Goal: Task Accomplishment & Management: Manage account settings

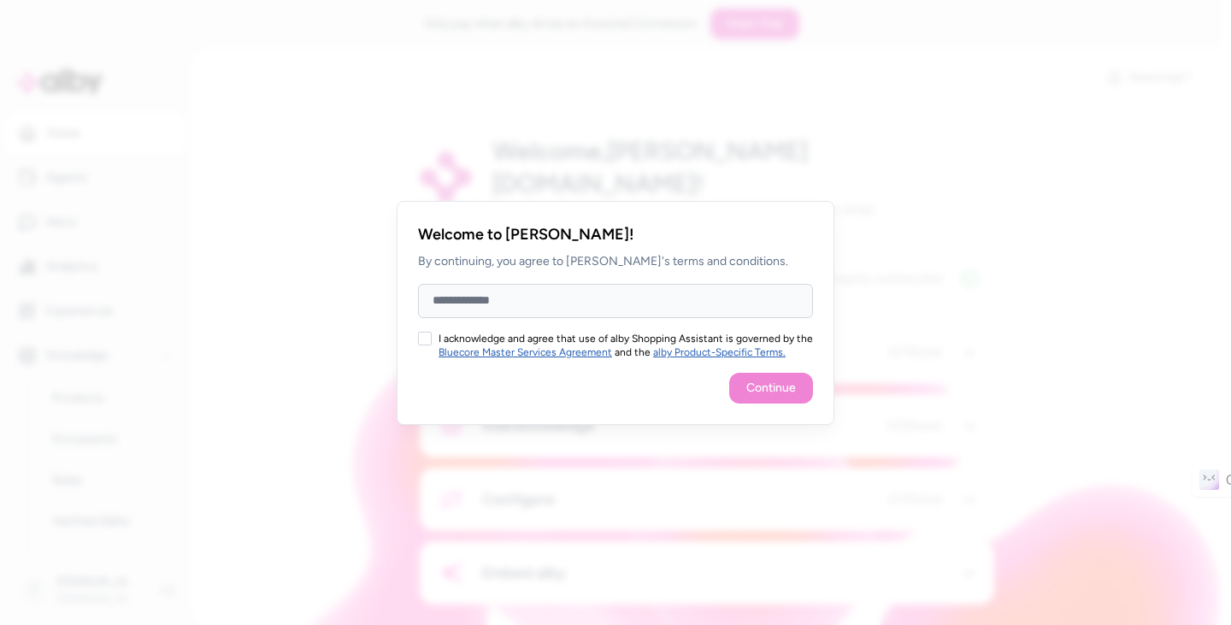
click at [452, 307] on input "Full Name" at bounding box center [615, 301] width 395 height 34
type input "**********"
drag, startPoint x: 423, startPoint y: 330, endPoint x: 438, endPoint y: 337, distance: 16.1
click at [422, 329] on div "**********" at bounding box center [616, 313] width 438 height 224
click at [426, 340] on button "I acknowledge and agree that use of alby Shopping Assistant is governed by the …" at bounding box center [425, 339] width 14 height 14
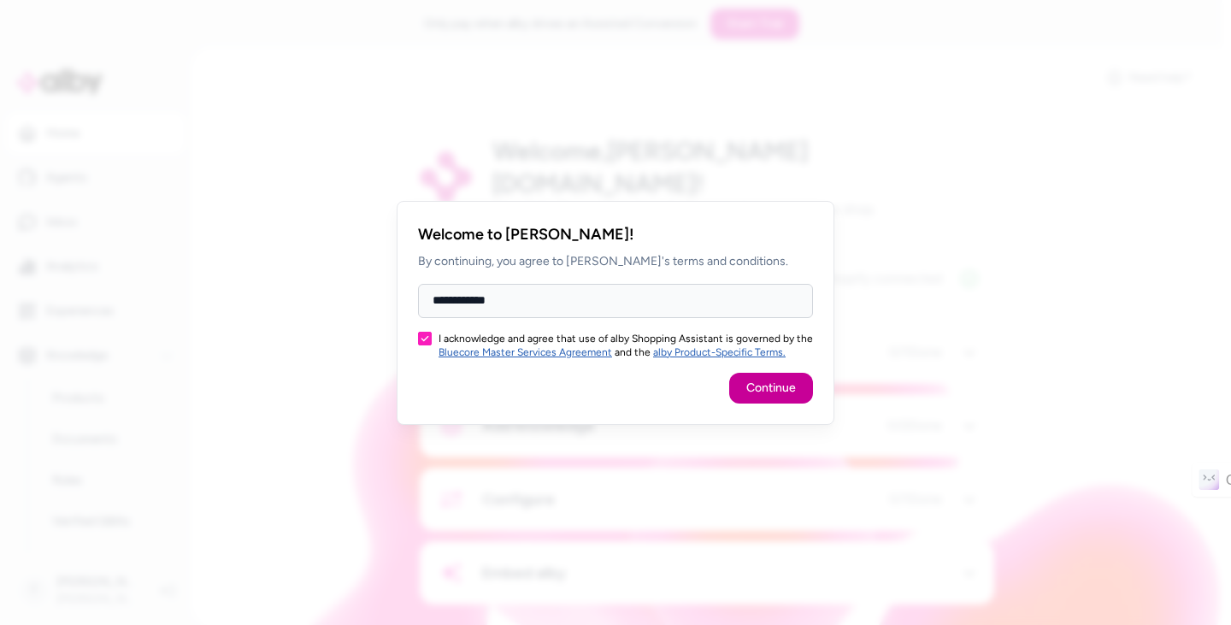
click at [785, 388] on button "Continue" at bounding box center [771, 388] width 84 height 31
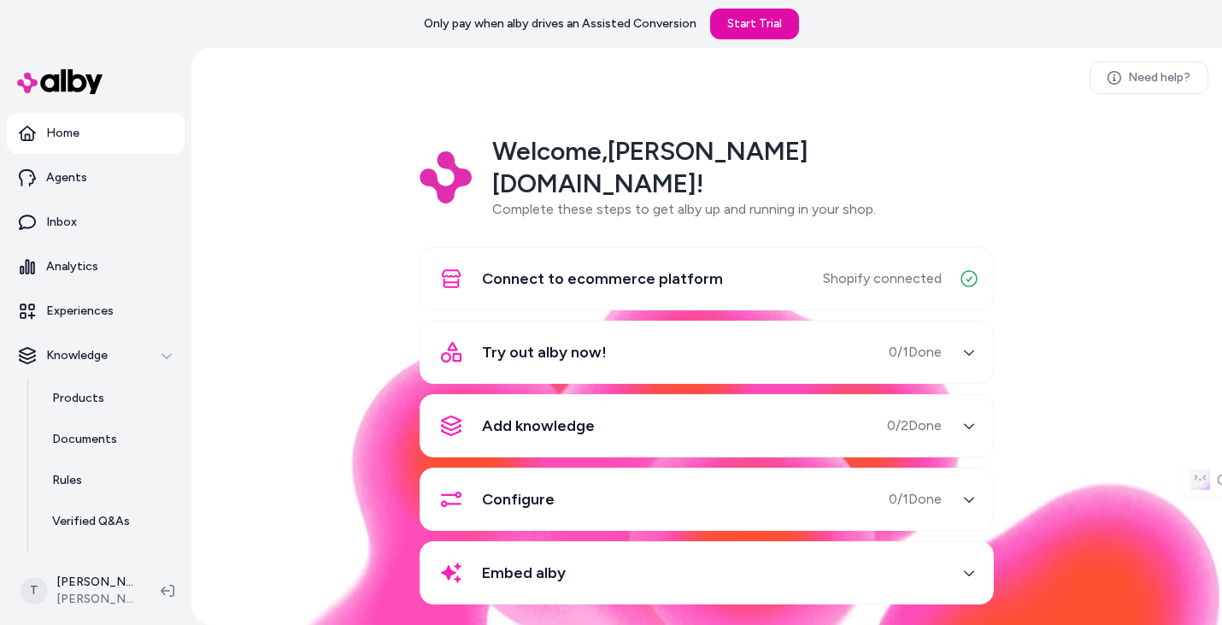
click at [623, 332] on div "Try out alby now! 0 / 1 Done" at bounding box center [686, 352] width 511 height 41
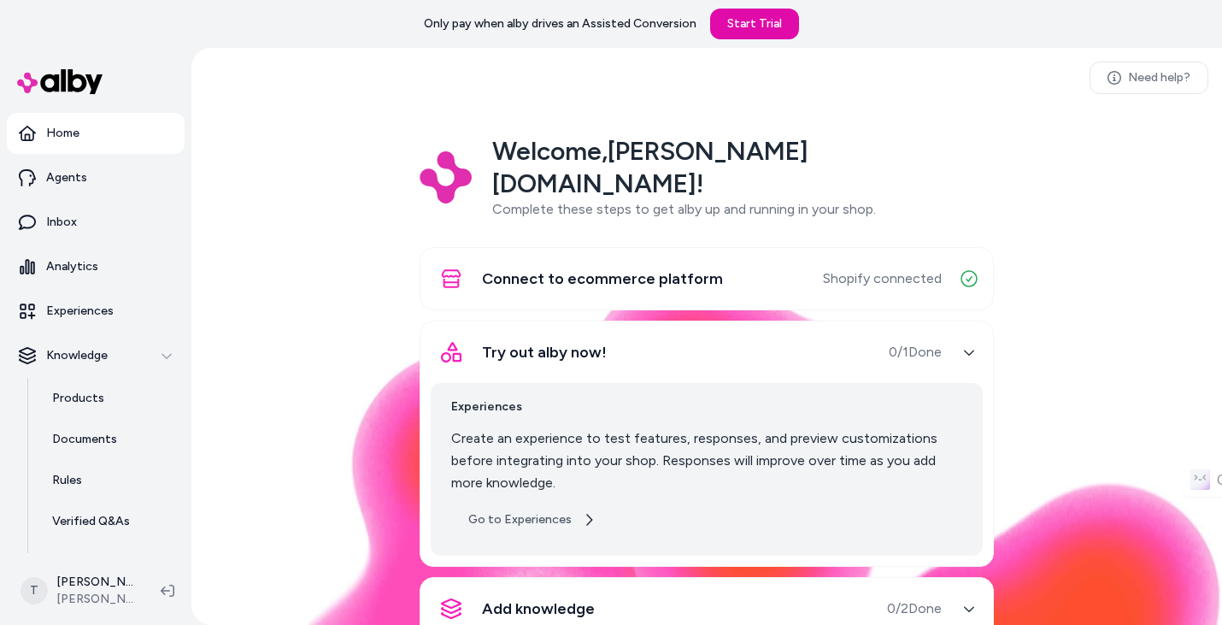
click at [545, 504] on link "Go to Experiences" at bounding box center [532, 519] width 162 height 31
drag, startPoint x: 952, startPoint y: 316, endPoint x: 1057, endPoint y: 328, distance: 105.8
click at [956, 338] on div "button" at bounding box center [969, 351] width 27 height 27
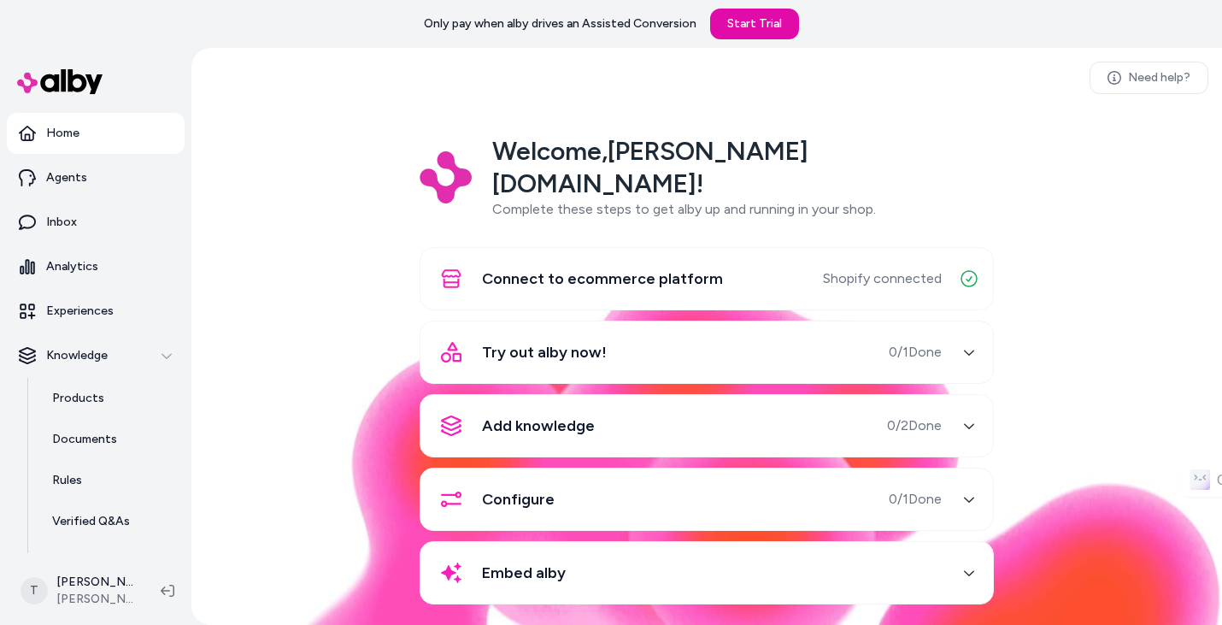
click at [962, 338] on div "button" at bounding box center [969, 351] width 27 height 27
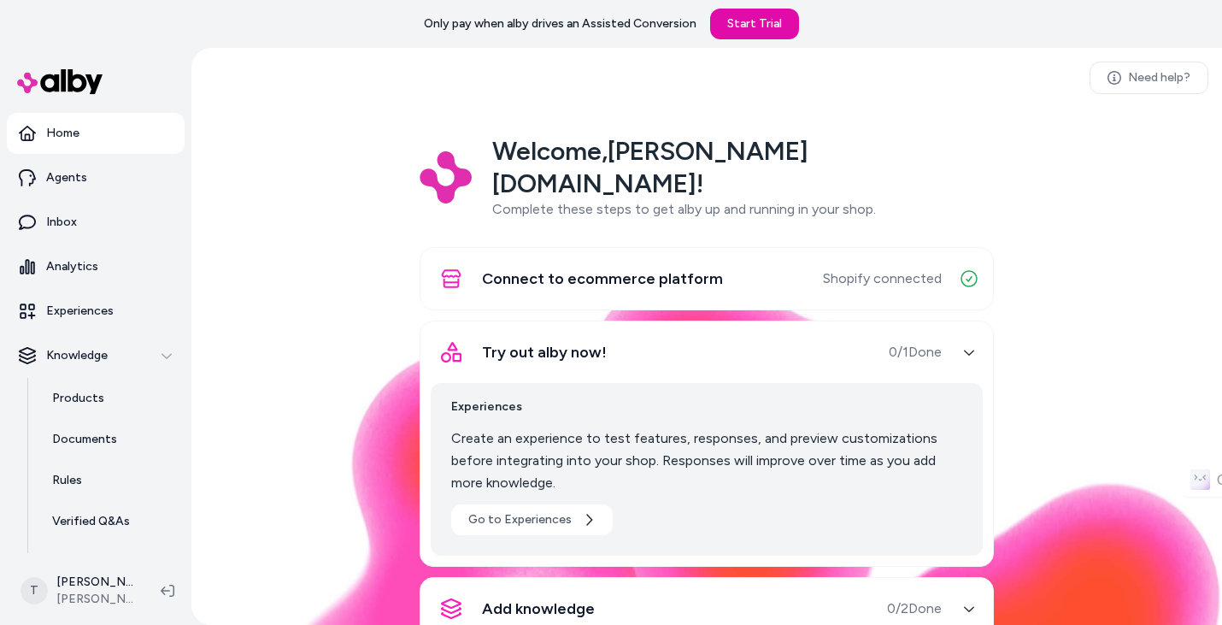
click at [948, 332] on button "Try out alby now! 0 / 1 Done" at bounding box center [707, 352] width 552 height 41
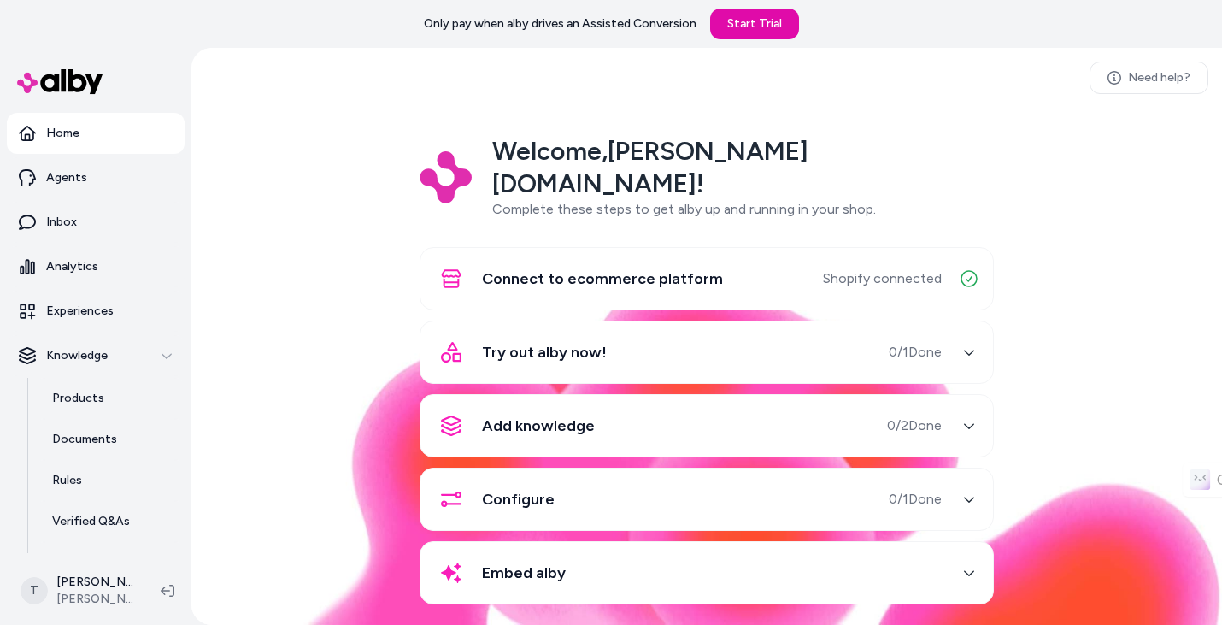
click at [921, 415] on span "0 / 2 Done" at bounding box center [914, 425] width 55 height 21
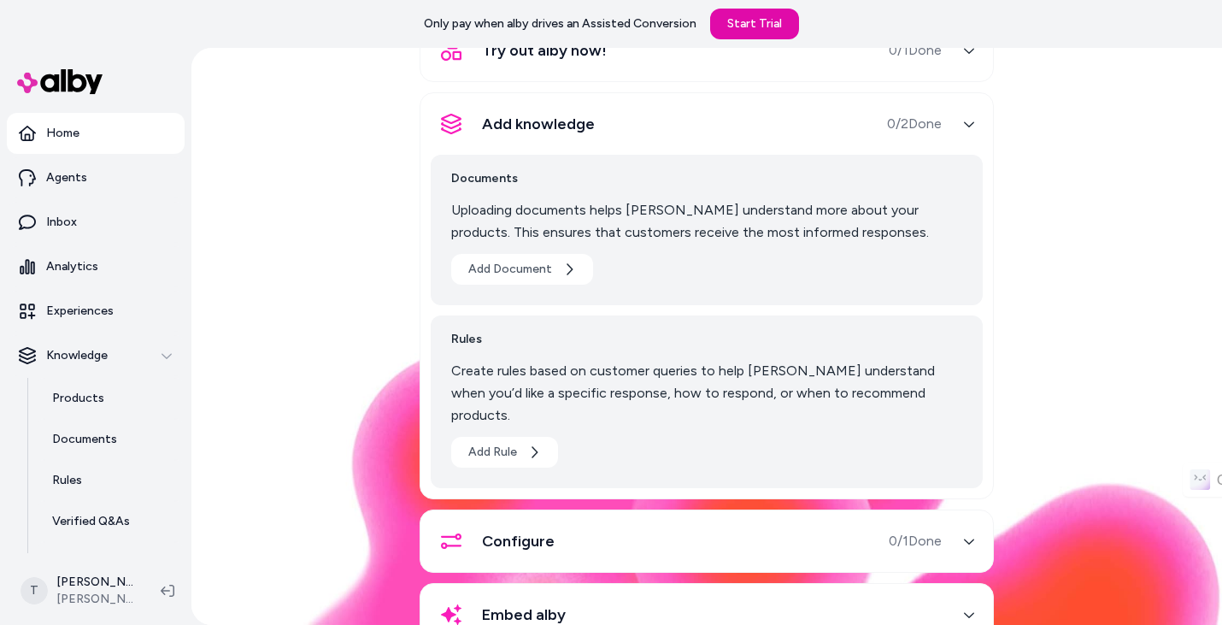
scroll to position [307, 0]
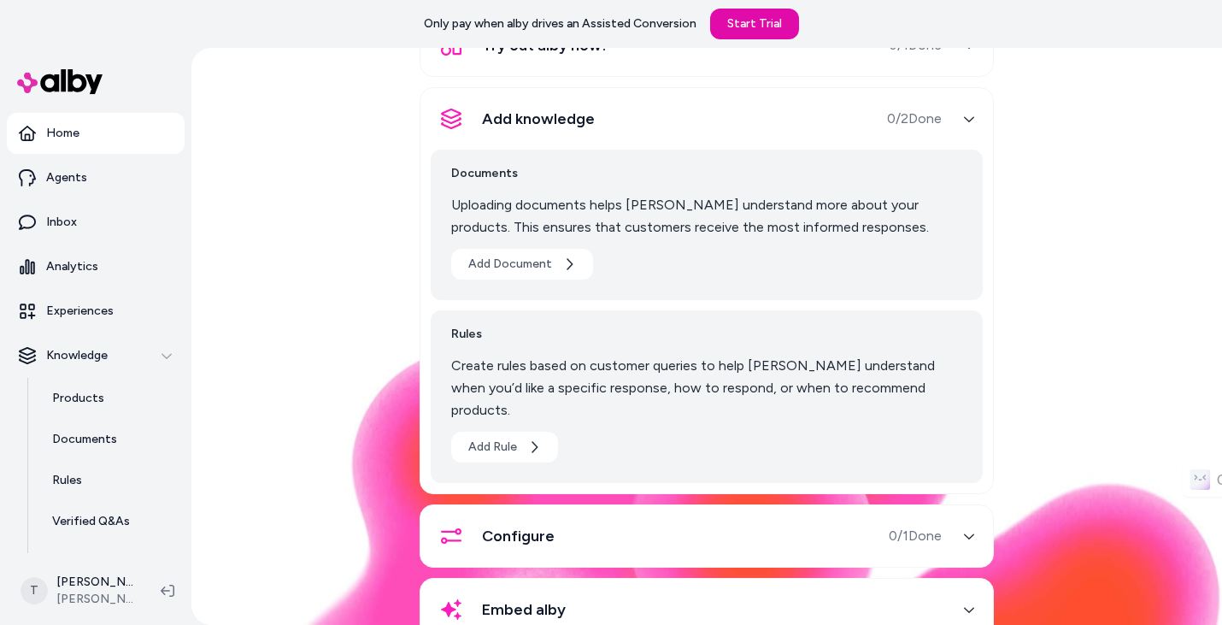
click at [956, 522] on div "button" at bounding box center [969, 535] width 27 height 27
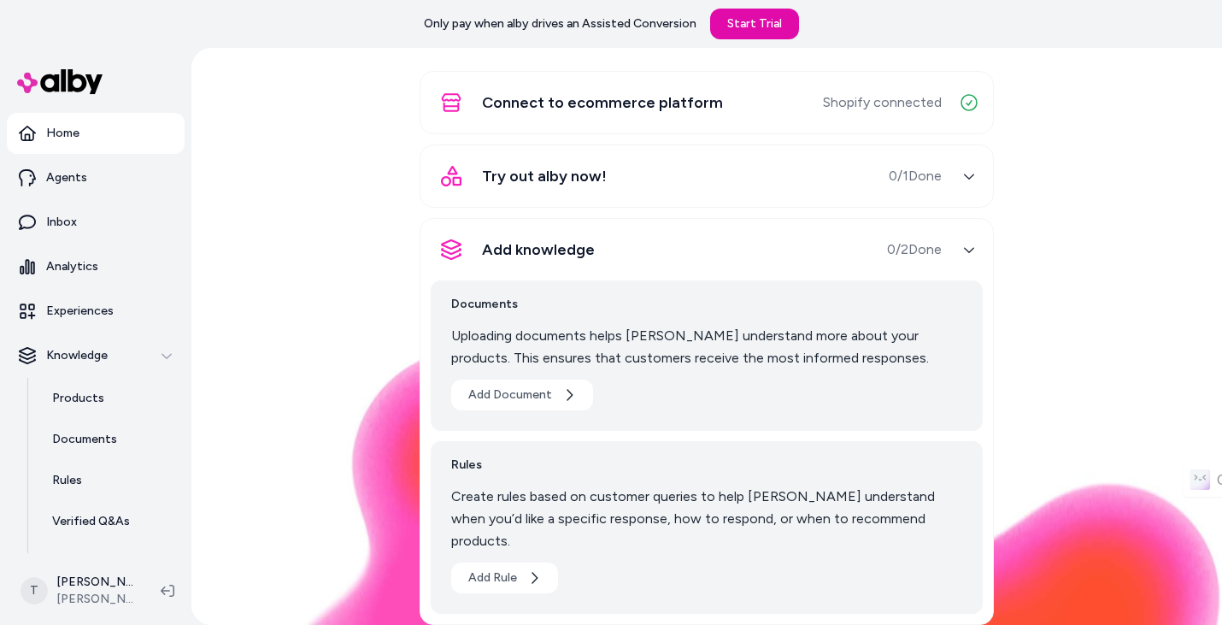
scroll to position [146, 0]
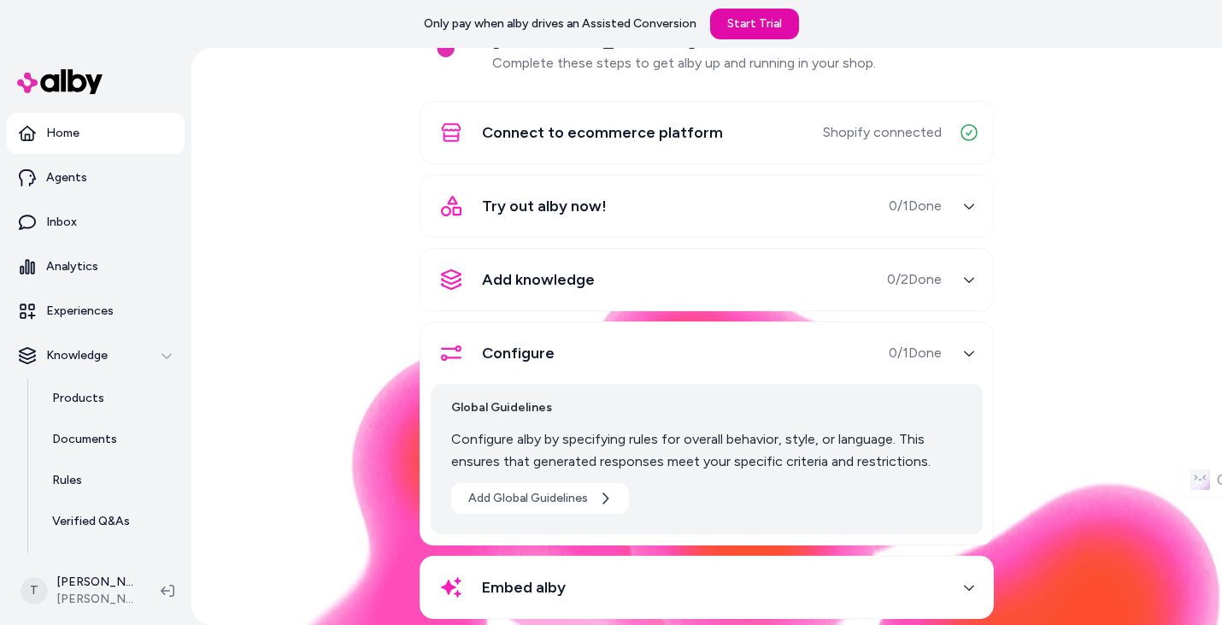
click at [606, 556] on div "Embed alby" at bounding box center [707, 587] width 574 height 63
click at [614, 567] on div "Embed alby" at bounding box center [686, 587] width 511 height 41
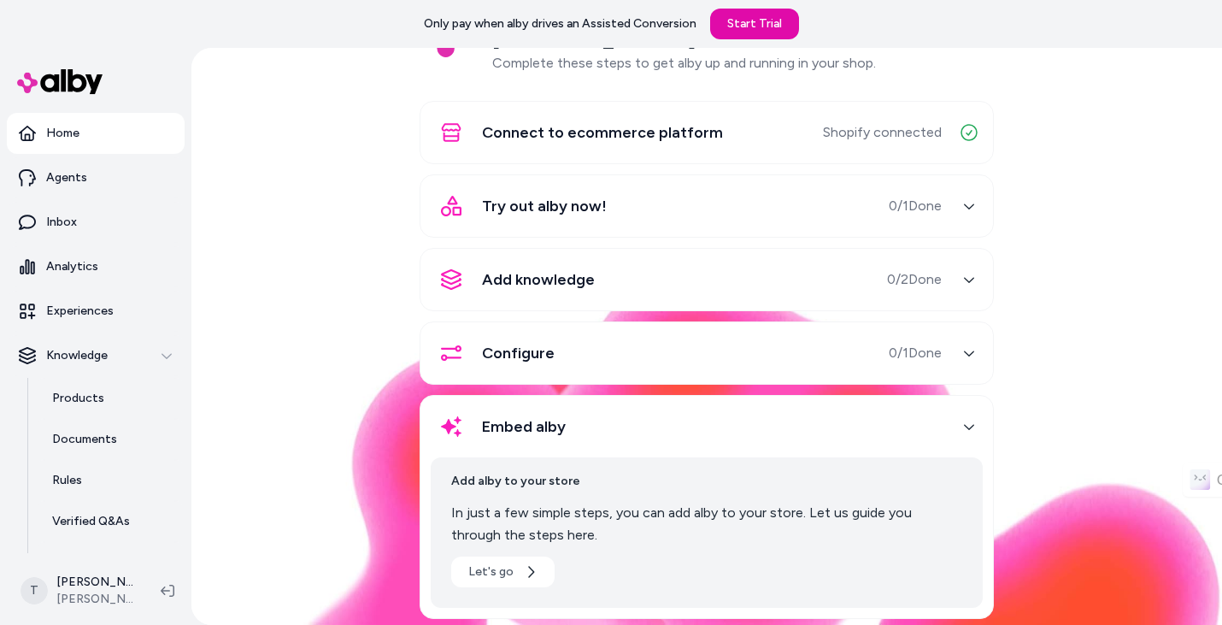
scroll to position [48, 0]
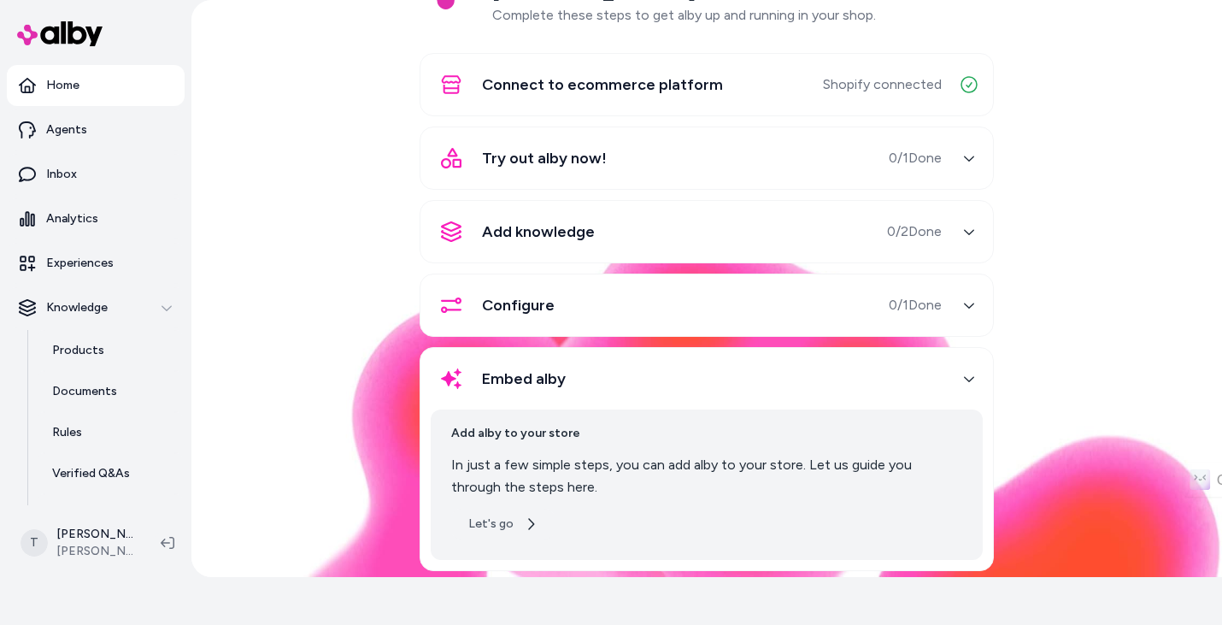
click at [500, 509] on button "Let's go" at bounding box center [502, 524] width 103 height 31
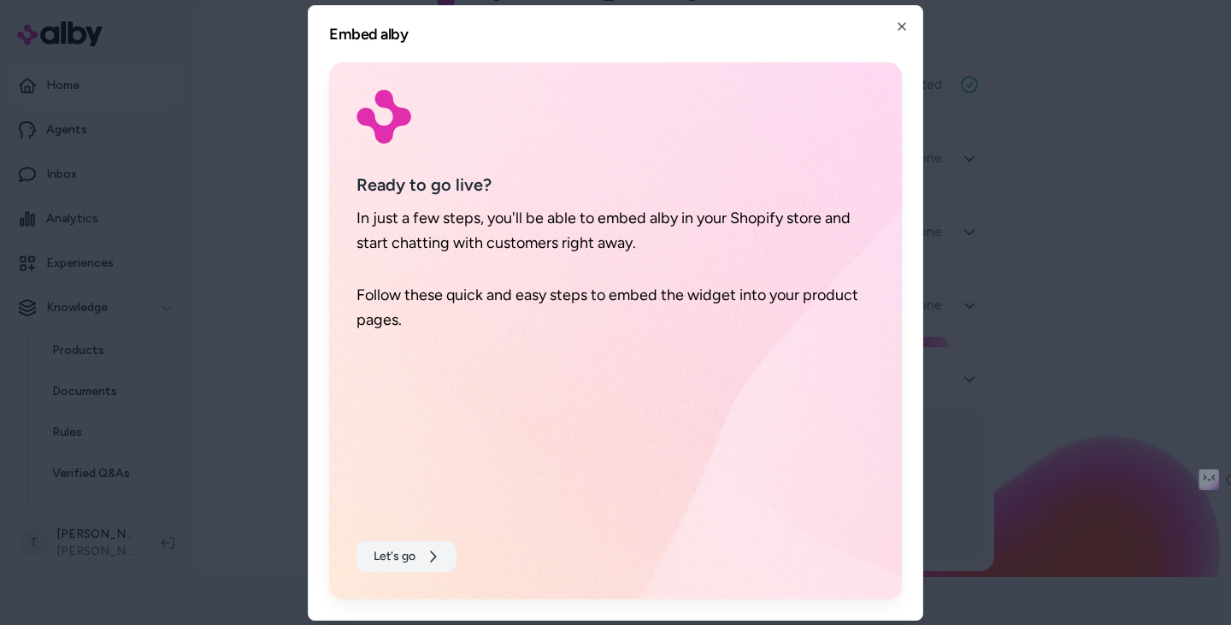
click at [426, 551] on icon at bounding box center [433, 557] width 14 height 14
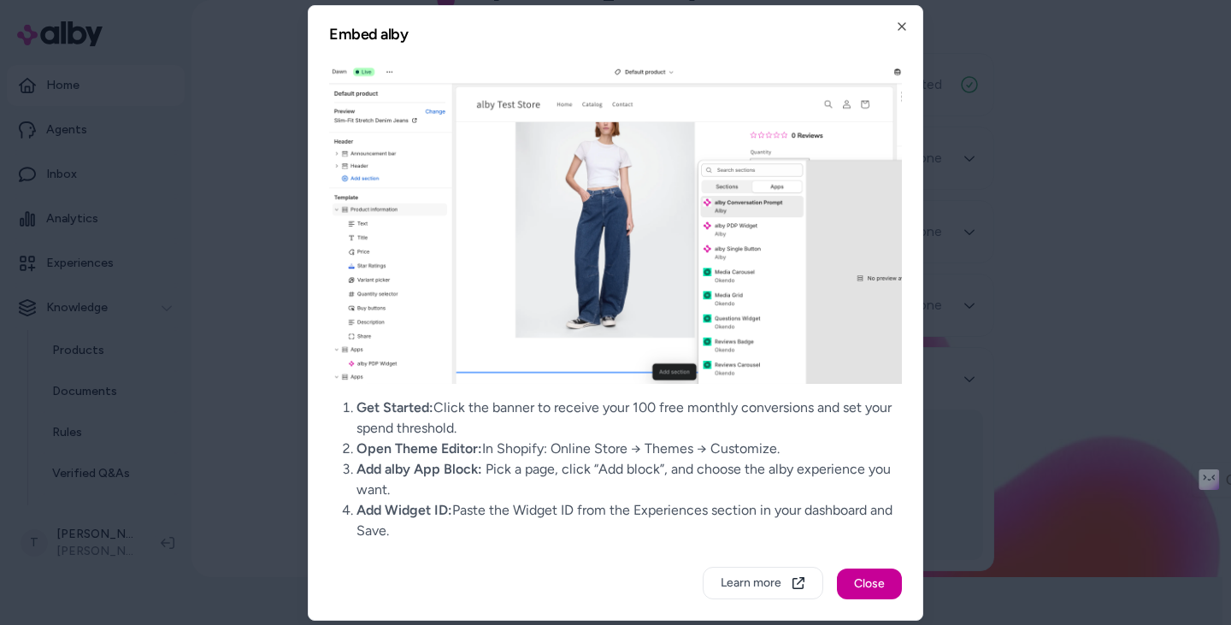
click at [884, 581] on button "Close" at bounding box center [869, 583] width 65 height 31
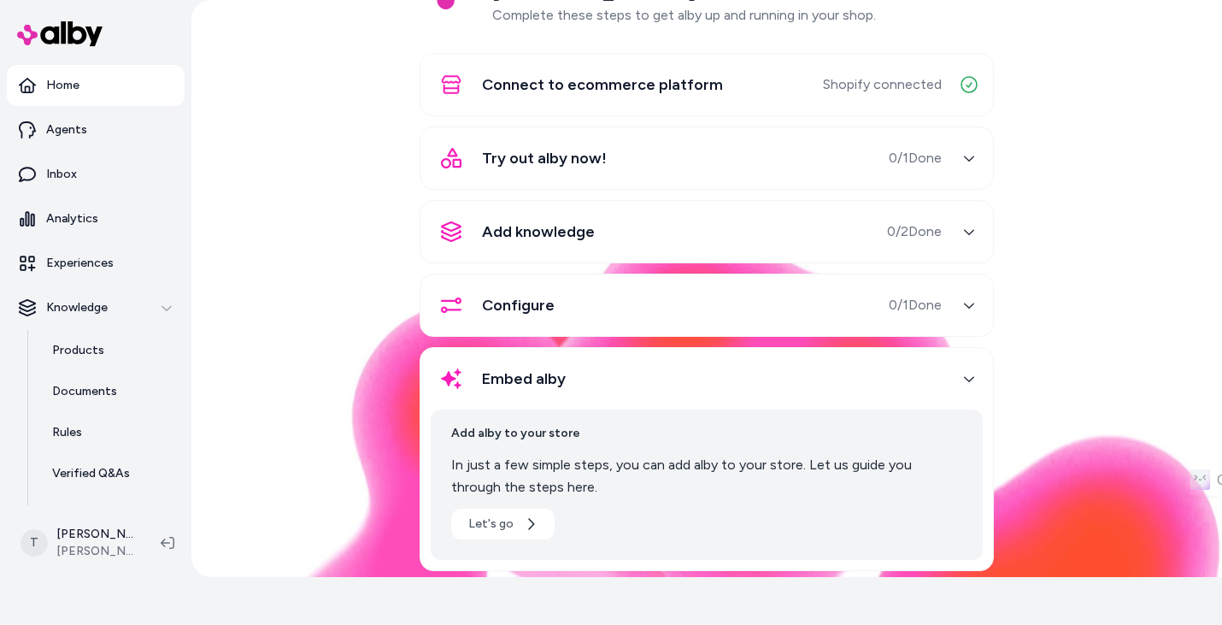
scroll to position [0, 0]
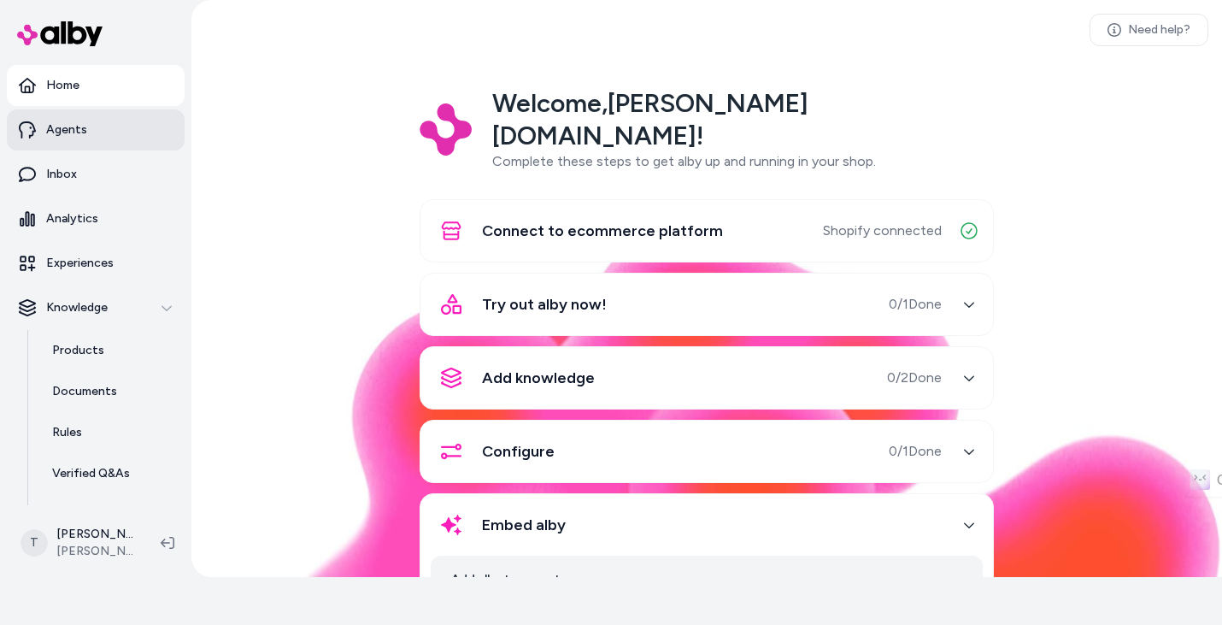
click at [87, 131] on link "Agents" at bounding box center [96, 129] width 178 height 41
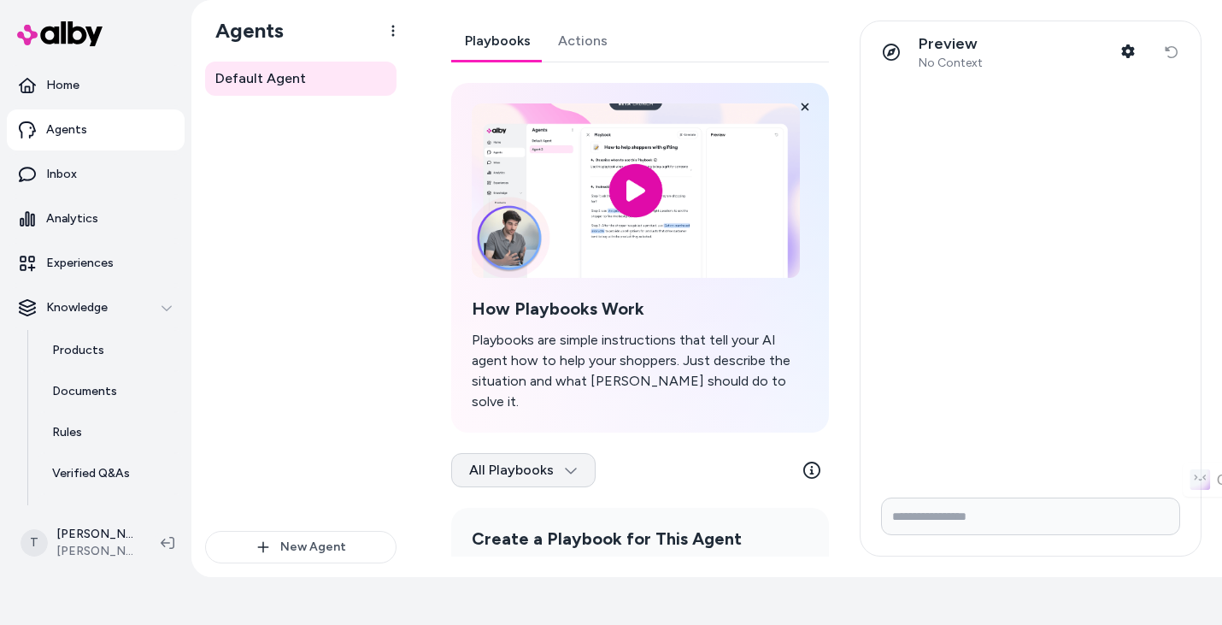
click at [574, 446] on html "Only pay when alby drives an Assisted Conversion Start Trial Home Agents Inbox …" at bounding box center [611, 288] width 1222 height 673
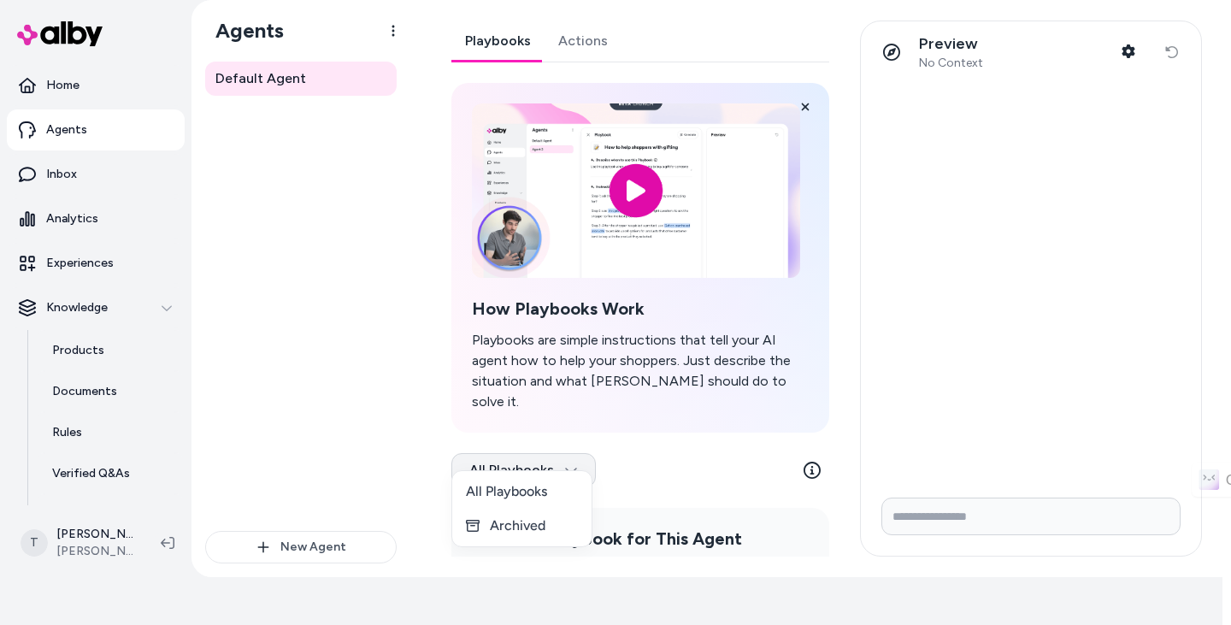
click at [574, 446] on html "Only pay when alby drives an Assisted Conversion Start Trial Home Agents Inbox …" at bounding box center [615, 288] width 1231 height 673
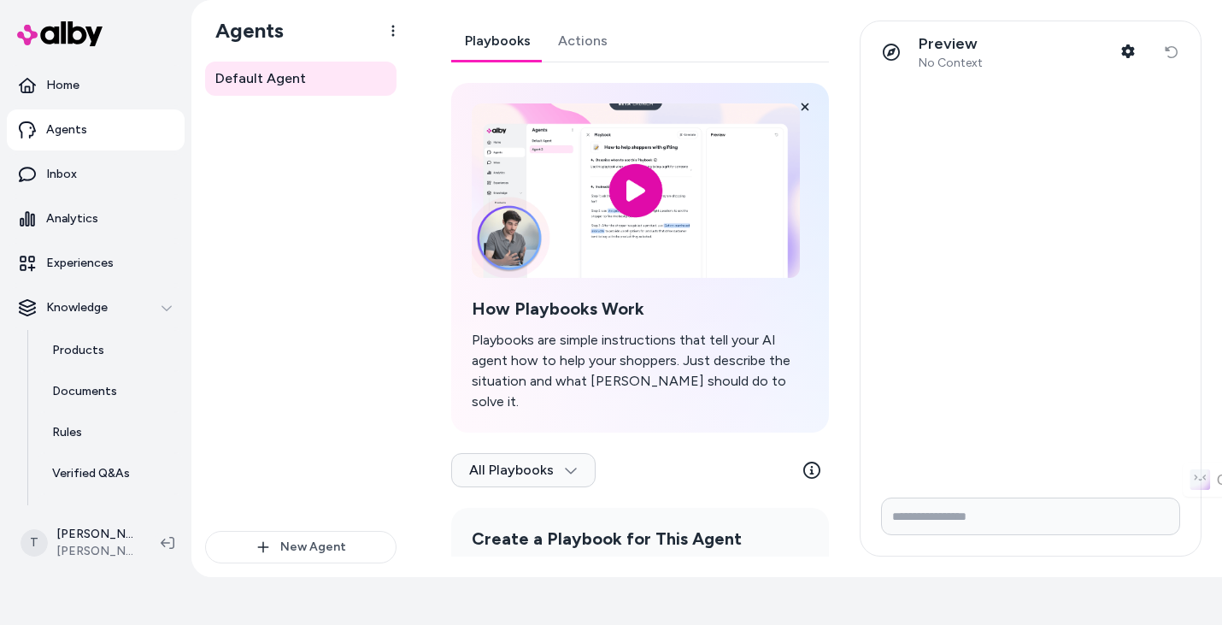
scroll to position [161, 0]
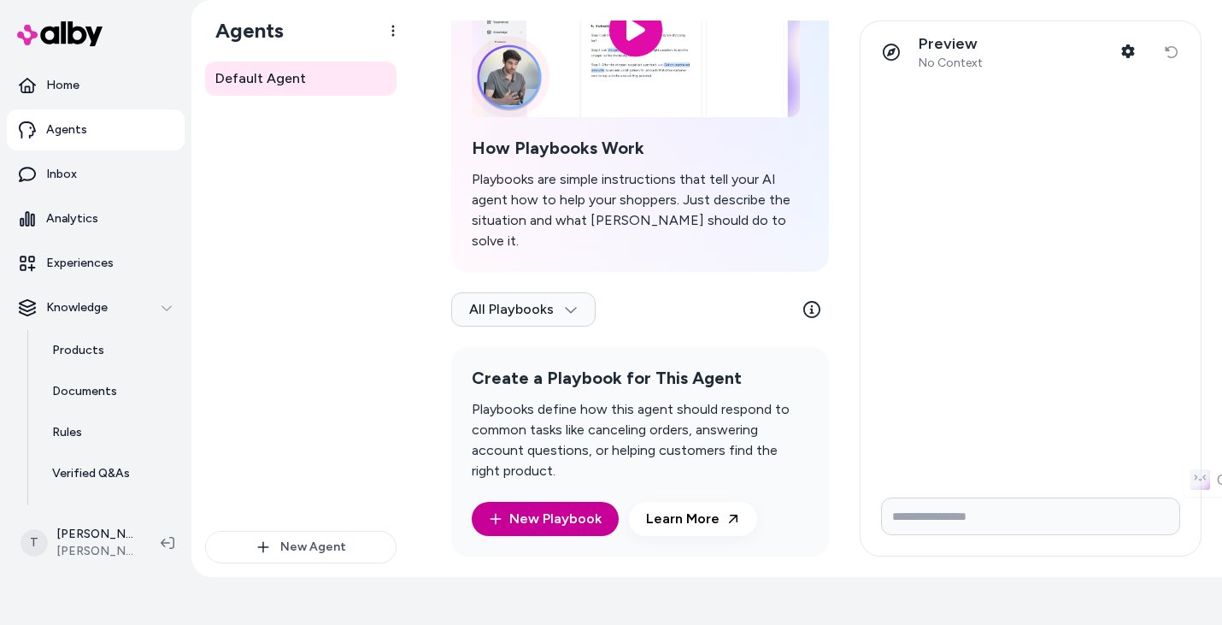
click at [584, 509] on link "New Playbook" at bounding box center [545, 519] width 113 height 21
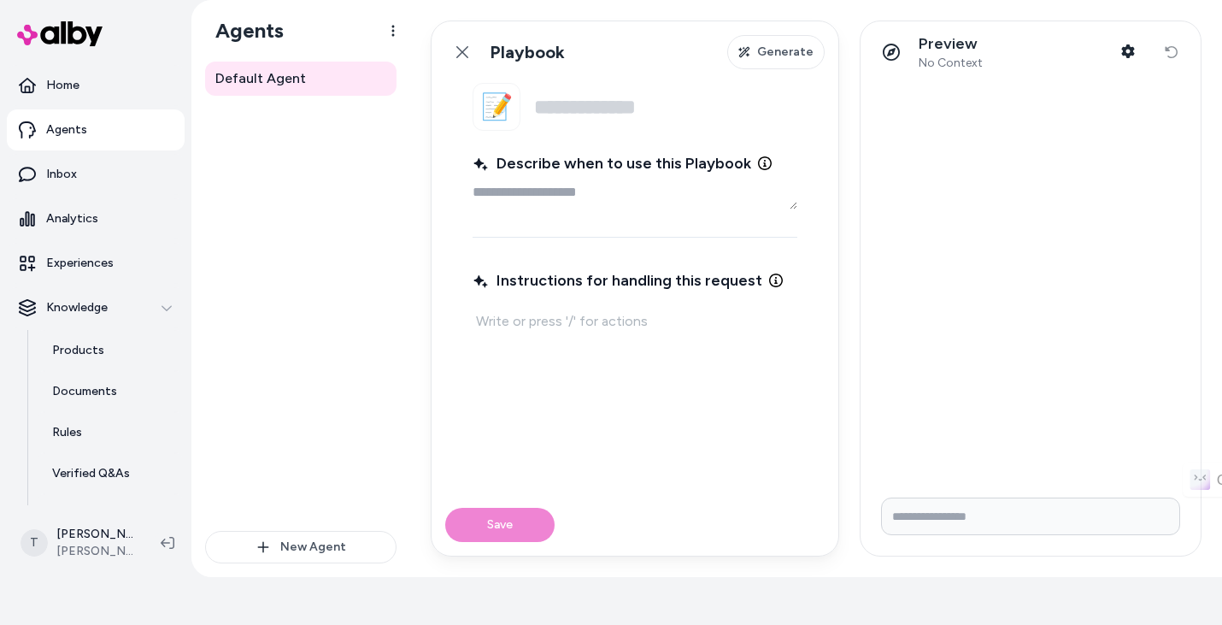
click at [537, 197] on textarea "Describe when to use this Playbook" at bounding box center [635, 192] width 325 height 34
type textarea "*"
type textarea "**"
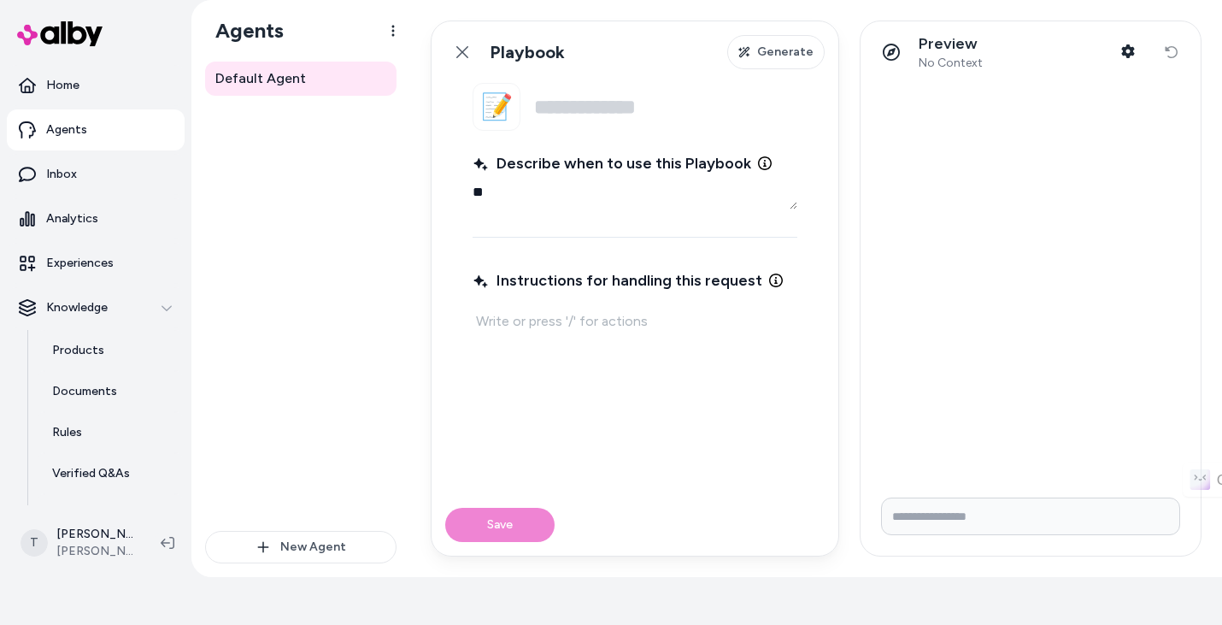
type textarea "*"
type textarea "***"
type textarea "*"
type textarea "****"
type textarea "*"
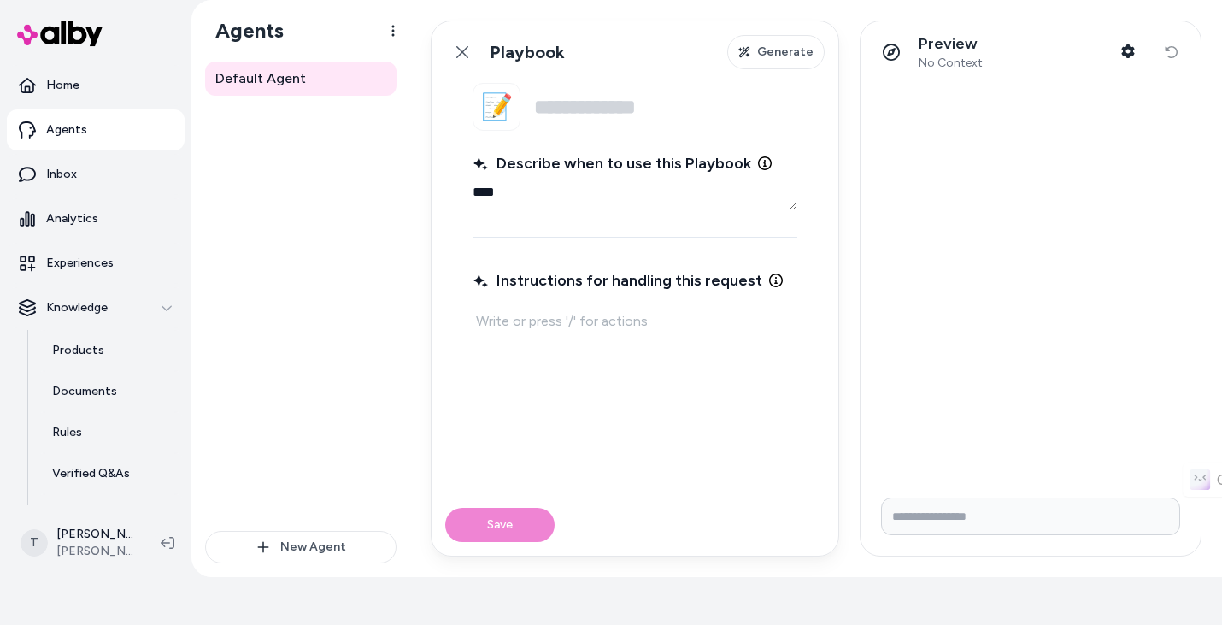
type textarea "*****"
type textarea "*"
type textarea "****"
type textarea "*"
type textarea "***"
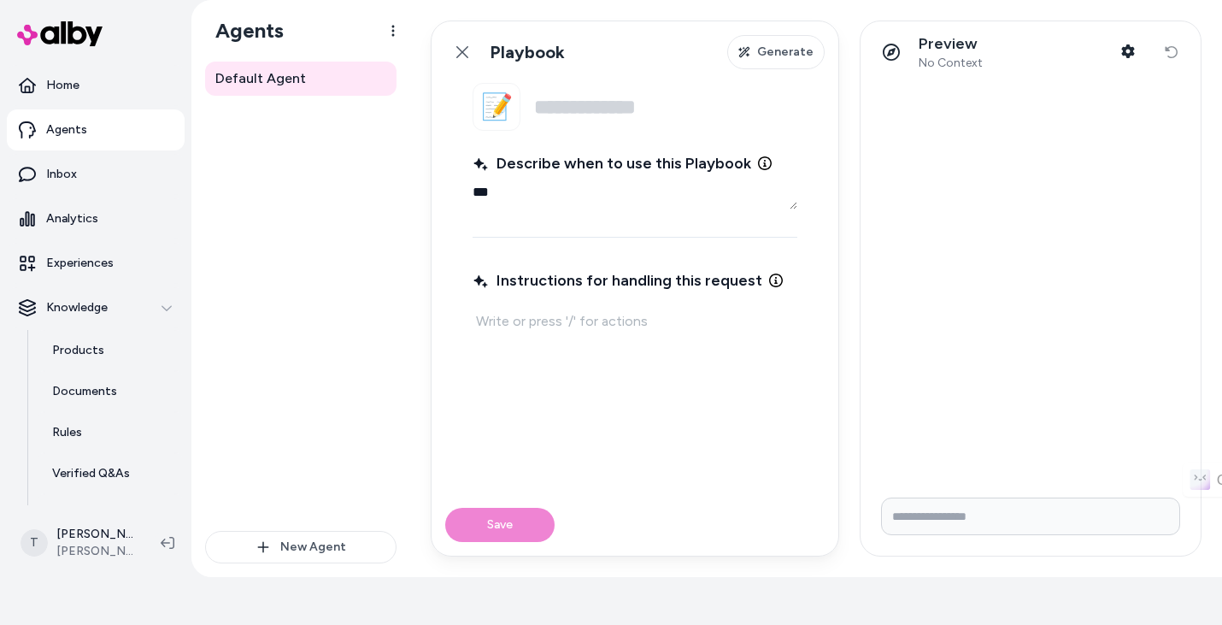
type textarea "*"
type textarea "**"
type textarea "*"
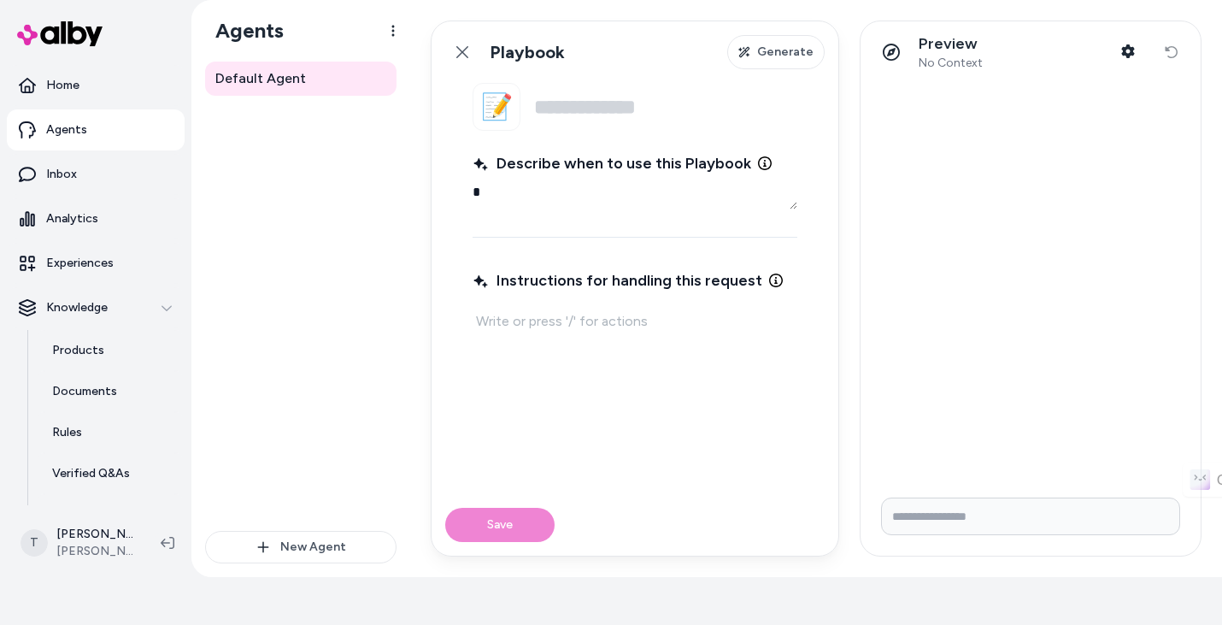
type textarea "**"
type textarea "*"
type textarea "***"
type textarea "*"
type textarea "****"
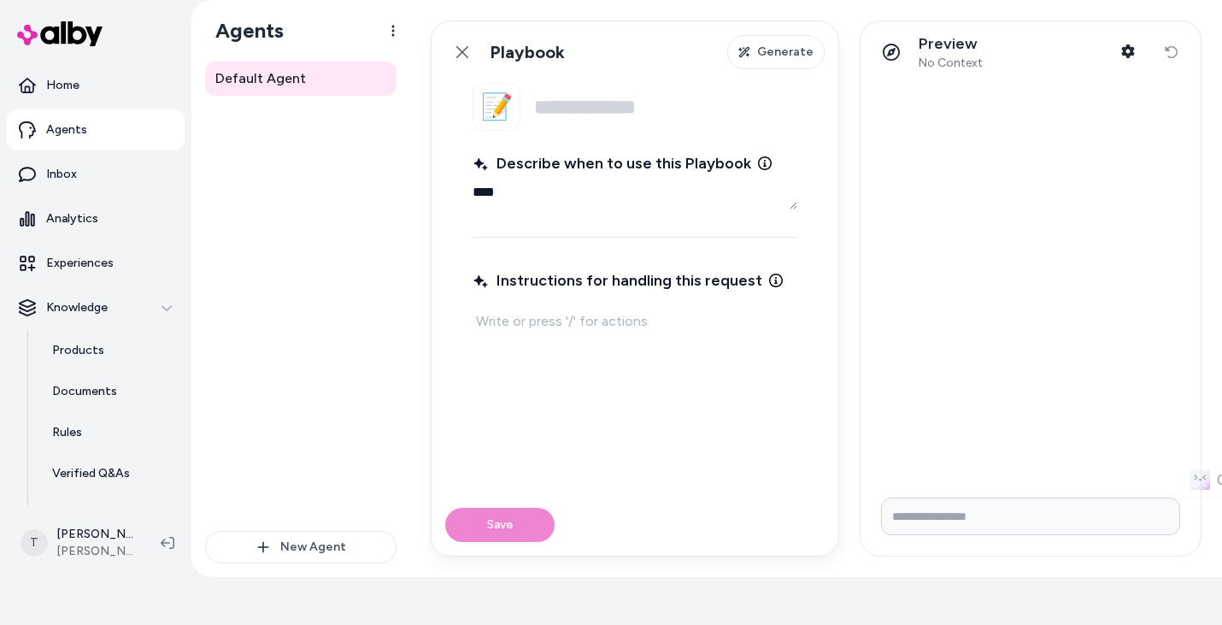
type textarea "*"
type textarea "*****"
type textarea "*"
type textarea "******"
type textarea "*"
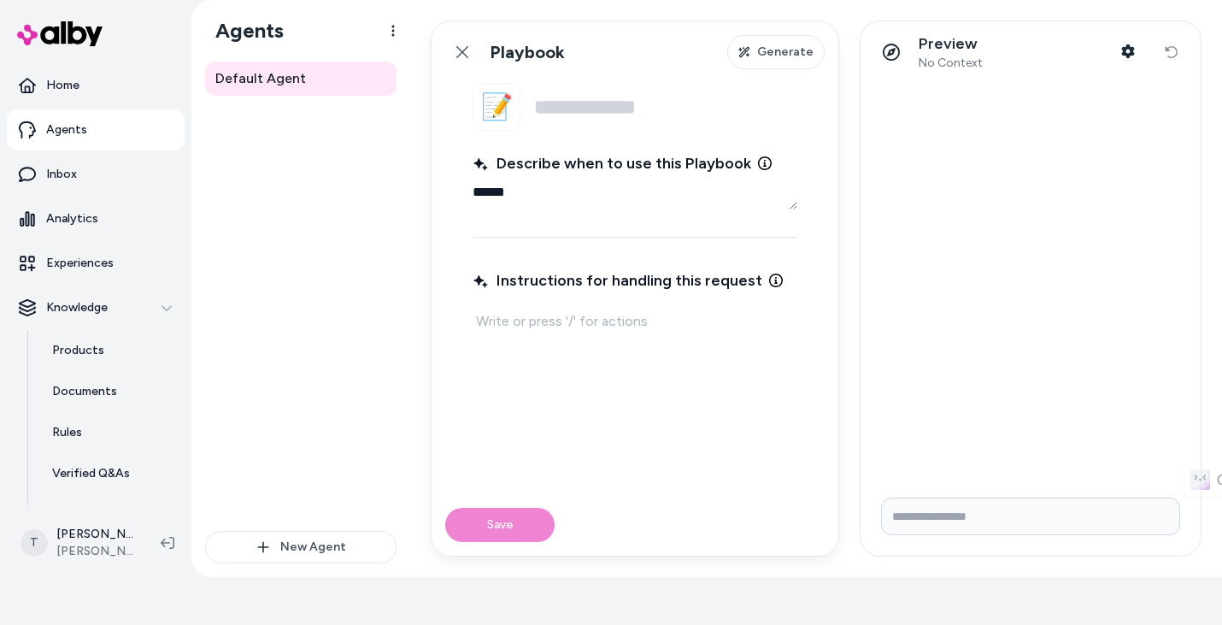
type textarea "*******"
type textarea "*"
type textarea "********"
type textarea "*"
type textarea "*********"
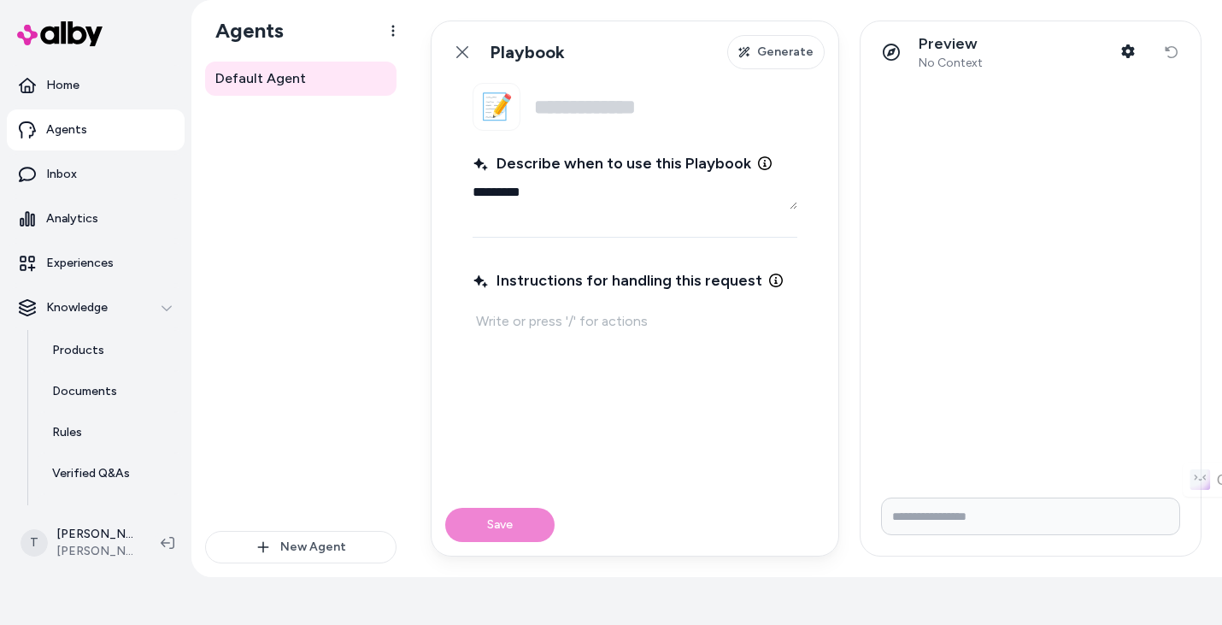
type textarea "*"
type textarea "**********"
type textarea "*"
type textarea "**********"
type textarea "*"
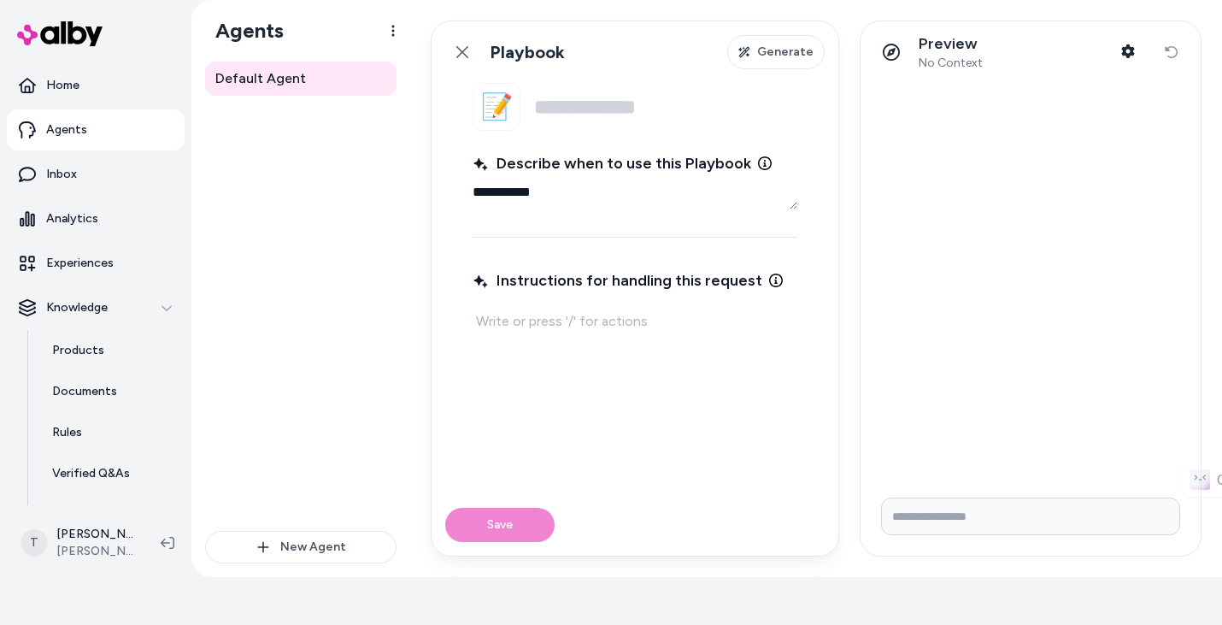
type textarea "**********"
type textarea "*"
type textarea "**********"
type textarea "*"
type textarea "**********"
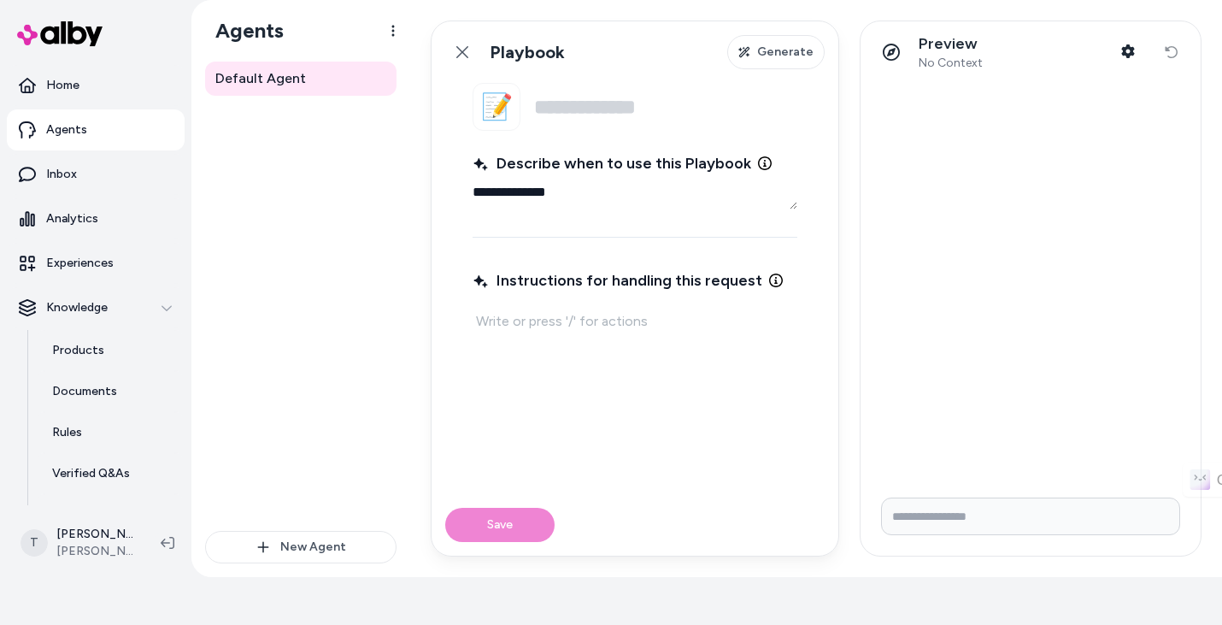
type textarea "*"
type textarea "**********"
type textarea "*"
type textarea "**********"
type textarea "*"
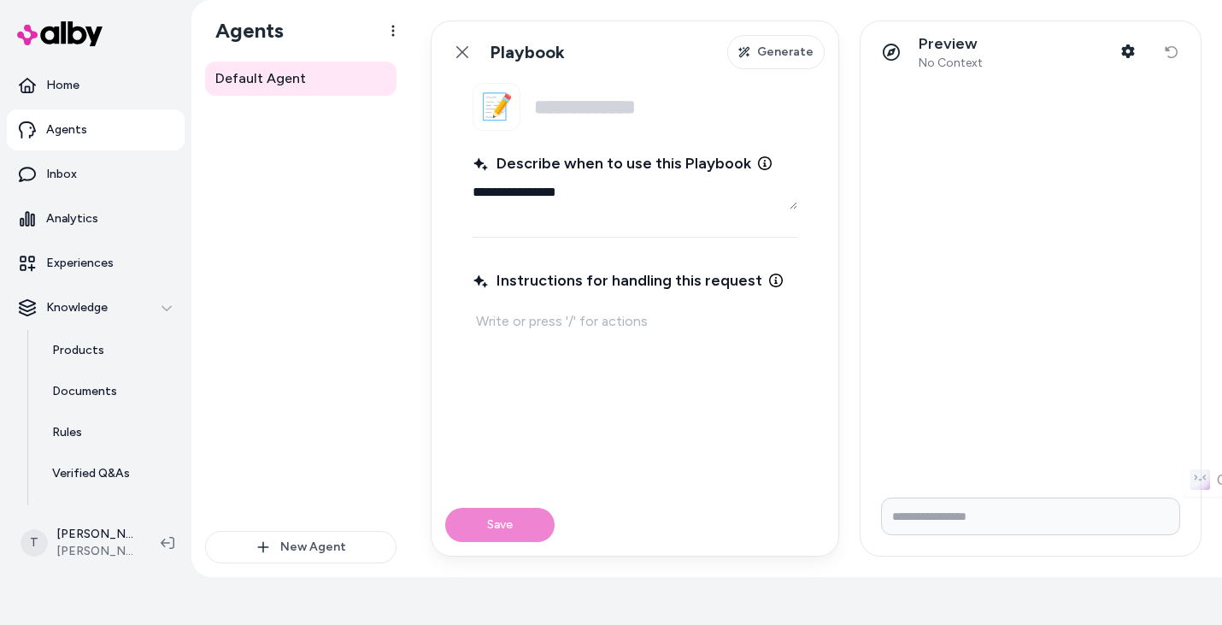
type textarea "**********"
type textarea "*"
type textarea "**********"
type textarea "*"
type textarea "**********"
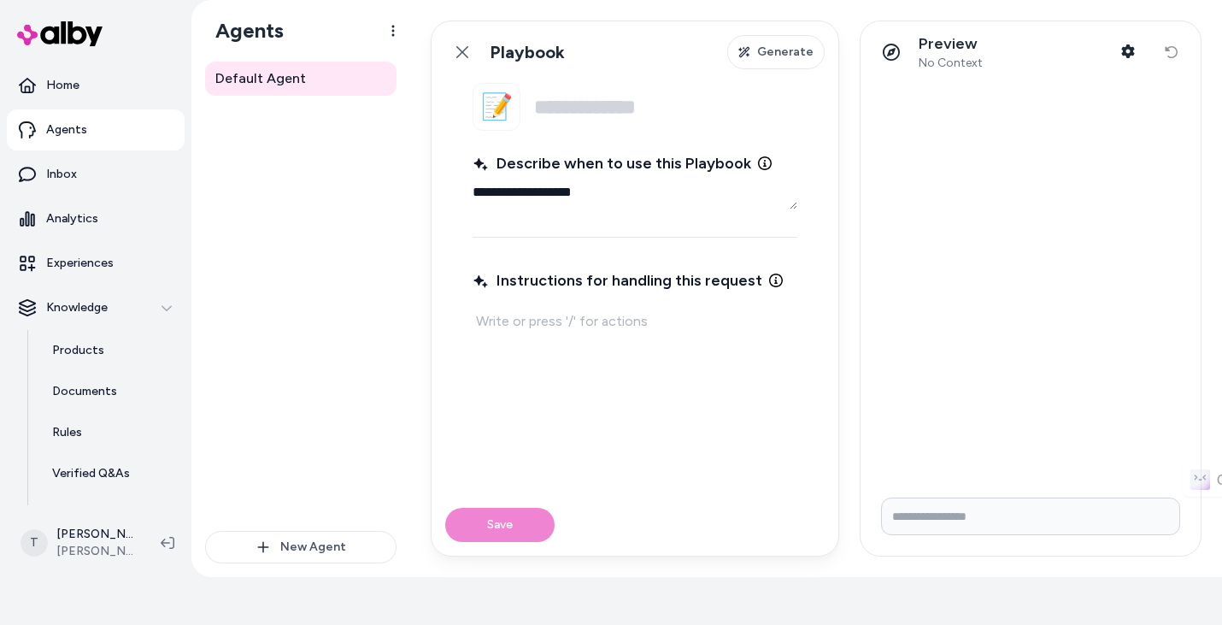
type textarea "*"
type textarea "**********"
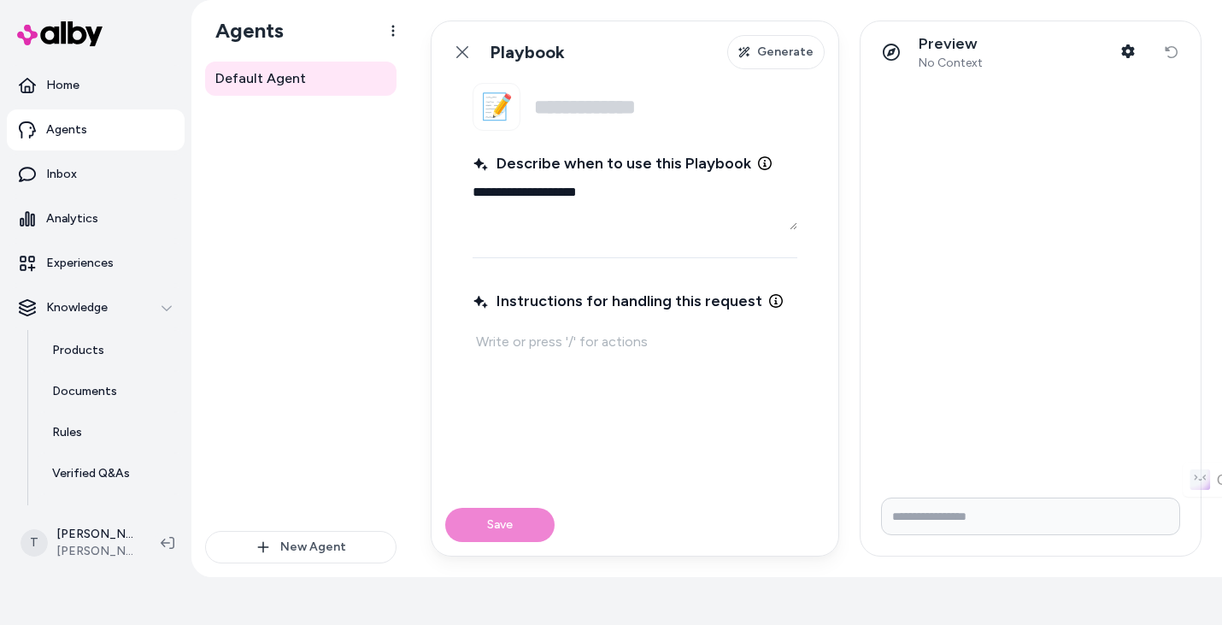
type textarea "*"
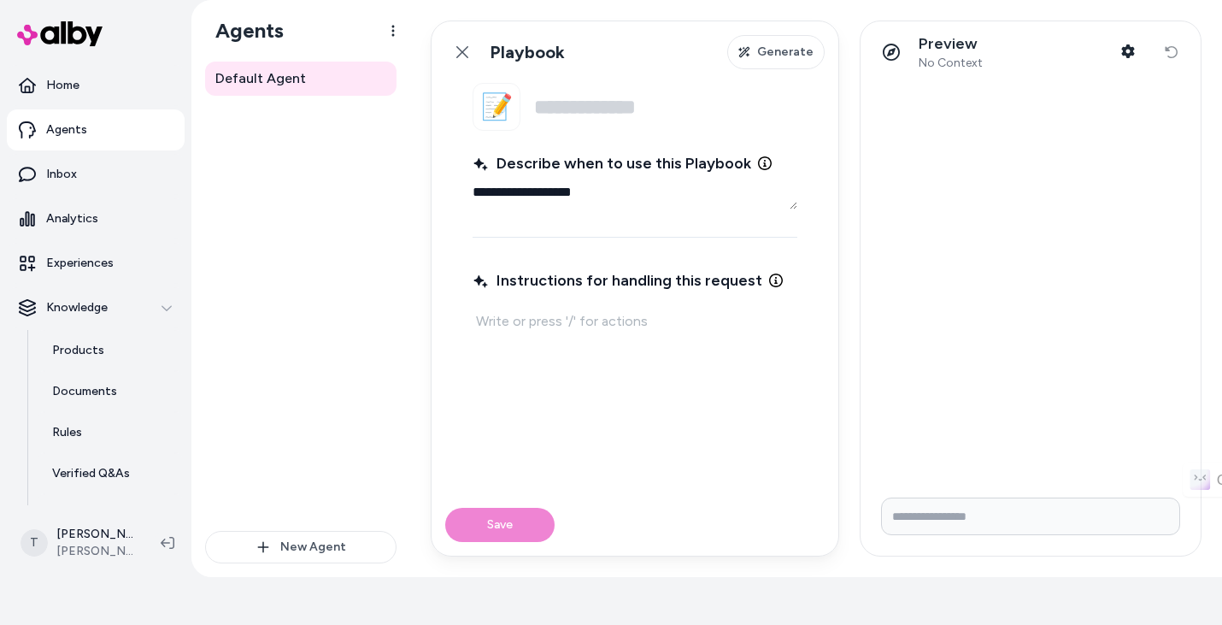
type textarea "**********"
click at [601, 326] on p at bounding box center [635, 321] width 318 height 24
type textarea "*"
drag, startPoint x: 491, startPoint y: 526, endPoint x: 628, endPoint y: 527, distance: 137.6
click at [491, 527] on div "Save" at bounding box center [635, 525] width 407 height 62
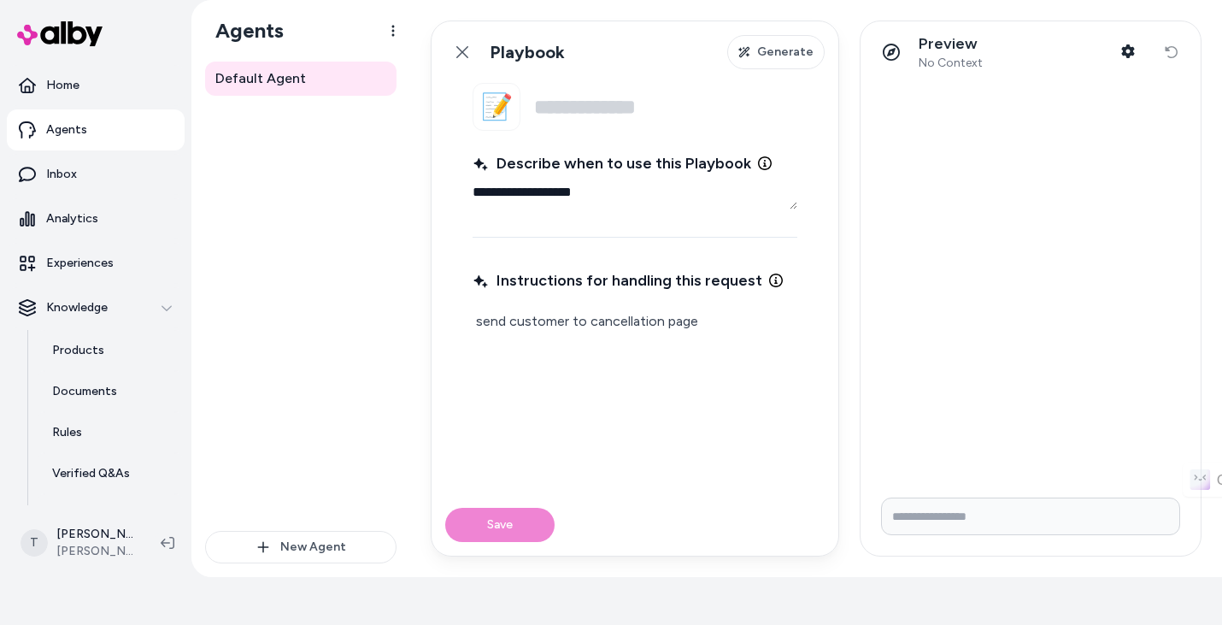
click at [757, 311] on p "send customer to cancellation page" at bounding box center [635, 321] width 318 height 24
click at [785, 52] on span "Generate" at bounding box center [785, 52] width 56 height 17
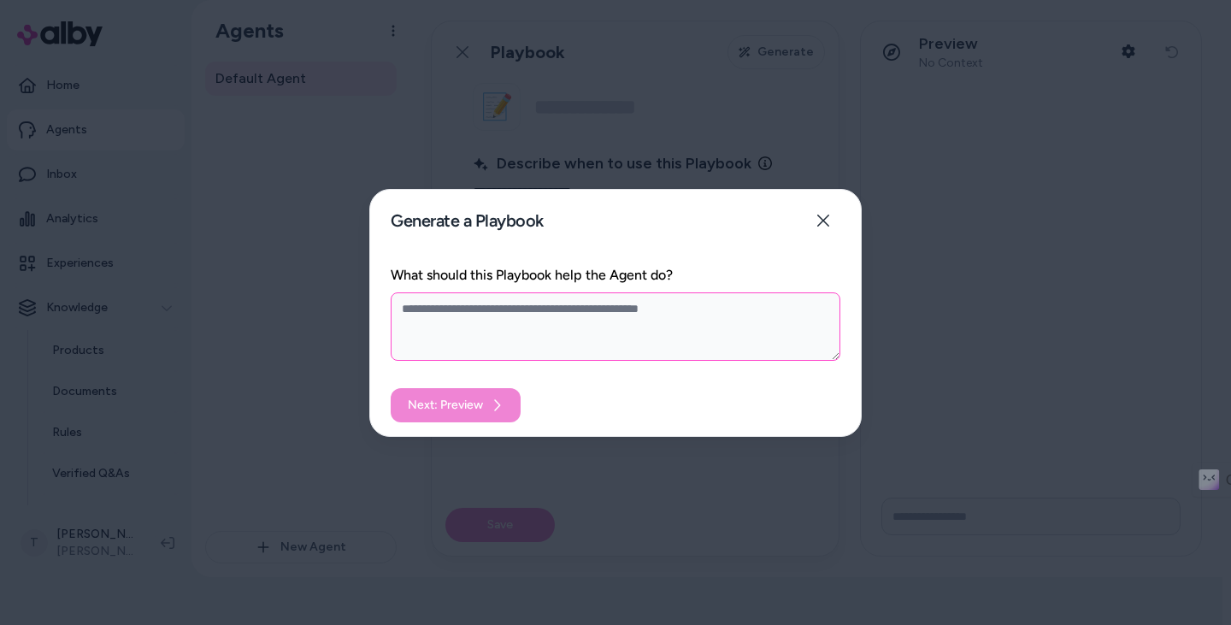
click at [546, 312] on textarea "What should this Playbook help the Agent do?" at bounding box center [616, 326] width 450 height 68
type textarea "*"
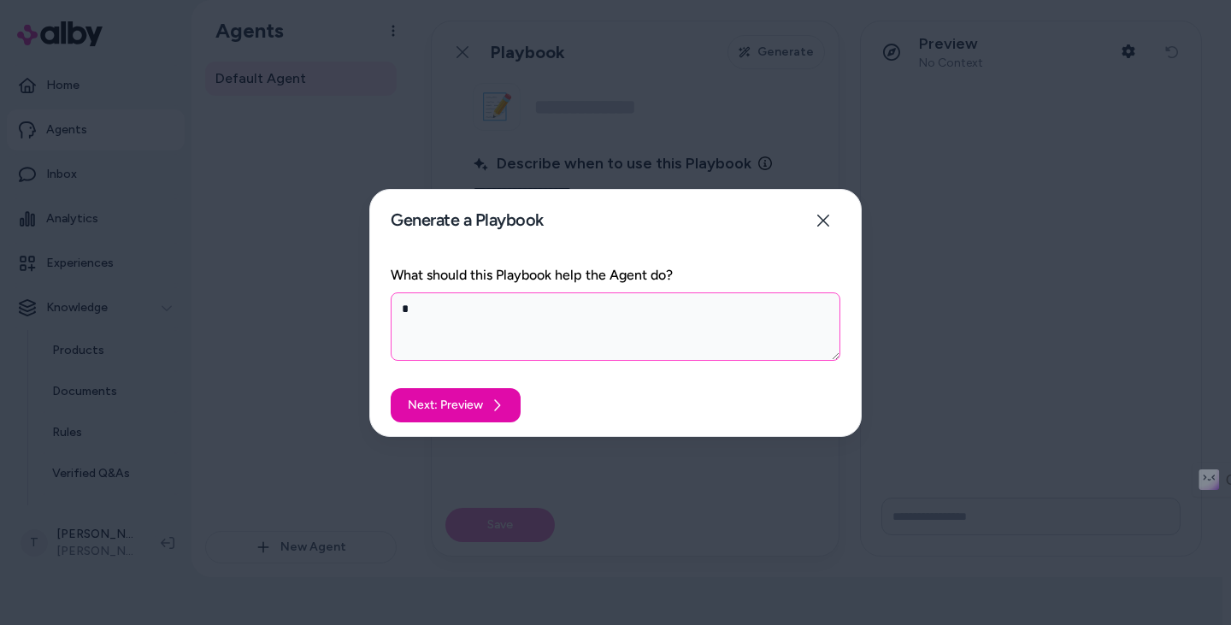
type textarea "*"
type textarea "**"
type textarea "*"
type textarea "***"
type textarea "*"
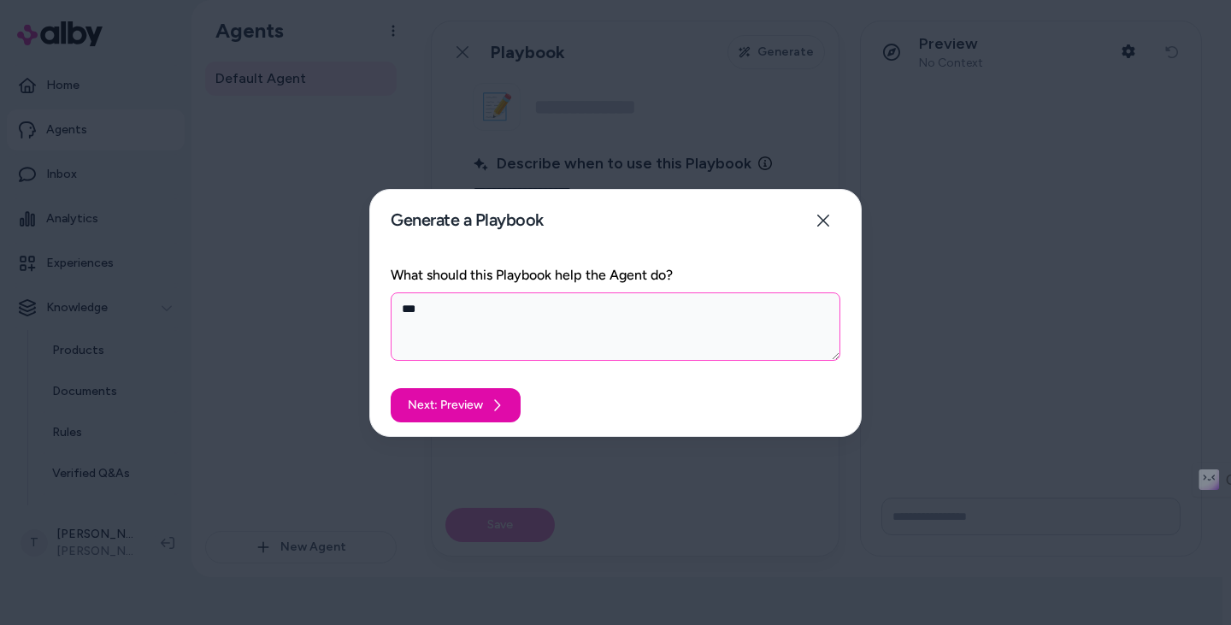
type textarea "****"
type textarea "*"
type textarea "***"
type textarea "*"
type textarea "**"
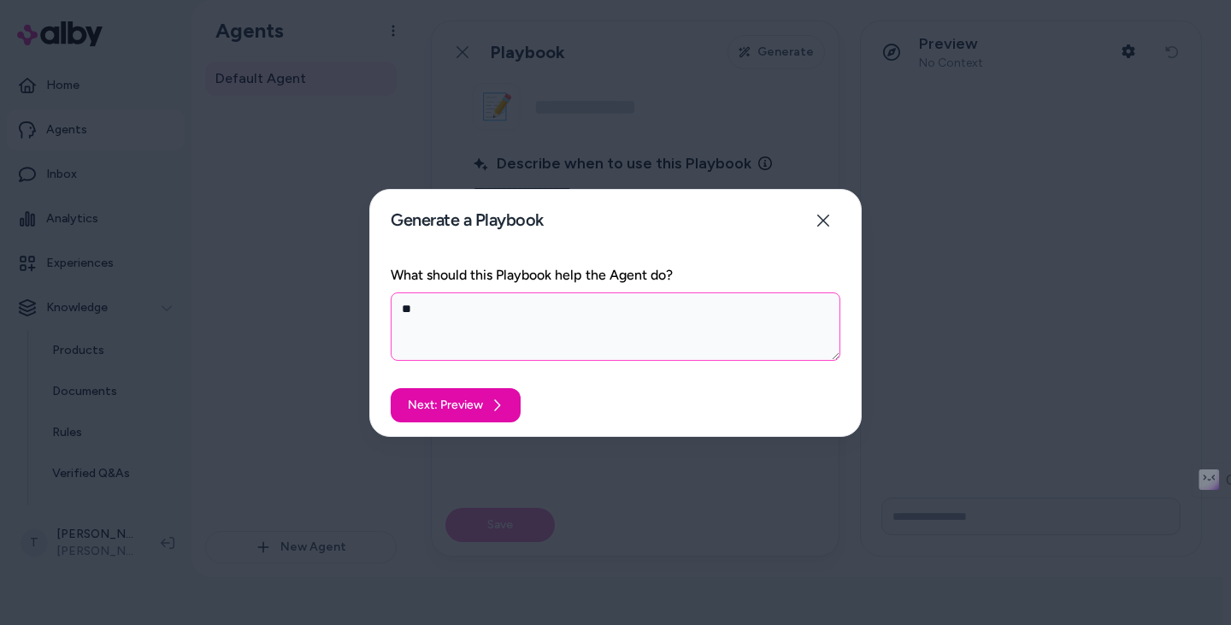
type textarea "*"
type textarea "***"
type textarea "*"
type textarea "****"
type textarea "*"
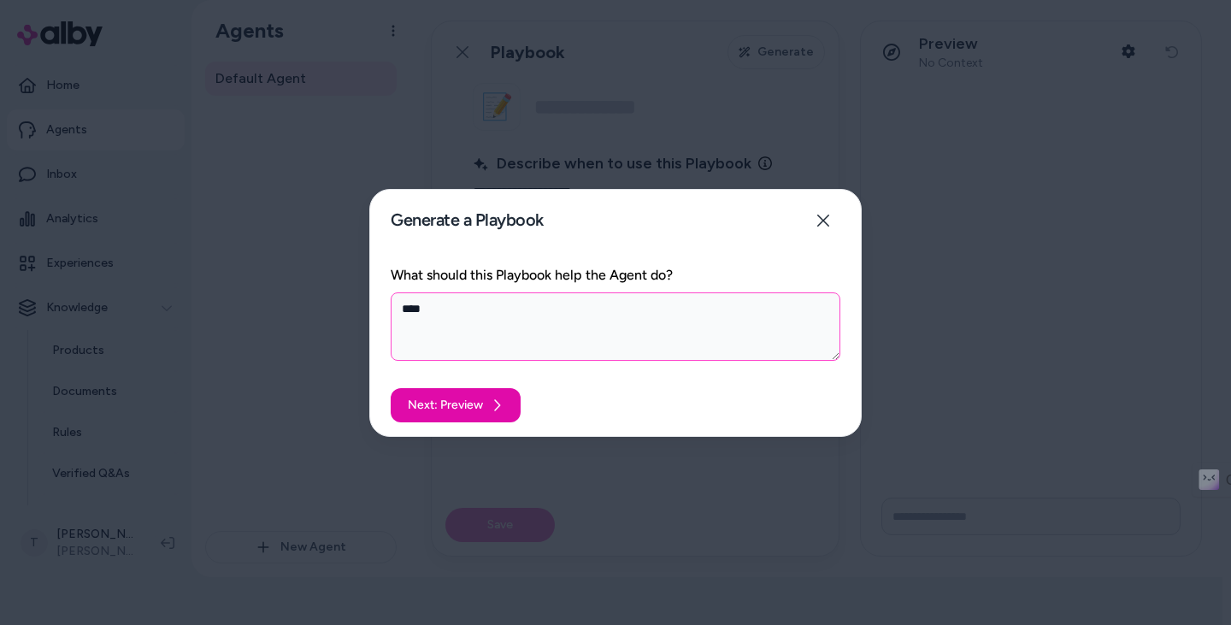
type textarea "*****"
type textarea "*"
type textarea "*****"
type textarea "*"
type textarea "*****"
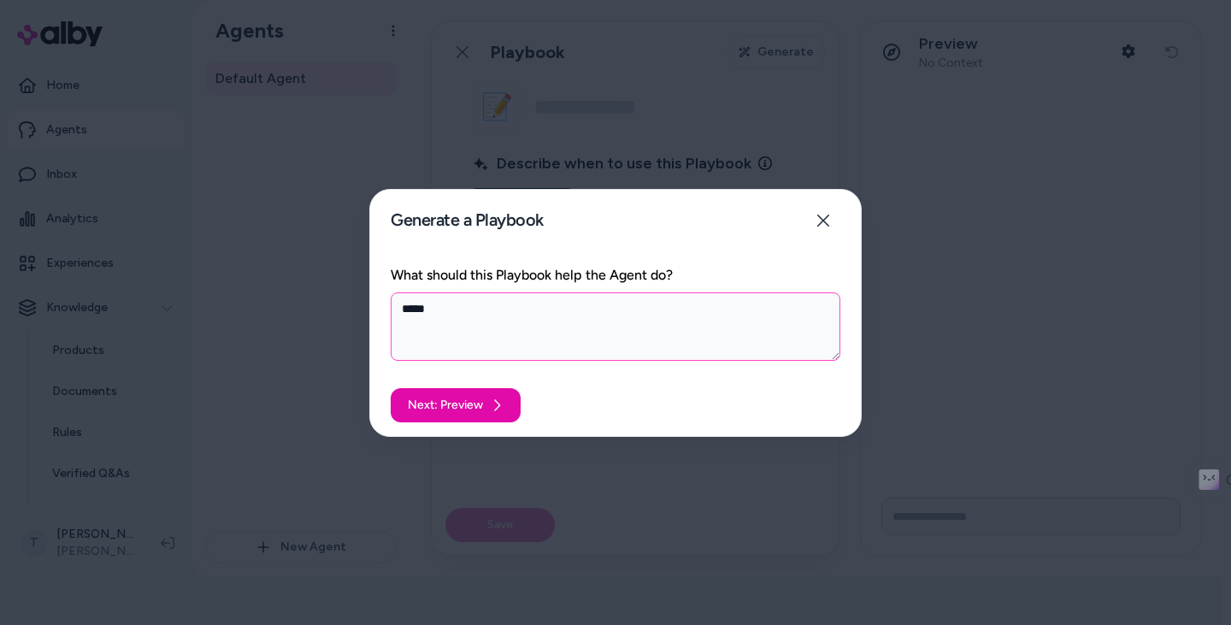
type textarea "*"
type textarea "****"
type textarea "*"
type textarea "*****"
type textarea "*"
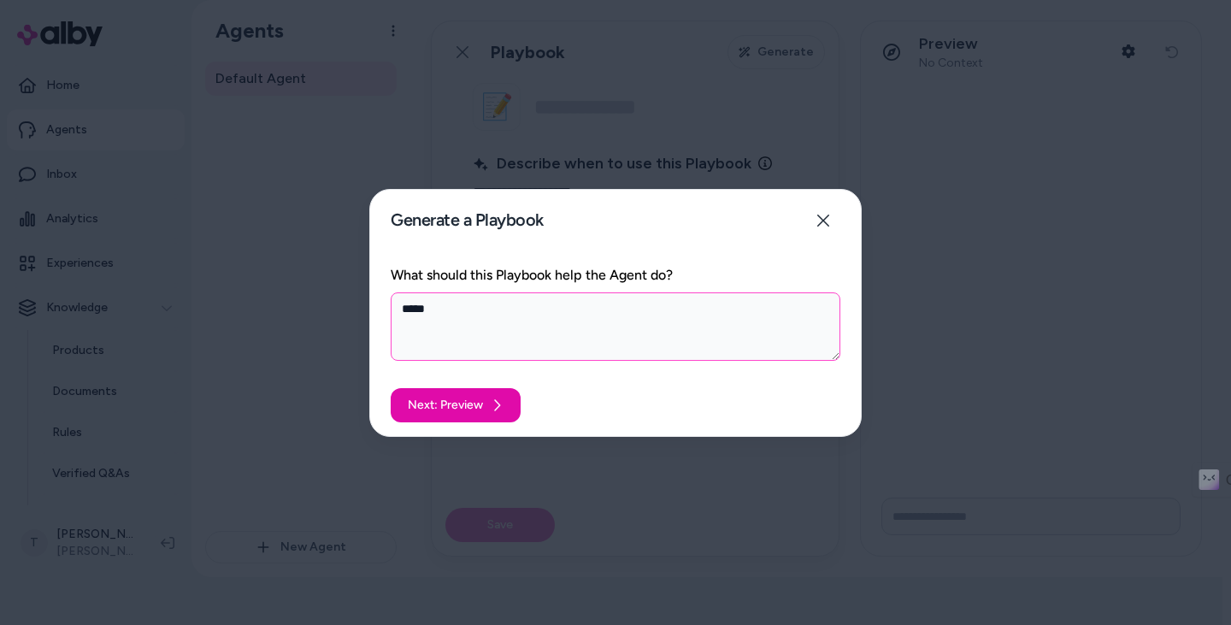
type textarea "******"
type textarea "*"
type textarea "******"
type textarea "*"
type textarea "********"
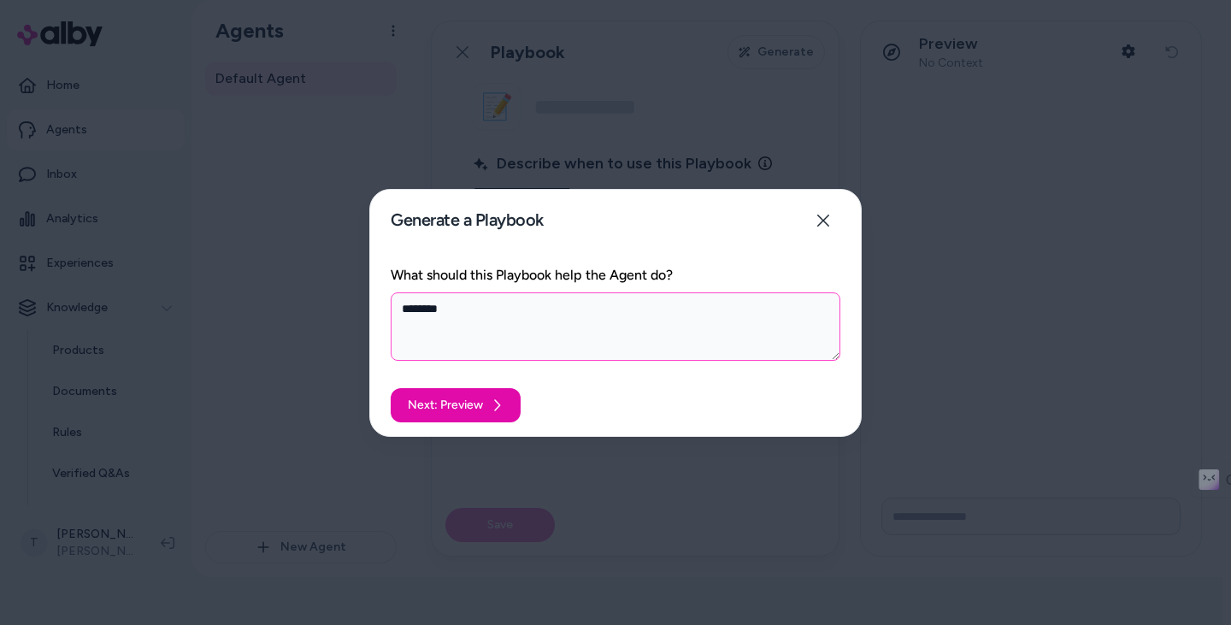
type textarea "*"
type textarea "*********"
type textarea "*"
type textarea "**********"
type textarea "*"
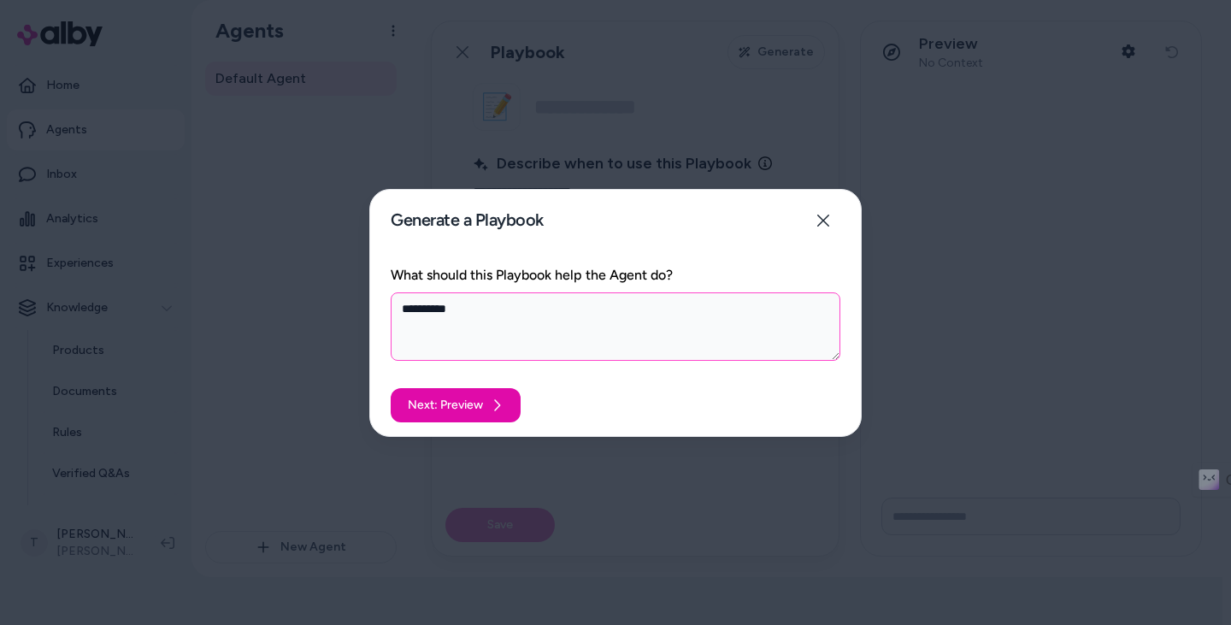
type textarea "**********"
type textarea "*"
type textarea "**********"
type textarea "*"
type textarea "**********"
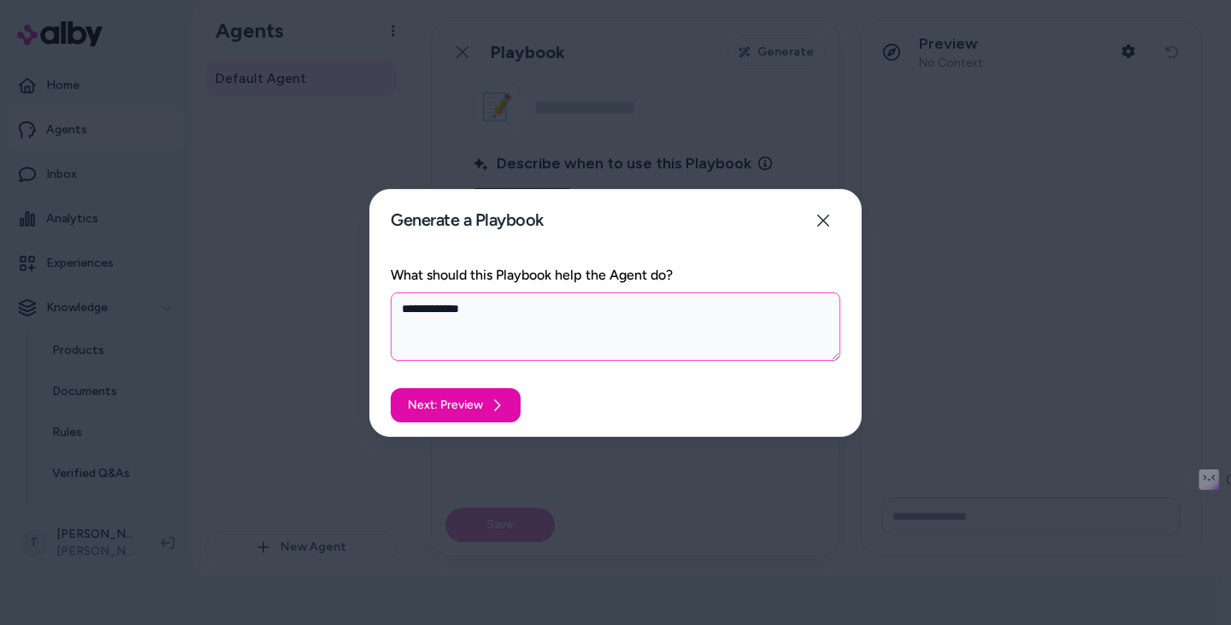
type textarea "*"
type textarea "**********"
type textarea "*"
type textarea "**********"
type textarea "*"
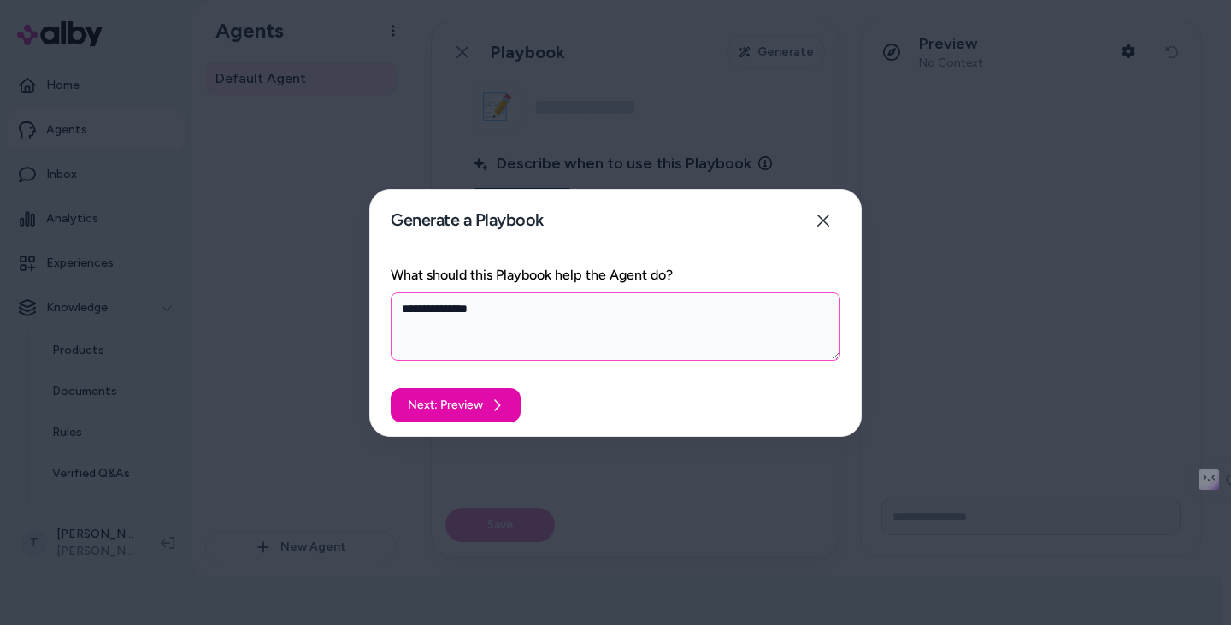
type textarea "**********"
type textarea "*"
type textarea "**********"
type textarea "*"
type textarea "**********"
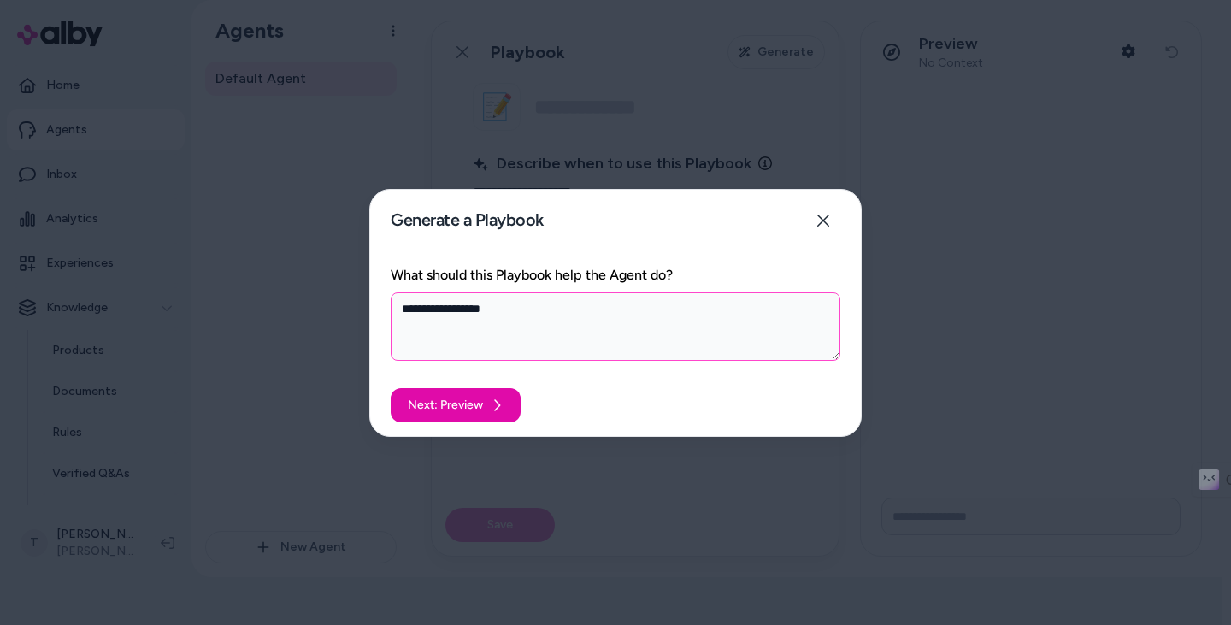
type textarea "*"
type textarea "**********"
type textarea "*"
type textarea "**********"
type textarea "*"
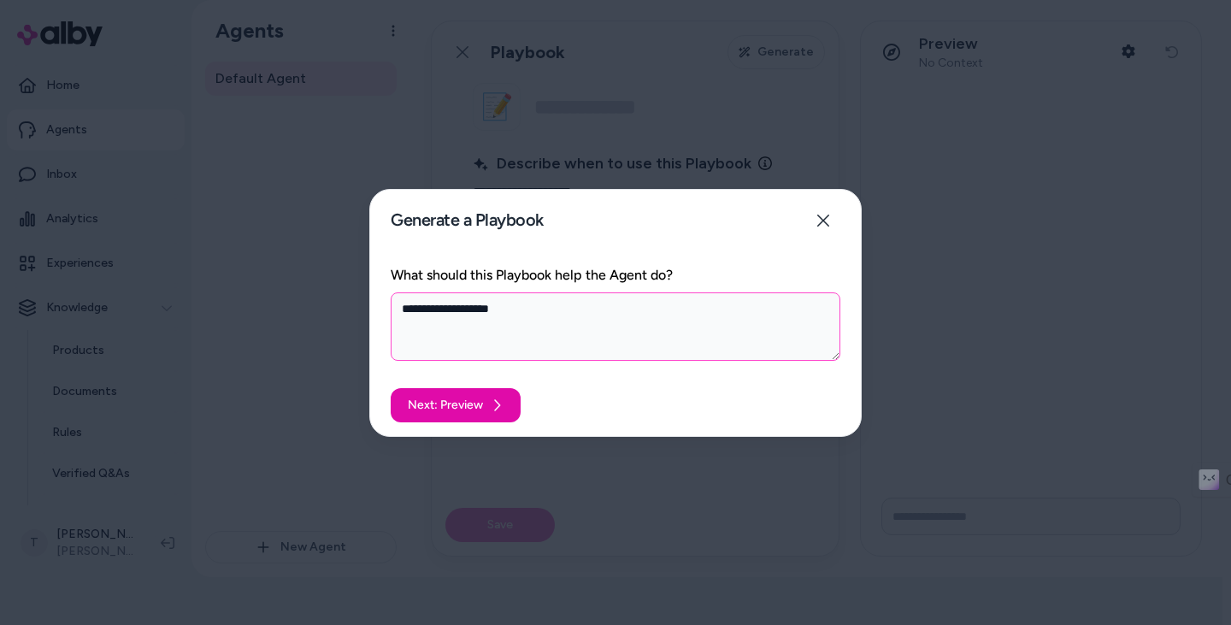
type textarea "**********"
type textarea "*"
type textarea "**********"
type textarea "*"
type textarea "**********"
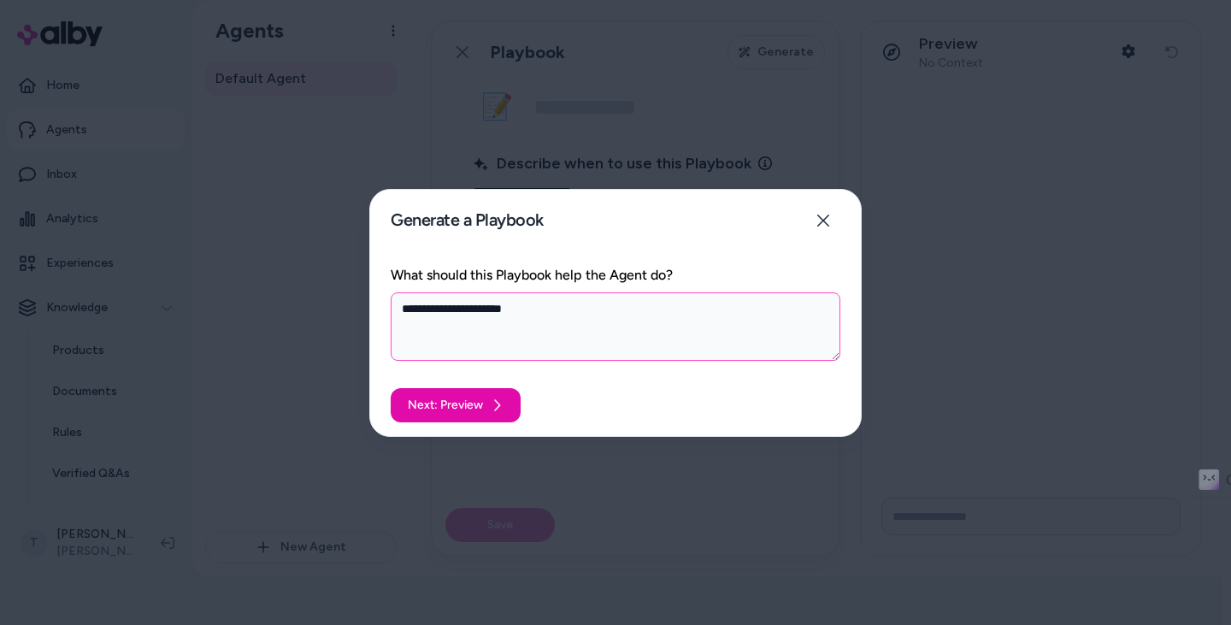
type textarea "*"
type textarea "**********"
type textarea "*"
type textarea "**********"
type textarea "*"
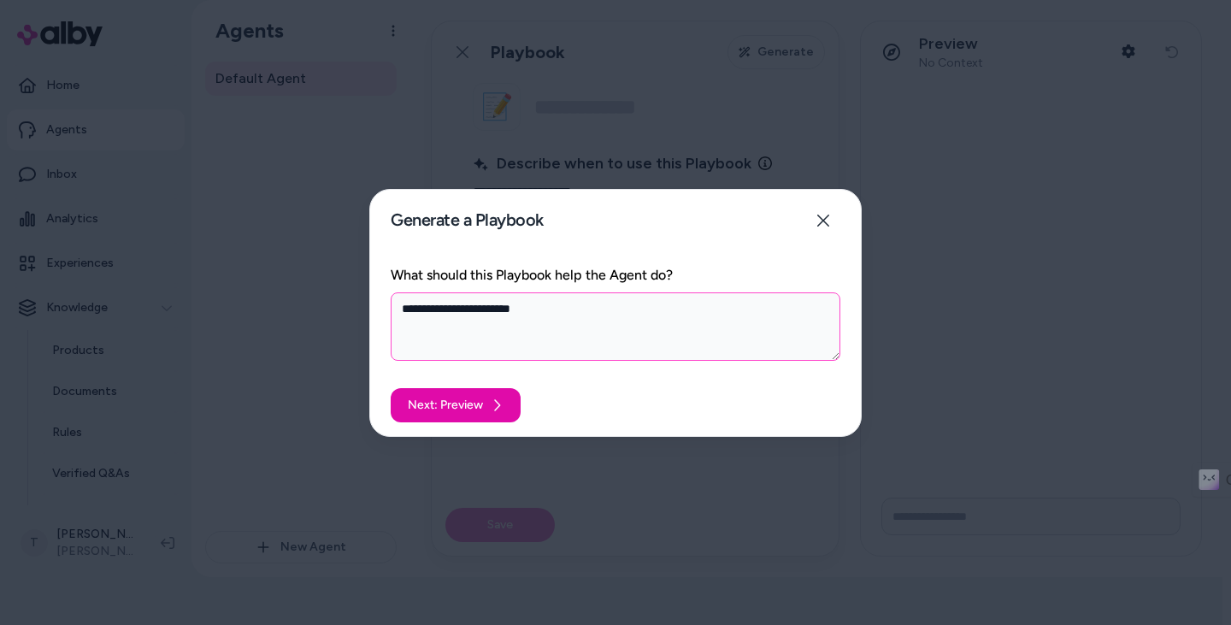
type textarea "**********"
type textarea "*"
type textarea "**********"
type textarea "*"
type textarea "**********"
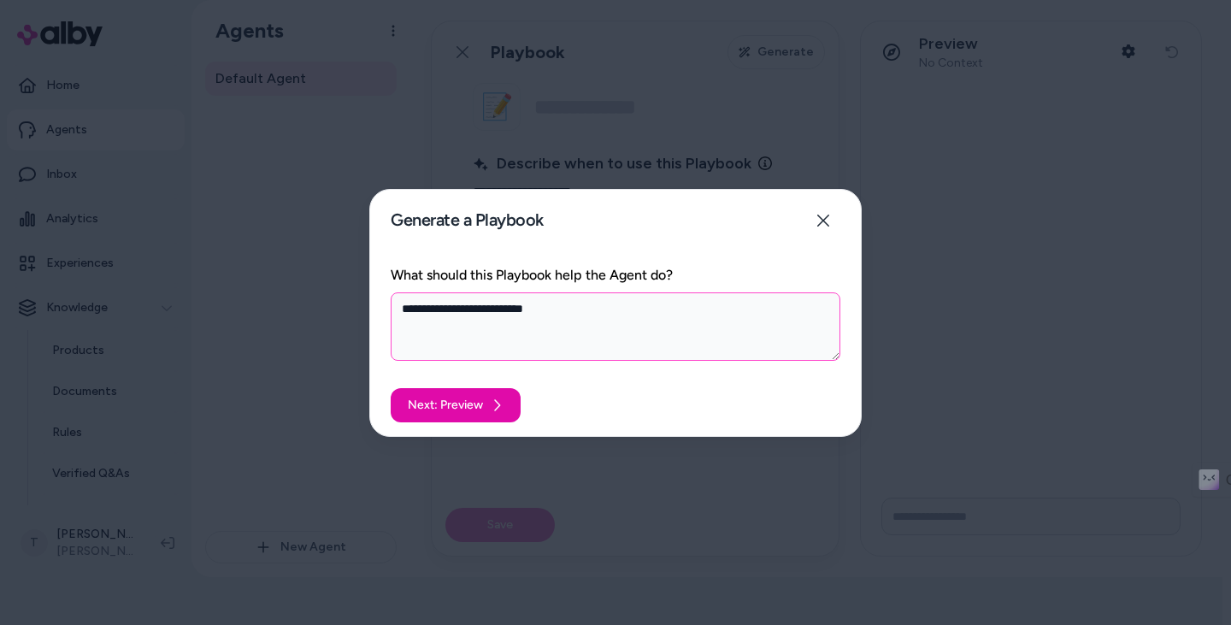
type textarea "*"
type textarea "**********"
type textarea "*"
type textarea "**********"
type textarea "*"
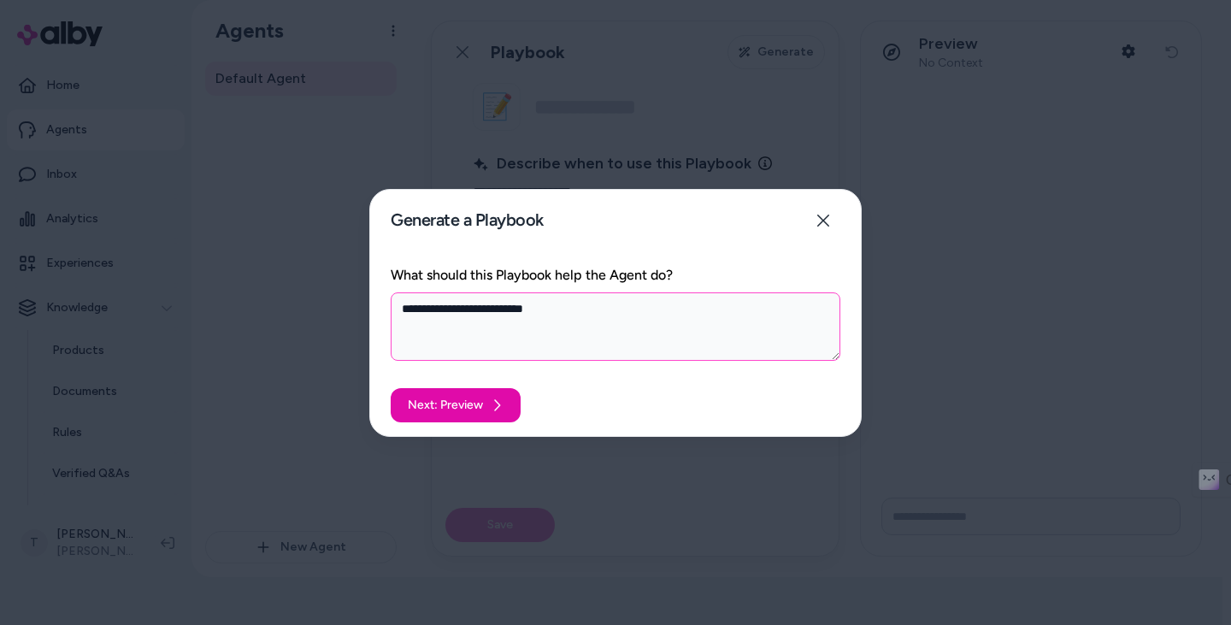
type textarea "**********"
type textarea "*"
type textarea "**********"
type textarea "*"
type textarea "**********"
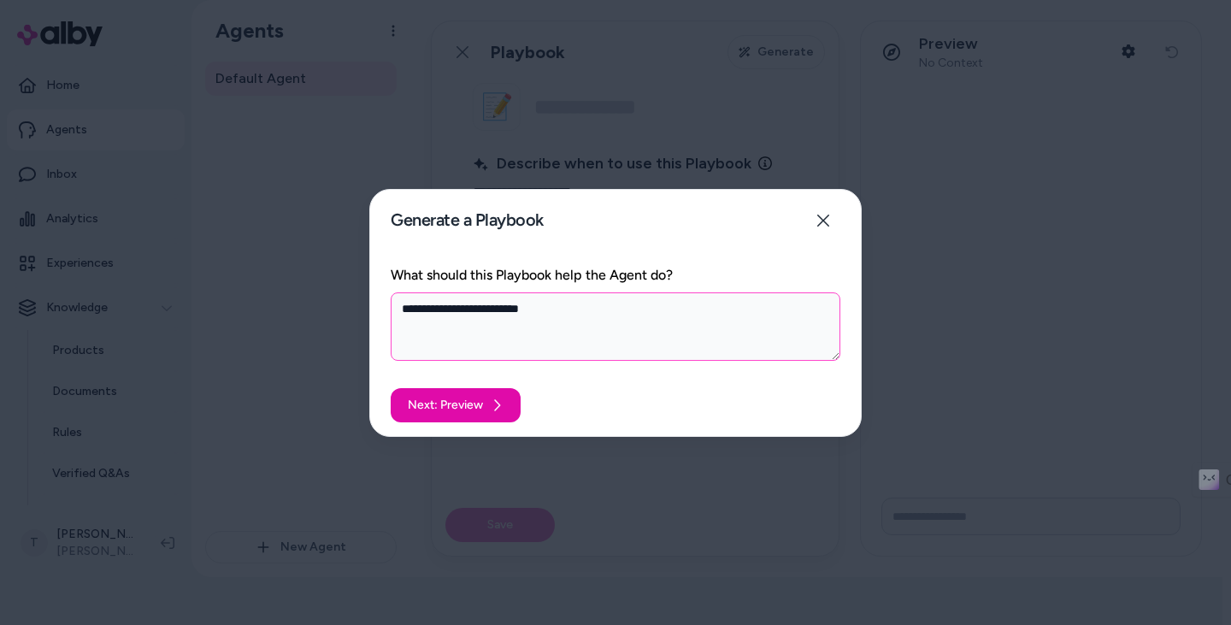
type textarea "*"
type textarea "**********"
type textarea "*"
type textarea "**********"
type textarea "*"
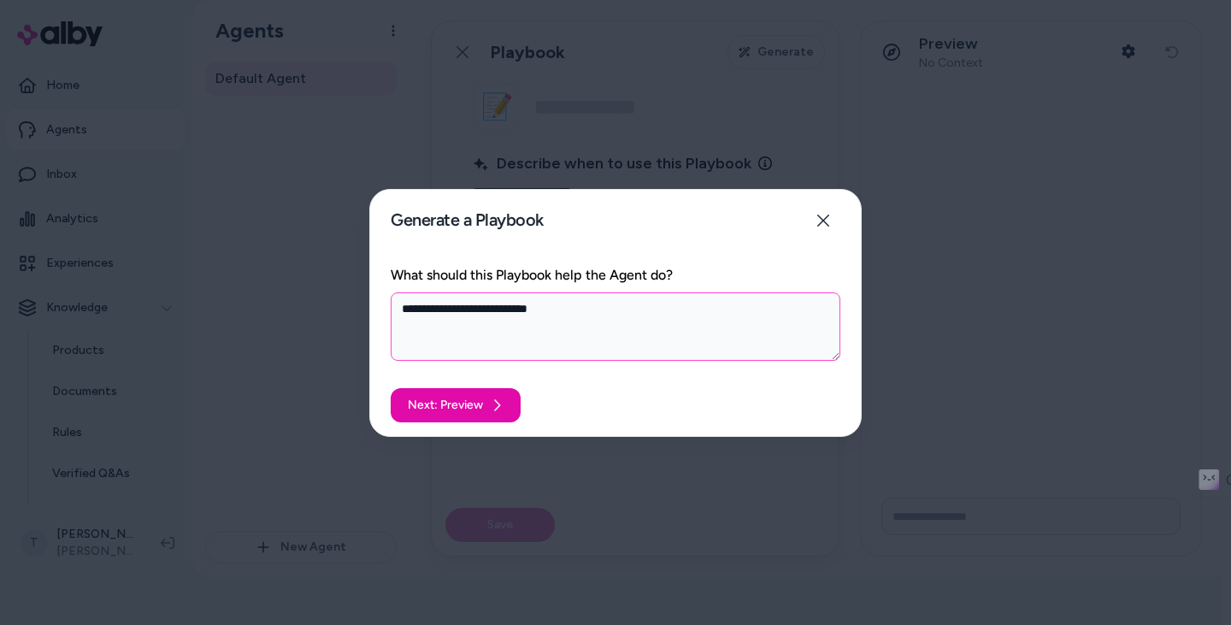
type textarea "**********"
type textarea "*"
type textarea "**********"
type textarea "*"
type textarea "**********"
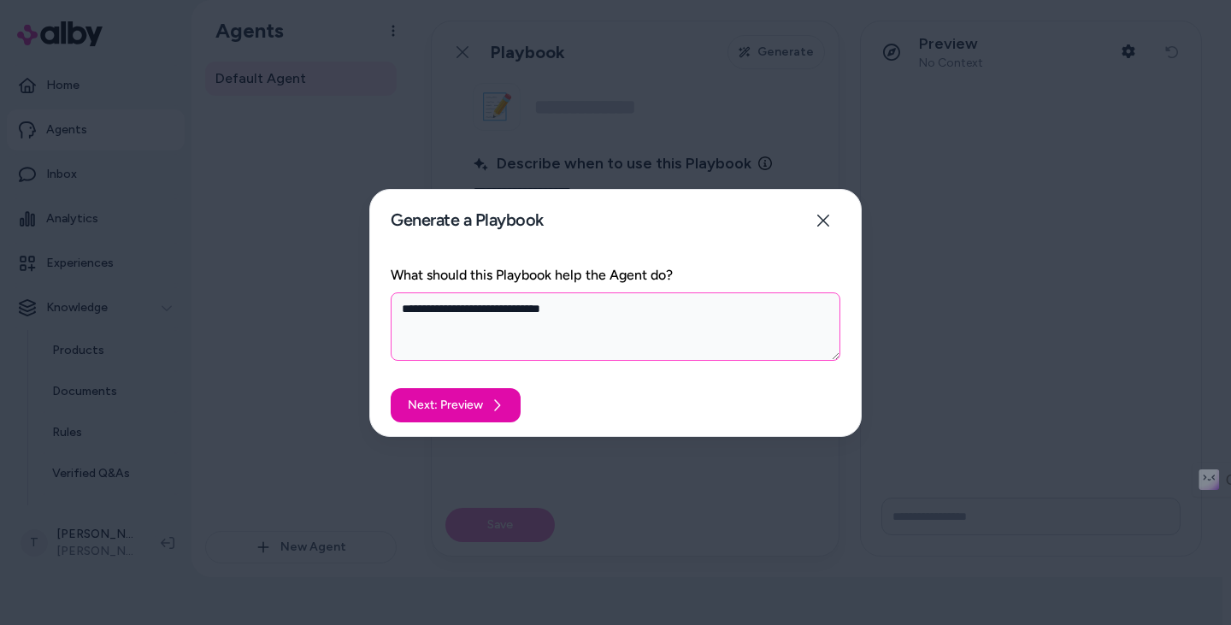
type textarea "*"
type textarea "**********"
type textarea "*"
type textarea "**********"
type textarea "*"
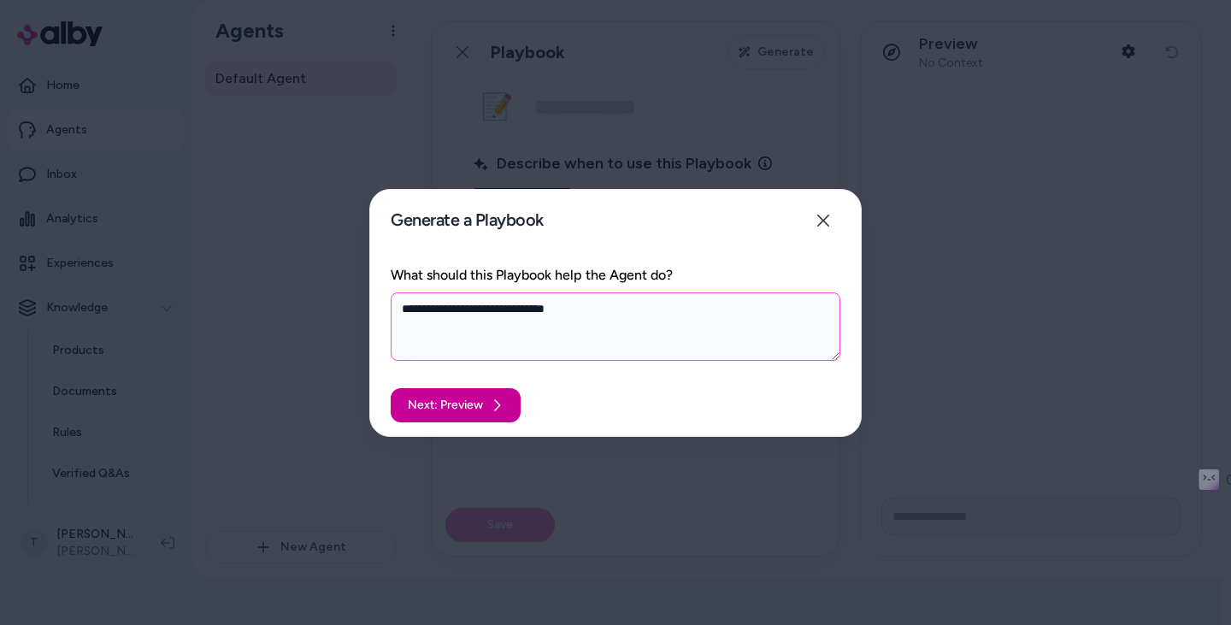
type textarea "**********"
drag, startPoint x: 456, startPoint y: 392, endPoint x: 678, endPoint y: 415, distance: 223.3
click at [458, 392] on button "Next: Preview" at bounding box center [456, 405] width 130 height 34
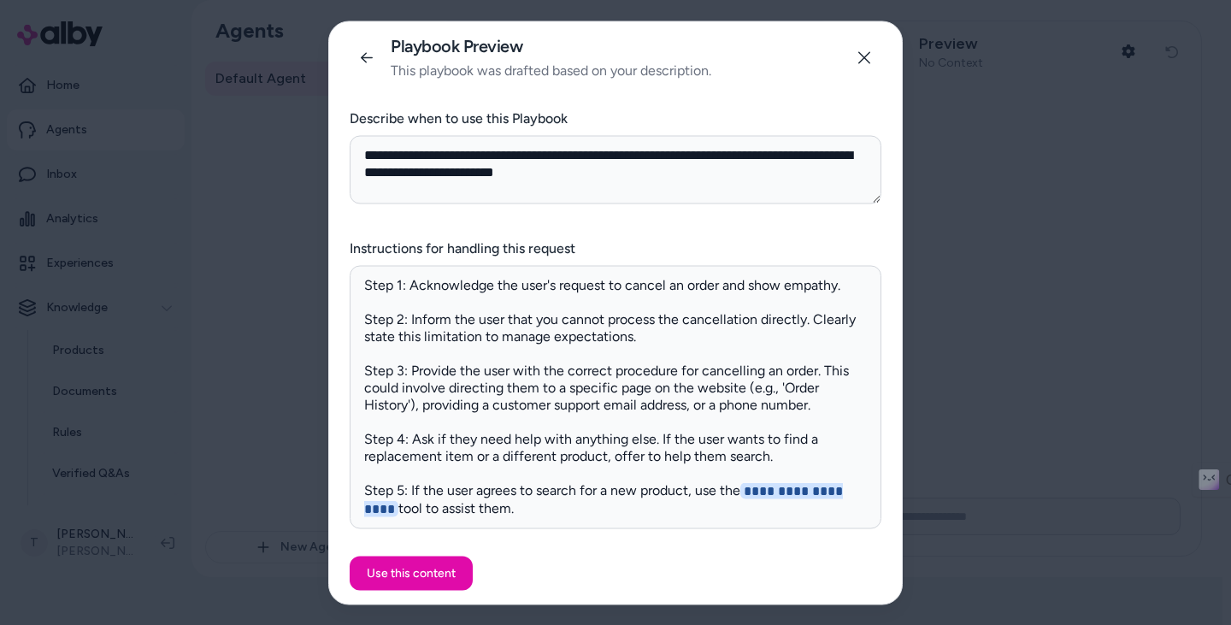
drag, startPoint x: 423, startPoint y: 573, endPoint x: 751, endPoint y: 568, distance: 328.2
click at [428, 571] on button "Use this content" at bounding box center [411, 573] width 123 height 34
type textarea "*"
type input "**********"
type textarea "**********"
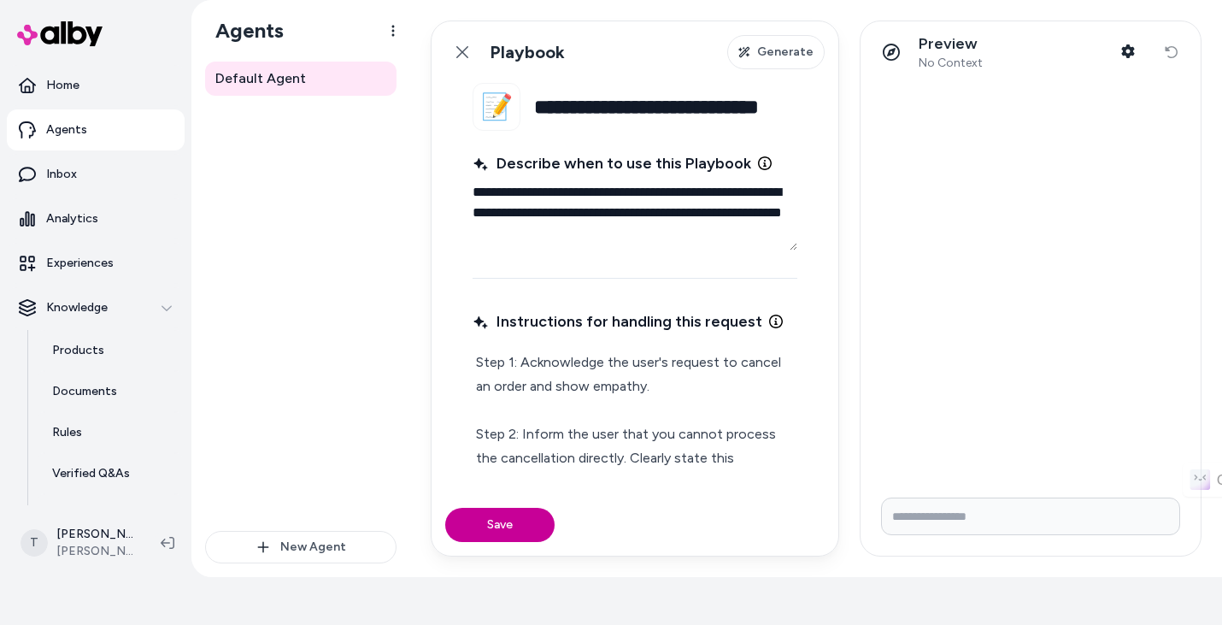
click at [526, 515] on button "Save" at bounding box center [499, 525] width 109 height 34
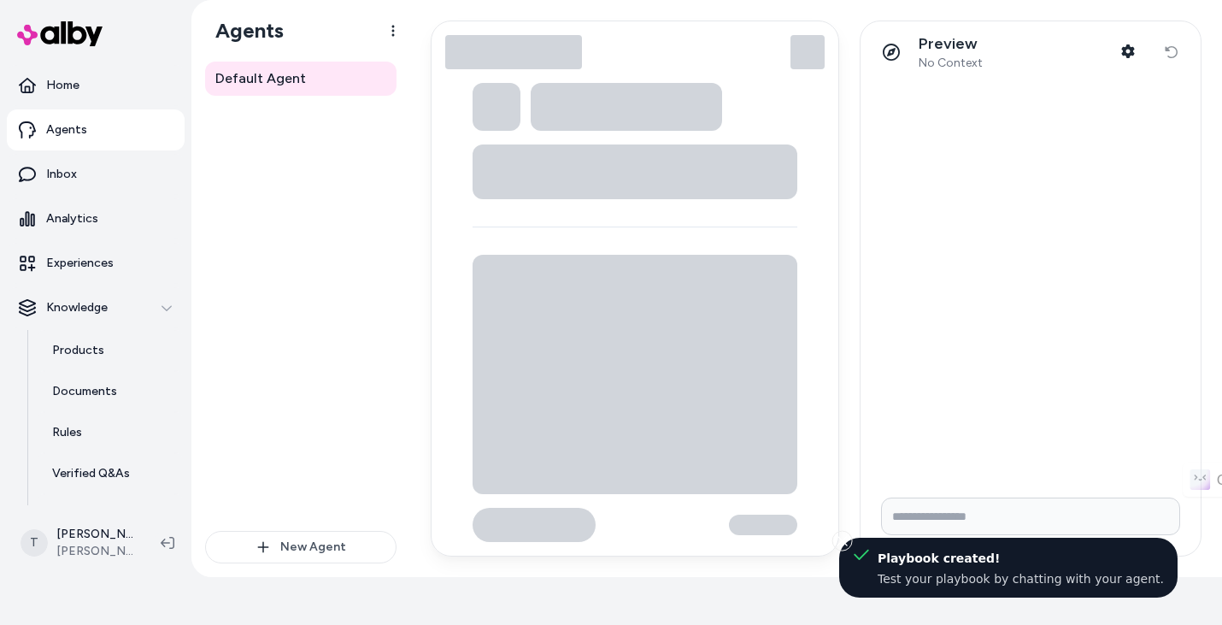
type textarea "*"
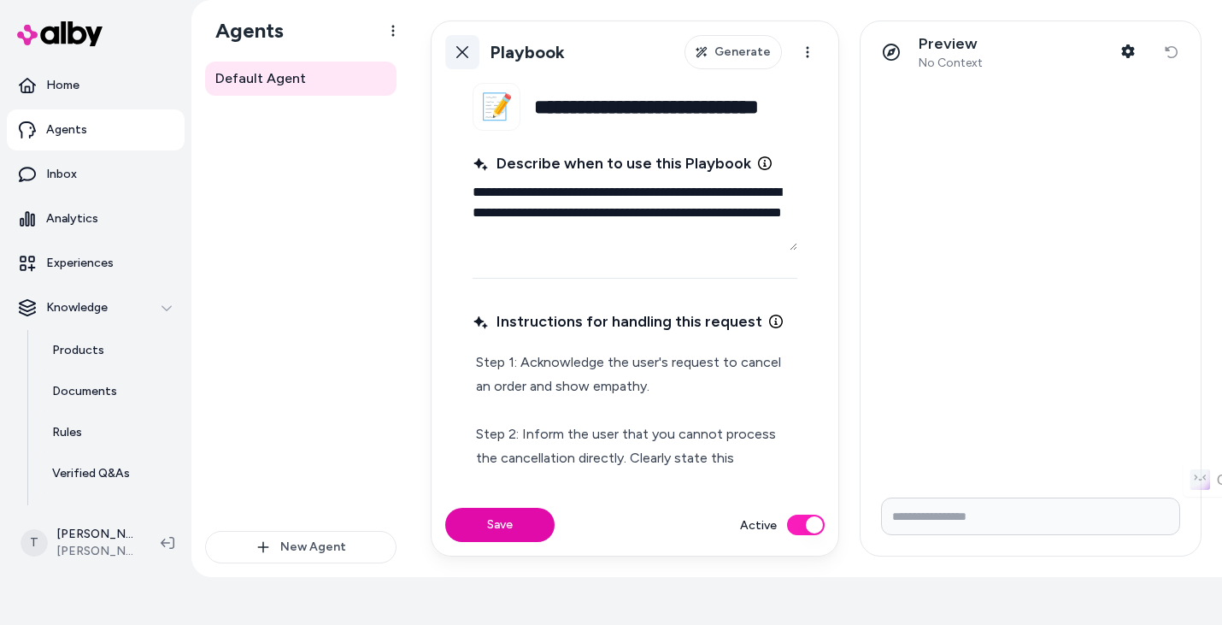
click at [463, 53] on icon at bounding box center [462, 52] width 12 height 12
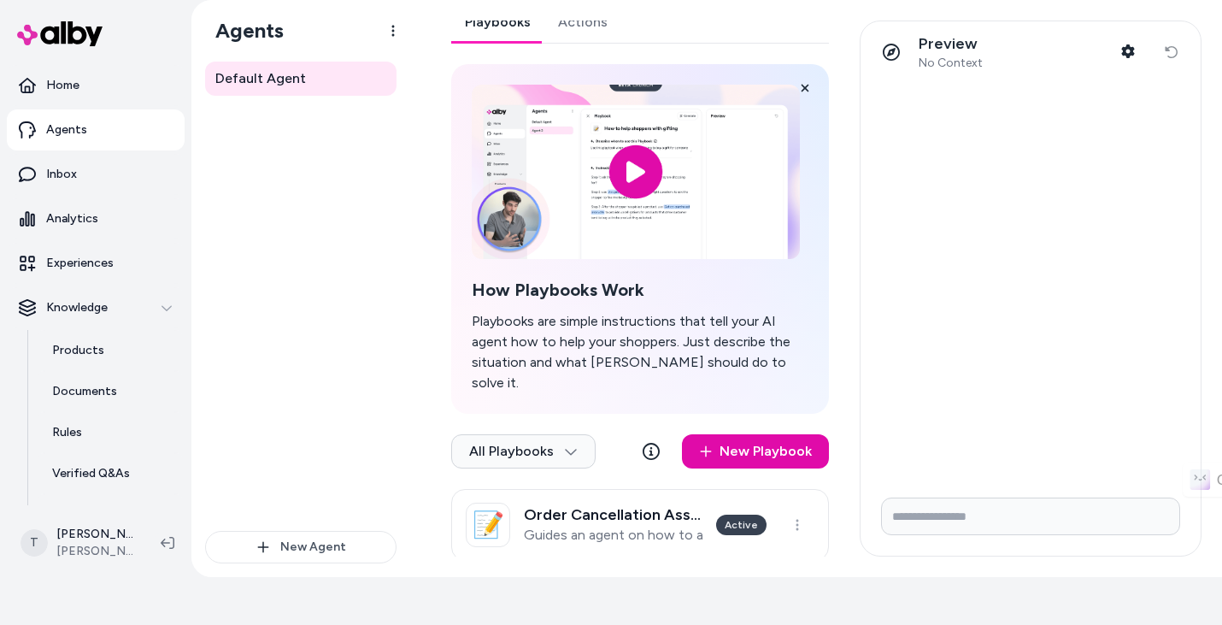
scroll to position [23, 0]
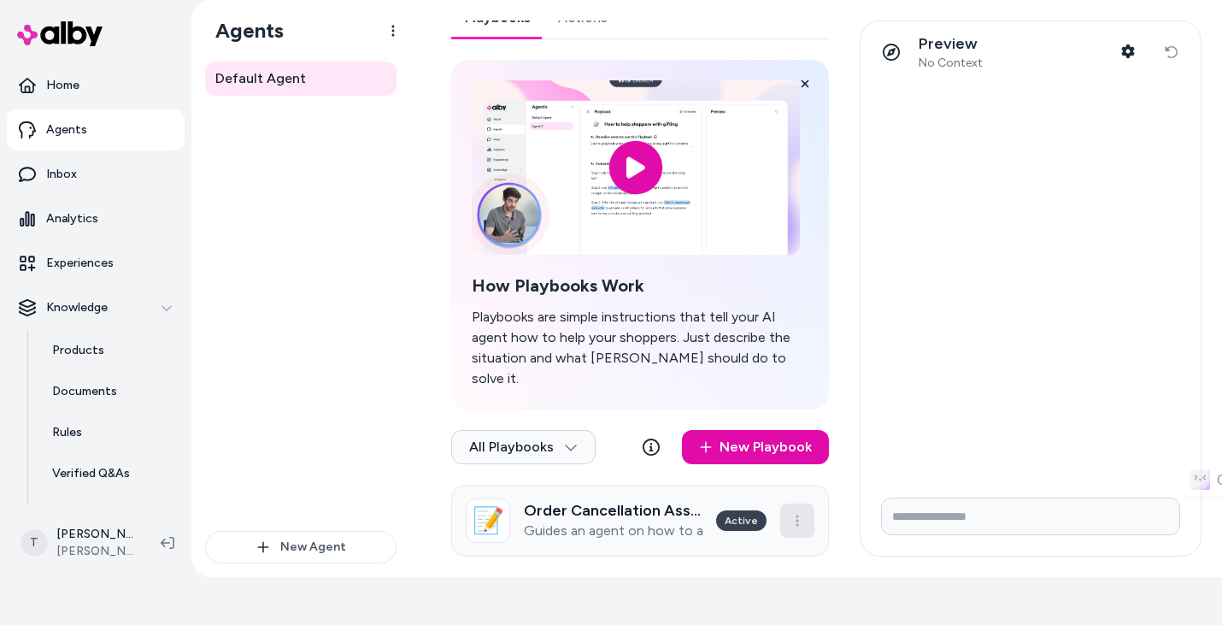
click at [797, 503] on html "Only pay when alby drives an Assisted Conversion Start Trial Home Agents Inbox …" at bounding box center [611, 288] width 1222 height 673
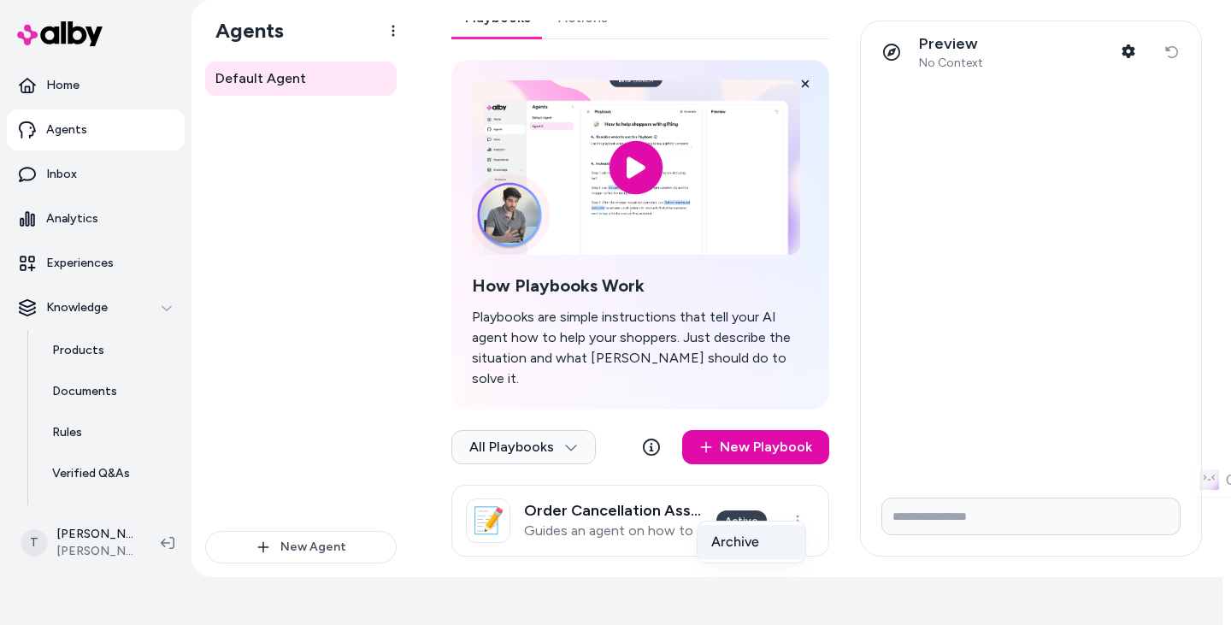
click at [767, 540] on div "Archive" at bounding box center [751, 542] width 108 height 34
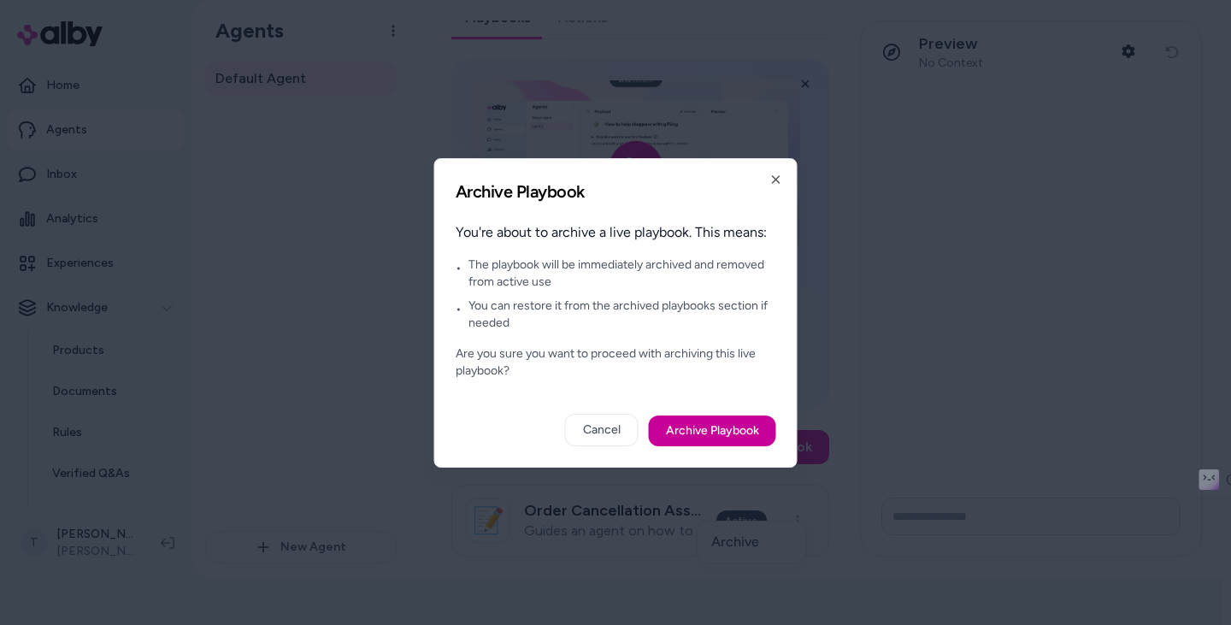
click at [731, 429] on button "Archive Playbook" at bounding box center [712, 430] width 127 height 31
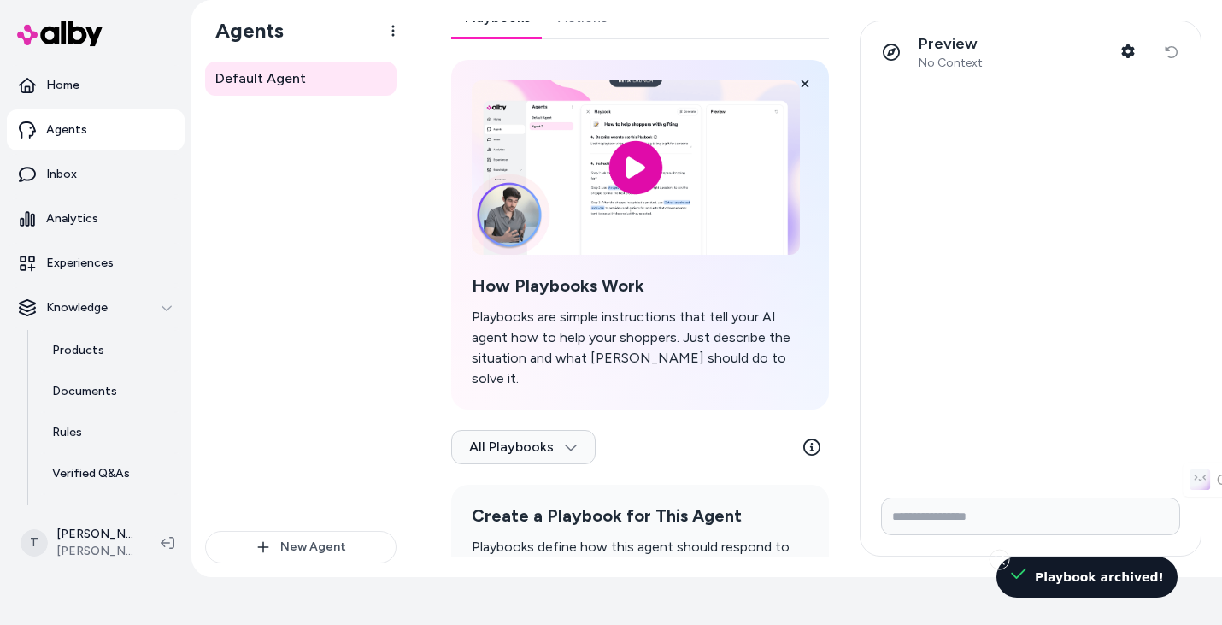
scroll to position [0, 0]
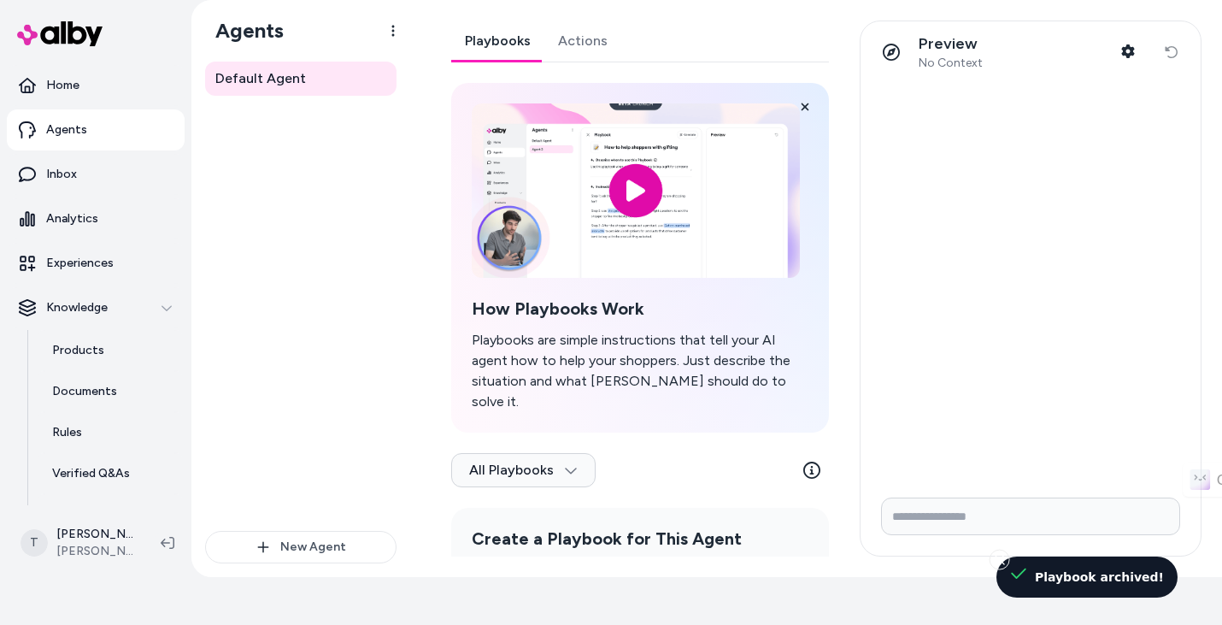
click at [581, 44] on link "Actions" at bounding box center [582, 41] width 77 height 41
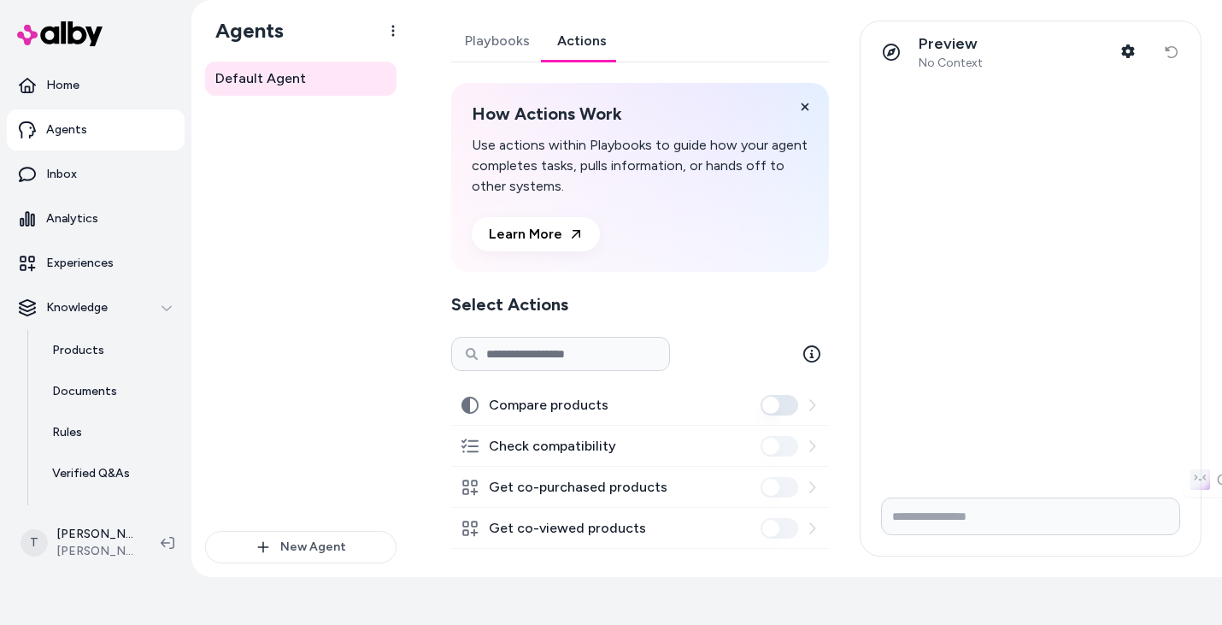
click at [785, 402] on button "Compare products" at bounding box center [780, 405] width 38 height 21
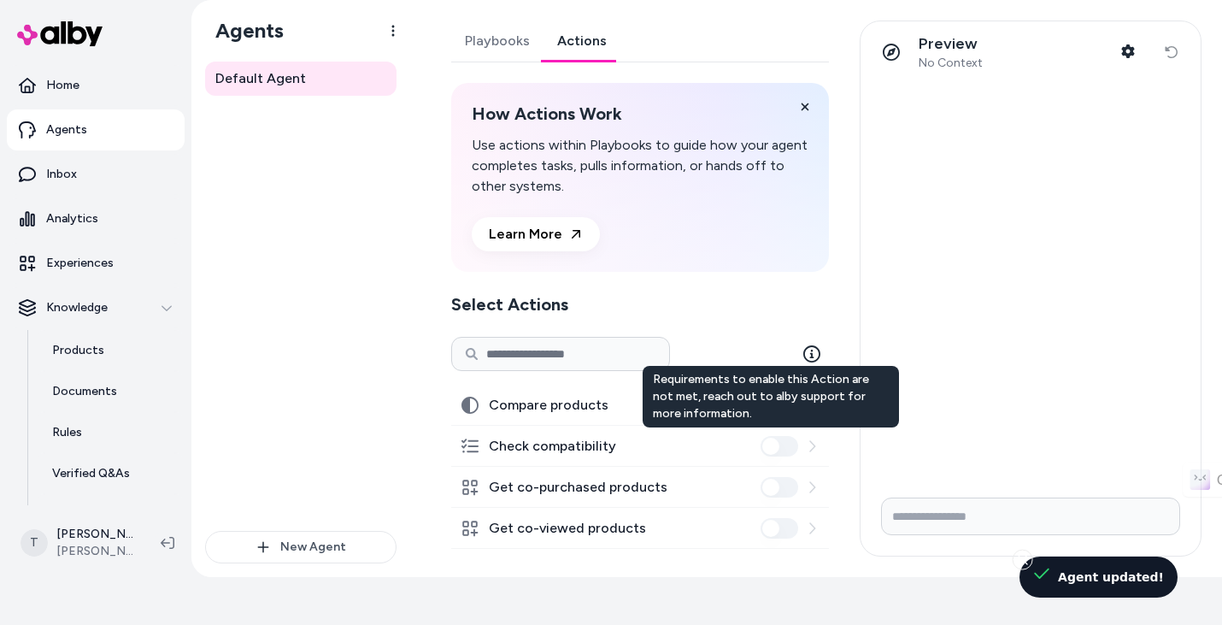
click at [586, 408] on label "Compare products" at bounding box center [549, 405] width 120 height 21
click at [761, 408] on button "Compare products" at bounding box center [780, 405] width 38 height 21
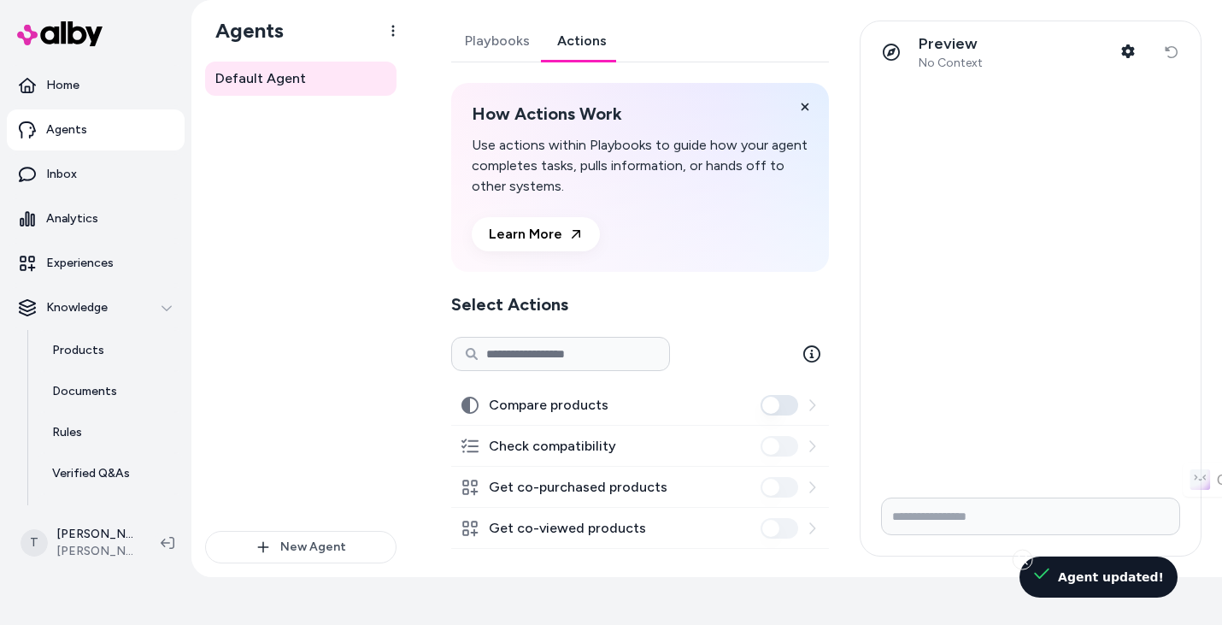
click at [770, 409] on button "Compare products" at bounding box center [780, 405] width 38 height 21
drag, startPoint x: 608, startPoint y: 446, endPoint x: 631, endPoint y: 440, distance: 23.8
click at [608, 446] on label "Check compatibility" at bounding box center [552, 446] width 127 height 21
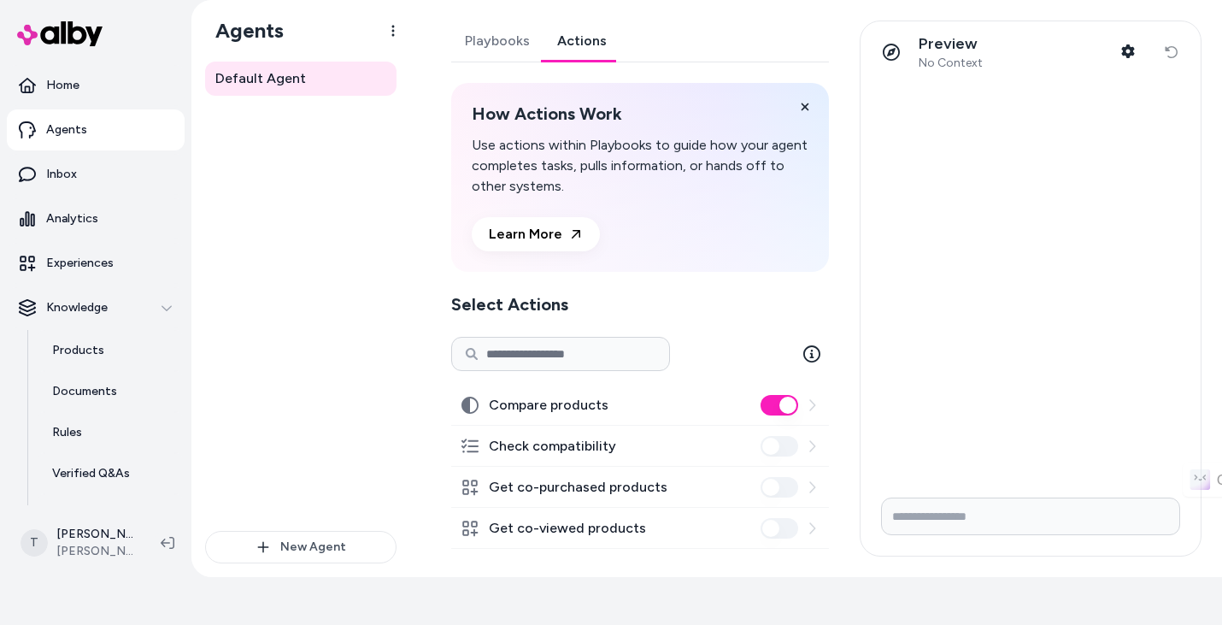
click at [948, 524] on input "Write your prompt here" at bounding box center [1030, 516] width 299 height 38
click at [586, 450] on label "Check compatibility" at bounding box center [552, 446] width 127 height 21
click at [593, 501] on div "Get co-purchased products" at bounding box center [640, 487] width 378 height 41
click at [605, 525] on label "Get co-viewed products" at bounding box center [567, 528] width 157 height 21
drag, startPoint x: 556, startPoint y: 350, endPoint x: 649, endPoint y: 361, distance: 92.9
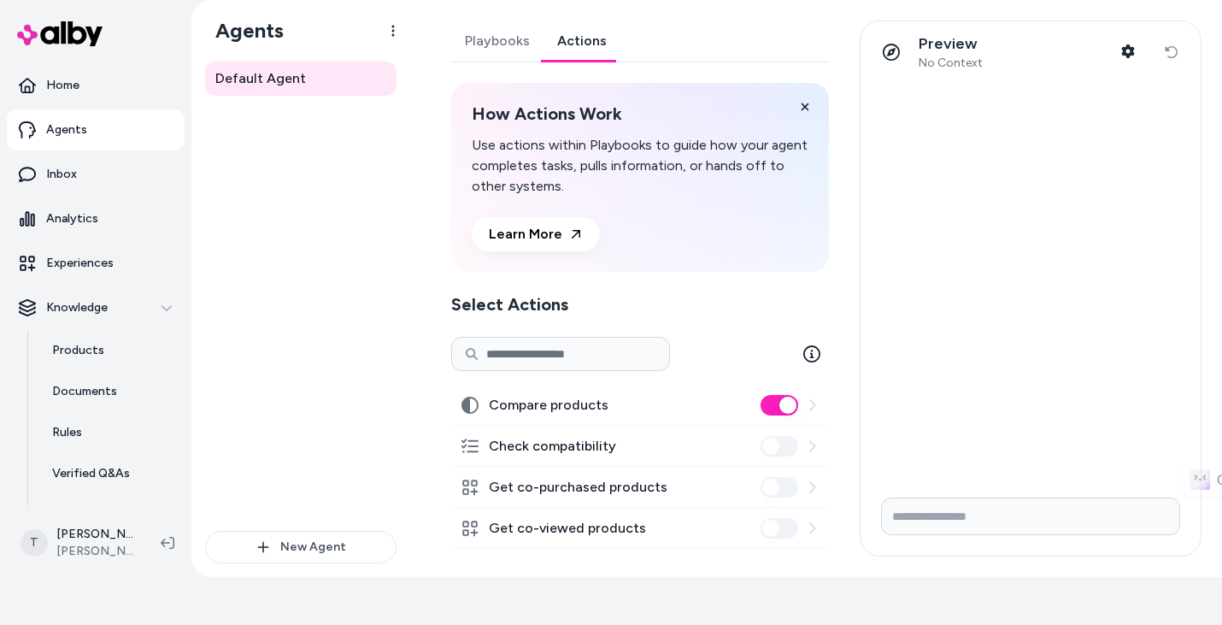
click at [557, 350] on input at bounding box center [560, 354] width 219 height 34
click at [806, 403] on icon at bounding box center [812, 405] width 14 height 14
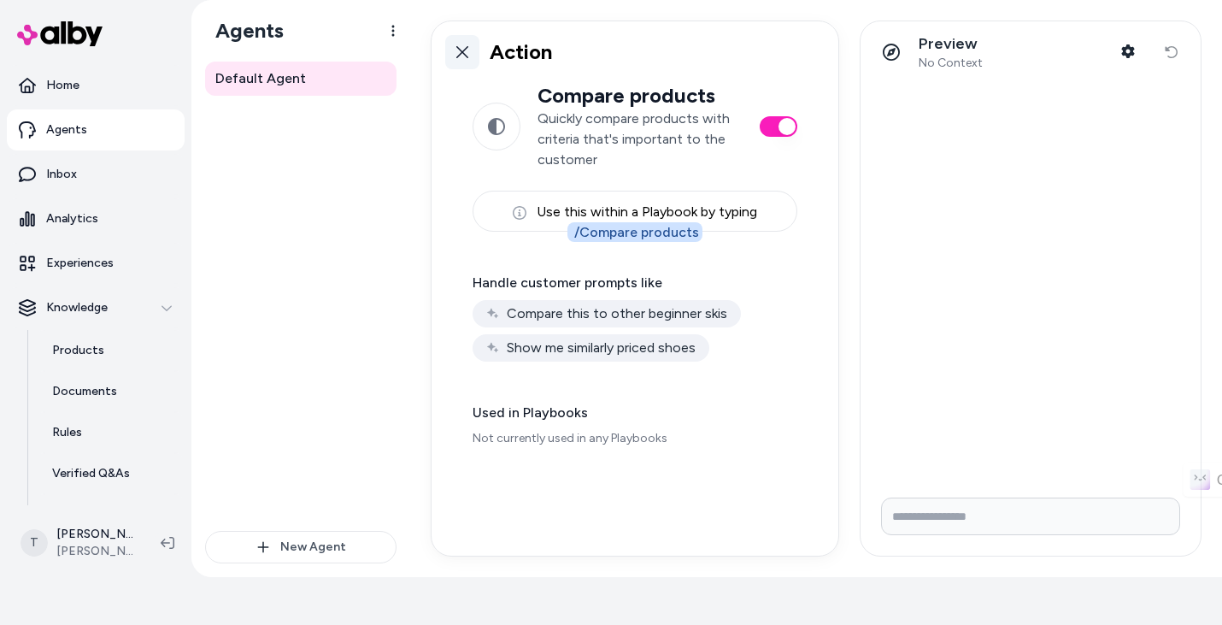
click at [457, 50] on icon at bounding box center [463, 52] width 14 height 14
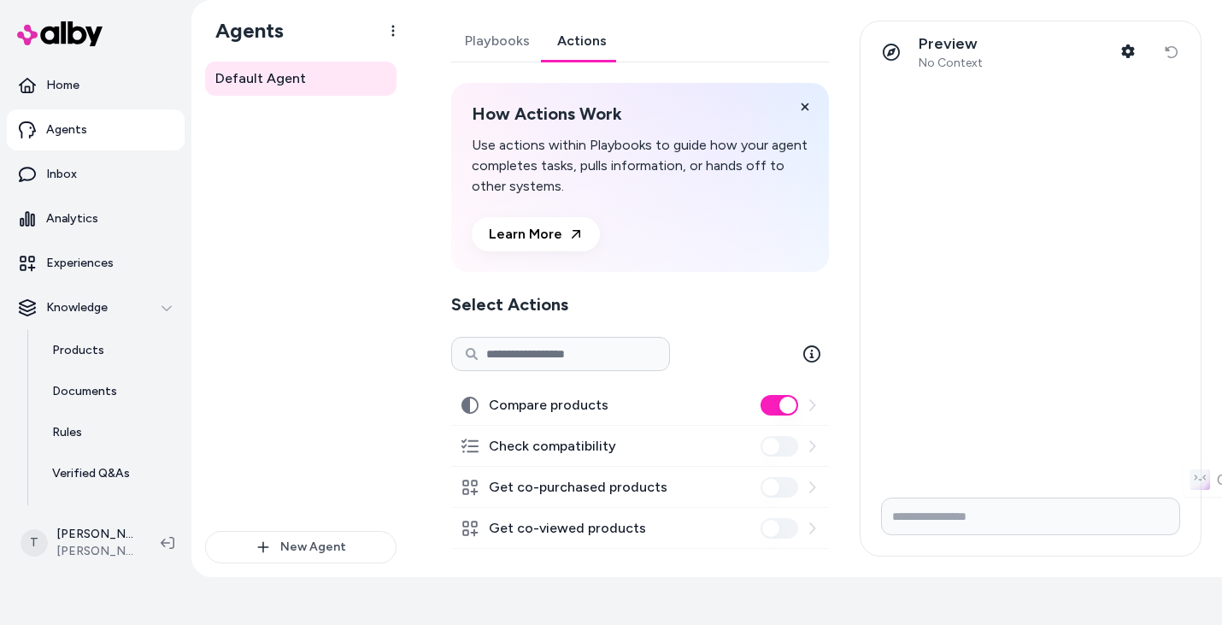
click at [497, 28] on link "Playbooks" at bounding box center [497, 41] width 92 height 41
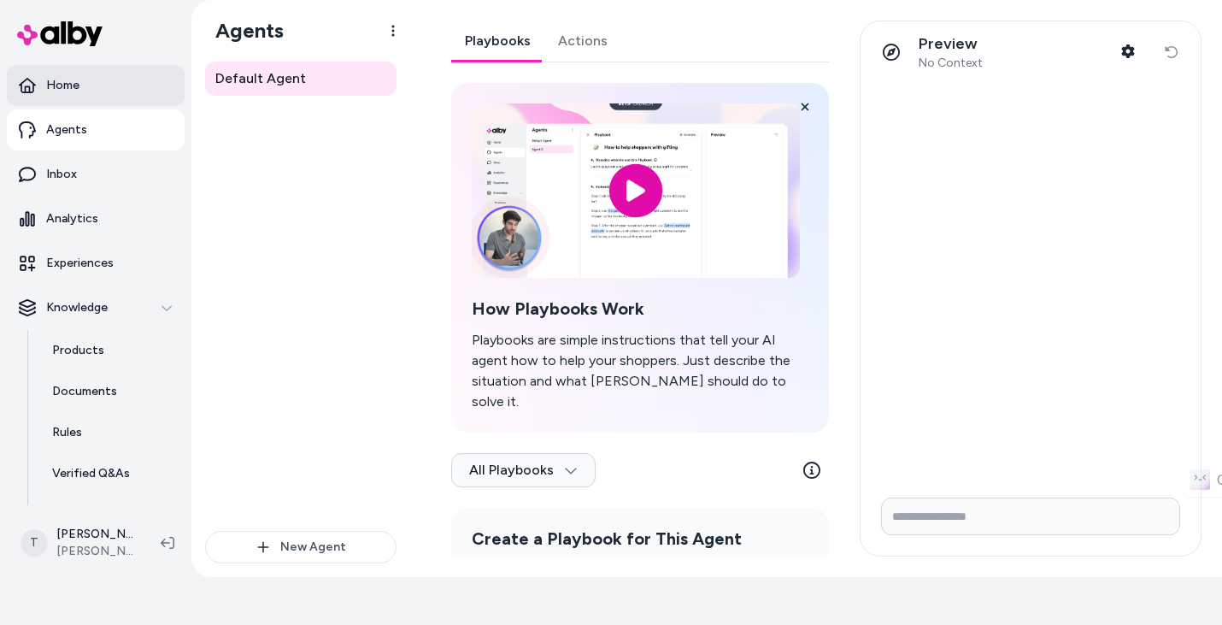
click at [77, 89] on p "Home" at bounding box center [62, 85] width 33 height 17
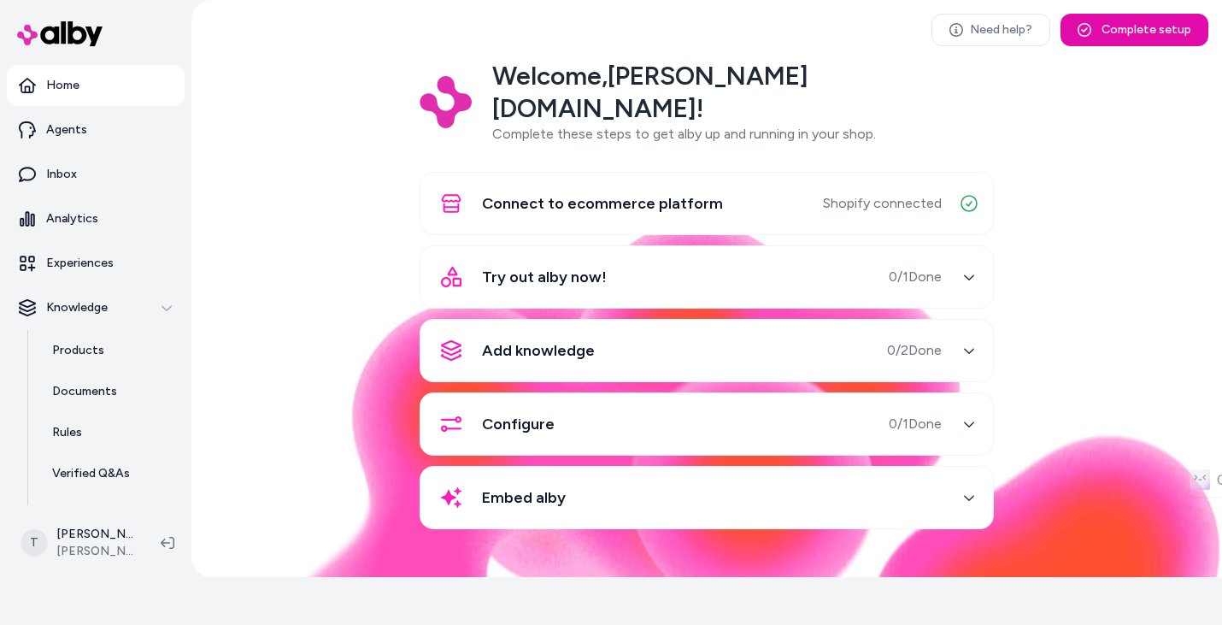
click at [969, 256] on button "Try out alby now! 0 / 1 Done" at bounding box center [707, 276] width 552 height 41
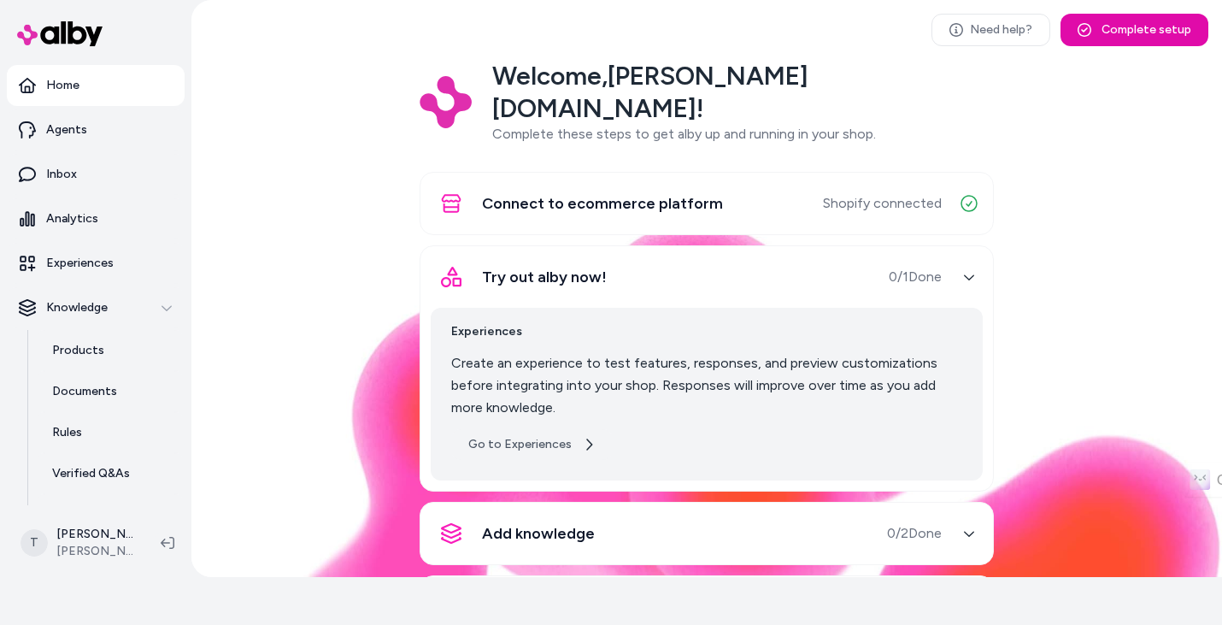
click at [535, 429] on link "Go to Experiences" at bounding box center [532, 444] width 162 height 31
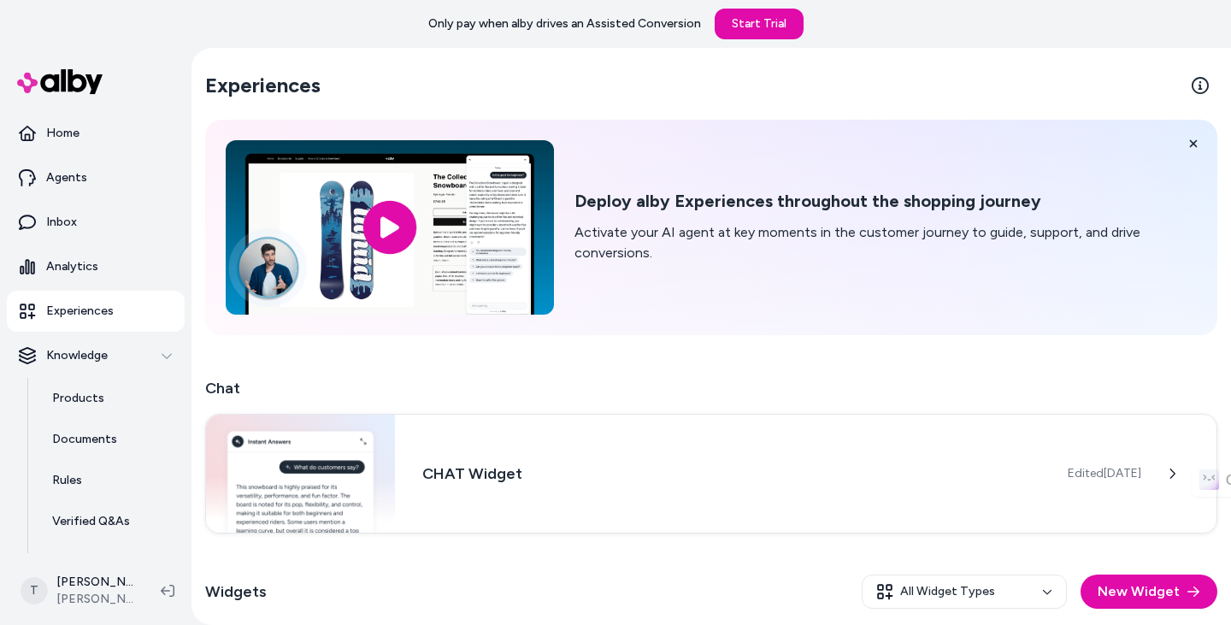
scroll to position [149, 0]
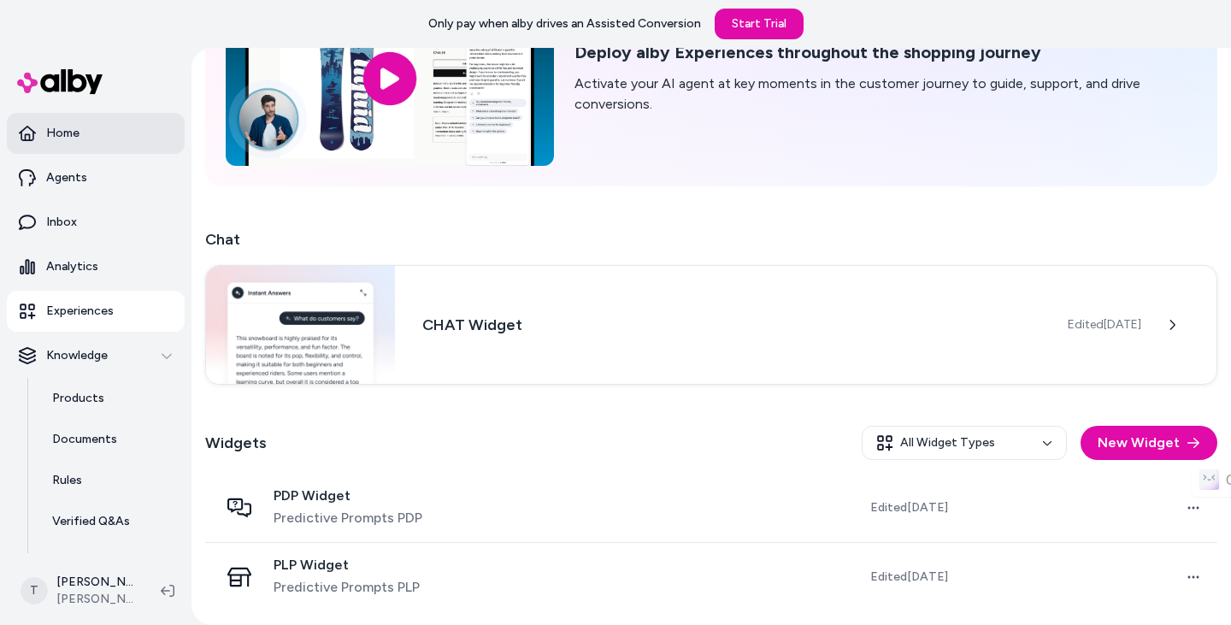
drag, startPoint x: 62, startPoint y: 124, endPoint x: 74, endPoint y: 127, distance: 12.4
click at [62, 124] on link "Home" at bounding box center [96, 133] width 178 height 41
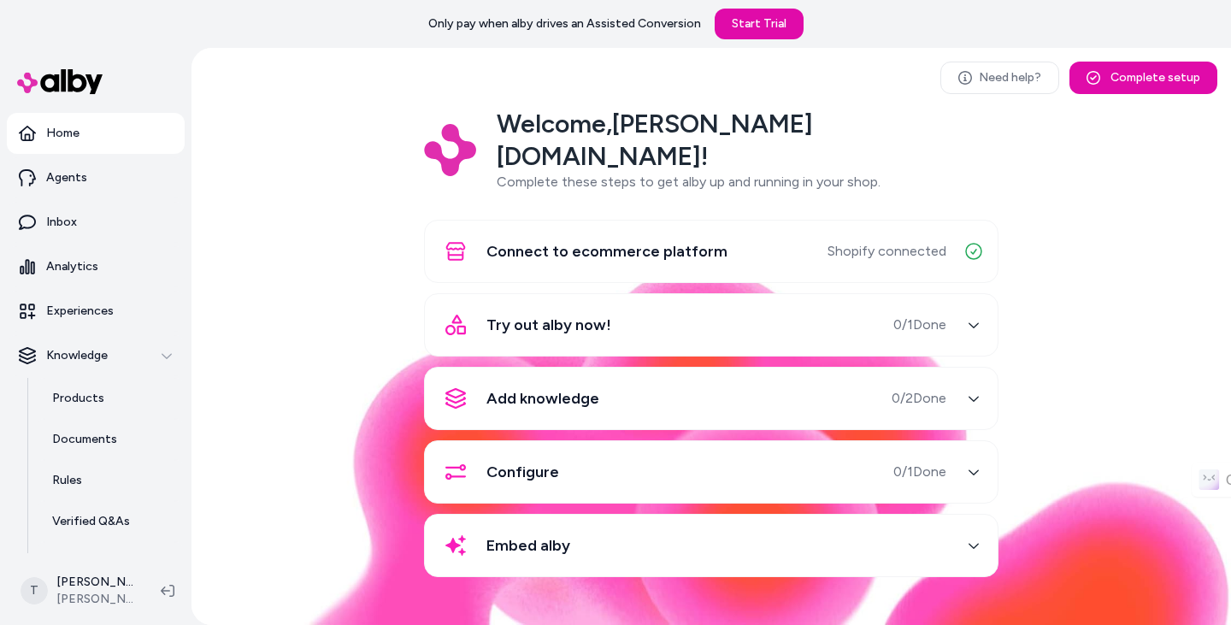
click at [758, 304] on div "Try out alby now! 0 / 1 Done" at bounding box center [690, 324] width 511 height 41
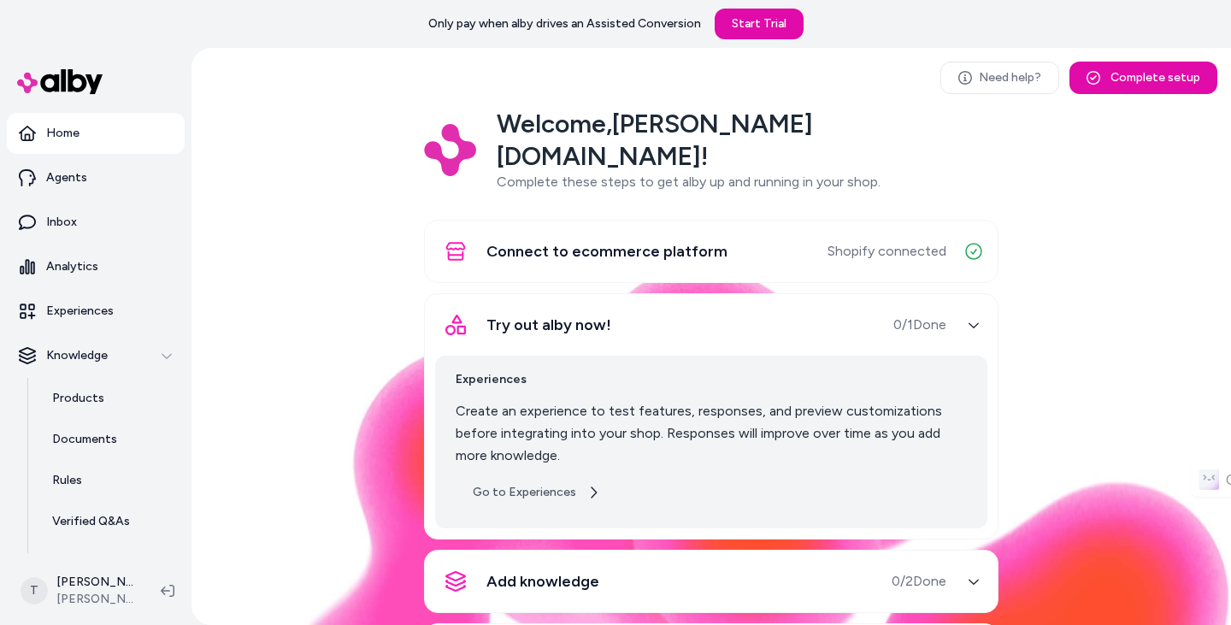
click at [538, 477] on link "Go to Experiences" at bounding box center [537, 492] width 162 height 31
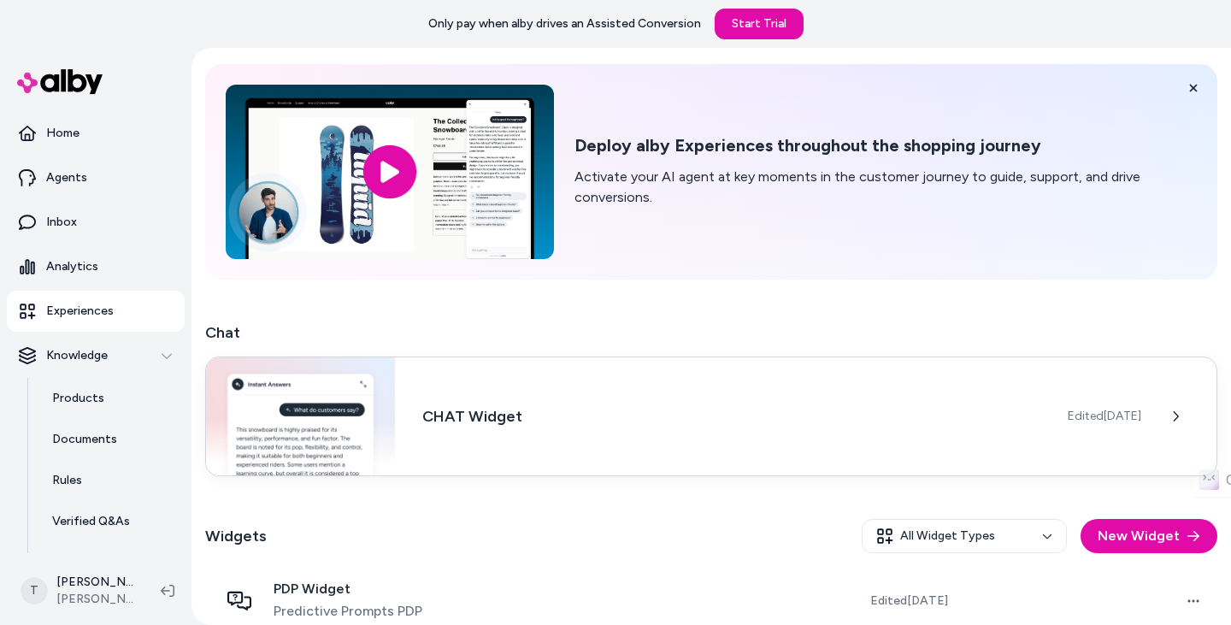
scroll to position [149, 0]
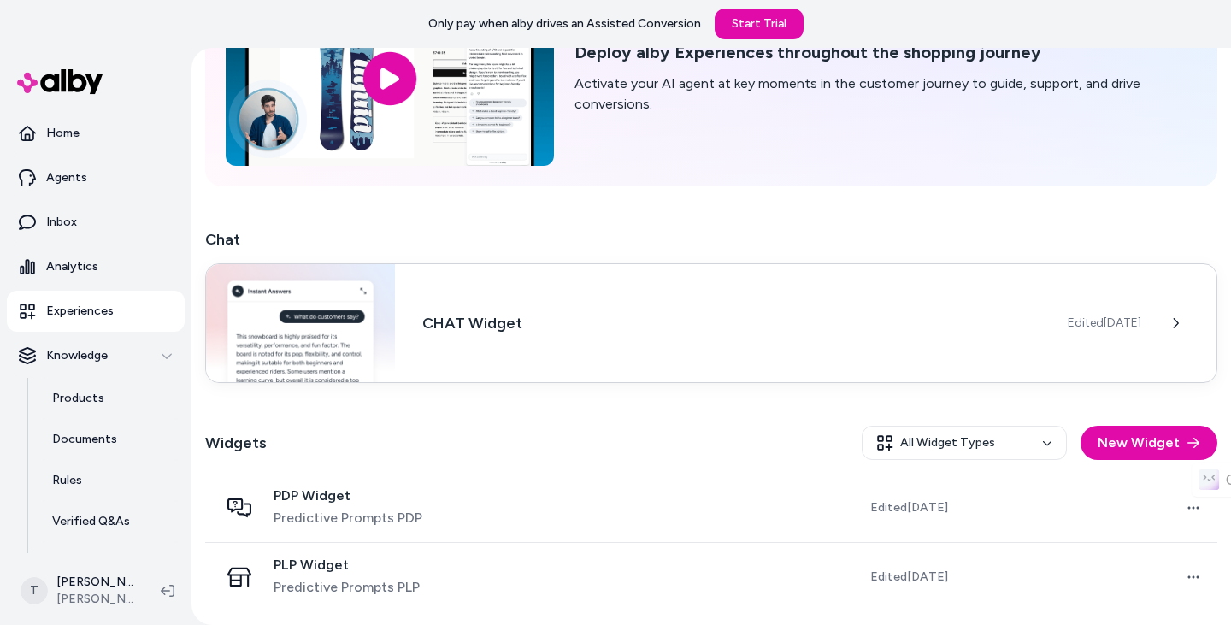
click at [636, 307] on div "CHAT Widget Edited Aug 25, 2025" at bounding box center [711, 323] width 1012 height 120
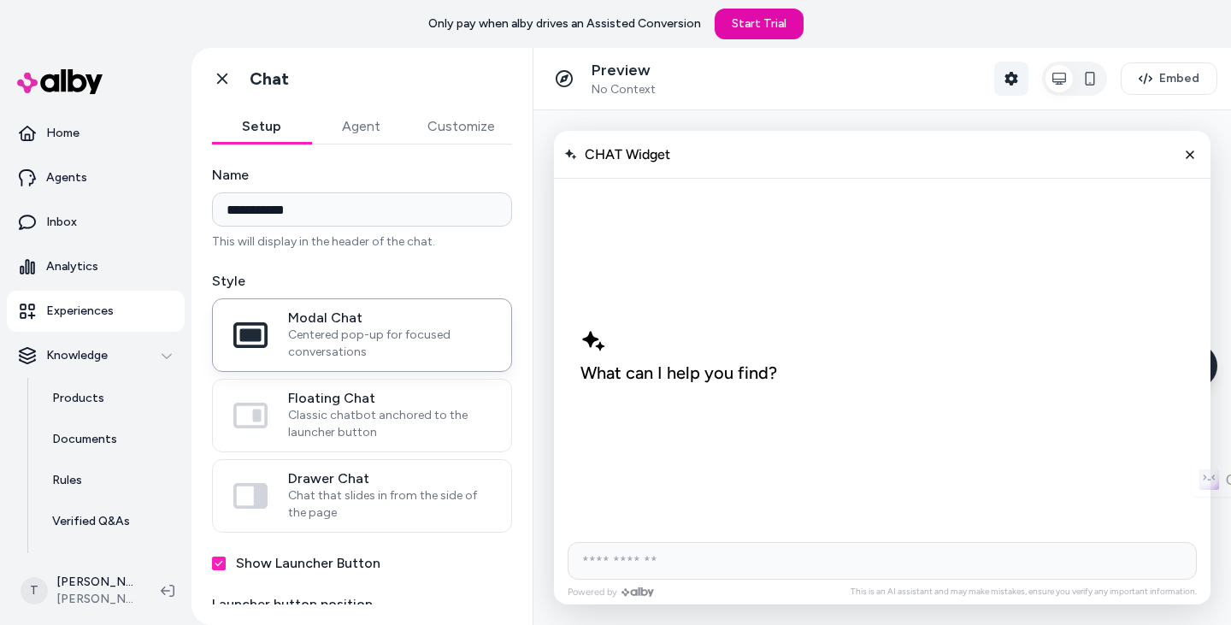
click at [1021, 77] on button "Shopper Context" at bounding box center [1011, 79] width 34 height 34
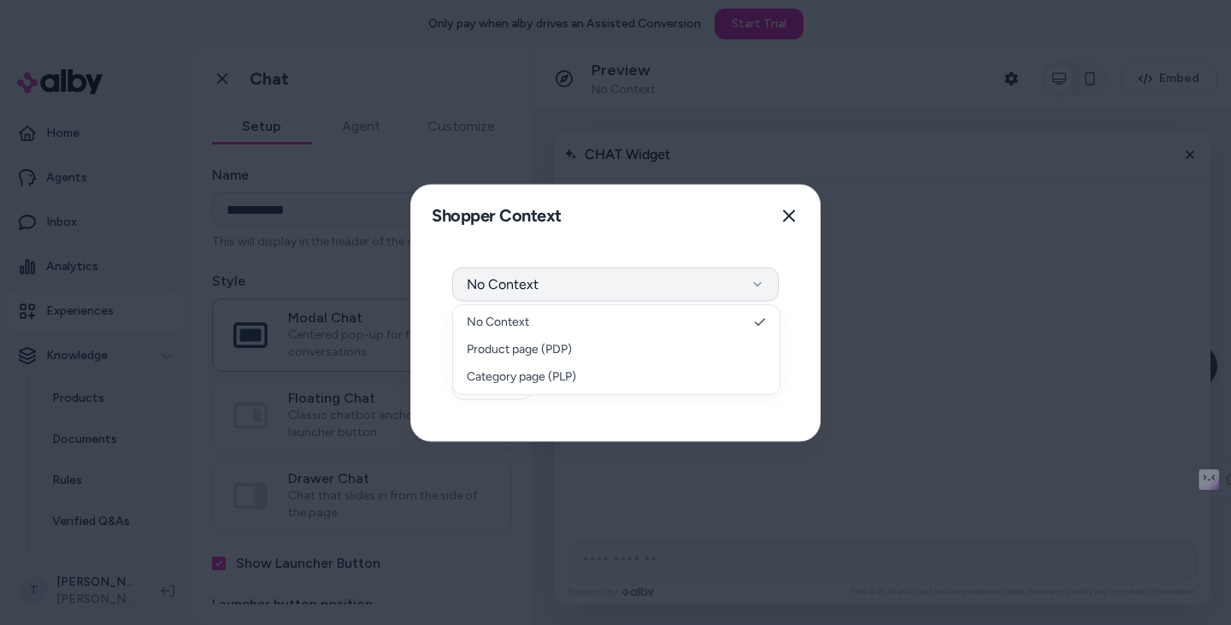
click at [564, 285] on button "No Context" at bounding box center [615, 284] width 326 height 34
click at [568, 288] on button "No Context" at bounding box center [615, 284] width 326 height 34
click at [788, 220] on icon "button" at bounding box center [789, 216] width 14 height 14
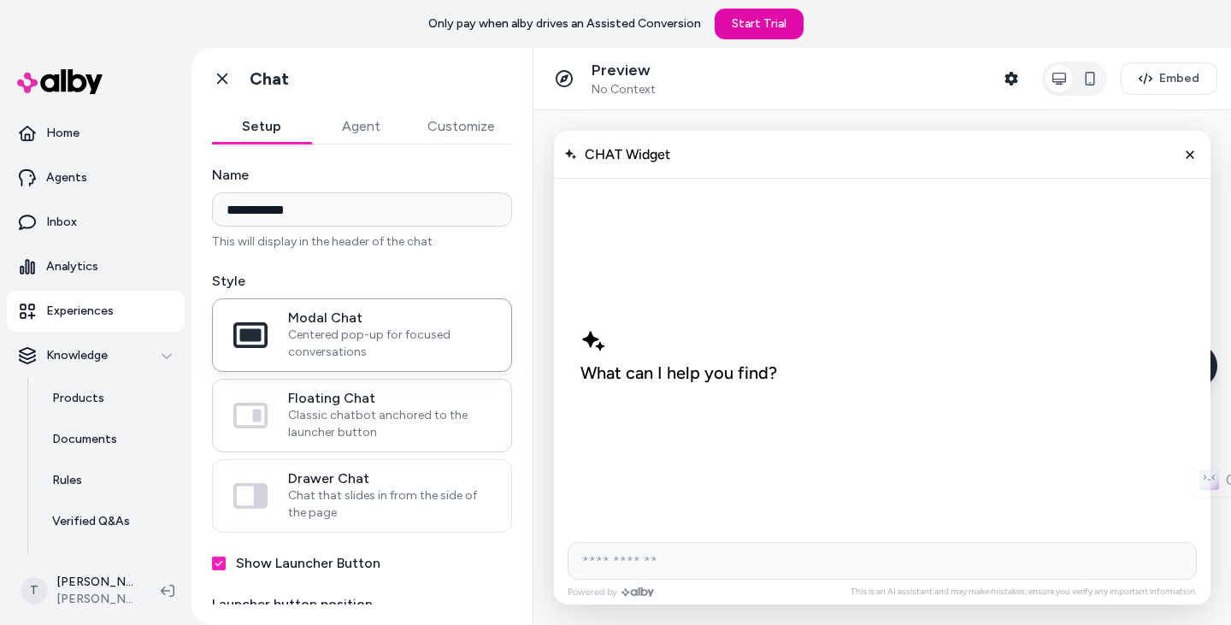
click at [414, 413] on span "Classic chatbot anchored to the launcher button" at bounding box center [389, 424] width 203 height 34
click at [0, 0] on button "Floating Chat Classic chatbot anchored to the launcher button" at bounding box center [0, 0] width 0 height 0
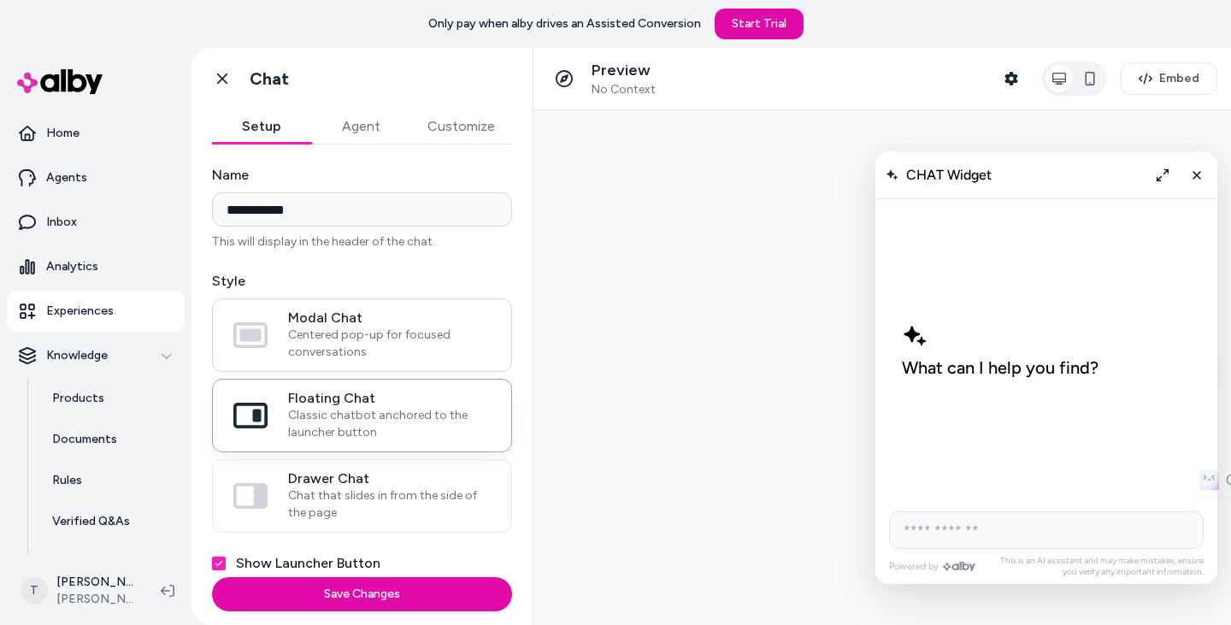
click at [438, 325] on span "Modal Chat" at bounding box center [389, 317] width 203 height 17
click at [0, 0] on button "Modal Chat Centered pop-up for focused conversations" at bounding box center [0, 0] width 0 height 0
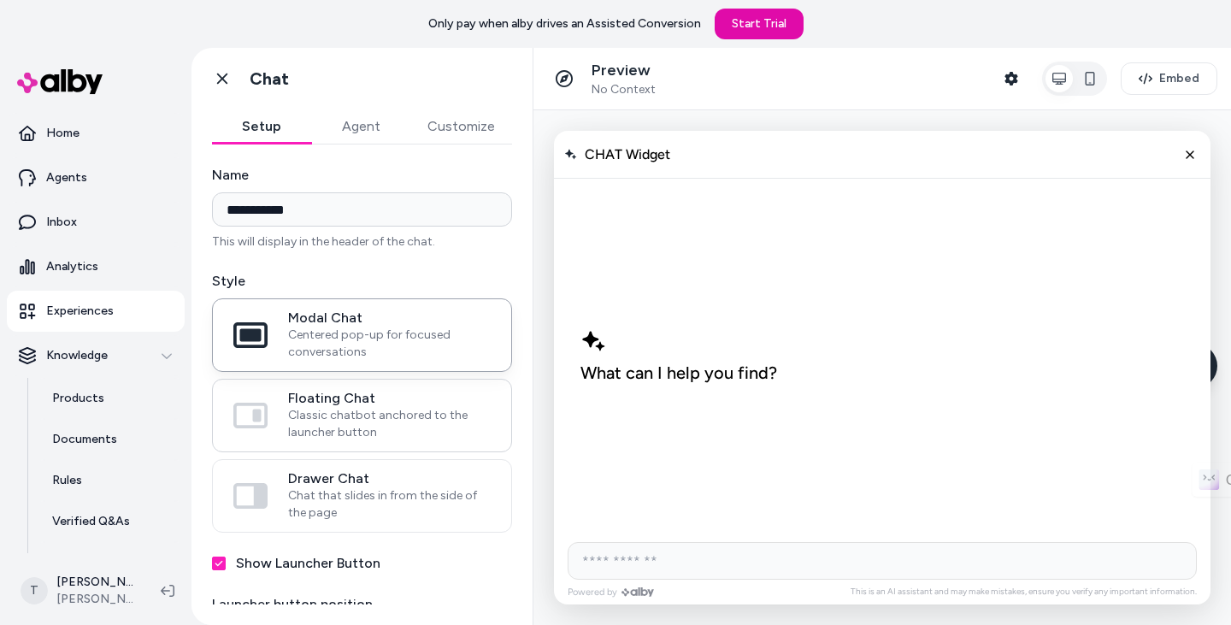
click at [375, 441] on label "Floating Chat Classic chatbot anchored to the launcher button" at bounding box center [362, 415] width 298 height 72
click at [0, 0] on button "Floating Chat Classic chatbot anchored to the launcher button" at bounding box center [0, 0] width 0 height 0
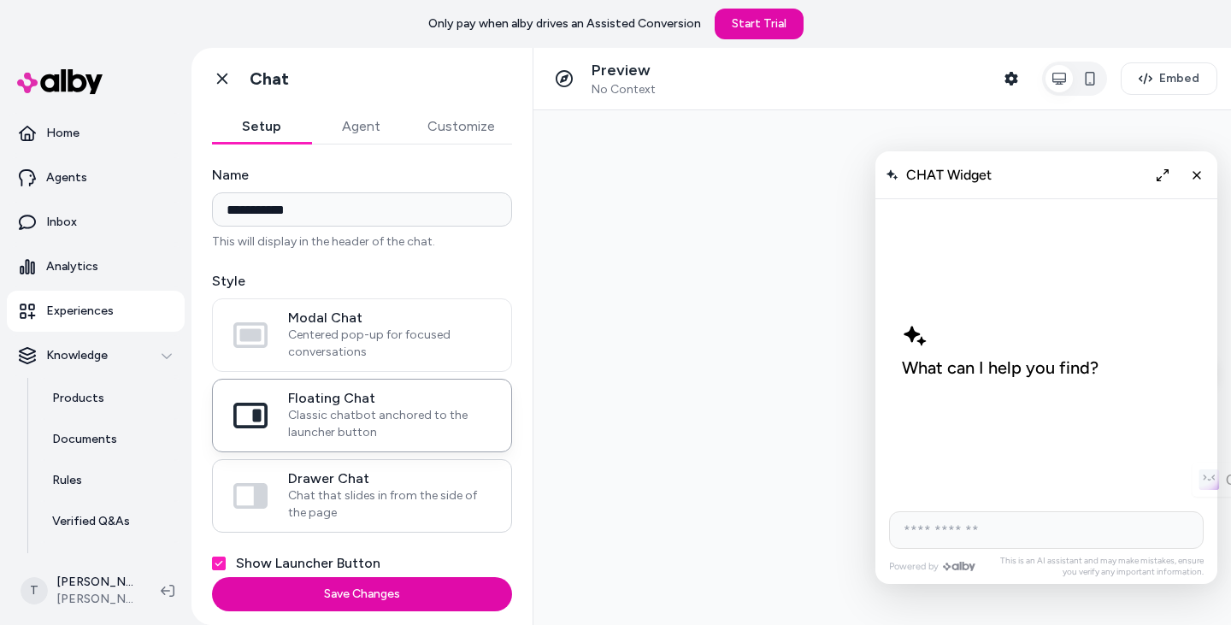
click at [418, 497] on span "Chat that slides in from the side of the page" at bounding box center [389, 504] width 203 height 34
click at [0, 0] on button "Drawer Chat Chat that slides in from the side of the page" at bounding box center [0, 0] width 0 height 0
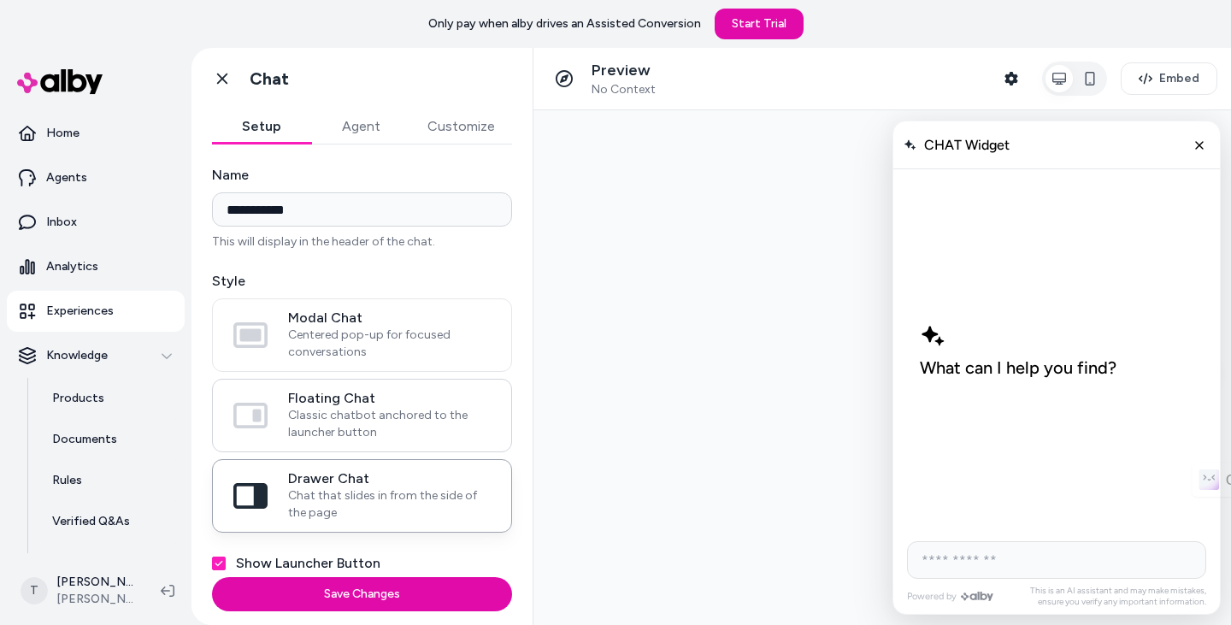
click at [415, 424] on span "Classic chatbot anchored to the launcher button" at bounding box center [389, 424] width 203 height 34
click at [0, 0] on button "Floating Chat Classic chatbot anchored to the launcher button" at bounding box center [0, 0] width 0 height 0
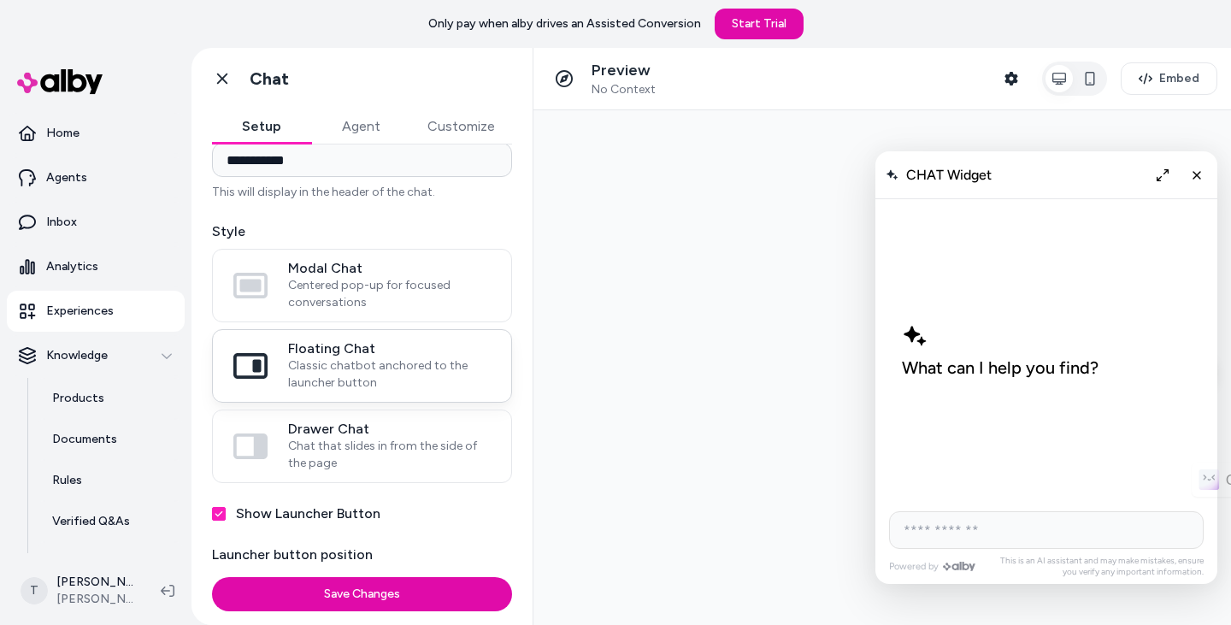
scroll to position [84, 0]
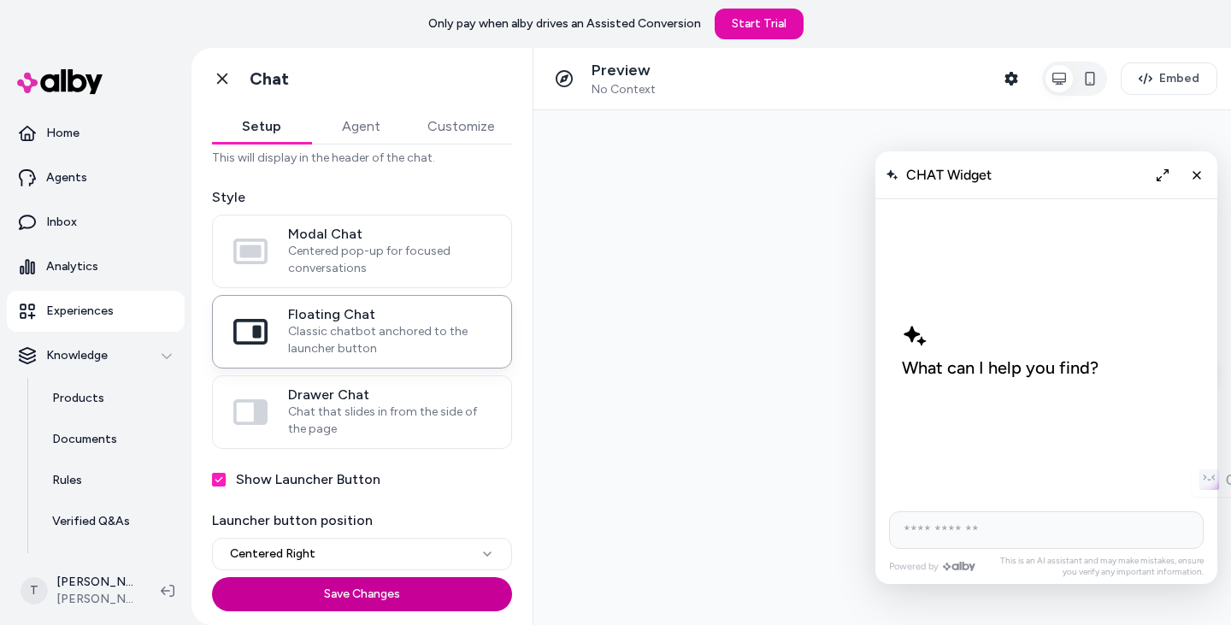
click at [426, 591] on button "Save Changes" at bounding box center [362, 594] width 300 height 34
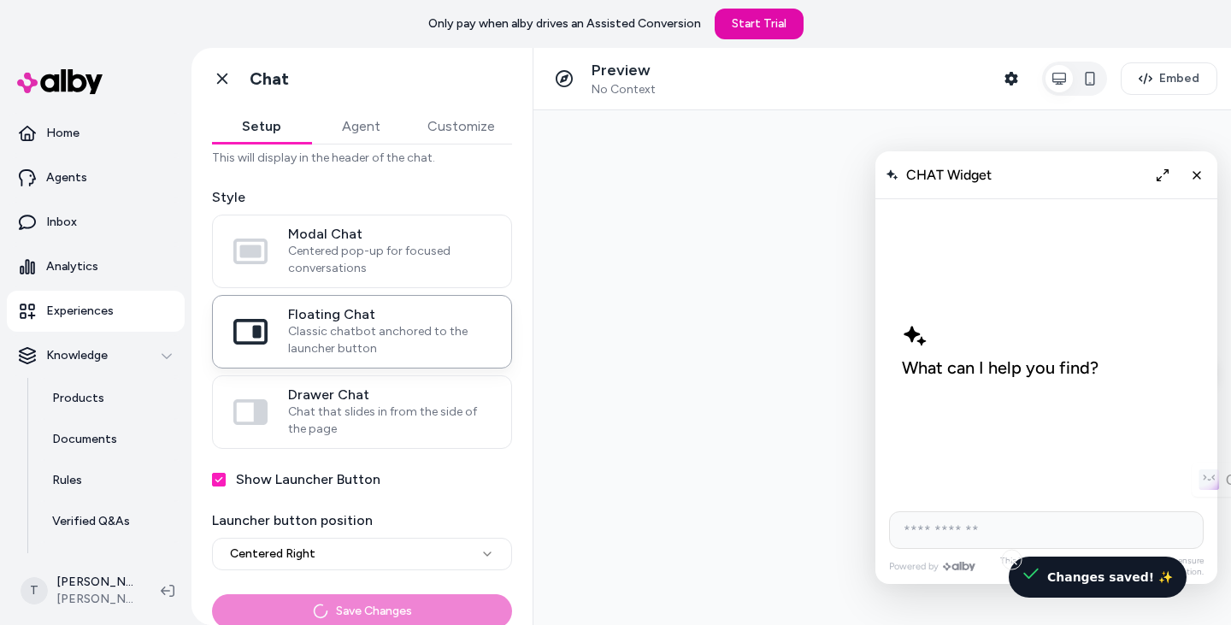
scroll to position [50, 0]
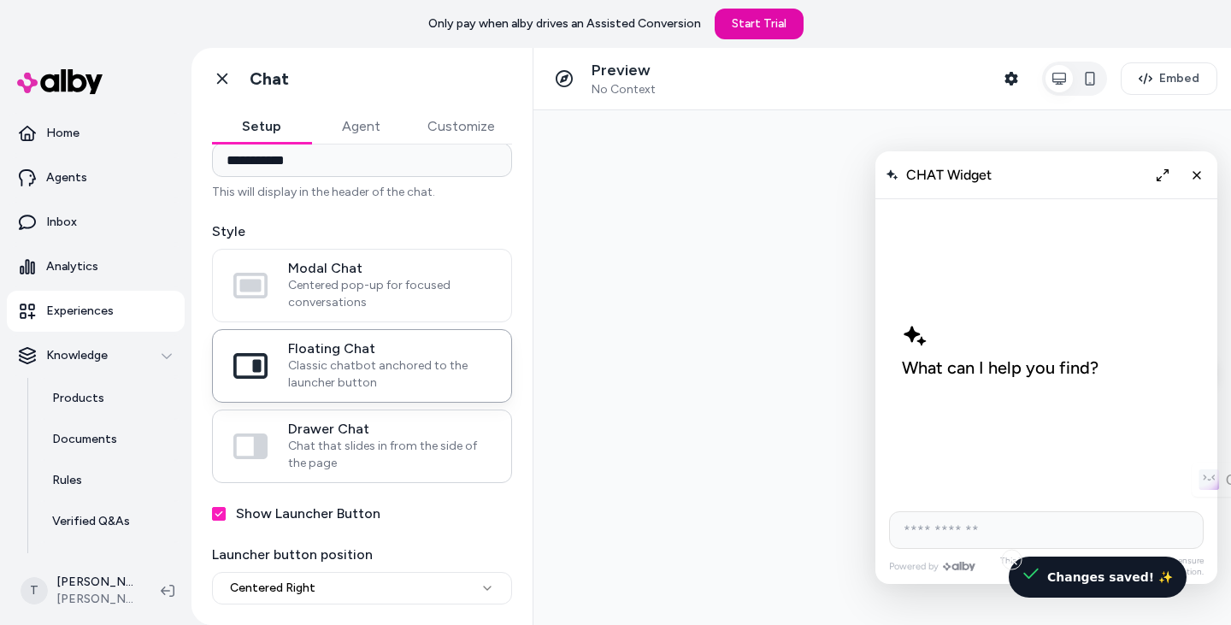
click at [439, 453] on span "Chat that slides in from the side of the page" at bounding box center [389, 455] width 203 height 34
click at [0, 0] on button "Drawer Chat Chat that slides in from the side of the page" at bounding box center [0, 0] width 0 height 0
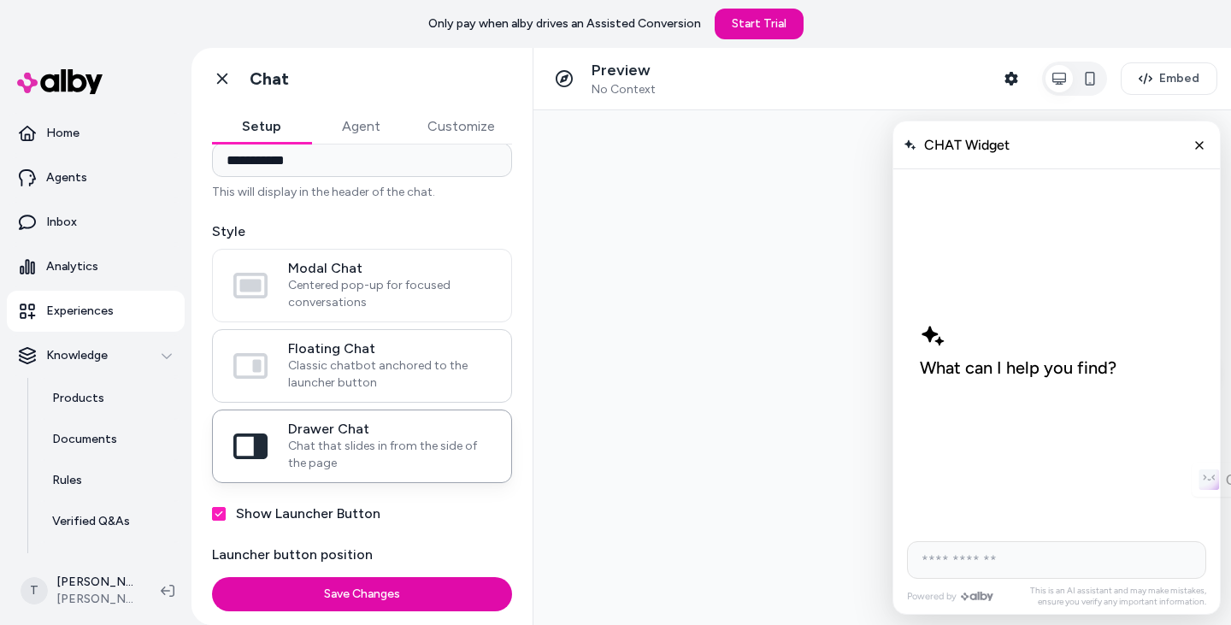
click at [428, 355] on span "Floating Chat" at bounding box center [389, 348] width 203 height 17
click at [0, 0] on button "Floating Chat Classic chatbot anchored to the launcher button" at bounding box center [0, 0] width 0 height 0
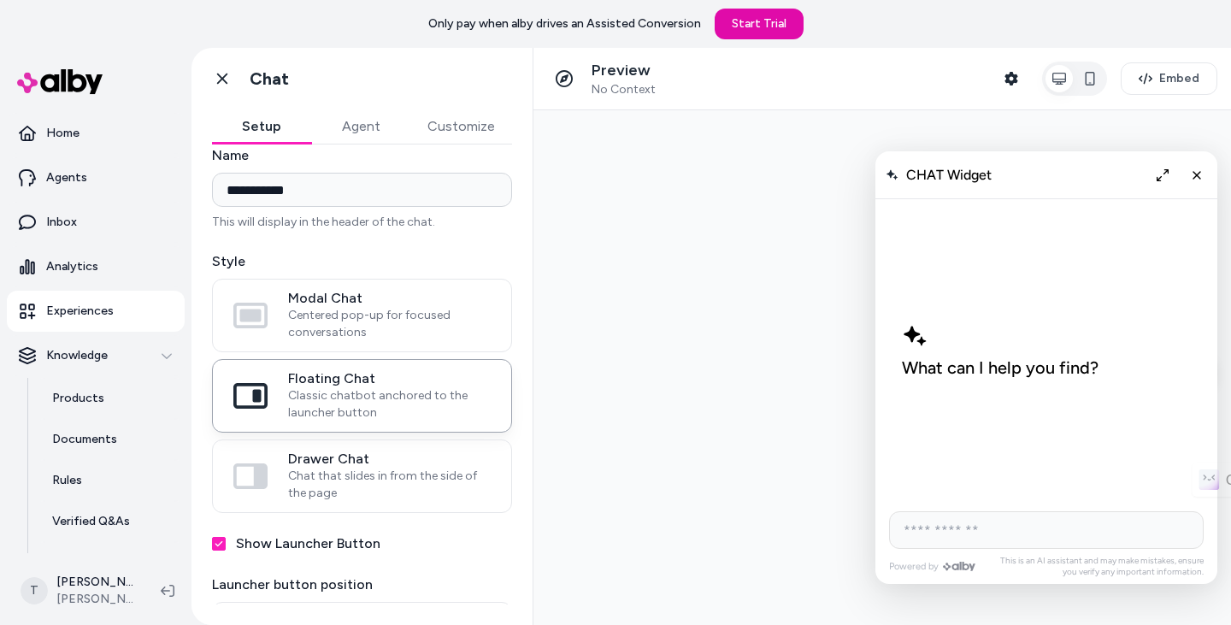
scroll to position [0, 0]
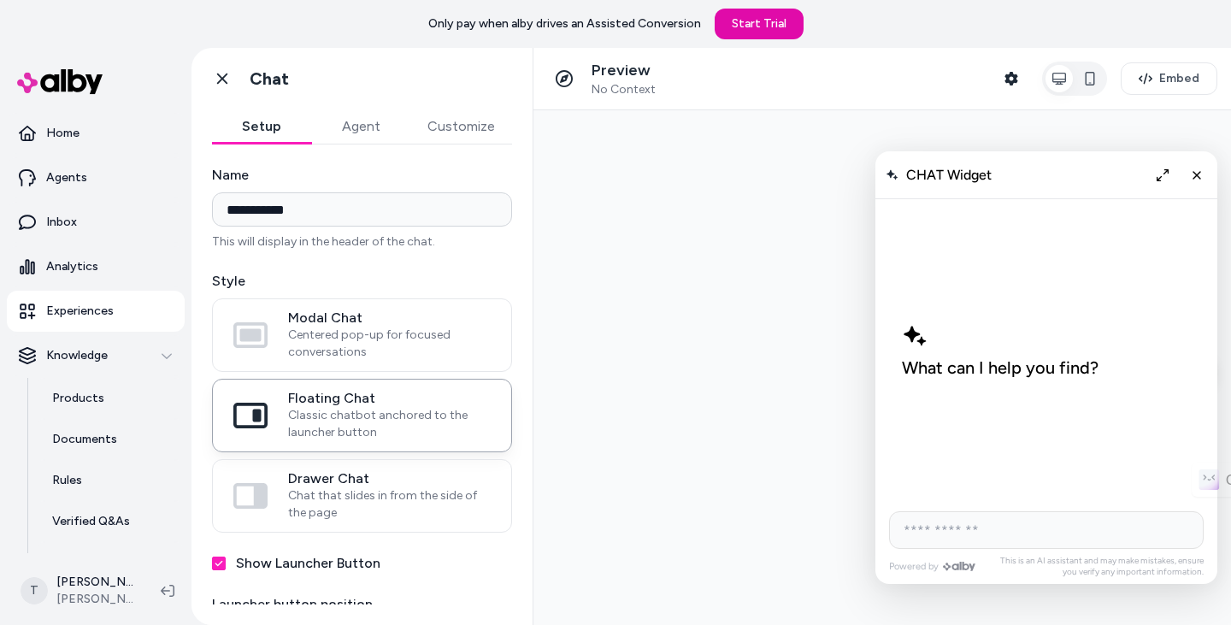
click at [365, 133] on button "Agent" at bounding box center [360, 126] width 99 height 34
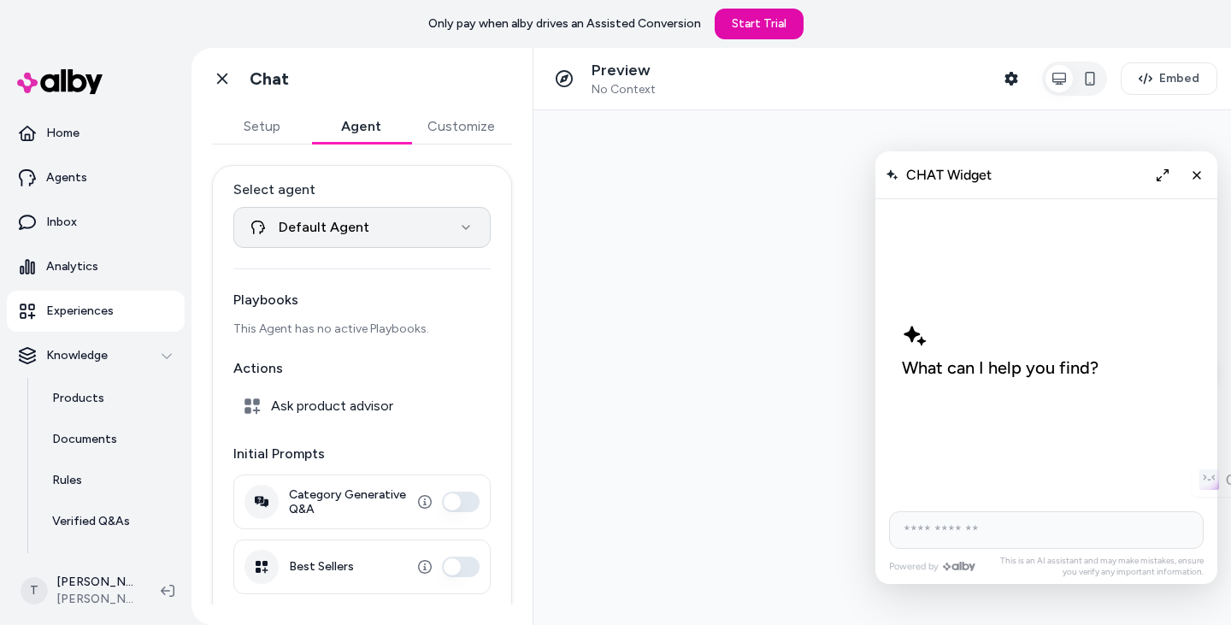
click at [450, 238] on html "**********" at bounding box center [615, 312] width 1231 height 625
click at [454, 234] on html "**********" at bounding box center [615, 312] width 1231 height 625
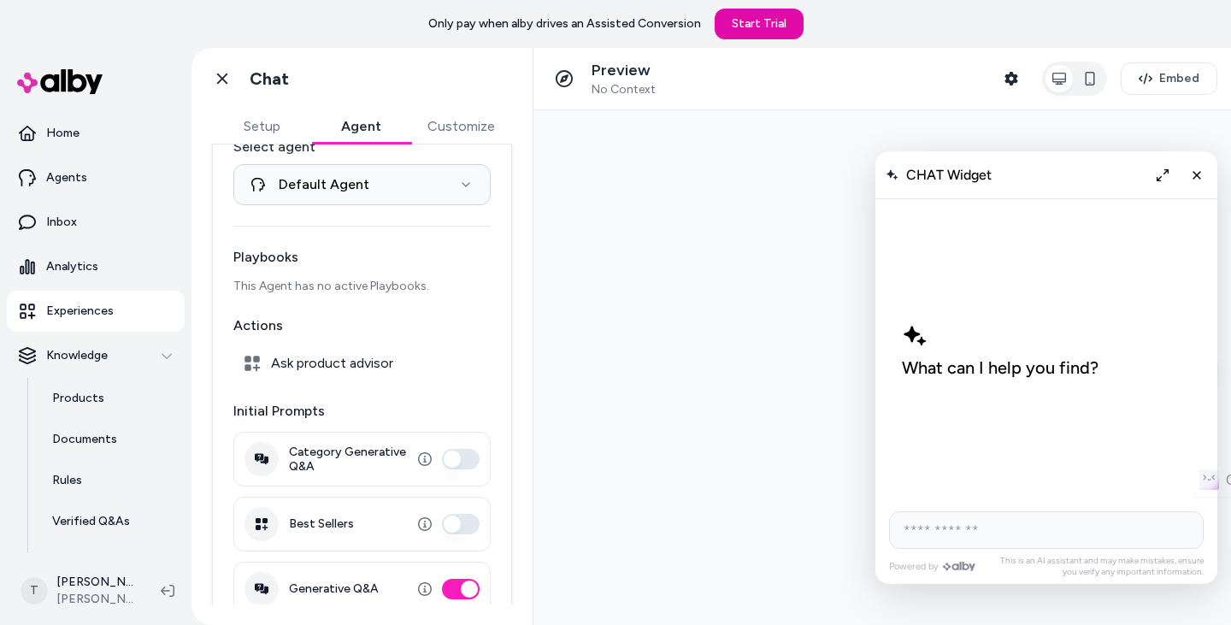
scroll to position [73, 0]
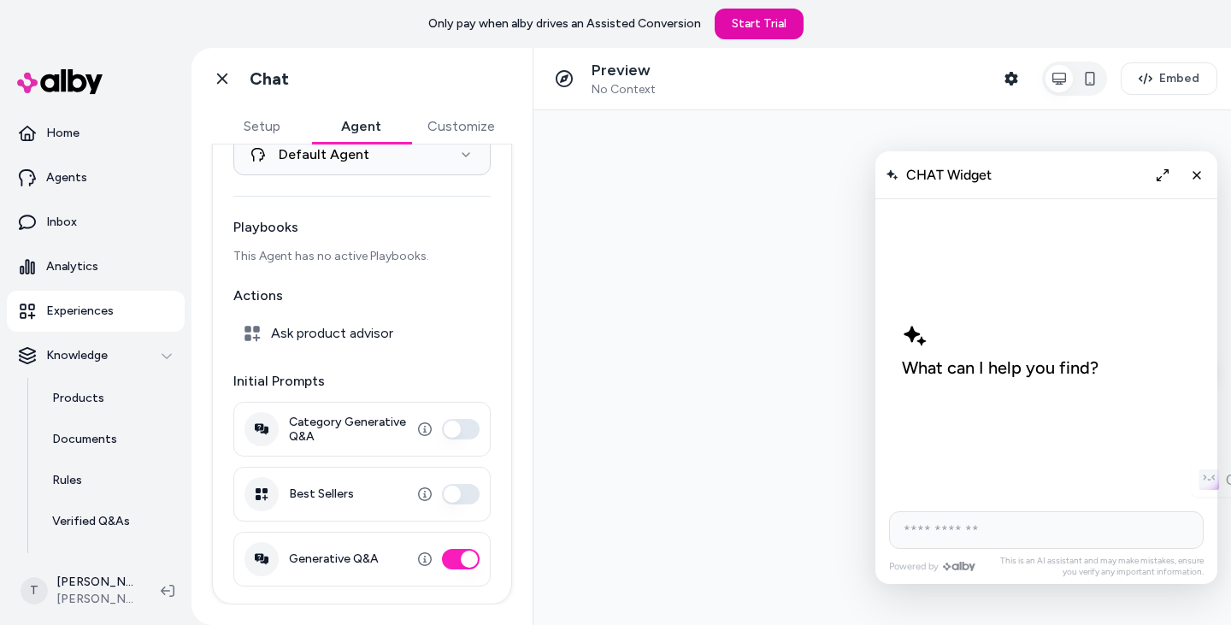
click at [251, 330] on icon at bounding box center [252, 333] width 17 height 17
click at [453, 426] on button "Category Generative Q&A" at bounding box center [461, 429] width 38 height 21
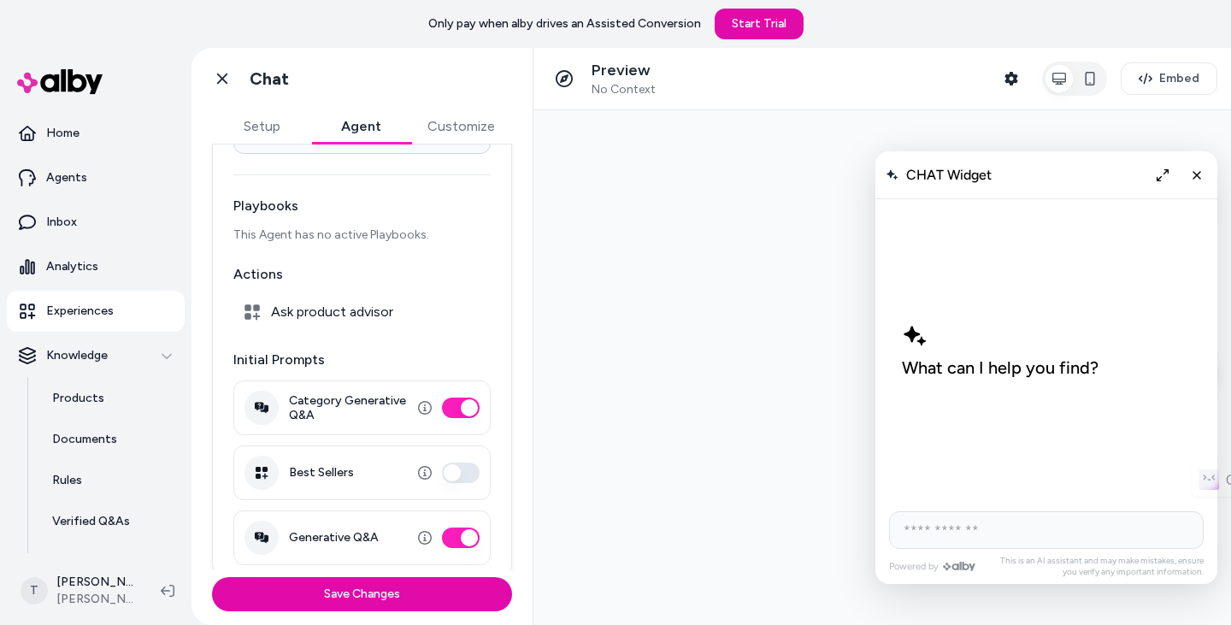
scroll to position [107, 0]
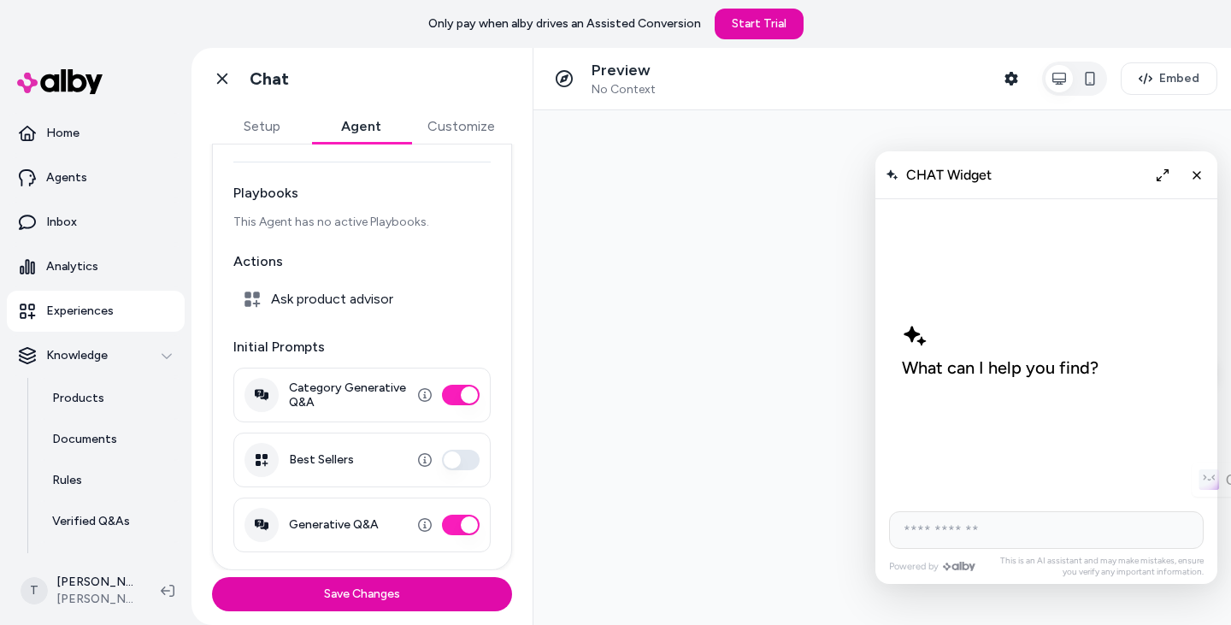
click at [454, 472] on div "Best Sellers" at bounding box center [361, 459] width 257 height 55
click at [454, 458] on button "Best Sellers" at bounding box center [461, 460] width 38 height 21
click at [418, 595] on button "Save Changes" at bounding box center [362, 594] width 300 height 34
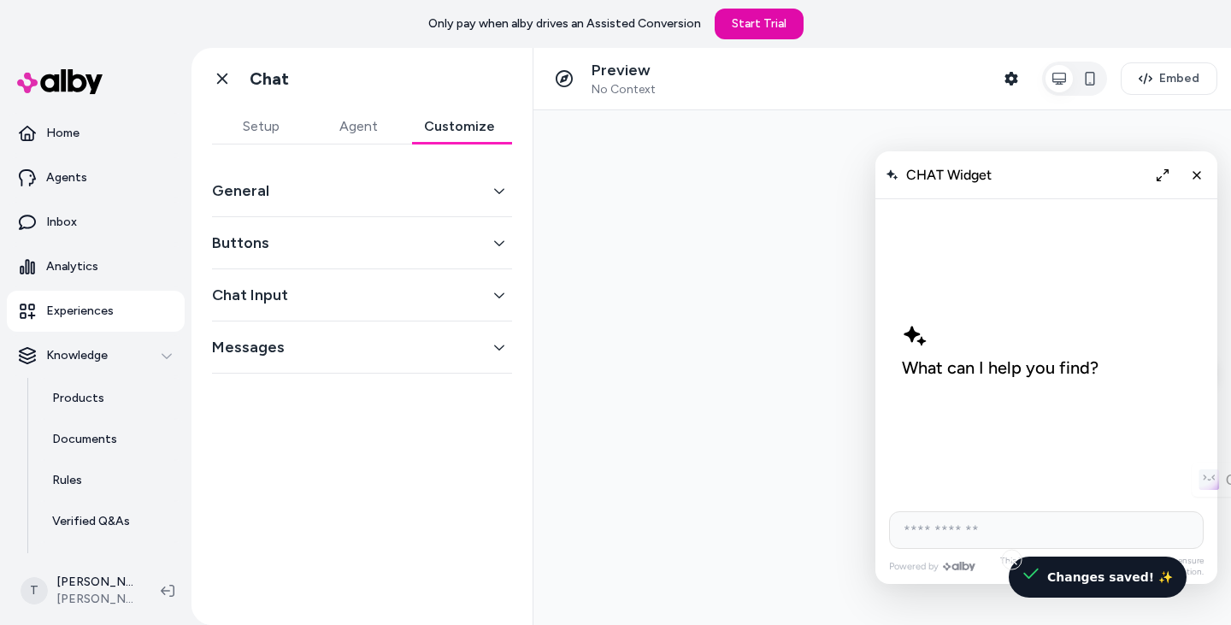
drag, startPoint x: 473, startPoint y: 115, endPoint x: 44, endPoint y: 55, distance: 433.3
click at [473, 115] on button "Customize" at bounding box center [459, 126] width 105 height 34
click at [506, 180] on button "General" at bounding box center [362, 191] width 300 height 24
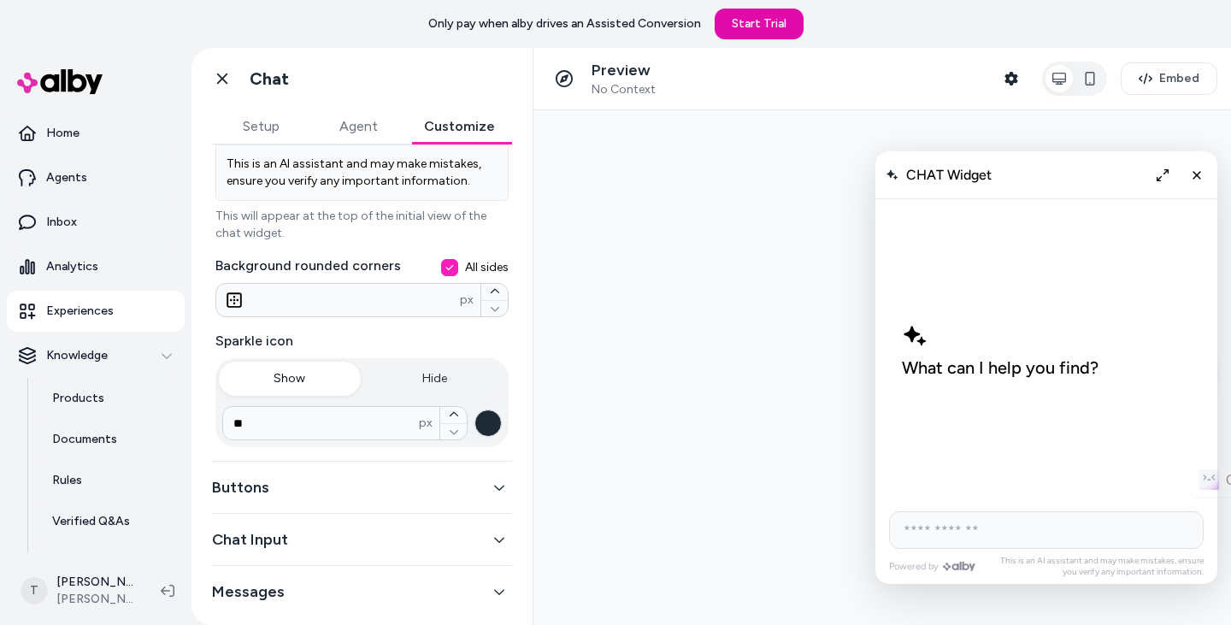
scroll to position [373, 0]
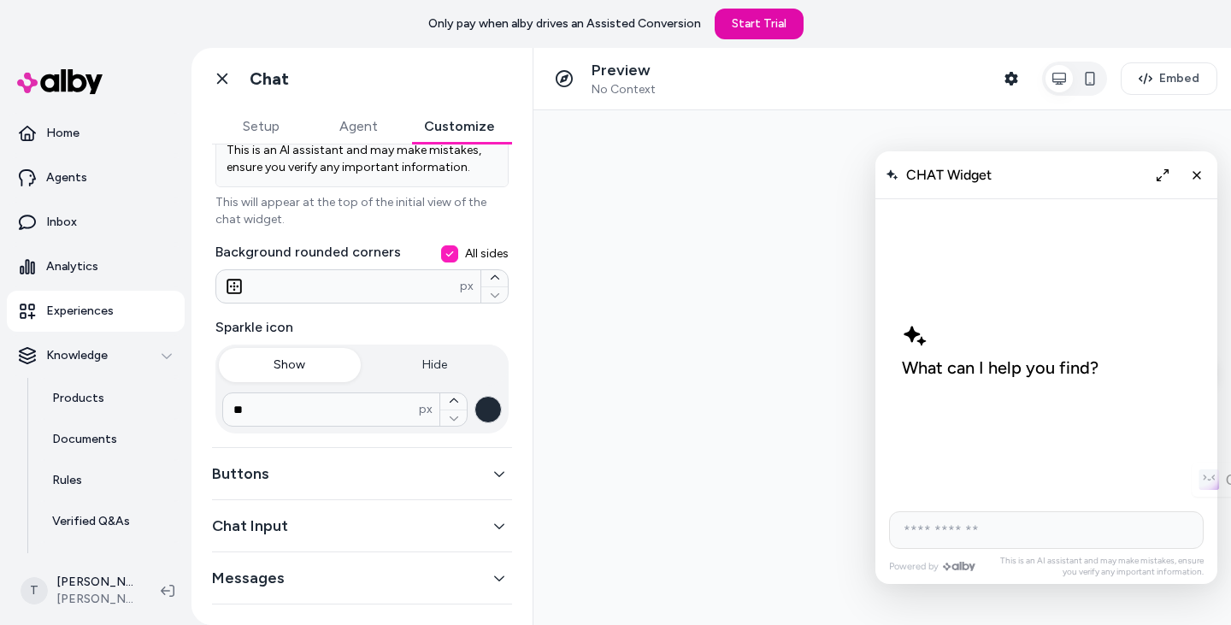
click at [461, 469] on button "Buttons" at bounding box center [362, 474] width 300 height 24
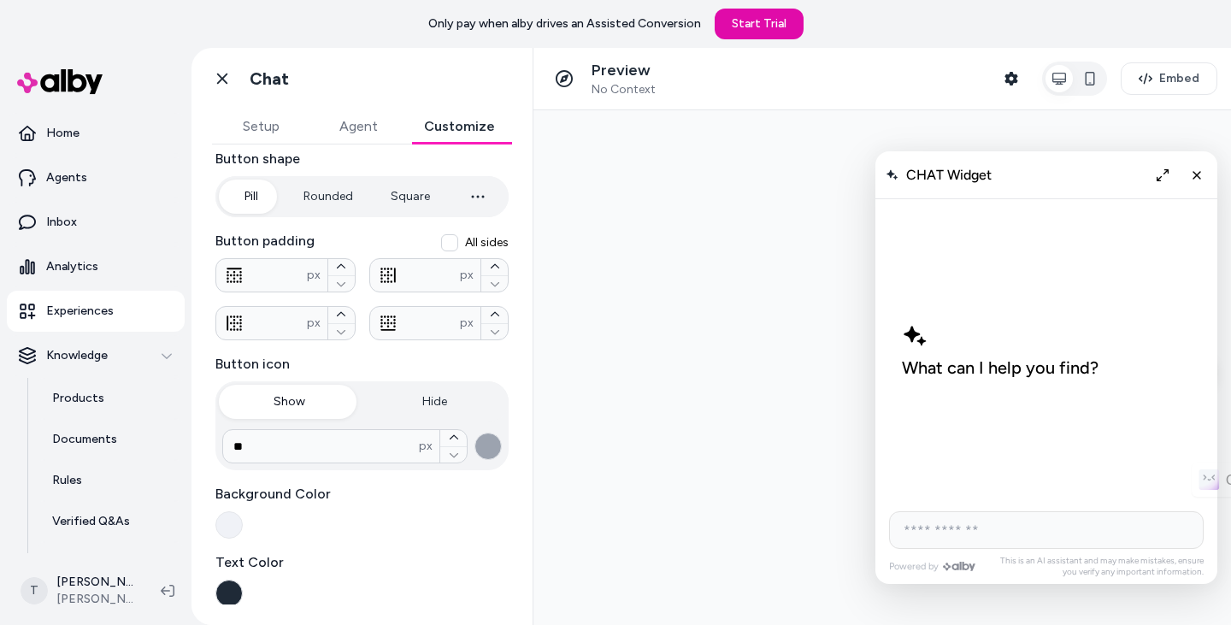
scroll to position [372, 0]
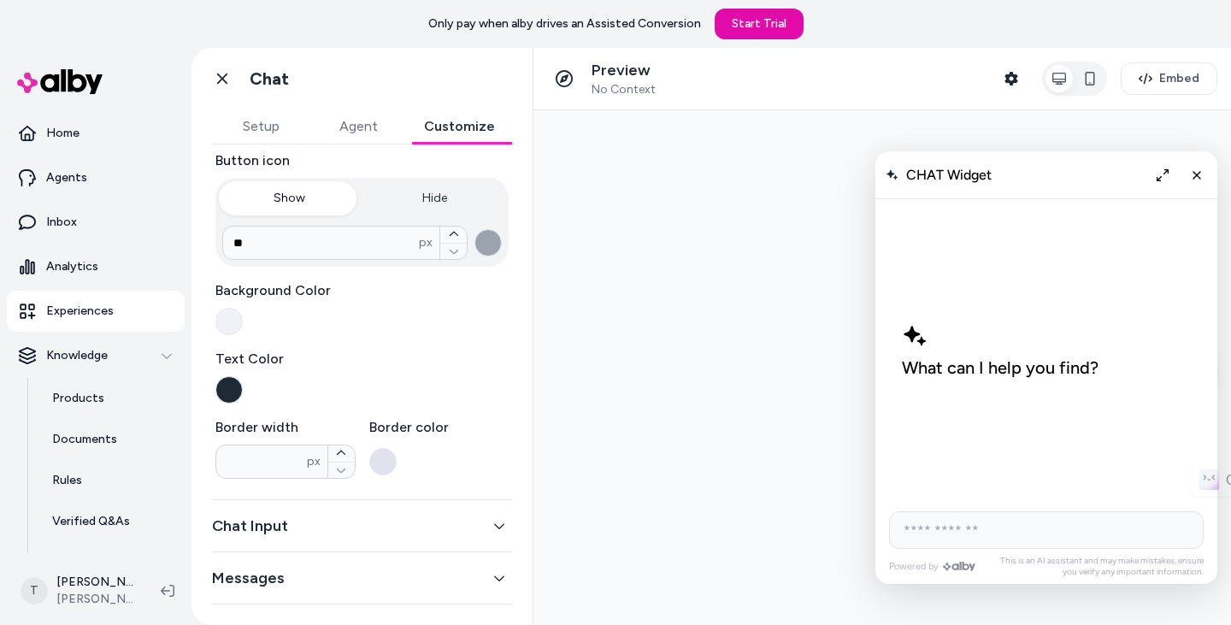
click at [447, 512] on div "Chat Input" at bounding box center [362, 526] width 300 height 52
click at [467, 521] on button "Chat Input" at bounding box center [362, 526] width 300 height 24
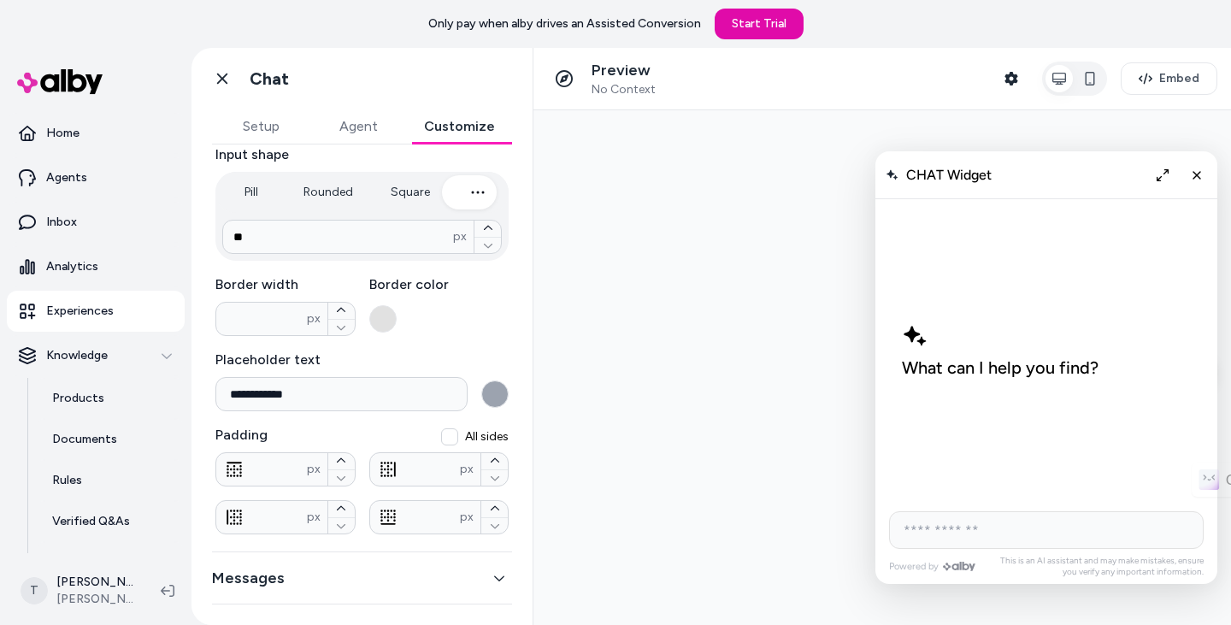
click at [481, 566] on button "Messages" at bounding box center [362, 578] width 300 height 24
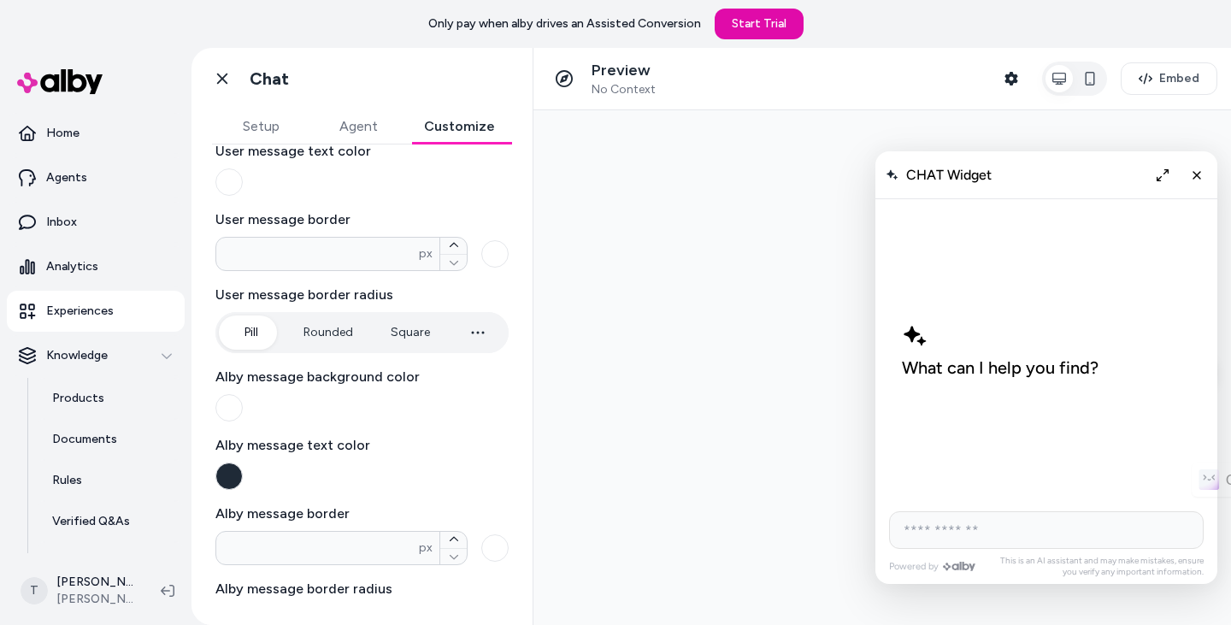
scroll to position [364, 0]
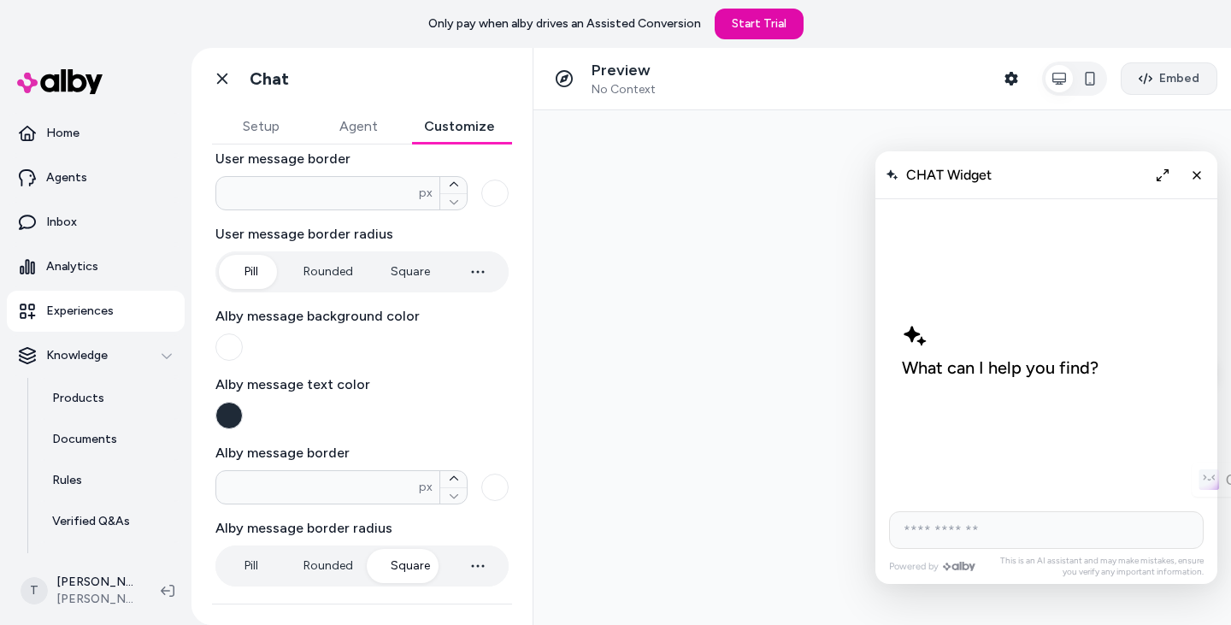
click at [1192, 75] on span "Embed" at bounding box center [1179, 78] width 40 height 17
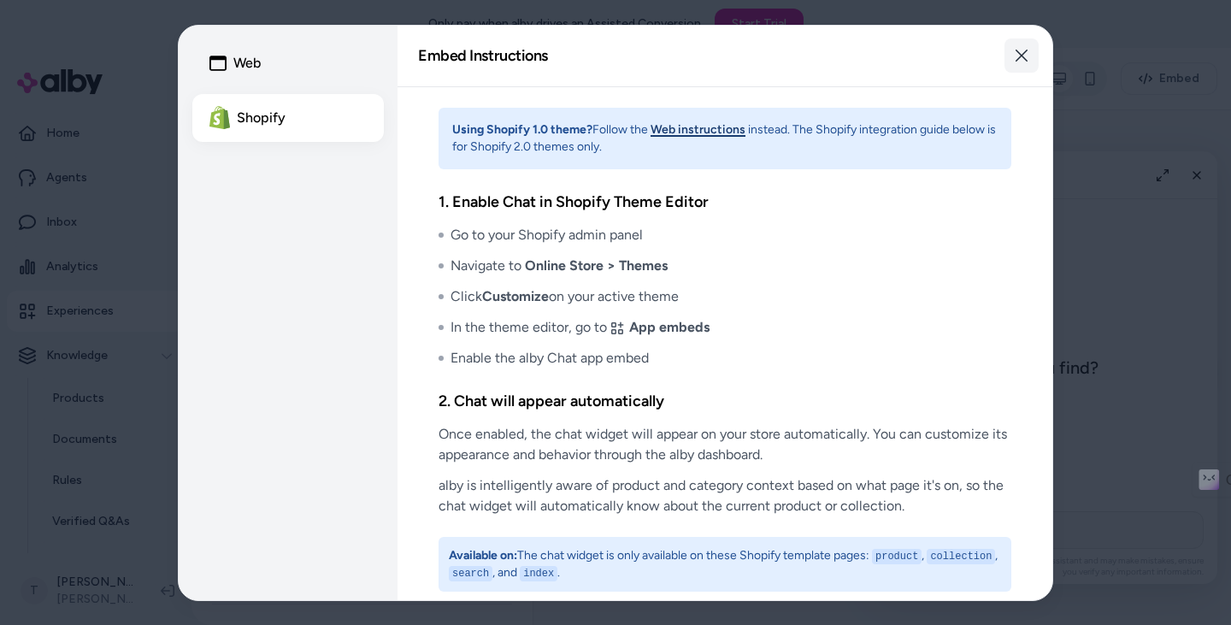
click at [1029, 55] on button "Close" at bounding box center [1021, 55] width 34 height 34
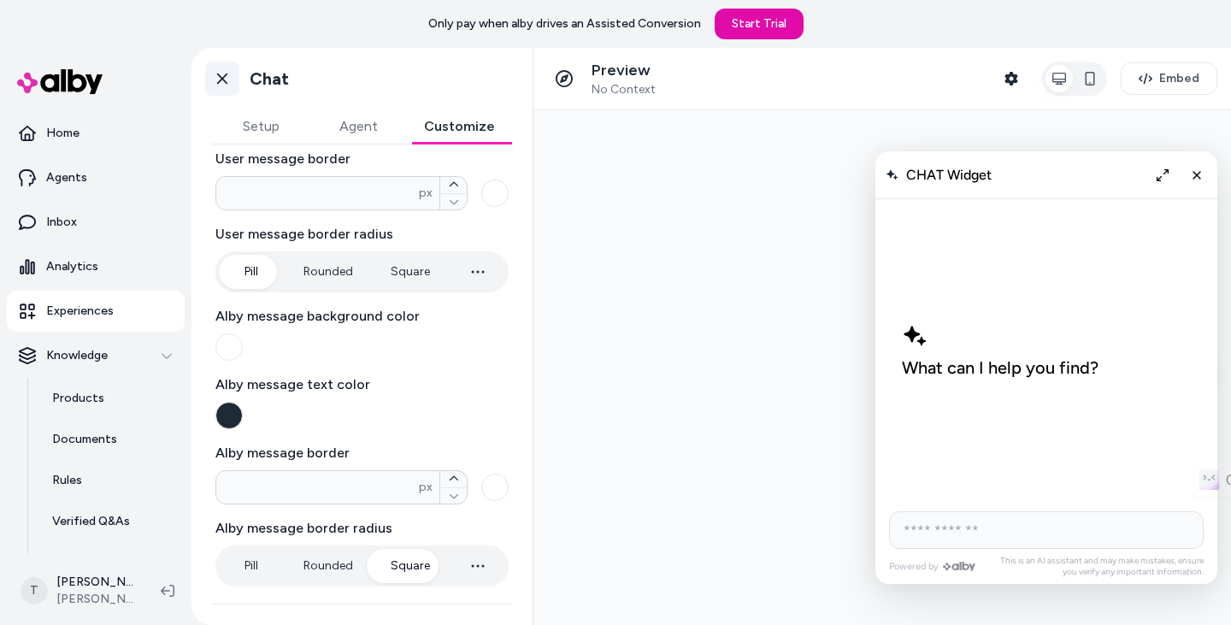
click at [228, 75] on icon at bounding box center [222, 78] width 17 height 17
click at [85, 403] on p "Products" at bounding box center [78, 398] width 52 height 17
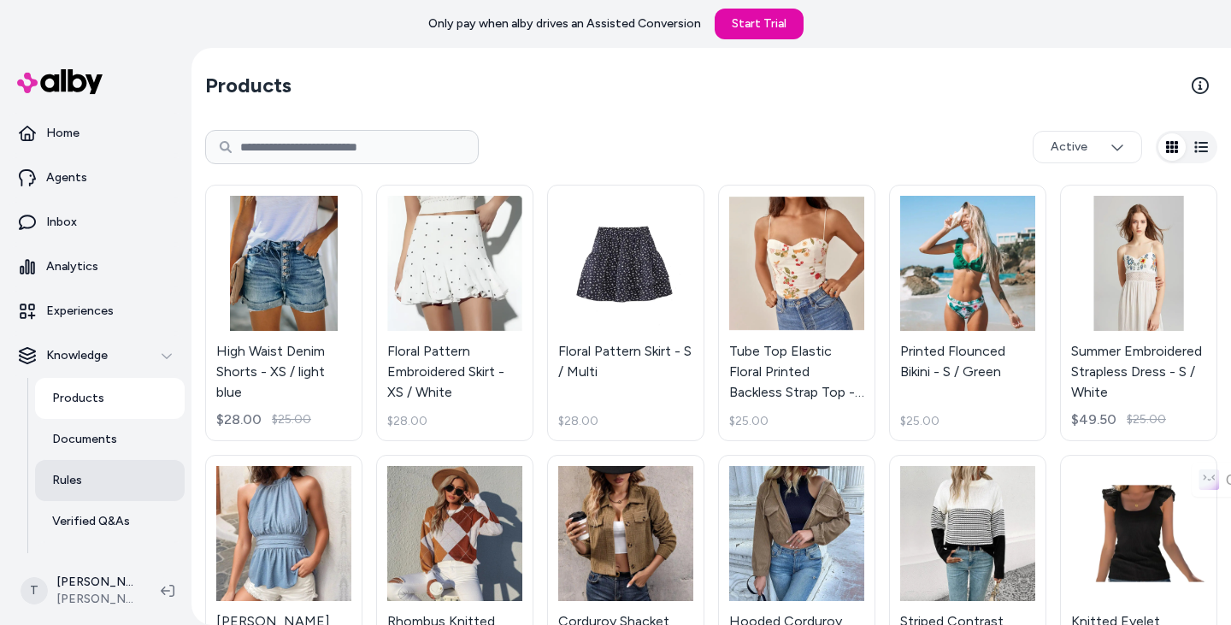
click at [76, 483] on p "Rules" at bounding box center [67, 480] width 30 height 17
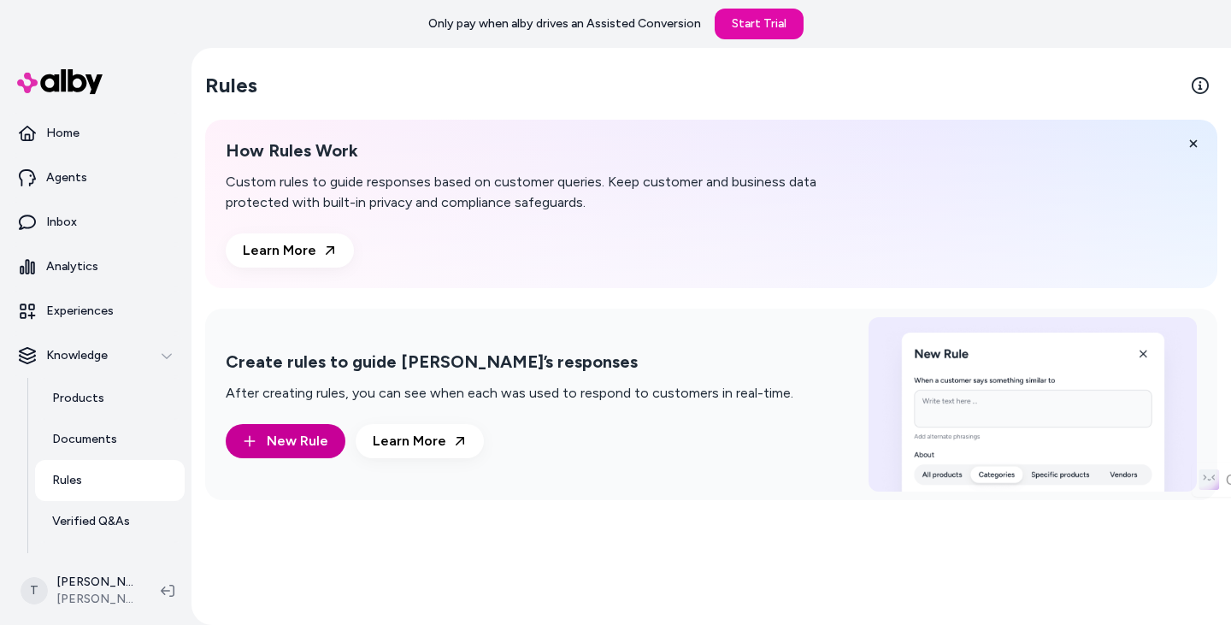
click at [285, 444] on span "New Rule" at bounding box center [298, 441] width 62 height 21
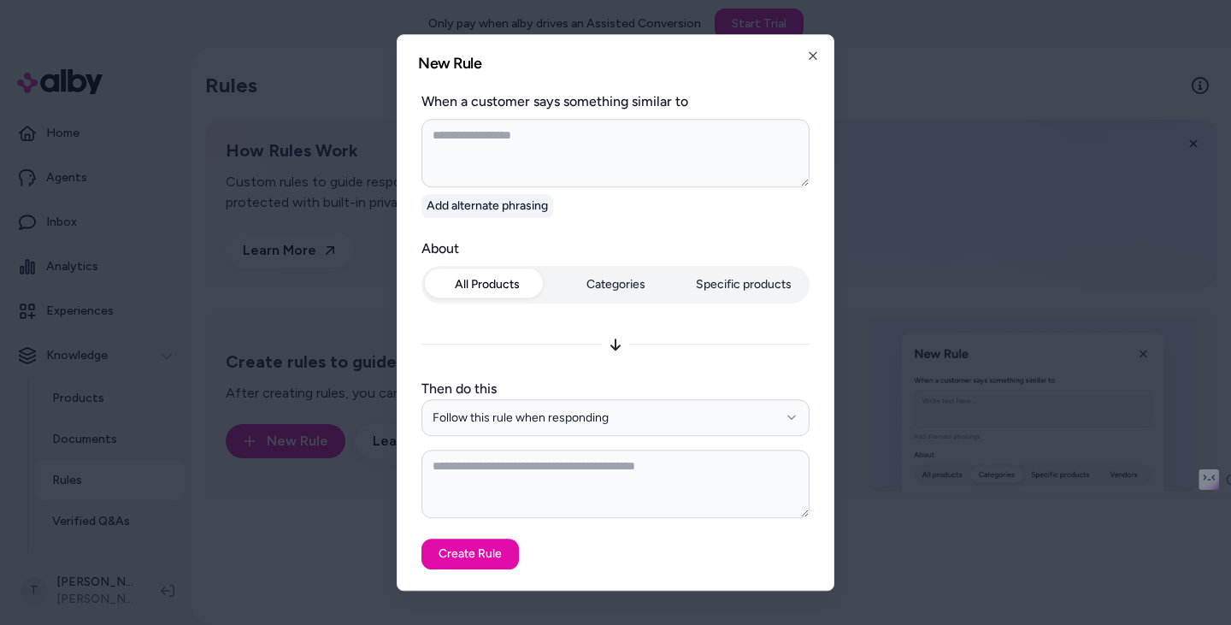
click at [497, 205] on button "Add alternate phrasing" at bounding box center [487, 206] width 132 height 24
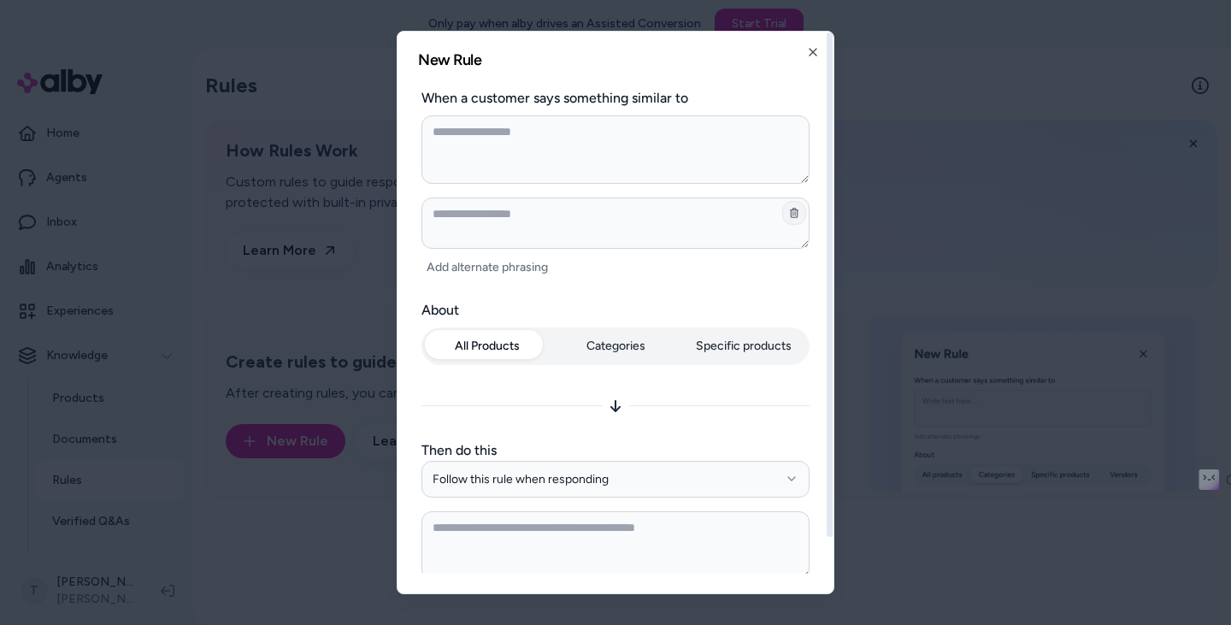
click at [798, 214] on button "button" at bounding box center [794, 213] width 24 height 24
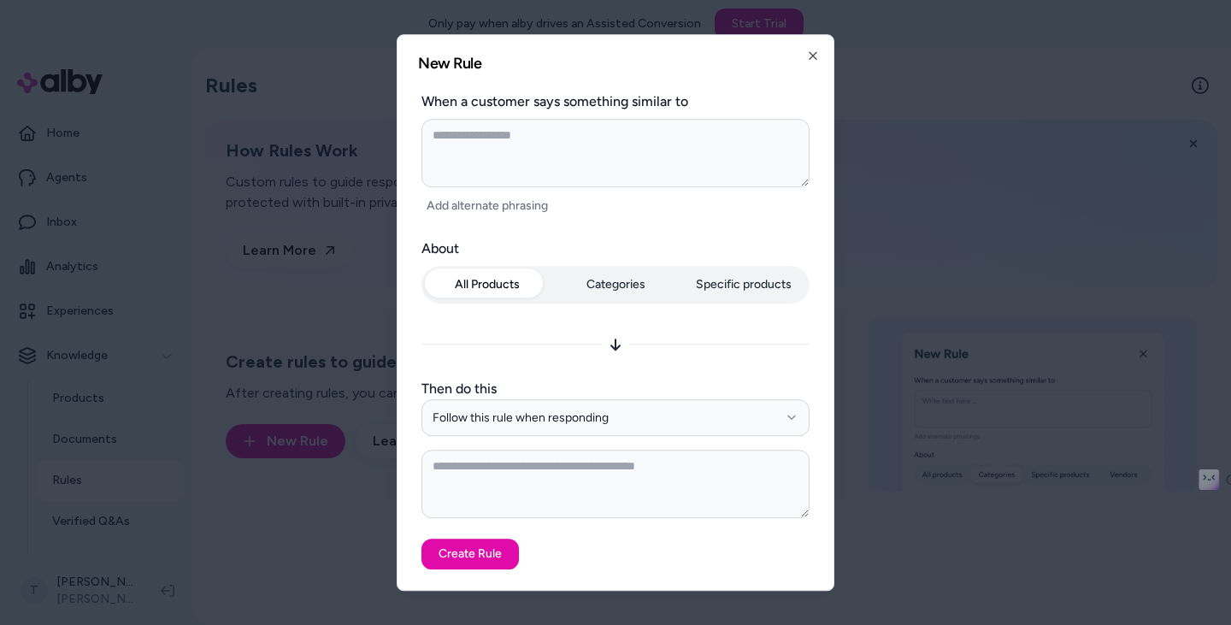
click at [619, 343] on icon at bounding box center [616, 345] width 14 height 14
click at [707, 424] on button "Follow this rule when responding" at bounding box center [615, 418] width 388 height 38
click at [707, 423] on button "Follow this rule when responding" at bounding box center [615, 418] width 388 height 38
click at [633, 478] on textarea at bounding box center [615, 484] width 388 height 68
click at [811, 56] on icon "button" at bounding box center [813, 56] width 14 height 14
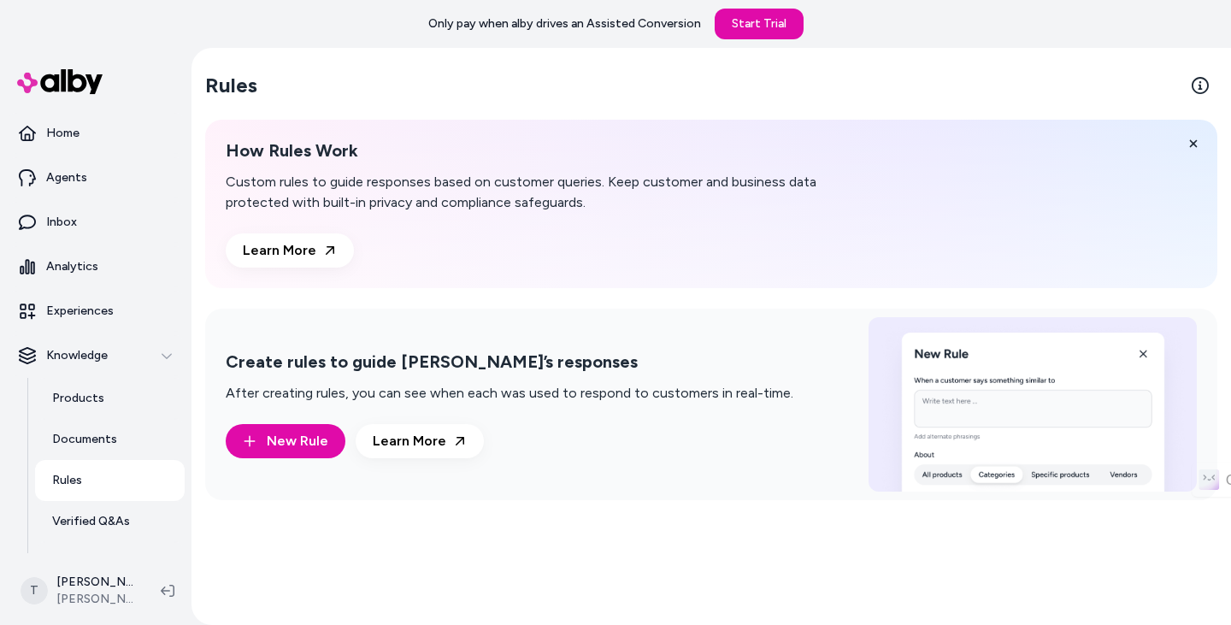
drag, startPoint x: 84, startPoint y: 516, endPoint x: 246, endPoint y: 532, distance: 163.2
click at [84, 516] on p "Verified Q&As" at bounding box center [91, 521] width 78 height 17
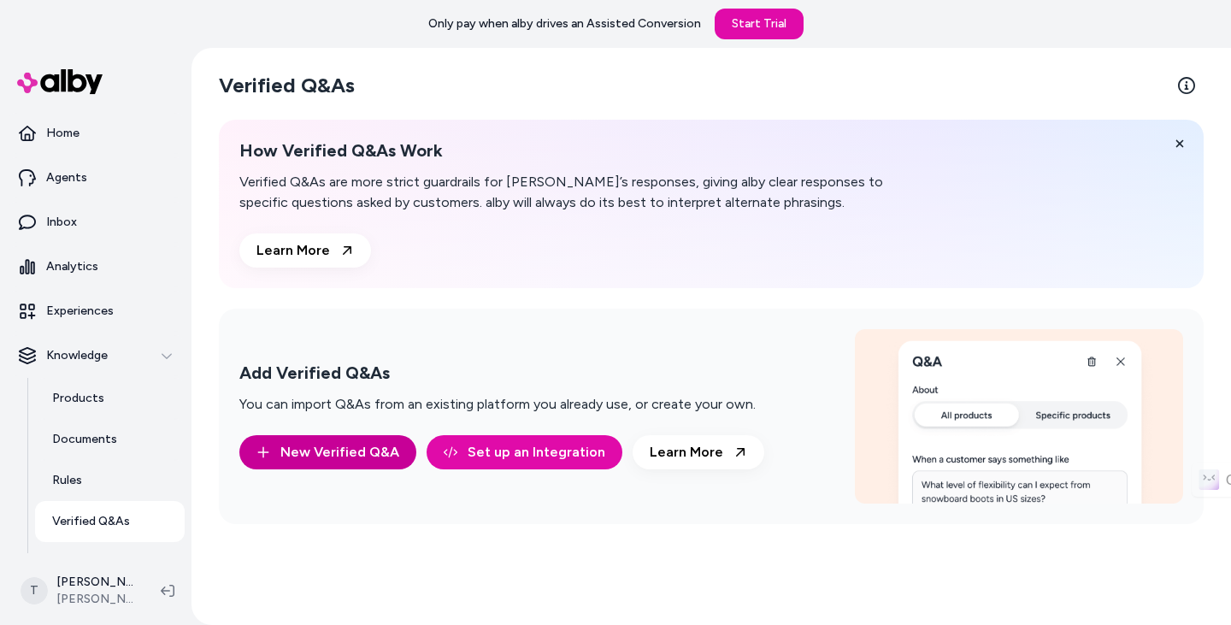
click at [374, 441] on button "New Verified Q&A" at bounding box center [327, 452] width 177 height 34
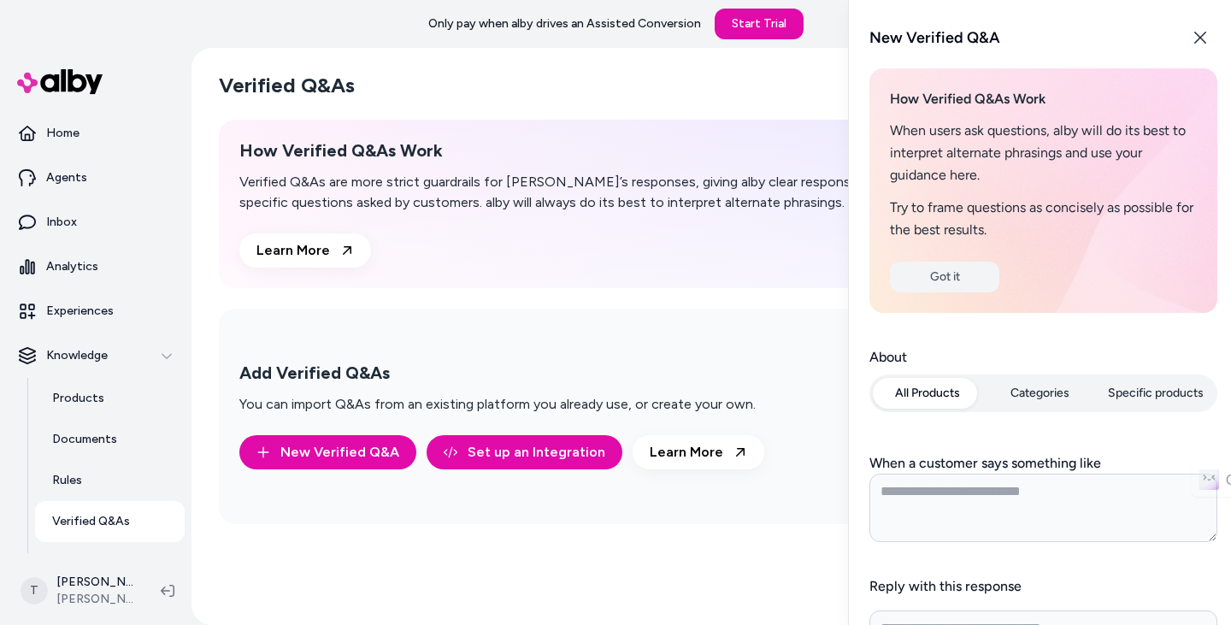
click at [944, 277] on button "Got it" at bounding box center [944, 277] width 109 height 31
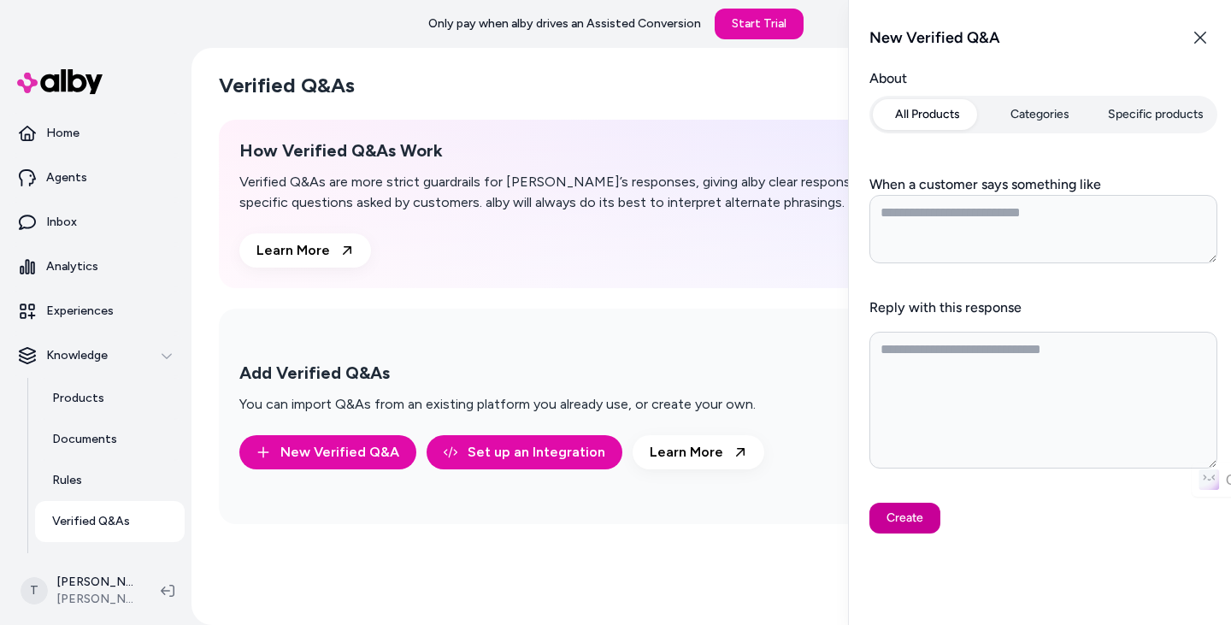
click at [900, 518] on button "Create" at bounding box center [904, 518] width 71 height 31
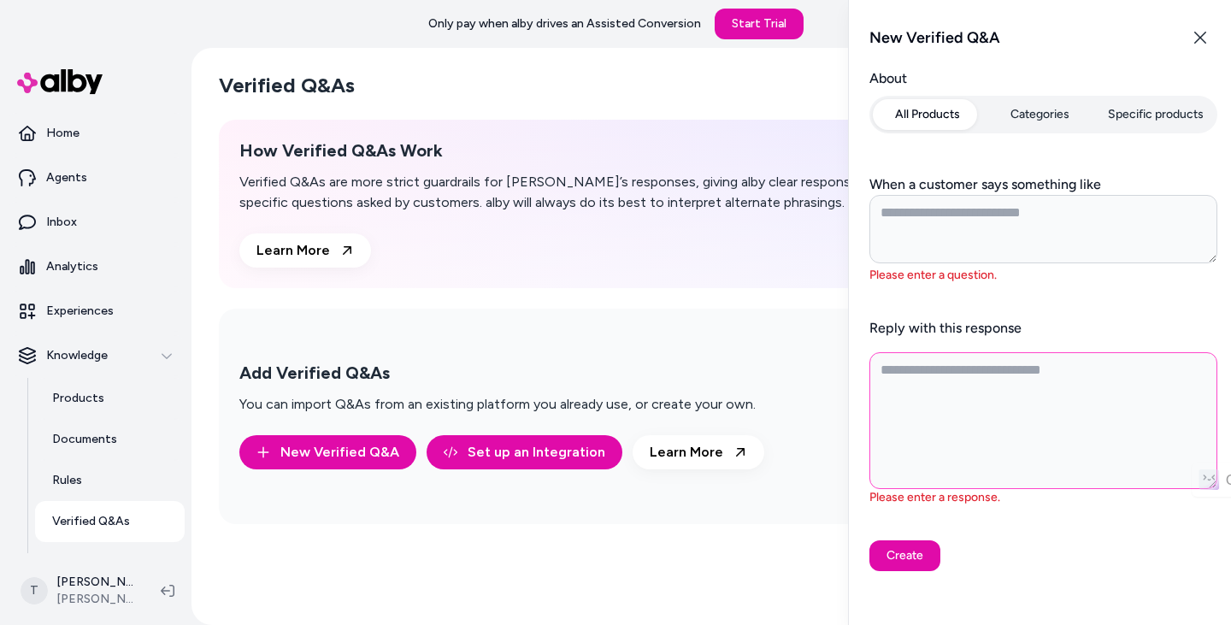
click at [1033, 379] on textarea "Reply with this response" at bounding box center [1043, 420] width 348 height 137
click at [1184, 123] on button "Specific products" at bounding box center [1155, 114] width 116 height 31
click at [881, 107] on button "All Products" at bounding box center [927, 114] width 109 height 31
click at [1207, 33] on button "Close" at bounding box center [1200, 38] width 34 height 34
type textarea "*"
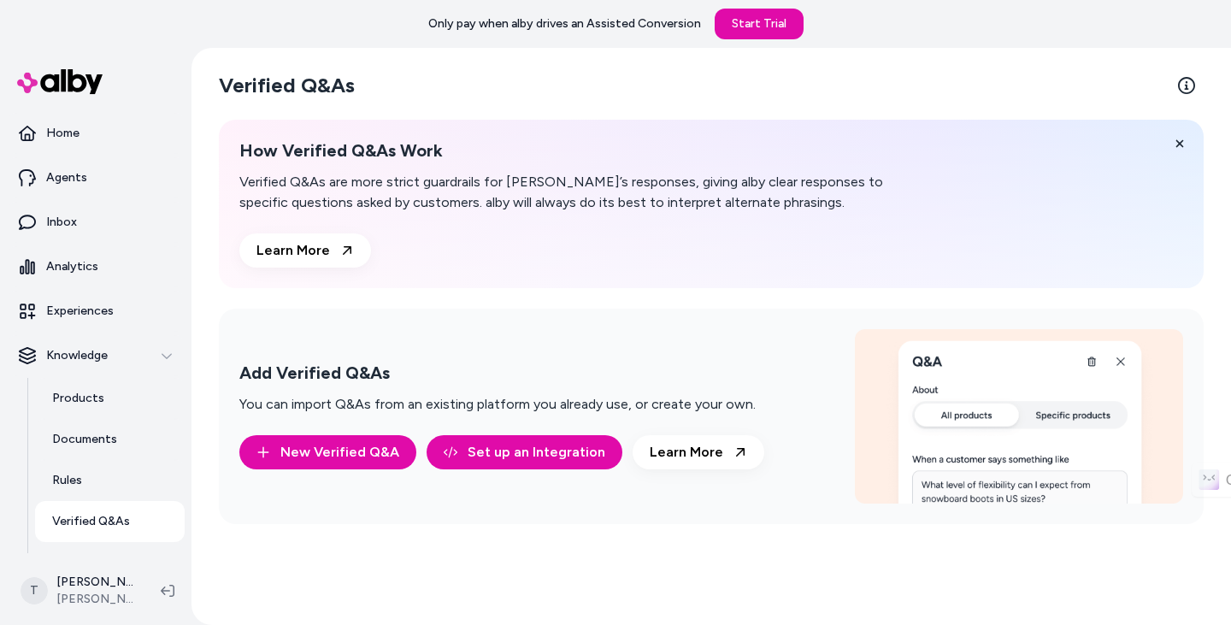
drag, startPoint x: 559, startPoint y: 455, endPoint x: 821, endPoint y: 470, distance: 262.0
click at [559, 454] on link "Set up an Integration" at bounding box center [524, 452] width 196 height 34
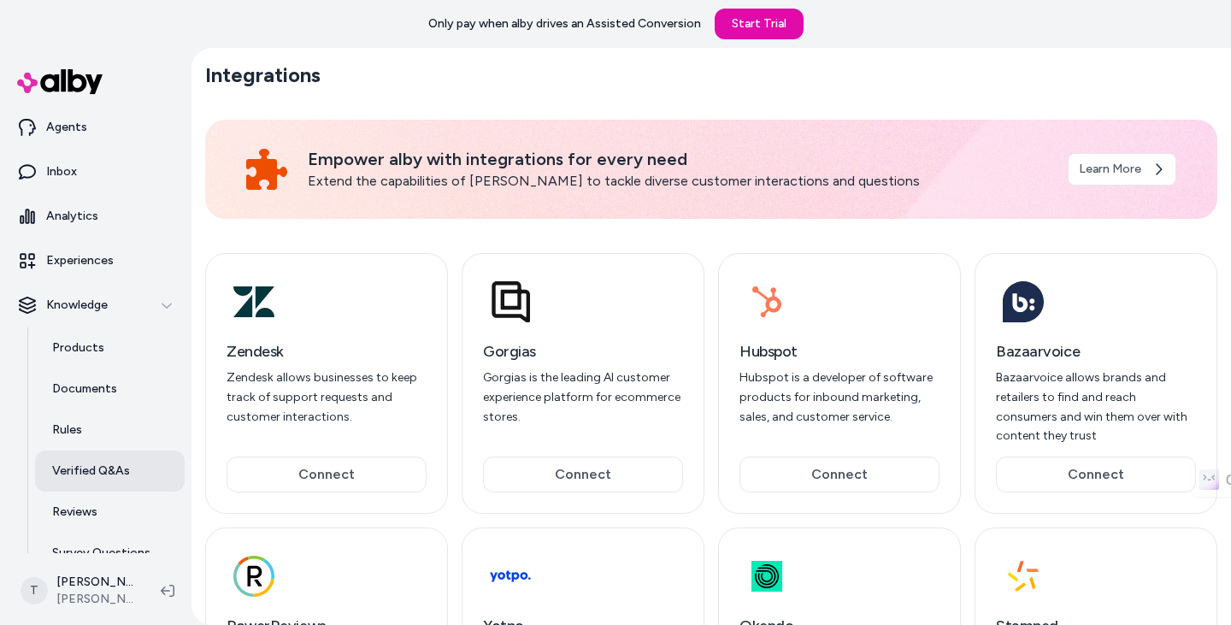
scroll to position [115, 0]
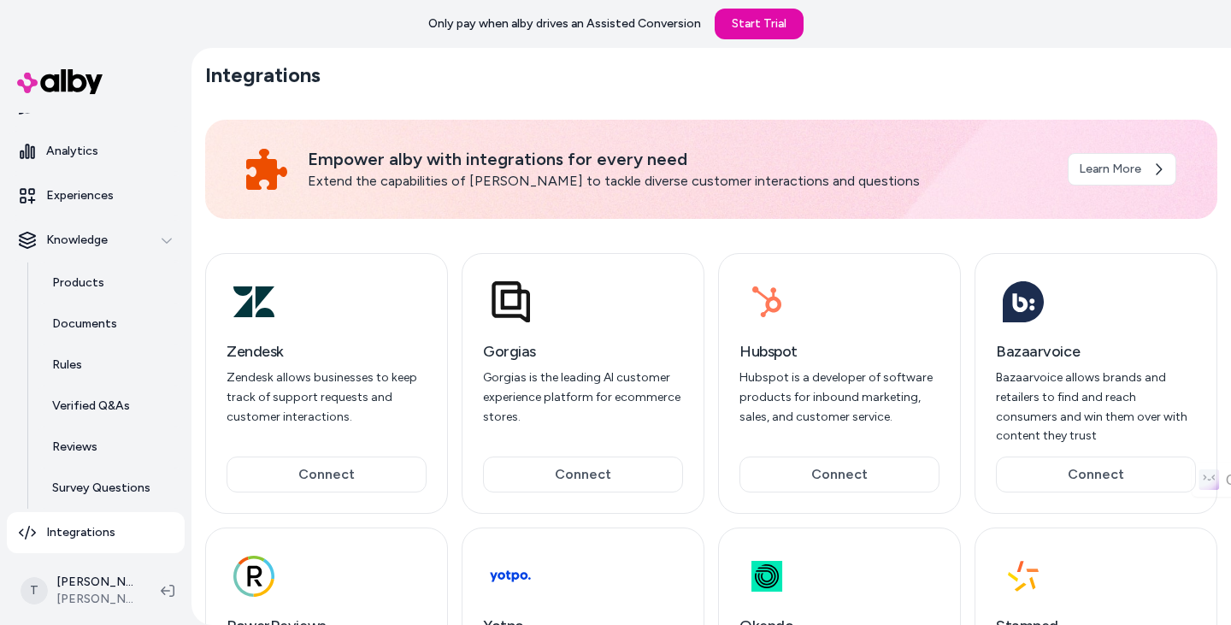
click at [89, 525] on p "Integrations" at bounding box center [80, 532] width 69 height 17
click at [79, 526] on p "Integrations" at bounding box center [80, 532] width 69 height 17
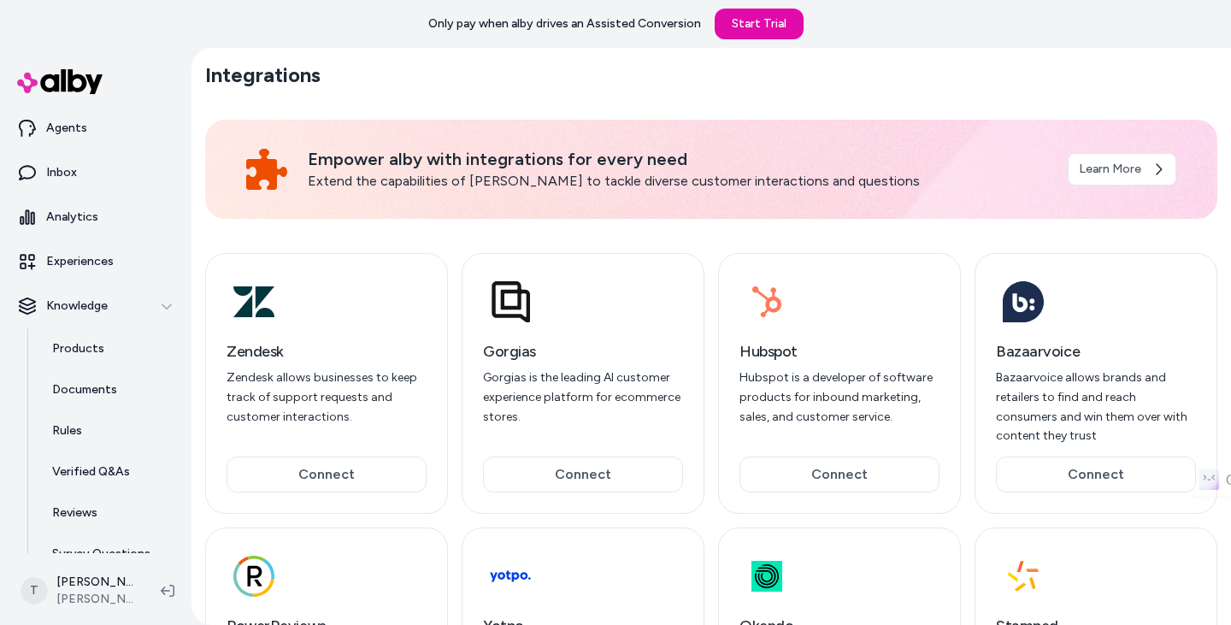
scroll to position [0, 0]
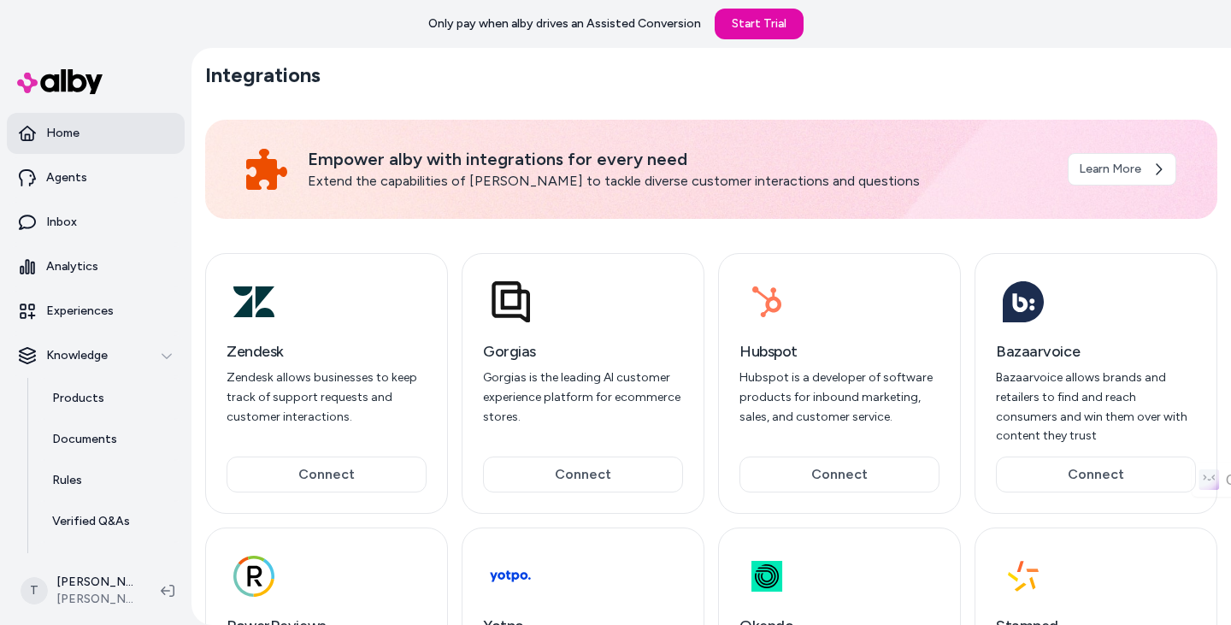
click at [91, 139] on link "Home" at bounding box center [96, 133] width 178 height 41
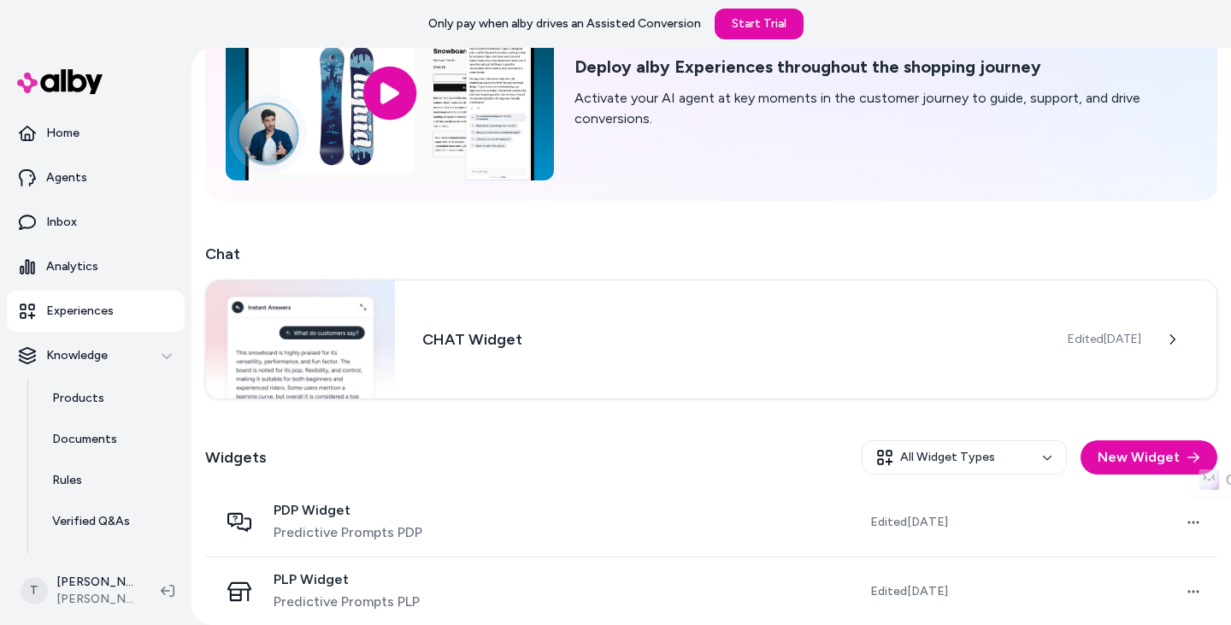
scroll to position [149, 0]
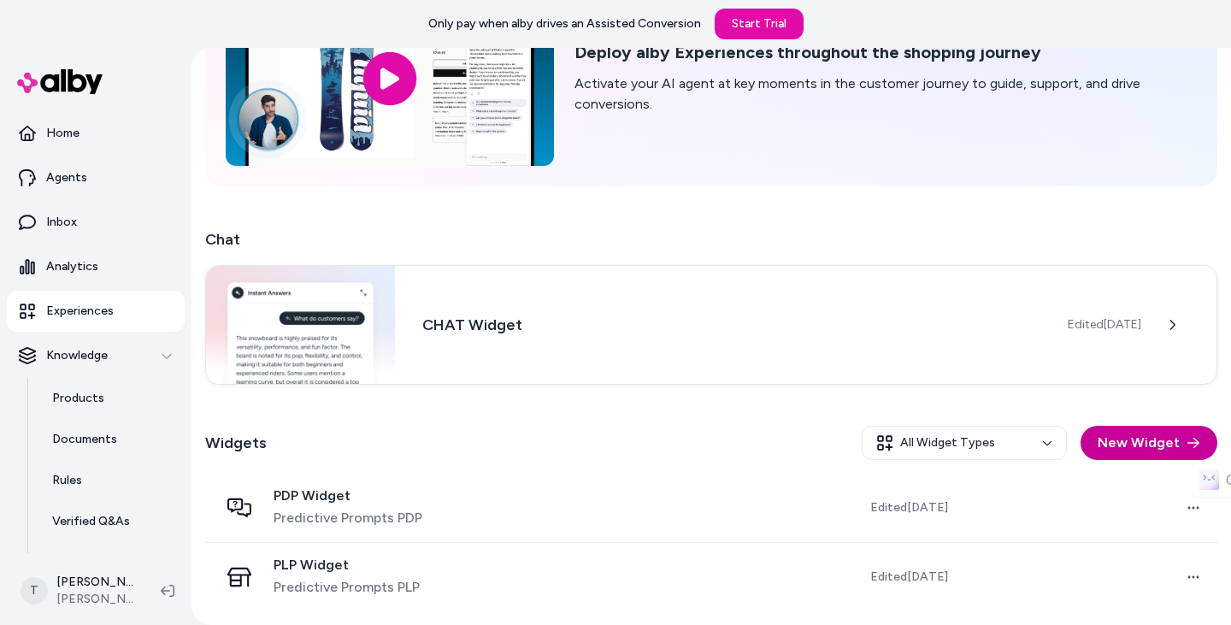
click at [1115, 442] on button "New Widget" at bounding box center [1148, 443] width 137 height 34
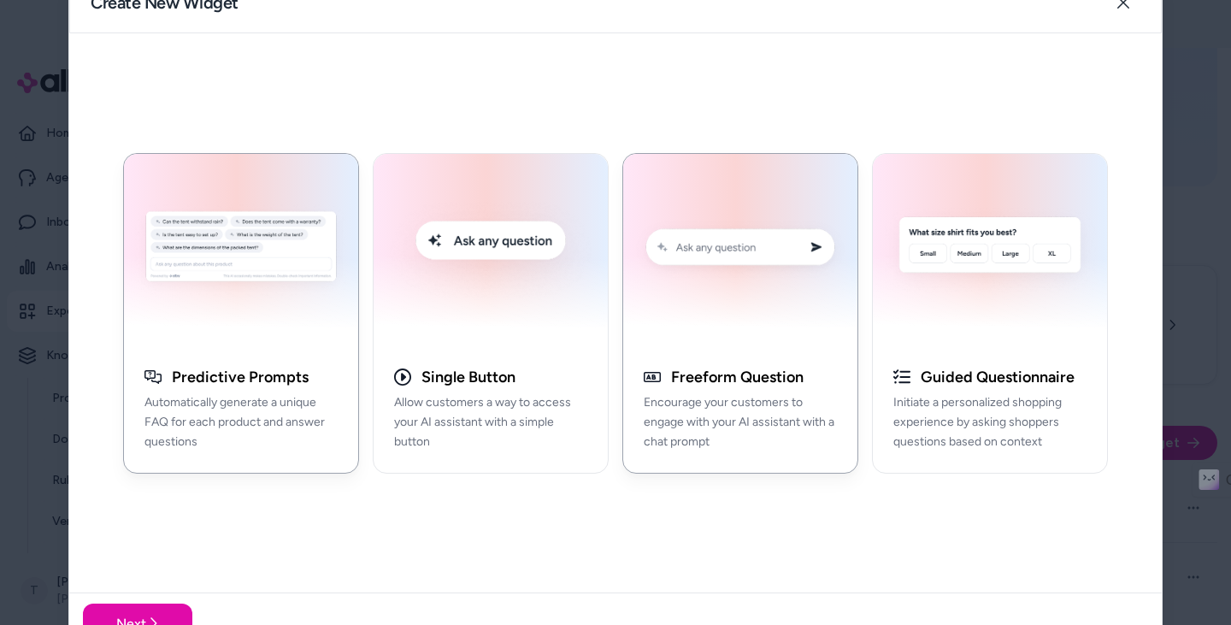
click at [741, 375] on h3 "Freeform Question" at bounding box center [737, 377] width 132 height 20
click at [158, 613] on button "Next" at bounding box center [137, 623] width 109 height 41
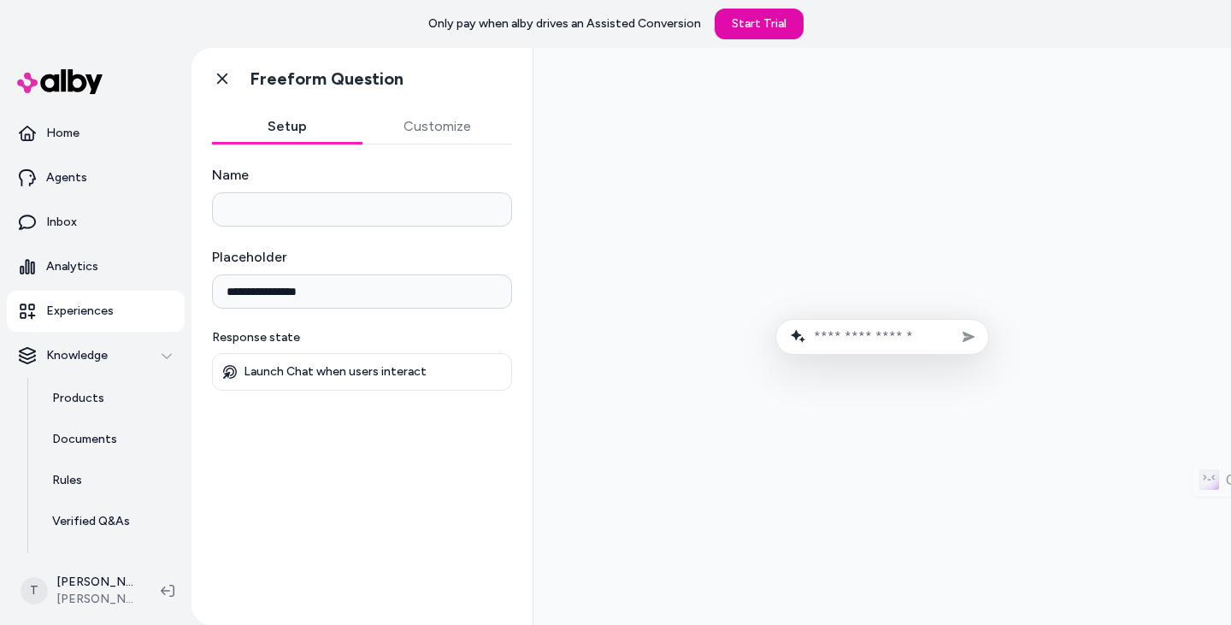
click at [416, 196] on input "Name" at bounding box center [362, 209] width 300 height 34
click at [364, 214] on input "Name" at bounding box center [362, 209] width 300 height 34
click at [450, 111] on button "Customize" at bounding box center [437, 126] width 150 height 34
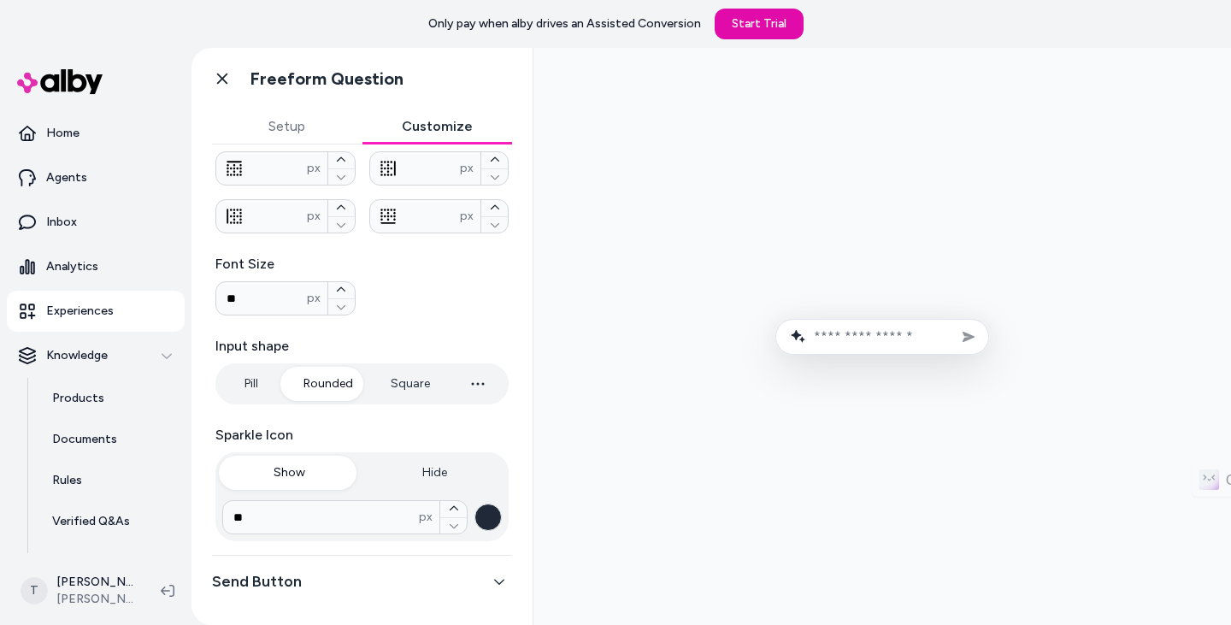
scroll to position [431, 0]
click at [348, 580] on button "Send Button" at bounding box center [362, 578] width 300 height 24
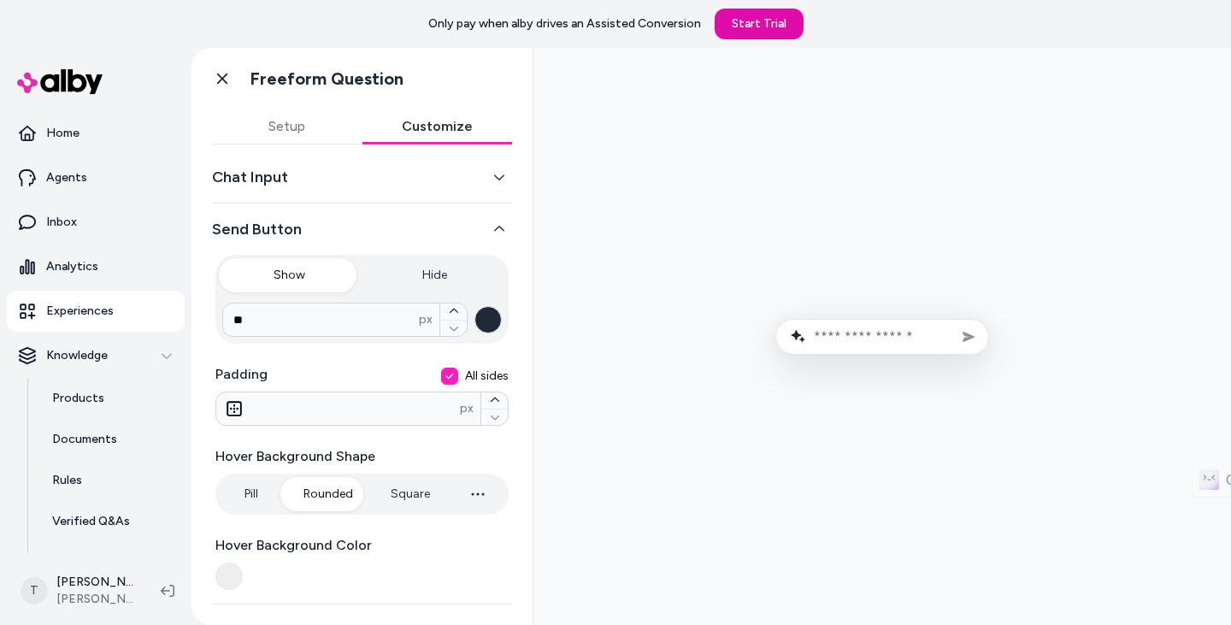
scroll to position [0, 0]
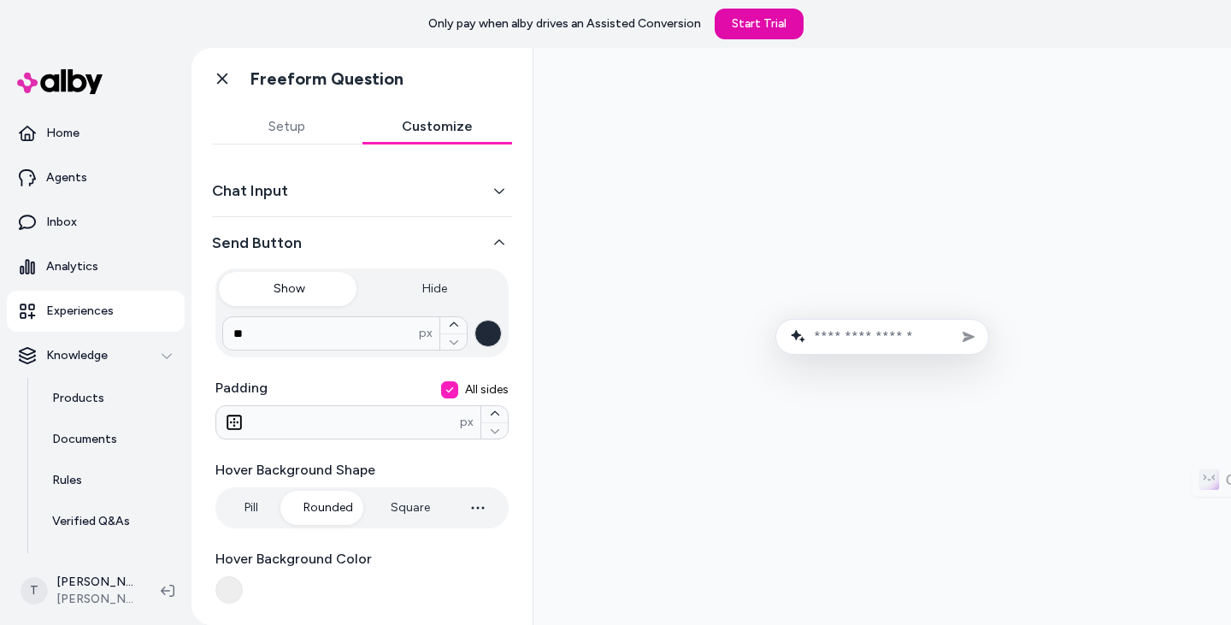
click at [289, 153] on div "Chat Input Send Button Show Hide ** px Padding All sides * px Hover Background …" at bounding box center [361, 374] width 341 height 460
click at [309, 135] on button "Setup" at bounding box center [287, 126] width 150 height 34
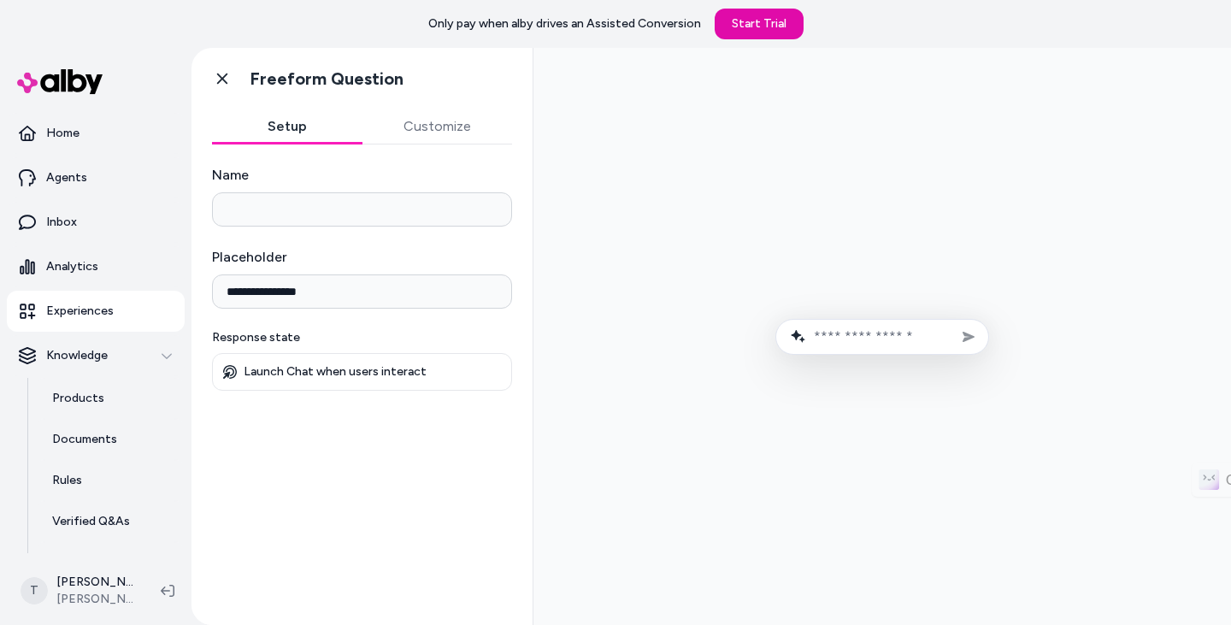
click at [340, 208] on input "Name" at bounding box center [362, 209] width 300 height 34
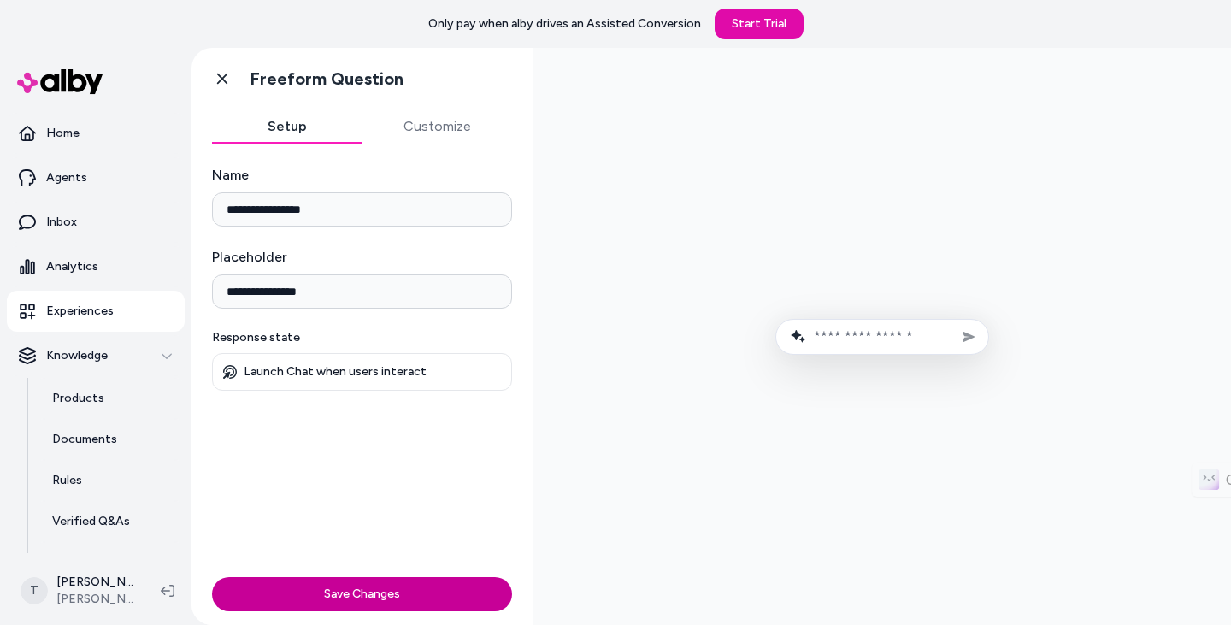
type input "**********"
click at [422, 582] on button "Save Changes" at bounding box center [362, 594] width 300 height 34
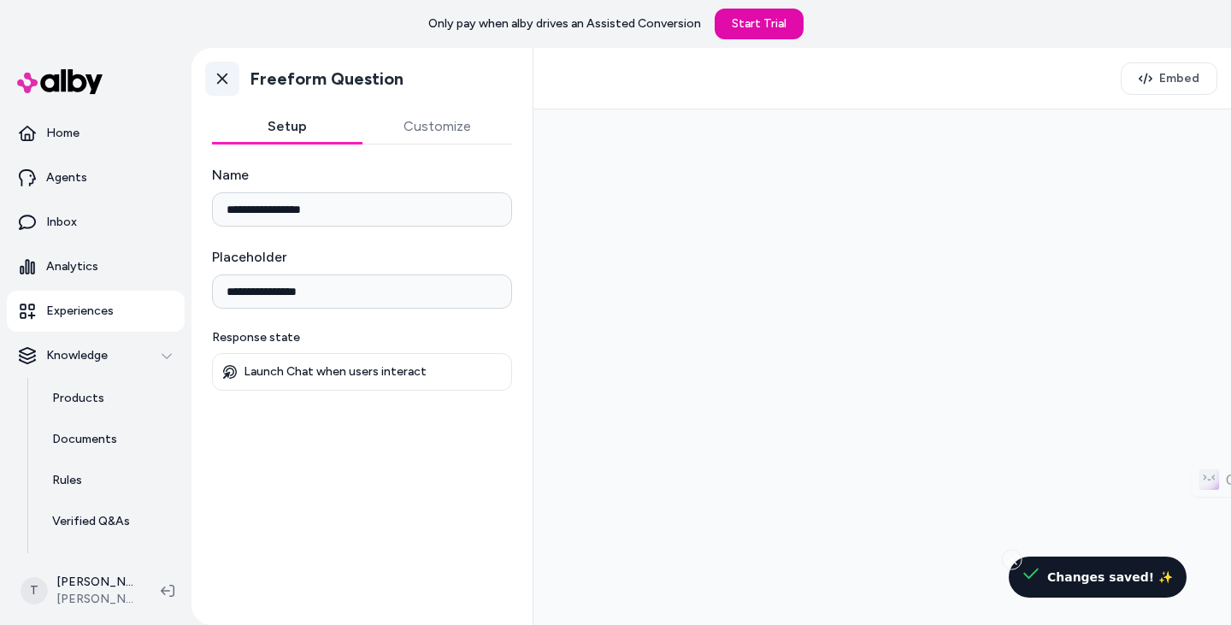
click at [220, 81] on icon at bounding box center [222, 79] width 10 height 11
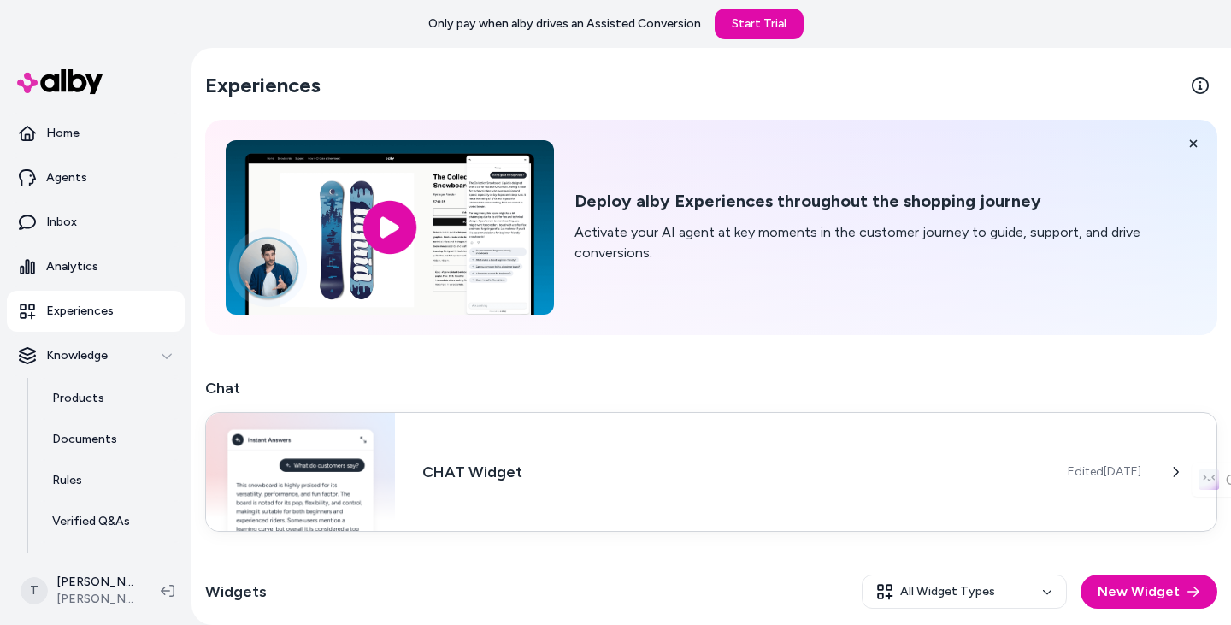
scroll to position [218, 0]
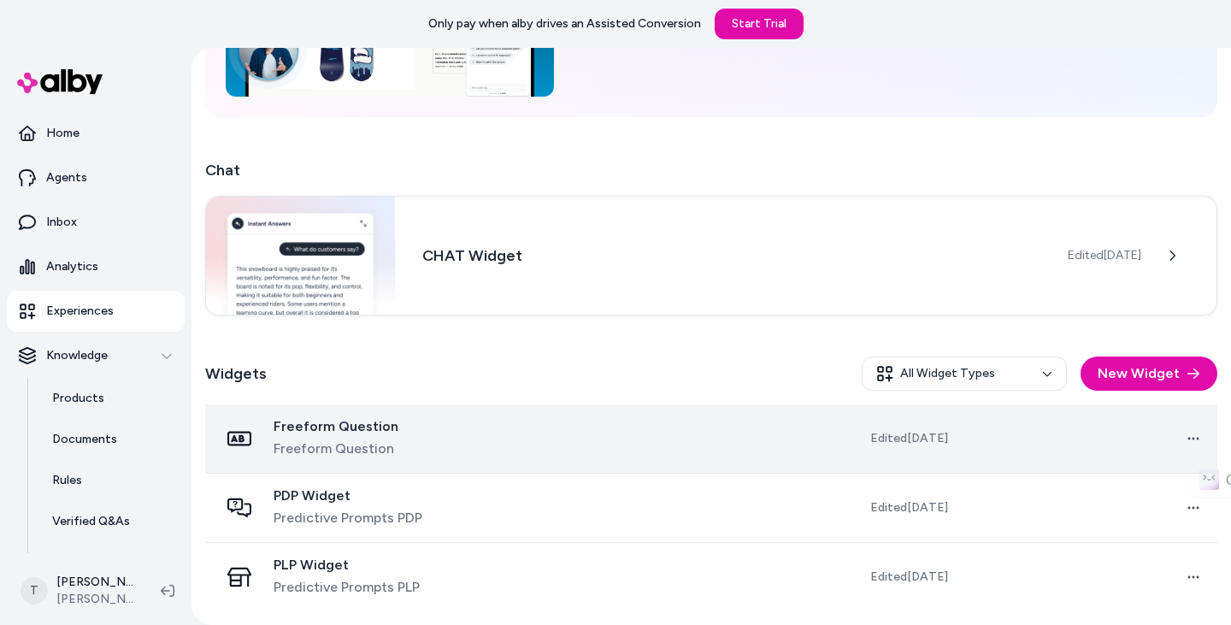
drag, startPoint x: 478, startPoint y: 434, endPoint x: 523, endPoint y: 434, distance: 45.3
click at [478, 434] on div "Freeform Question Freeform Question" at bounding box center [351, 438] width 264 height 41
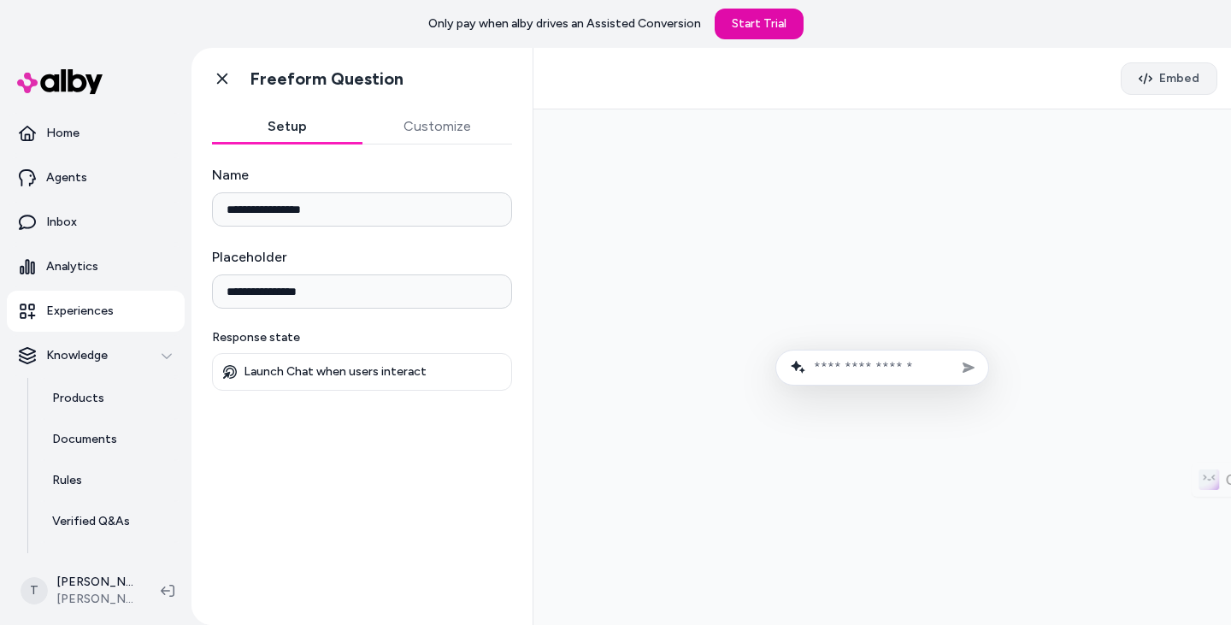
click at [1169, 76] on span "Embed" at bounding box center [1179, 78] width 40 height 17
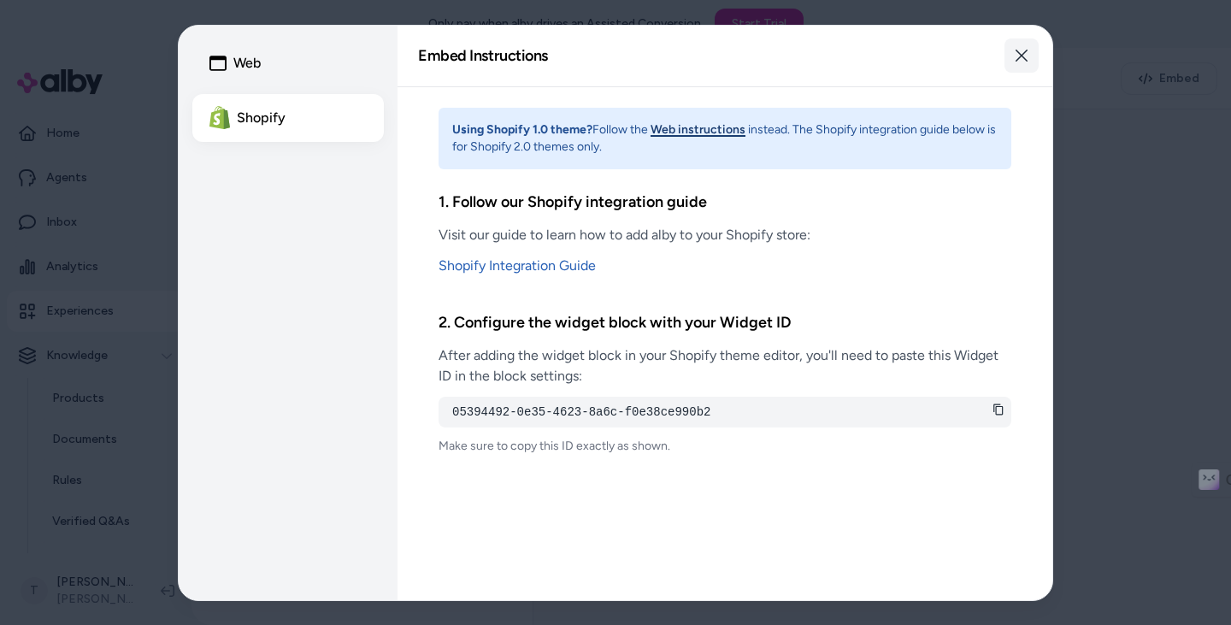
click at [1027, 52] on icon "button" at bounding box center [1022, 56] width 14 height 14
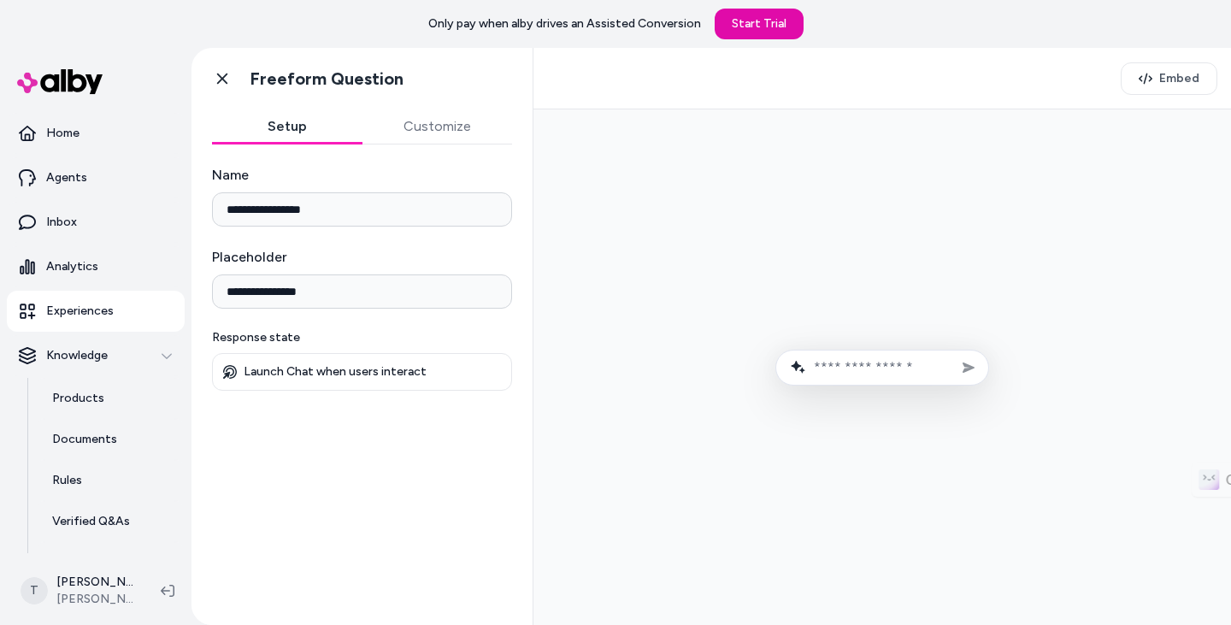
drag, startPoint x: 218, startPoint y: 82, endPoint x: 262, endPoint y: 95, distance: 46.3
click at [218, 82] on icon at bounding box center [222, 79] width 10 height 11
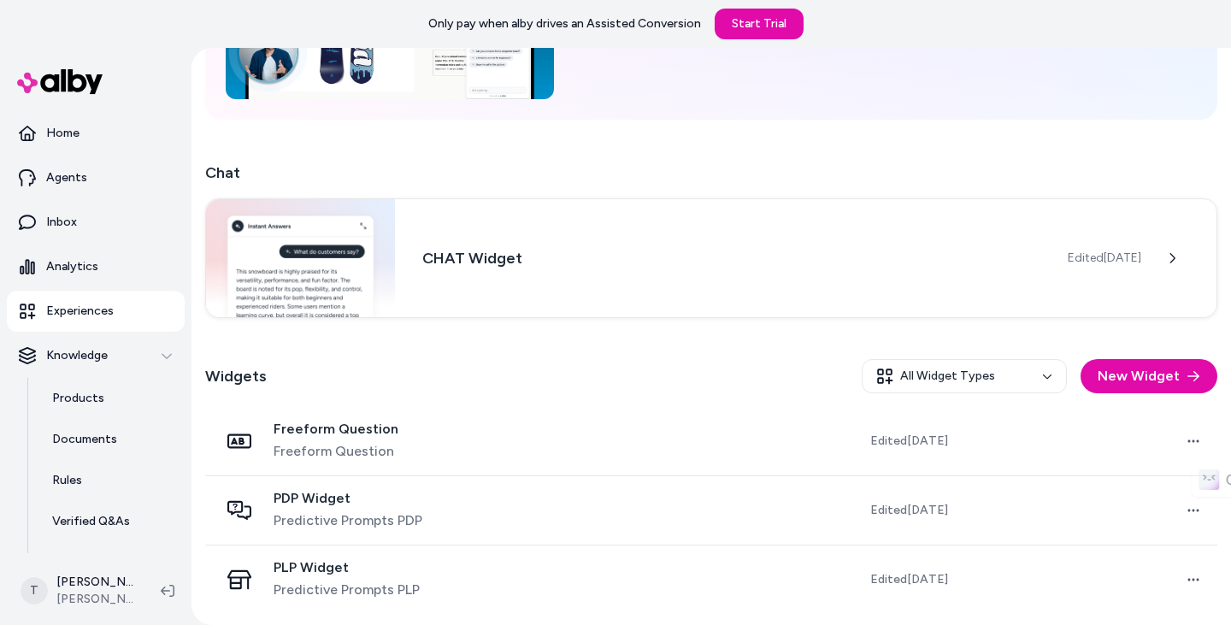
scroll to position [218, 0]
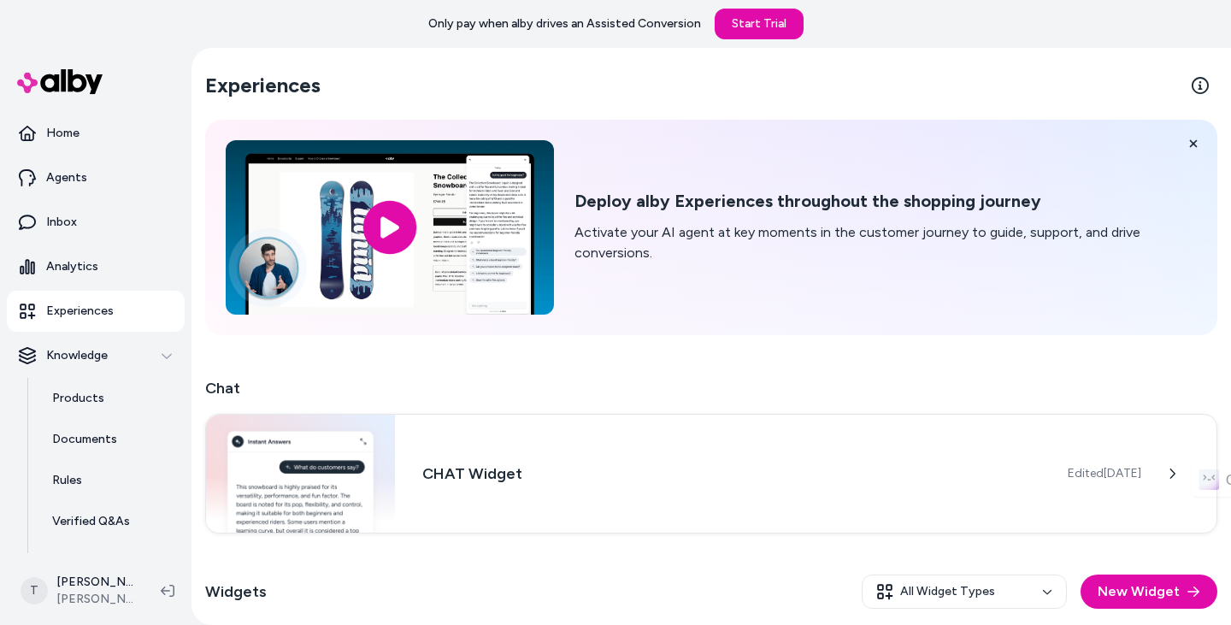
scroll to position [218, 0]
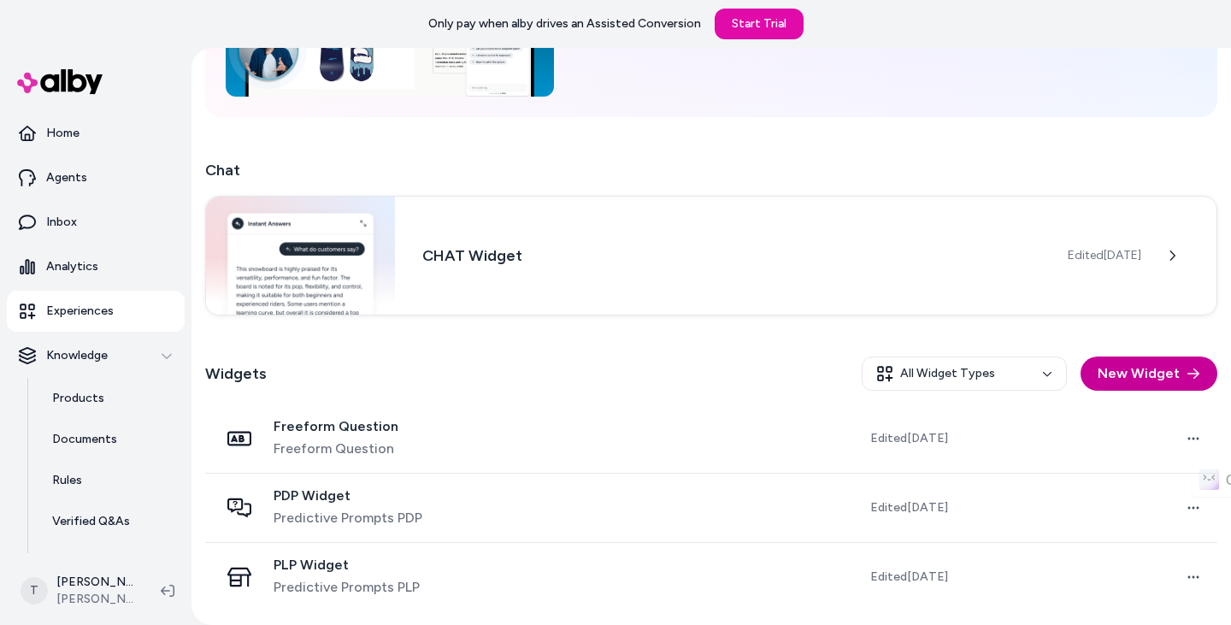
click at [1153, 370] on button "New Widget" at bounding box center [1148, 373] width 137 height 34
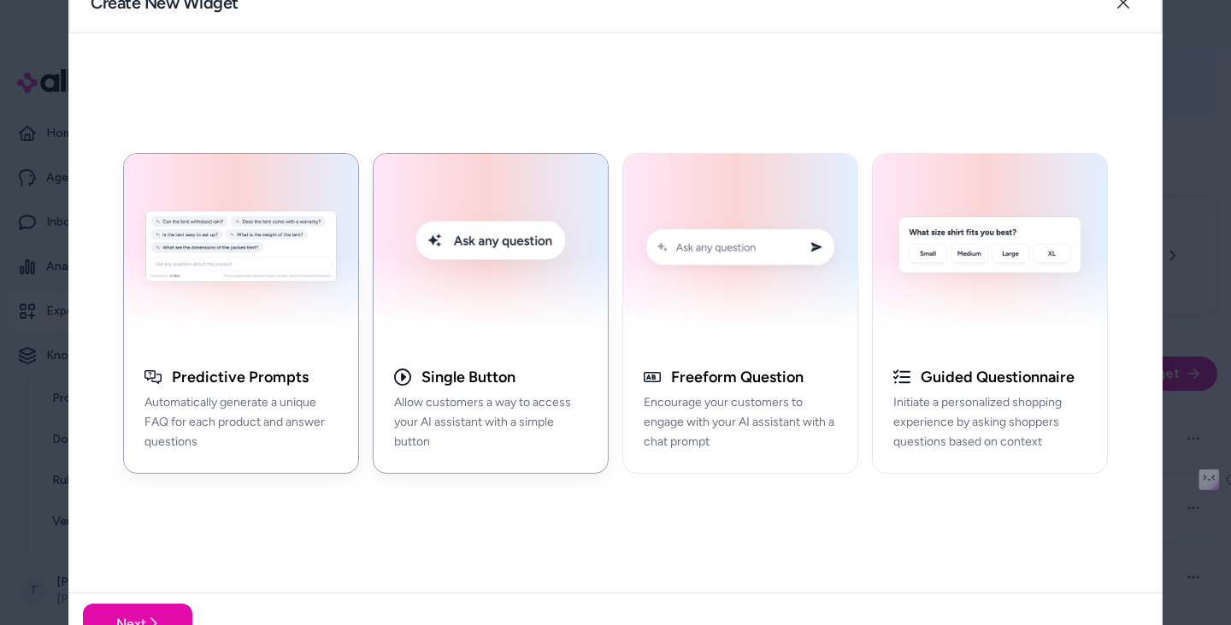
click at [503, 347] on button "Single Button Allow customers a way to access your AI assistant with a simple b…" at bounding box center [491, 312] width 236 height 321
click at [121, 612] on button "Next" at bounding box center [137, 623] width 109 height 41
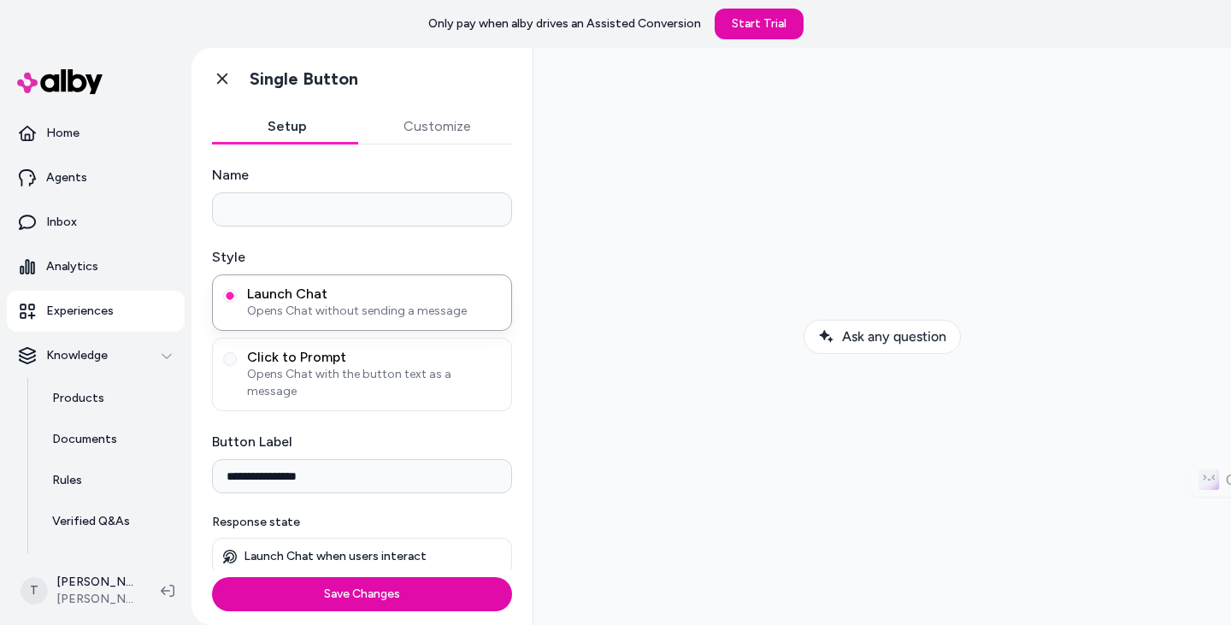
click at [353, 212] on input "Name" at bounding box center [362, 209] width 300 height 34
type input "**********"
click at [429, 115] on button "Customize" at bounding box center [437, 126] width 150 height 34
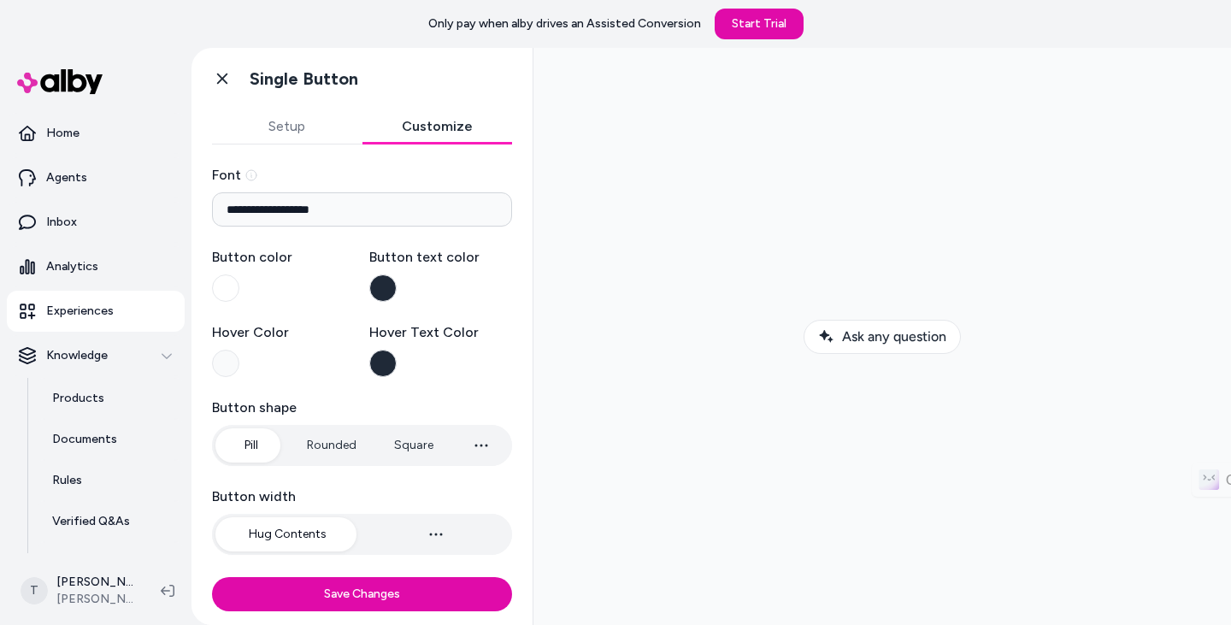
click at [287, 120] on button "Setup" at bounding box center [287, 126] width 150 height 34
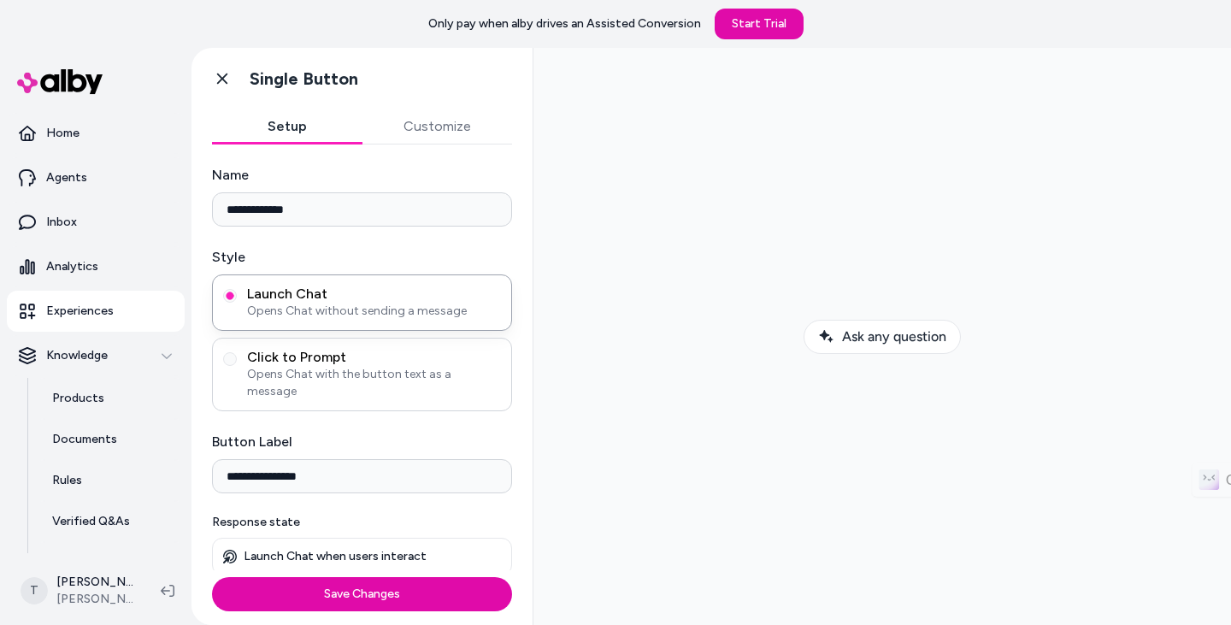
click at [338, 367] on span "Opens Chat with the button text as a message" at bounding box center [374, 383] width 254 height 34
click at [237, 366] on button "Click to Prompt Opens Chat with the button text as a message" at bounding box center [230, 359] width 14 height 14
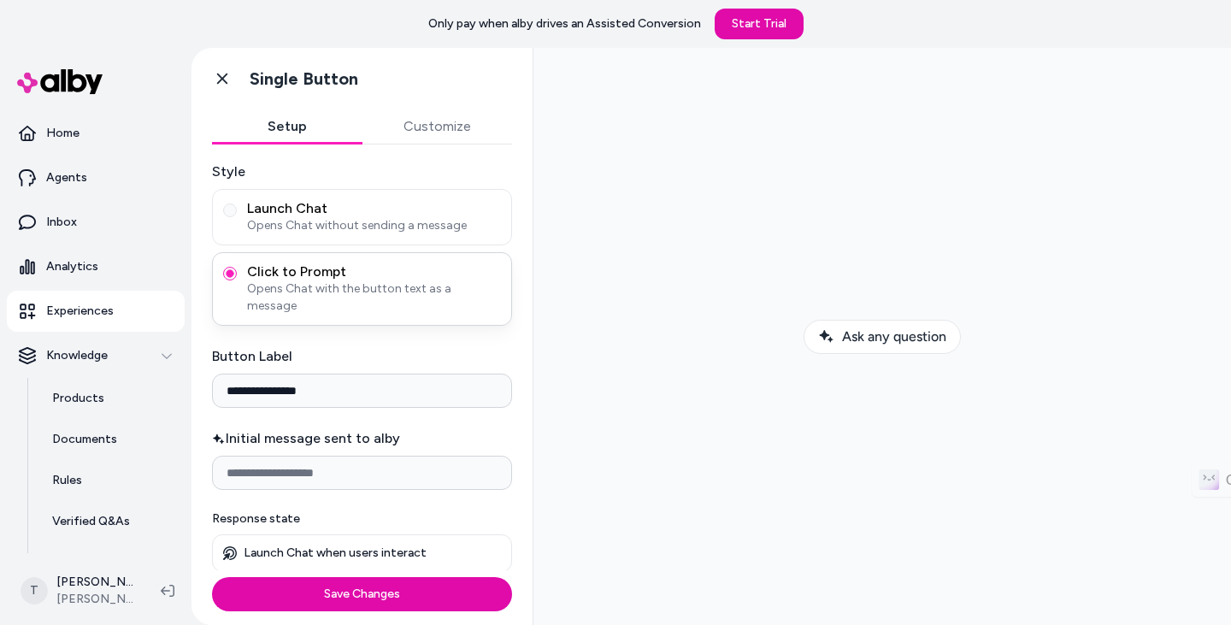
scroll to position [87, 0]
click at [421, 229] on span "Opens Chat without sending a message" at bounding box center [374, 223] width 254 height 17
click at [237, 215] on button "Launch Chat Opens Chat without sending a message" at bounding box center [230, 209] width 14 height 14
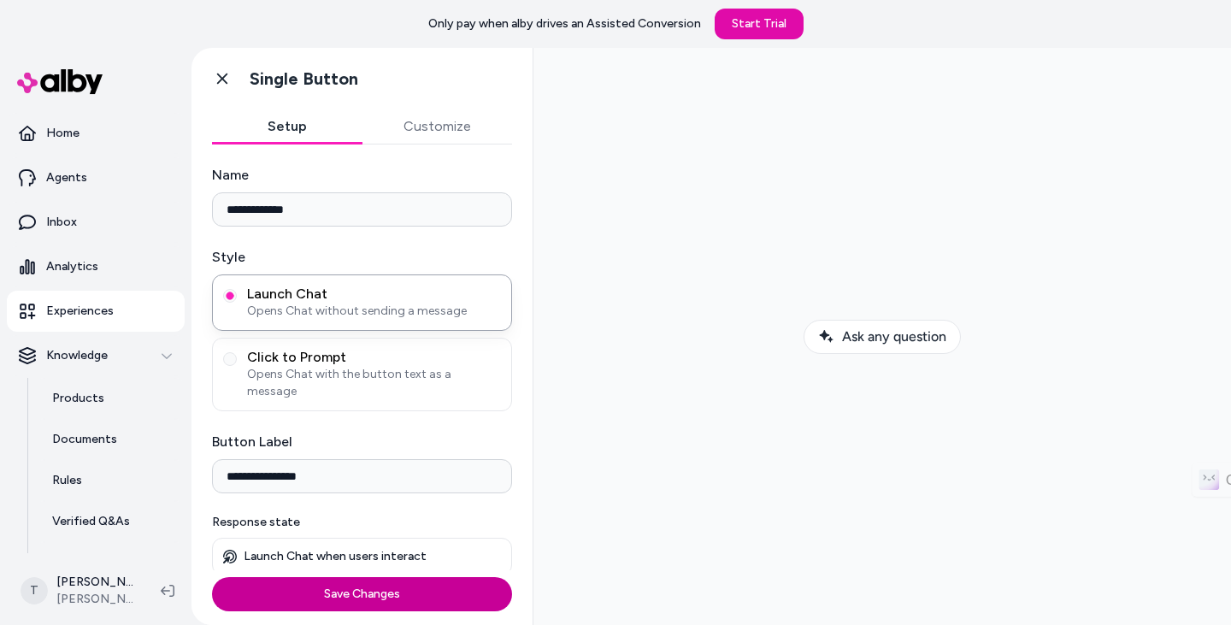
click at [456, 589] on button "Save Changes" at bounding box center [362, 594] width 300 height 34
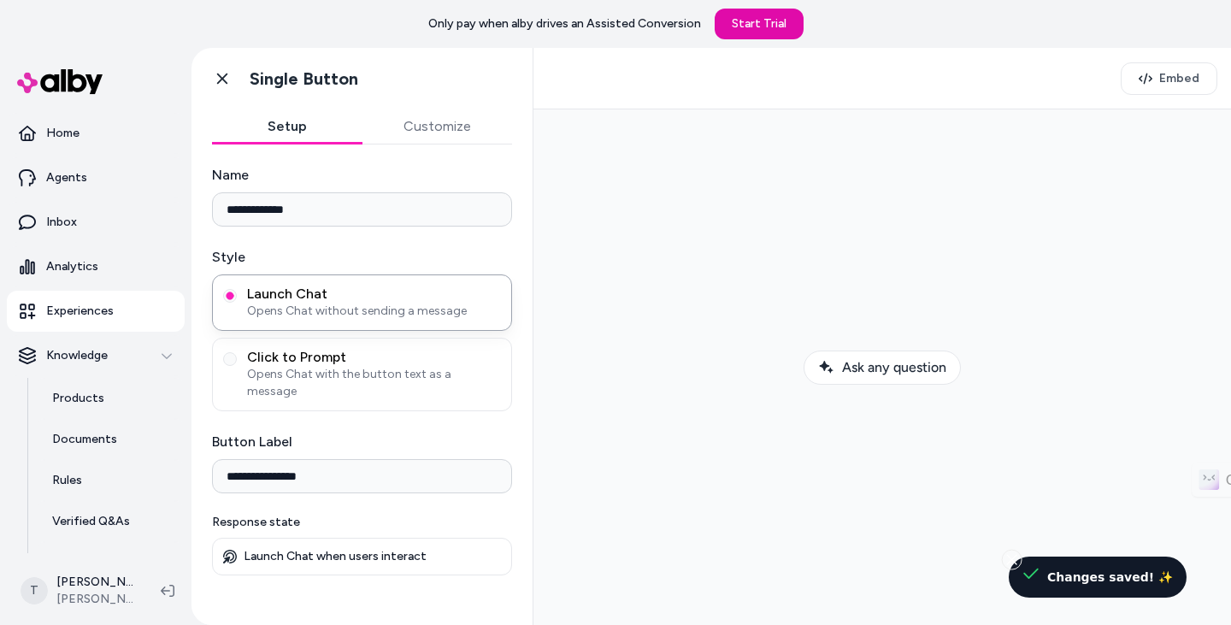
drag, startPoint x: 222, startPoint y: 79, endPoint x: 521, endPoint y: 131, distance: 302.7
click at [222, 79] on icon at bounding box center [222, 79] width 10 height 11
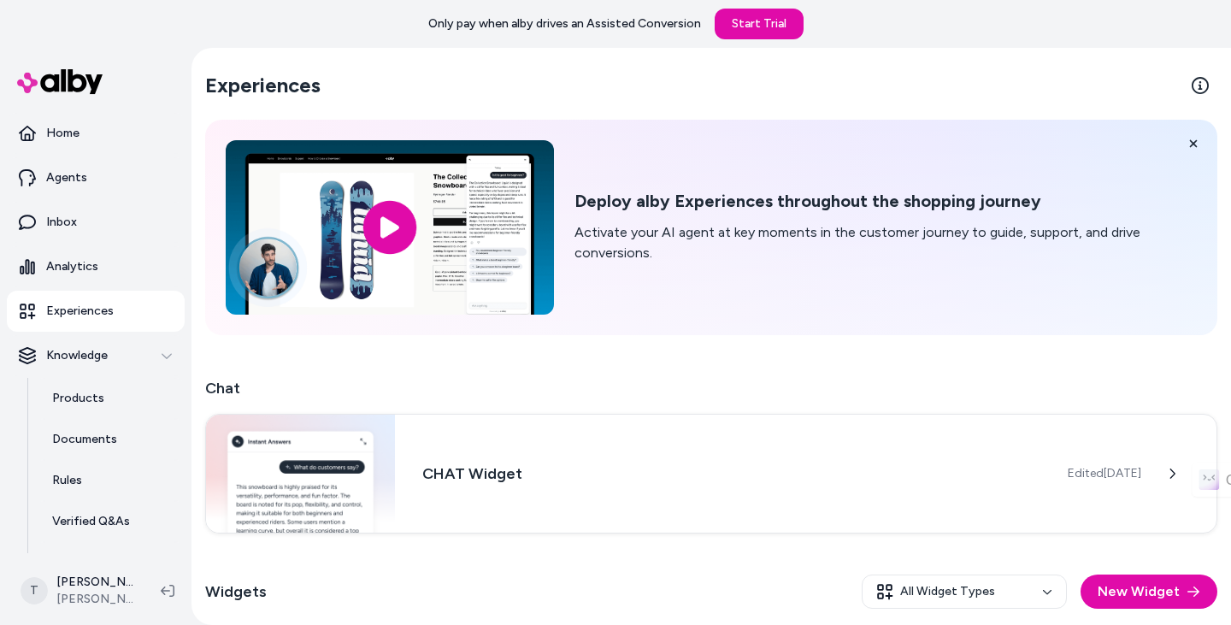
scroll to position [287, 0]
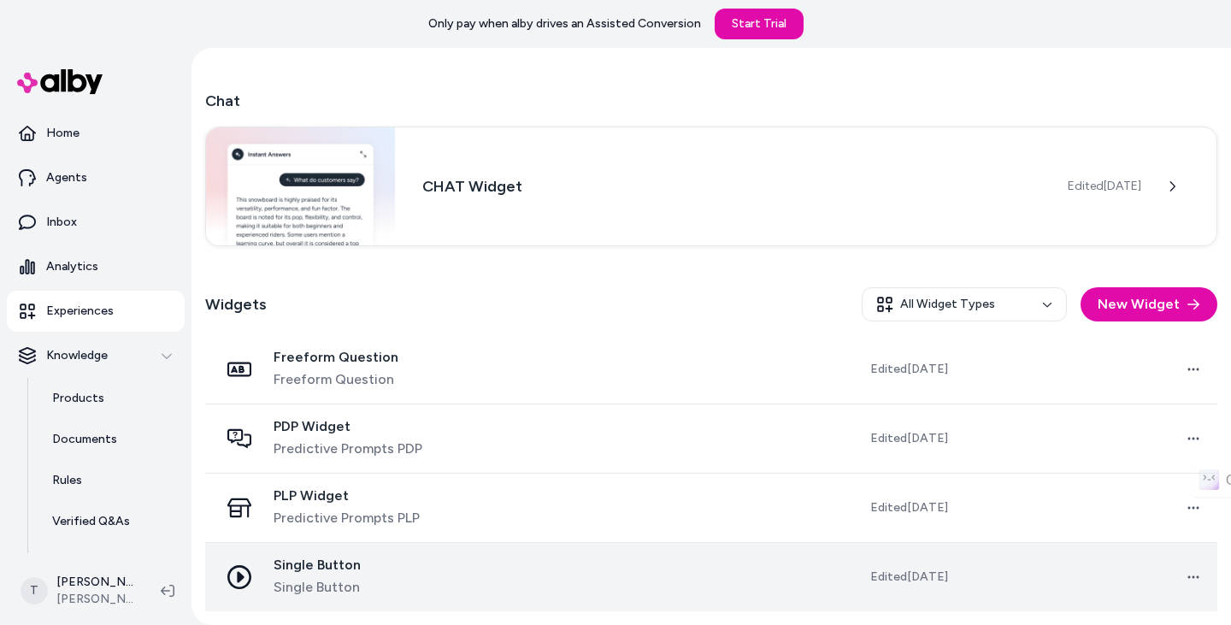
click at [448, 570] on div "Single Button Single Button" at bounding box center [351, 576] width 264 height 41
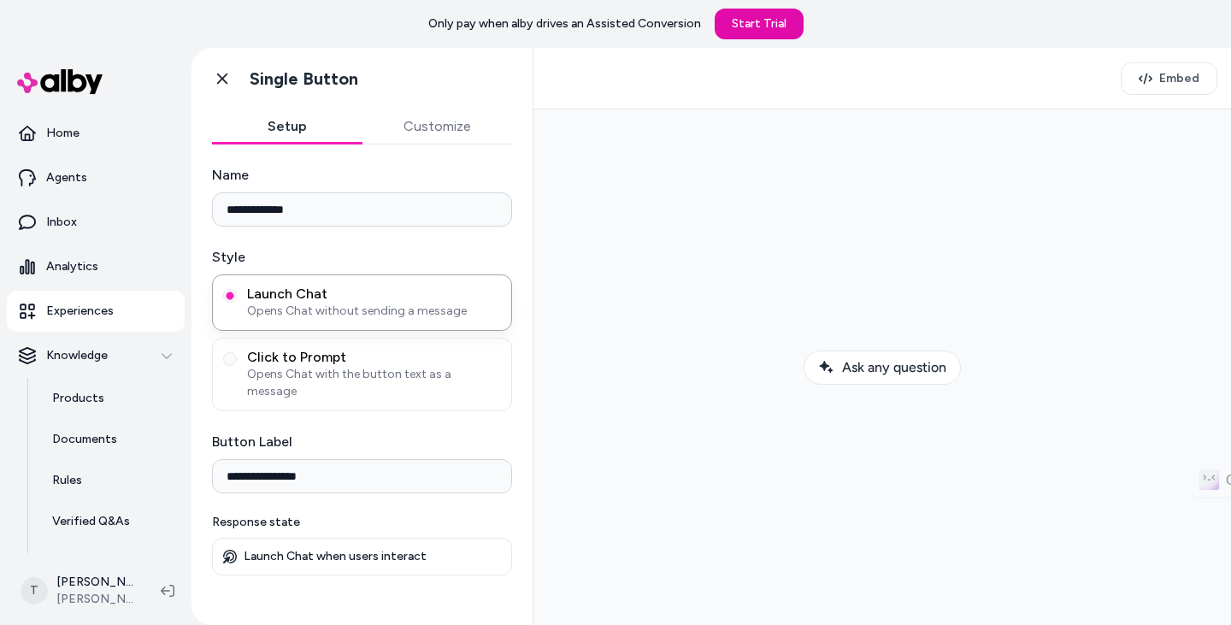
drag, startPoint x: 401, startPoint y: 106, endPoint x: 409, endPoint y: 111, distance: 9.2
click at [409, 111] on div "**********" at bounding box center [362, 336] width 342 height 577
click at [456, 126] on button "Customize" at bounding box center [437, 126] width 150 height 34
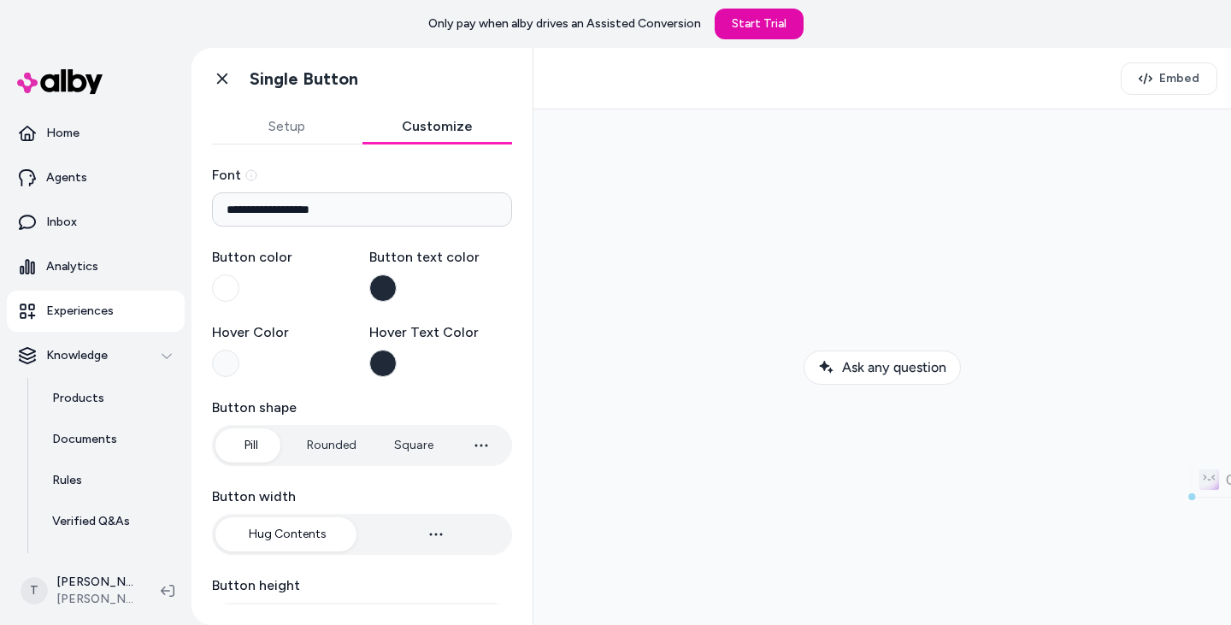
click at [346, 103] on div "Go back Single Button" at bounding box center [361, 79] width 341 height 62
click at [223, 83] on icon at bounding box center [222, 78] width 17 height 17
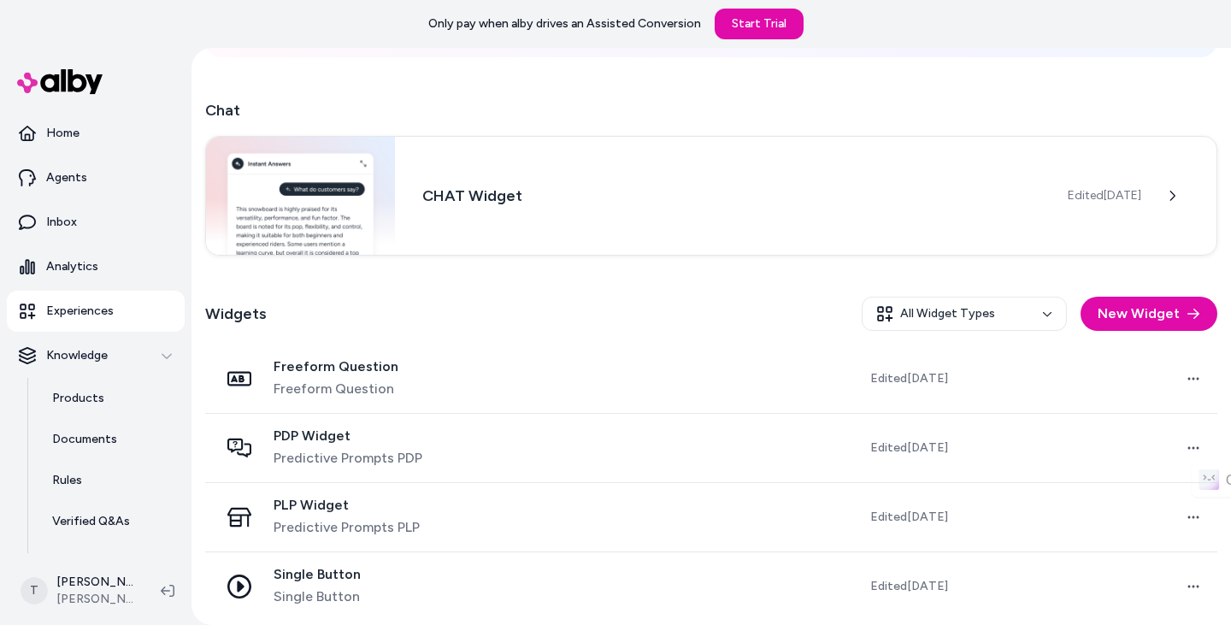
scroll to position [287, 0]
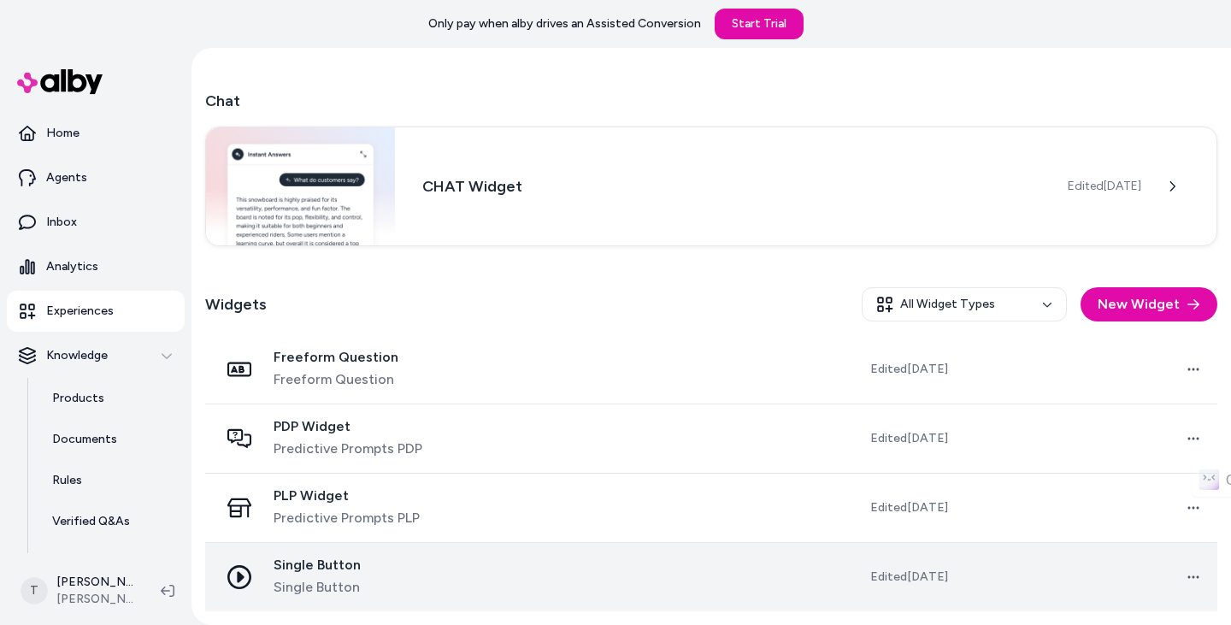
drag, startPoint x: 501, startPoint y: 584, endPoint x: 526, endPoint y: 584, distance: 24.8
click at [497, 584] on td "Single Button Single Button" at bounding box center [350, 576] width 291 height 69
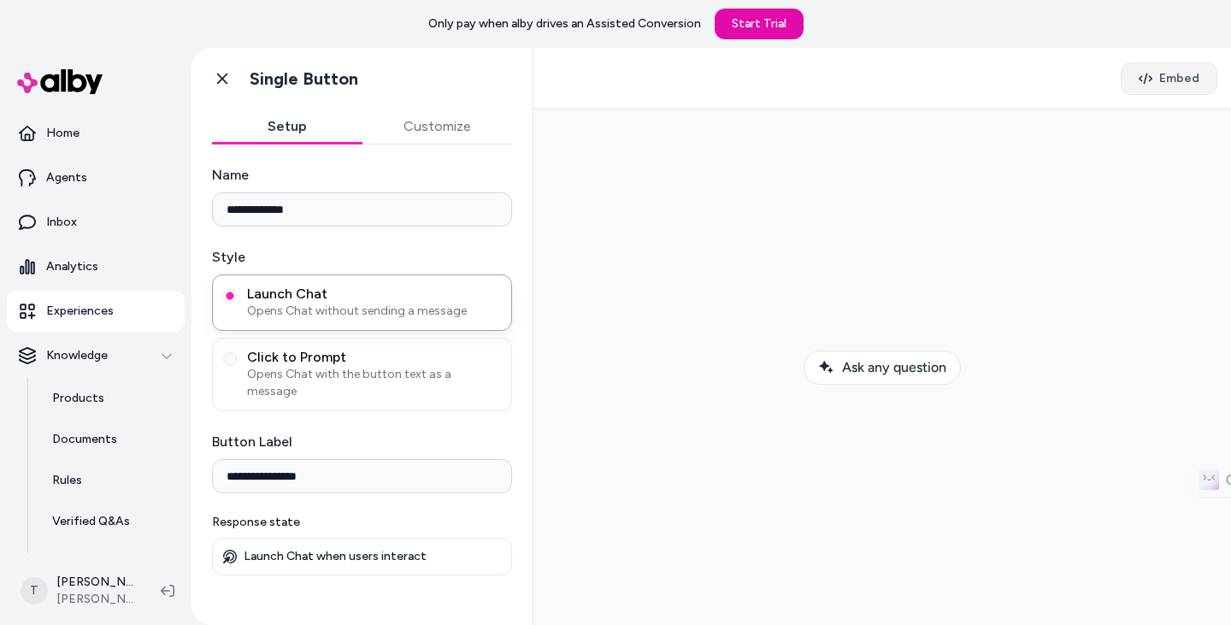
click at [1184, 79] on span "Embed" at bounding box center [1179, 78] width 40 height 17
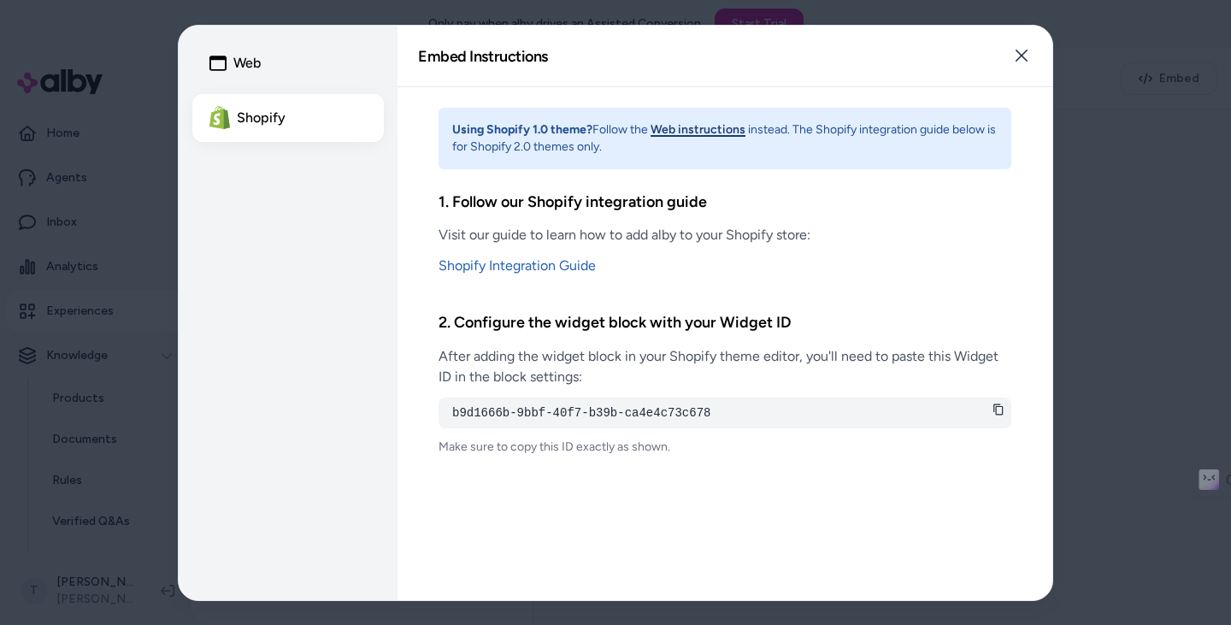
click at [1002, 409] on icon at bounding box center [998, 409] width 12 height 12
click at [1029, 57] on button "Close" at bounding box center [1021, 55] width 34 height 34
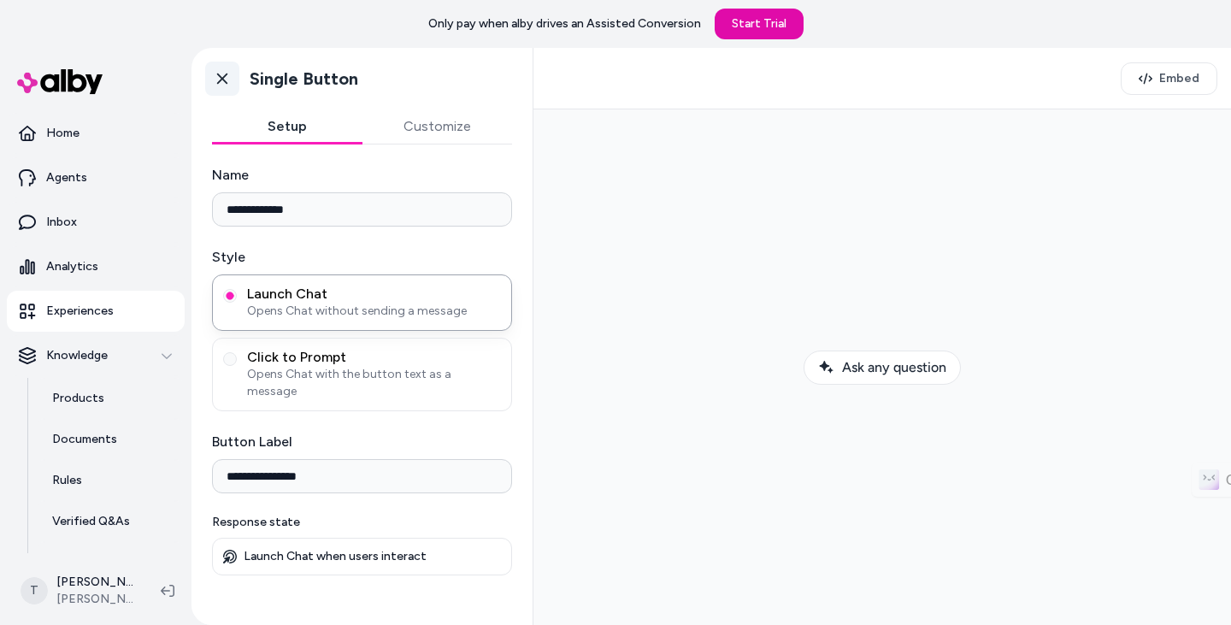
click at [219, 74] on icon at bounding box center [222, 79] width 10 height 11
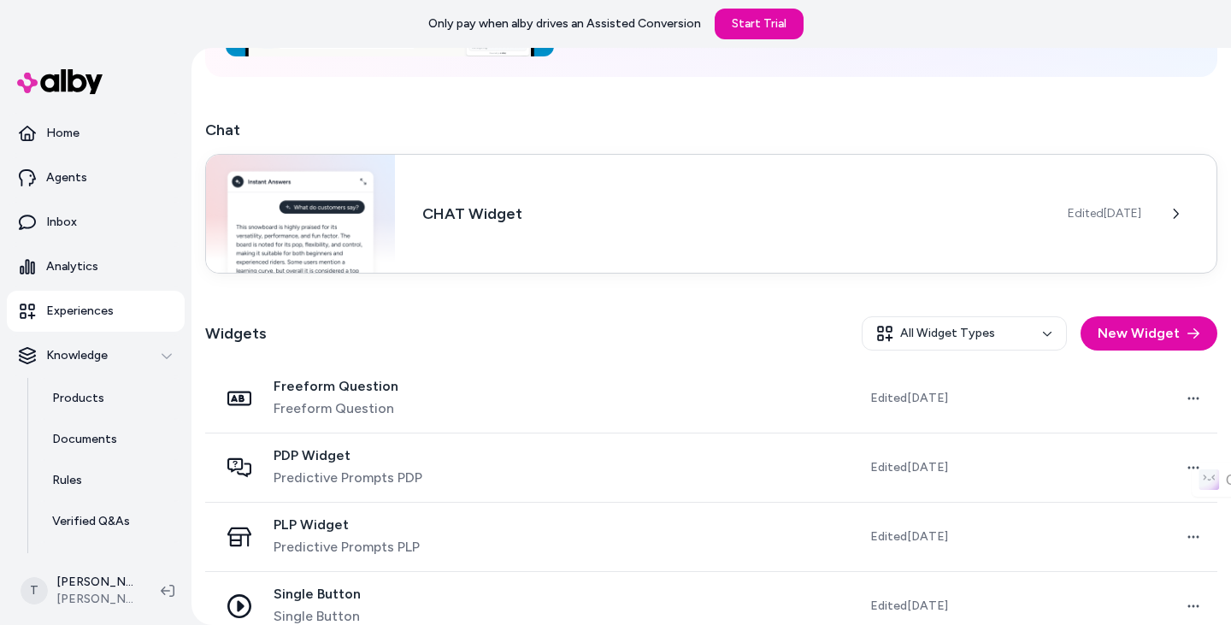
scroll to position [287, 0]
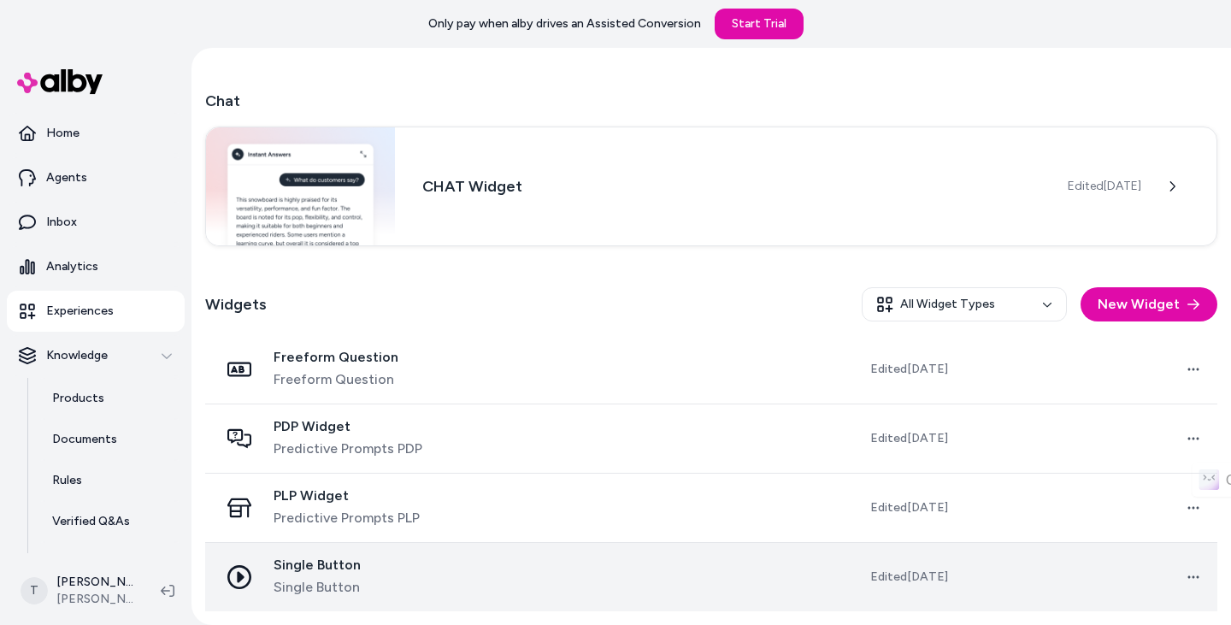
click at [459, 577] on div "Single Button Single Button" at bounding box center [351, 576] width 264 height 41
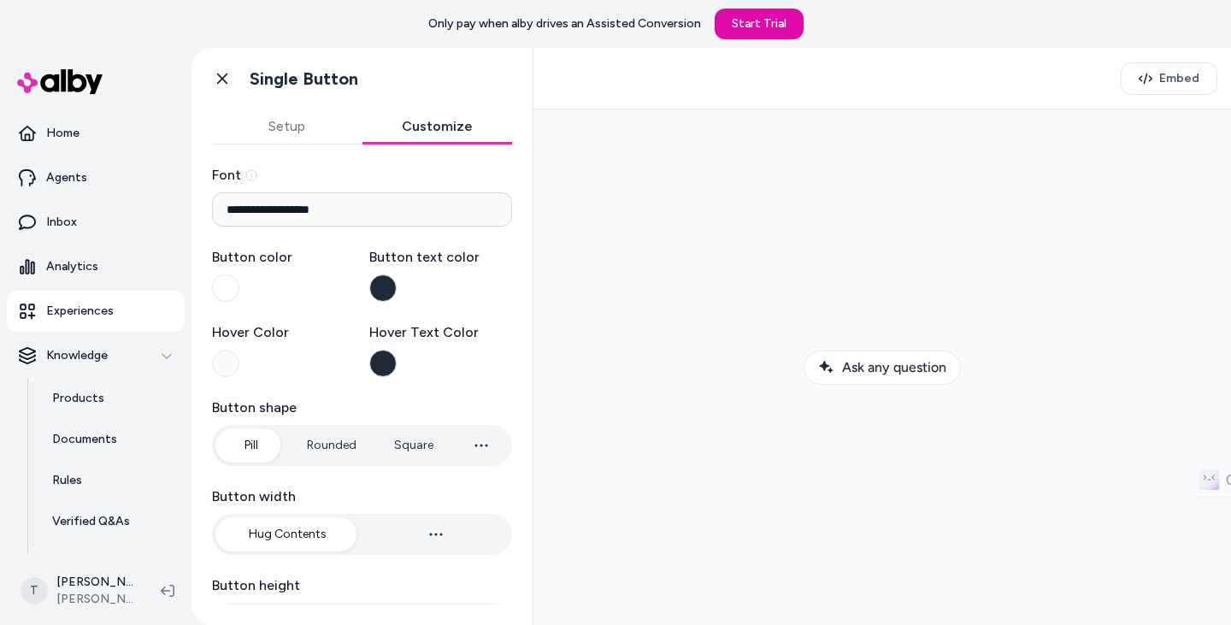
click at [431, 126] on button "Customize" at bounding box center [437, 126] width 150 height 34
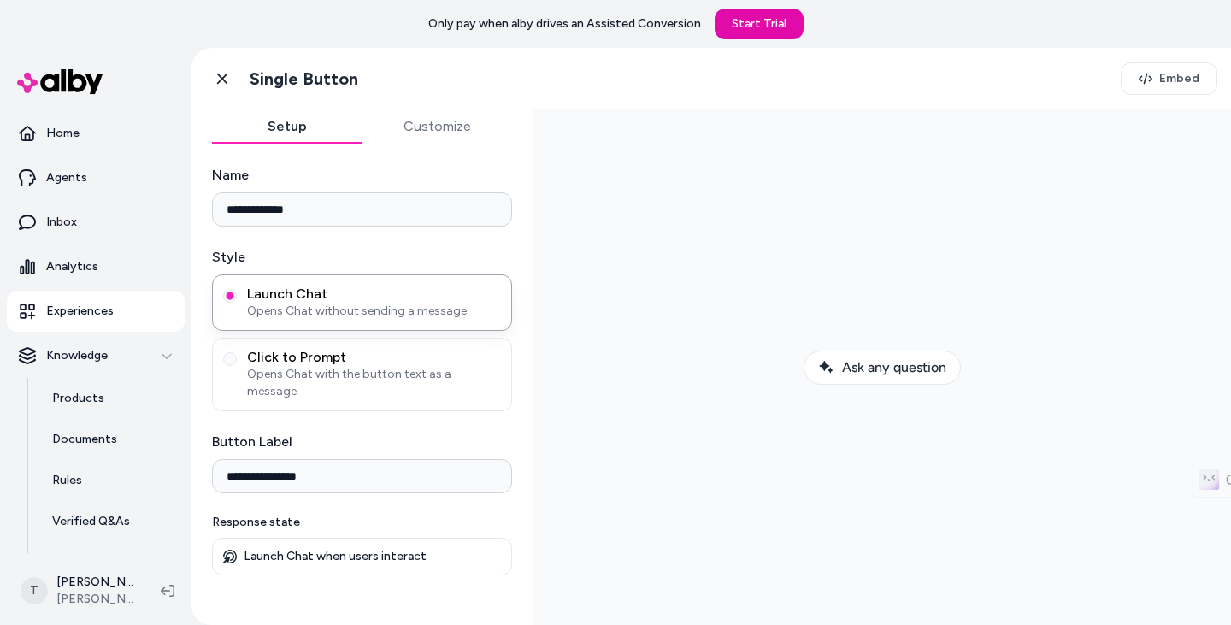
click at [295, 126] on button "Setup" at bounding box center [287, 126] width 150 height 34
click at [1185, 70] on span "Embed" at bounding box center [1179, 78] width 40 height 17
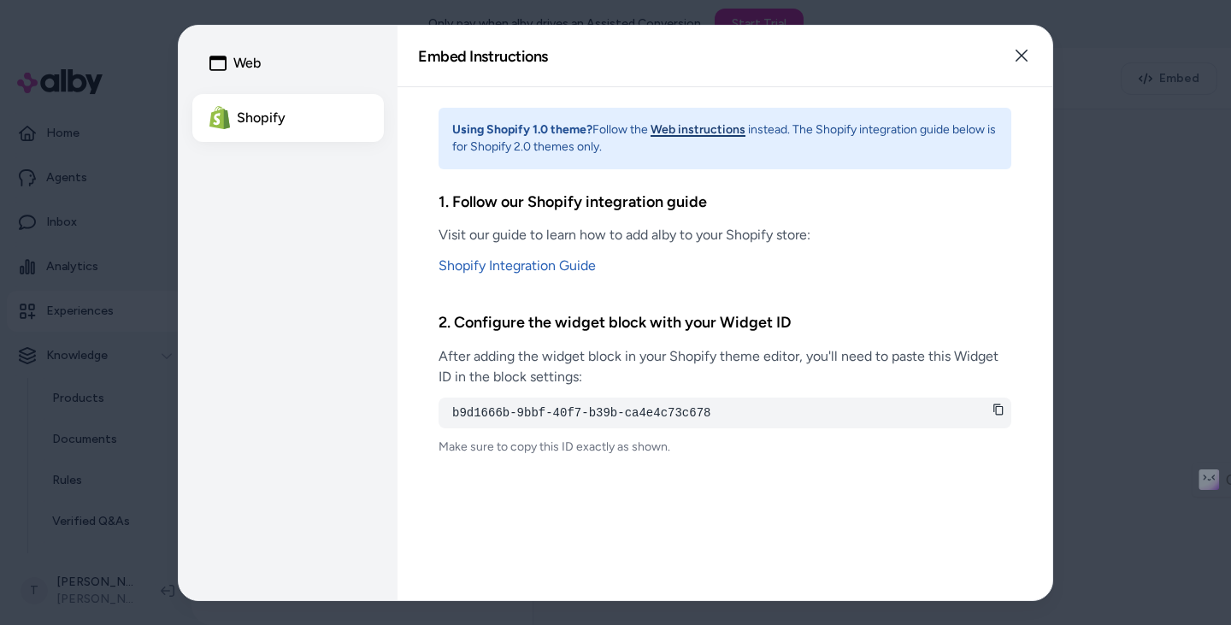
click at [1003, 408] on icon at bounding box center [997, 409] width 9 height 11
click at [1017, 52] on icon "button" at bounding box center [1021, 56] width 12 height 12
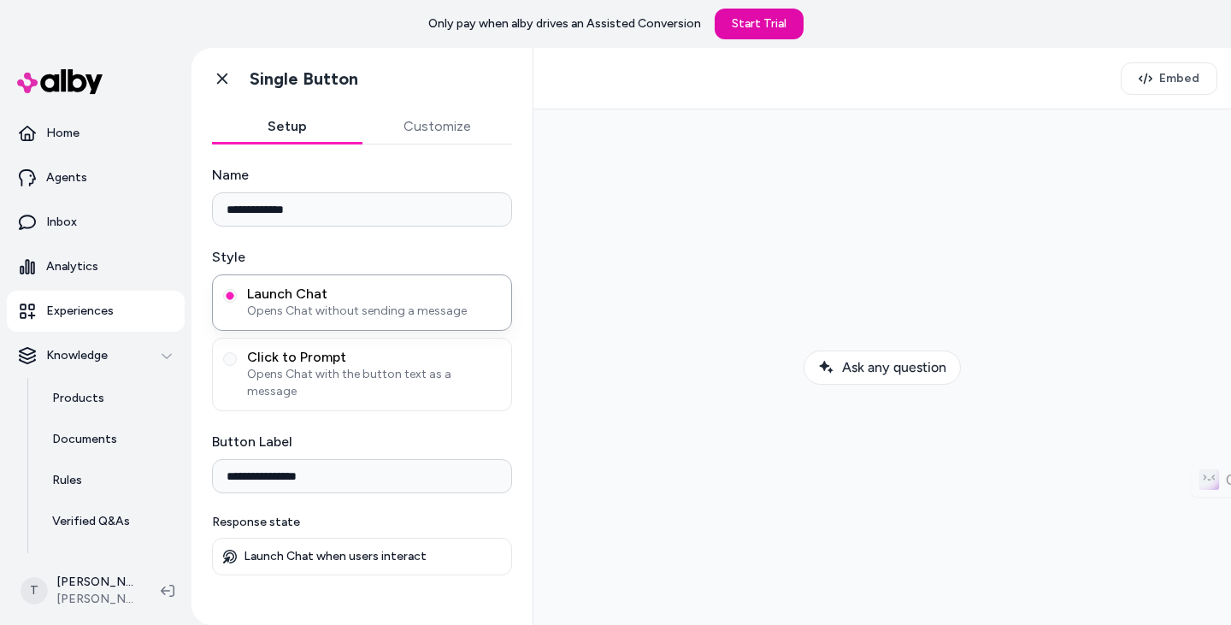
drag, startPoint x: 109, startPoint y: 385, endPoint x: 240, endPoint y: 403, distance: 132.0
click at [109, 385] on link "Products" at bounding box center [110, 398] width 150 height 41
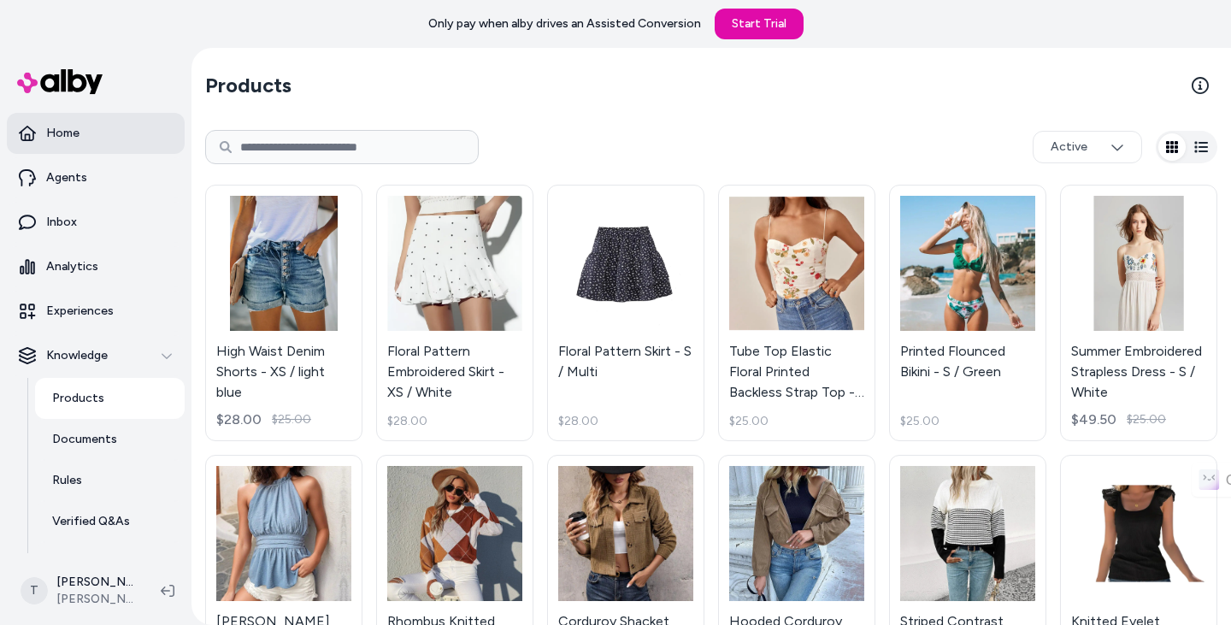
click at [77, 129] on p "Home" at bounding box center [62, 133] width 33 height 17
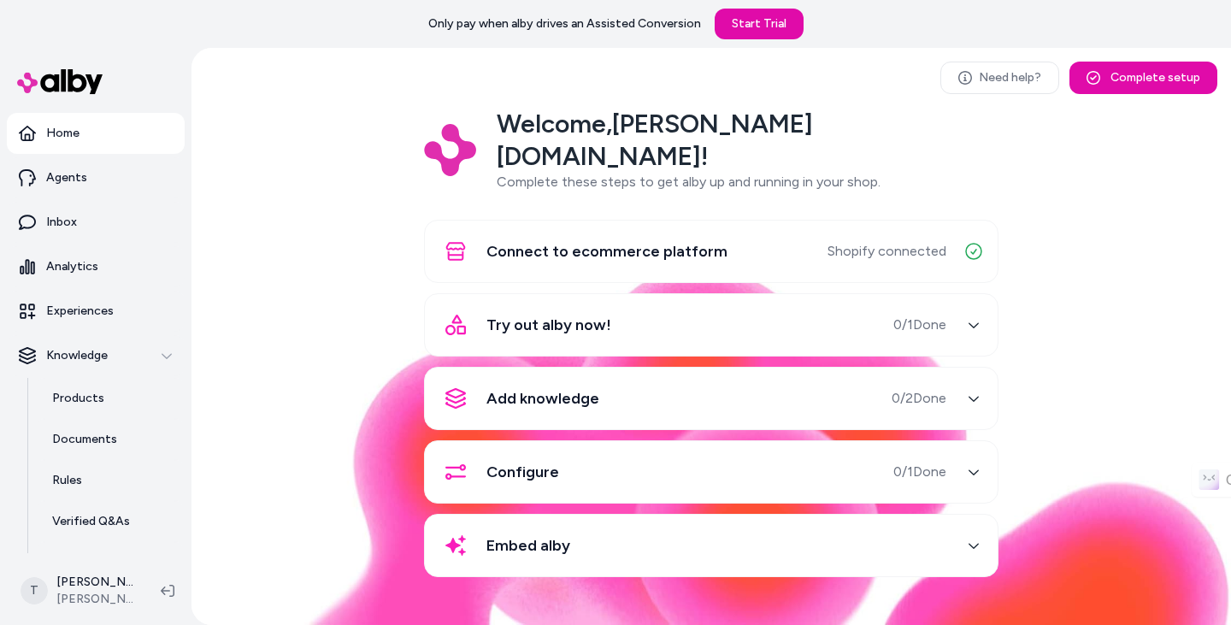
click at [751, 378] on div "Add knowledge 0 / 2 Done" at bounding box center [690, 398] width 511 height 41
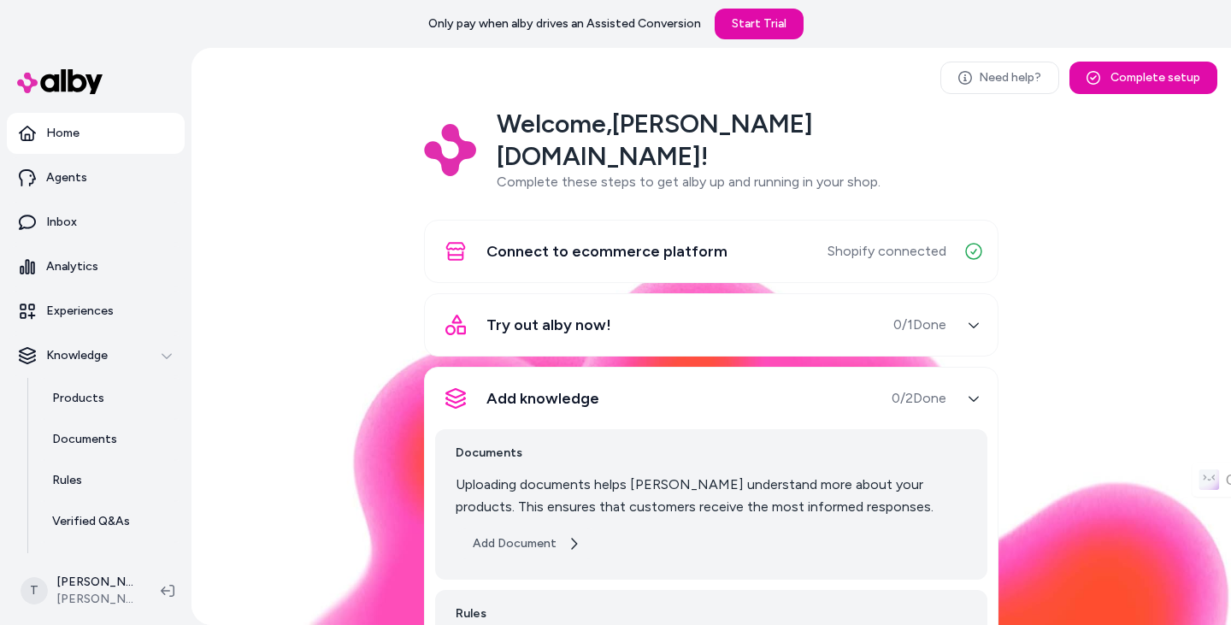
click at [519, 528] on button "Add Document" at bounding box center [527, 543] width 142 height 31
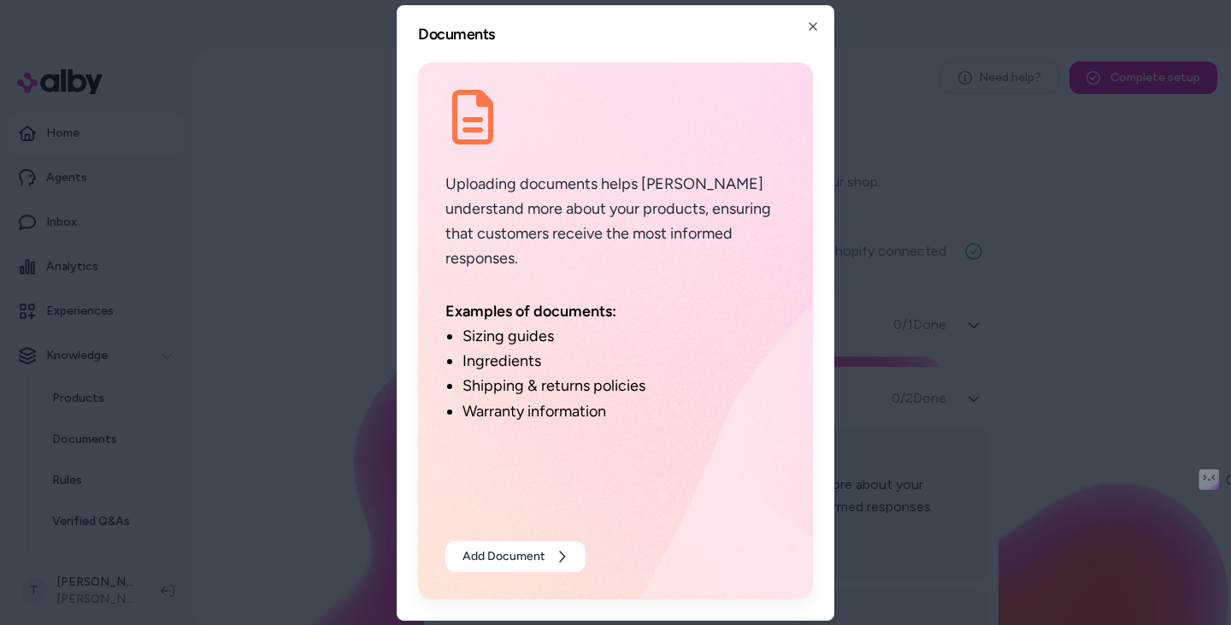
click at [827, 26] on div "Documents Uploading documents helps alby understand more about your products, e…" at bounding box center [616, 312] width 438 height 615
click at [818, 23] on icon "button" at bounding box center [813, 27] width 14 height 14
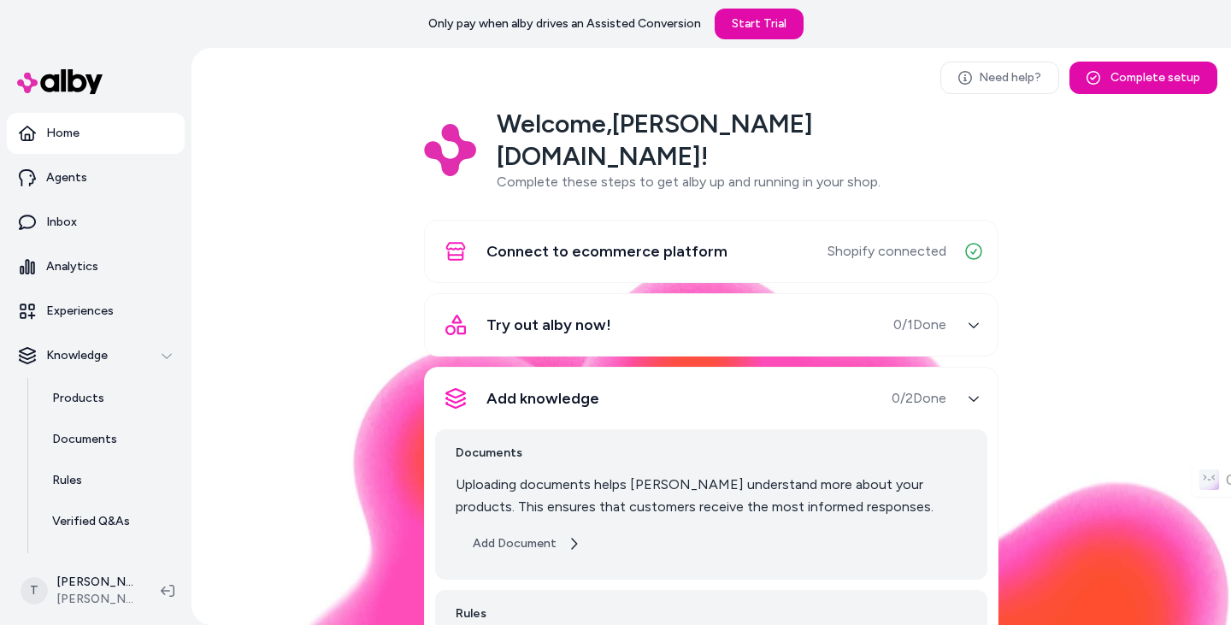
click at [540, 528] on button "Add Document" at bounding box center [527, 543] width 142 height 31
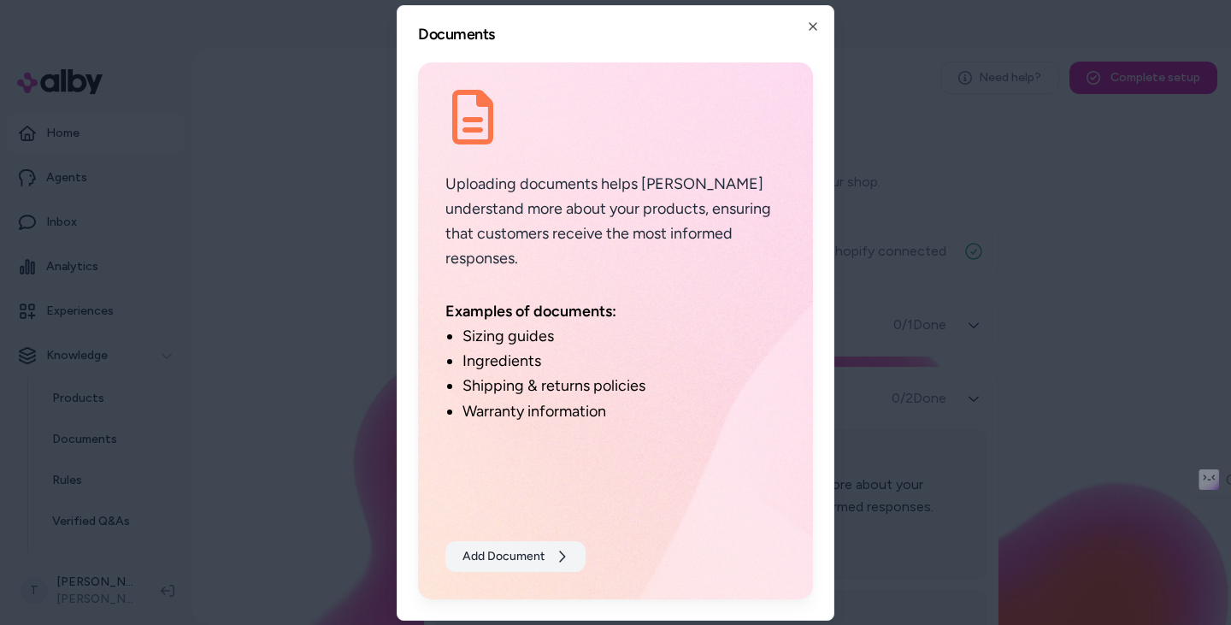
click at [514, 562] on button "Add Document" at bounding box center [515, 556] width 140 height 31
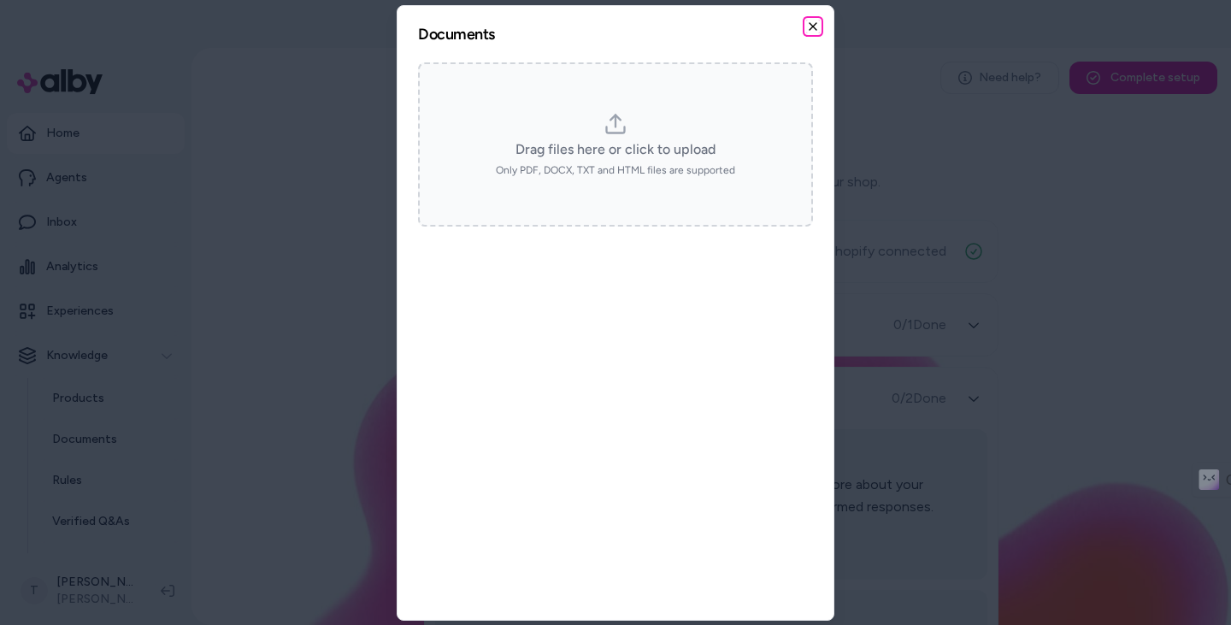
click at [811, 23] on icon "button" at bounding box center [813, 27] width 14 height 14
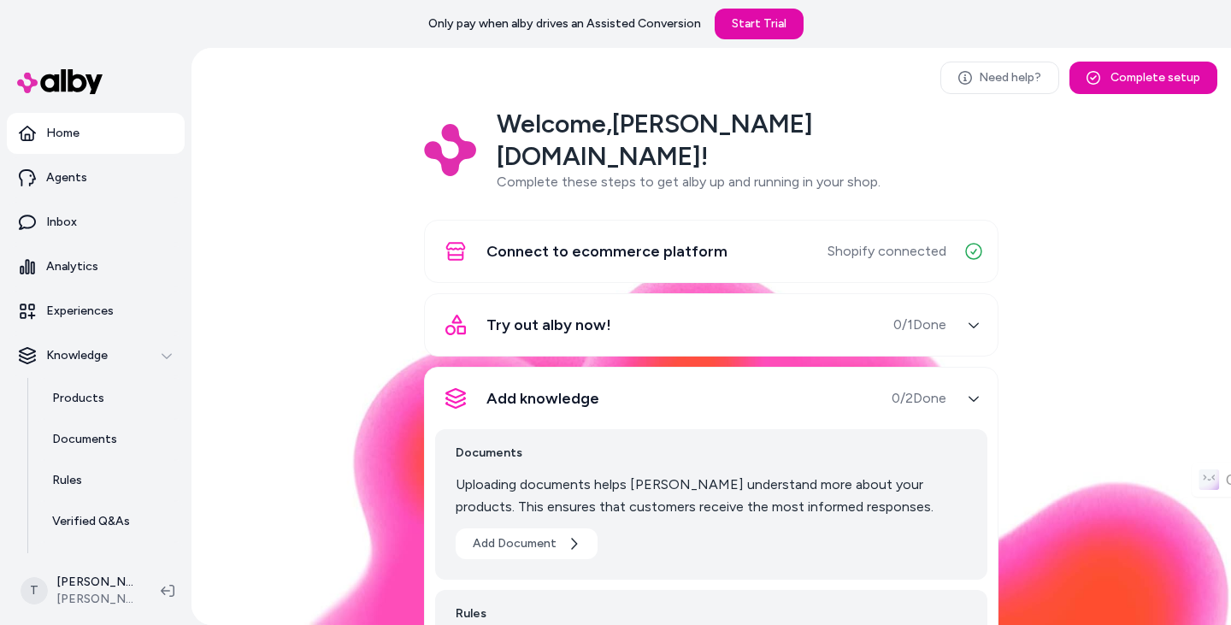
click at [968, 323] on icon "button" at bounding box center [973, 325] width 10 height 5
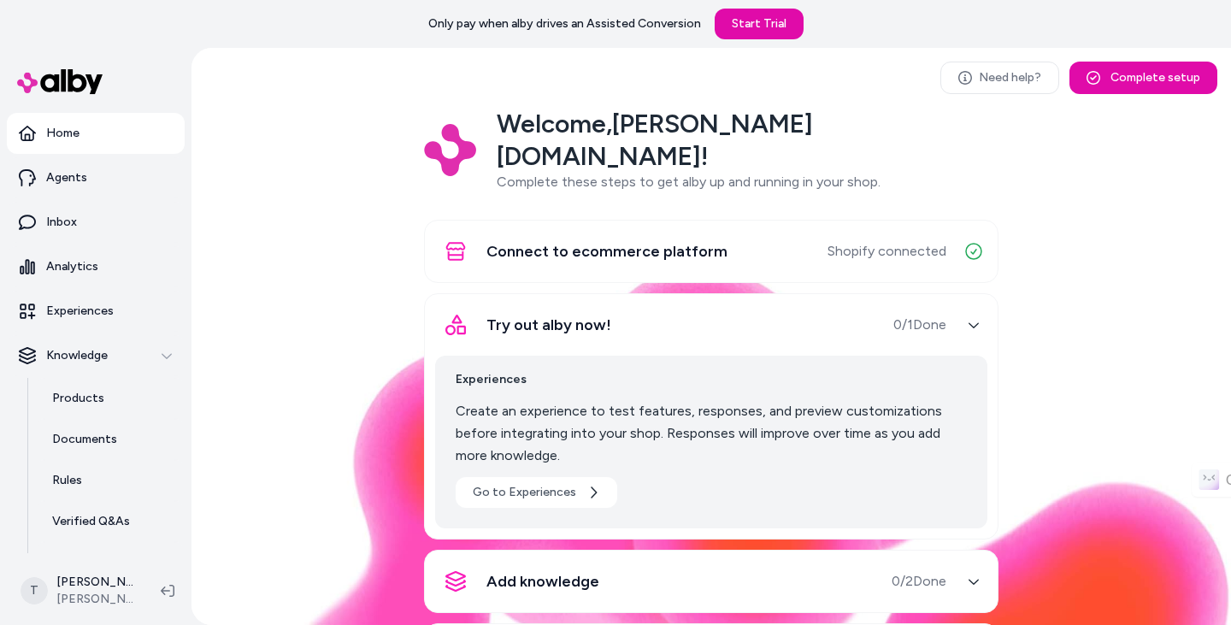
drag, startPoint x: 968, startPoint y: 288, endPoint x: 986, endPoint y: 293, distance: 18.7
click at [968, 319] on icon "button" at bounding box center [974, 325] width 12 height 12
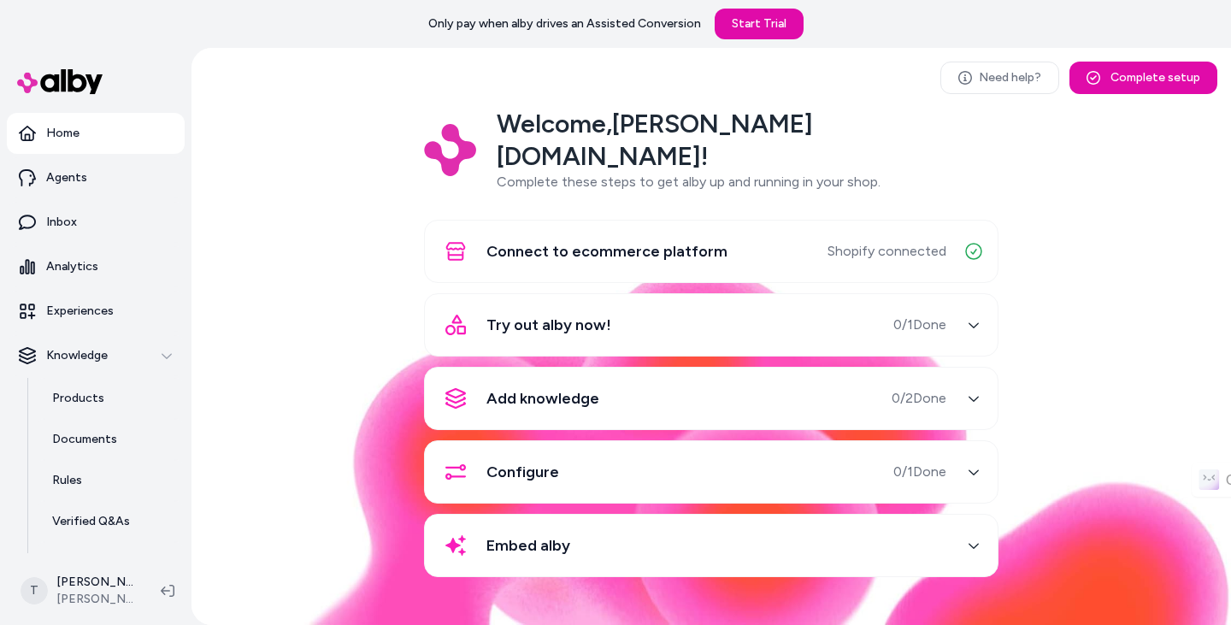
click at [923, 388] on span "0 / 2 Done" at bounding box center [918, 398] width 55 height 21
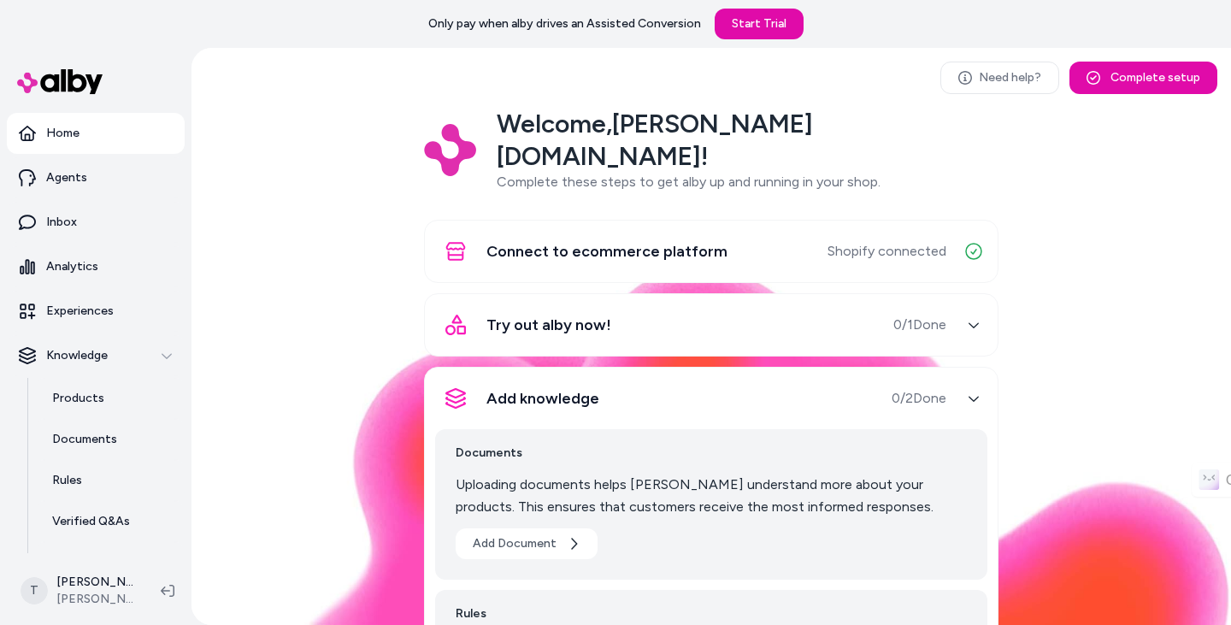
scroll to position [171, 0]
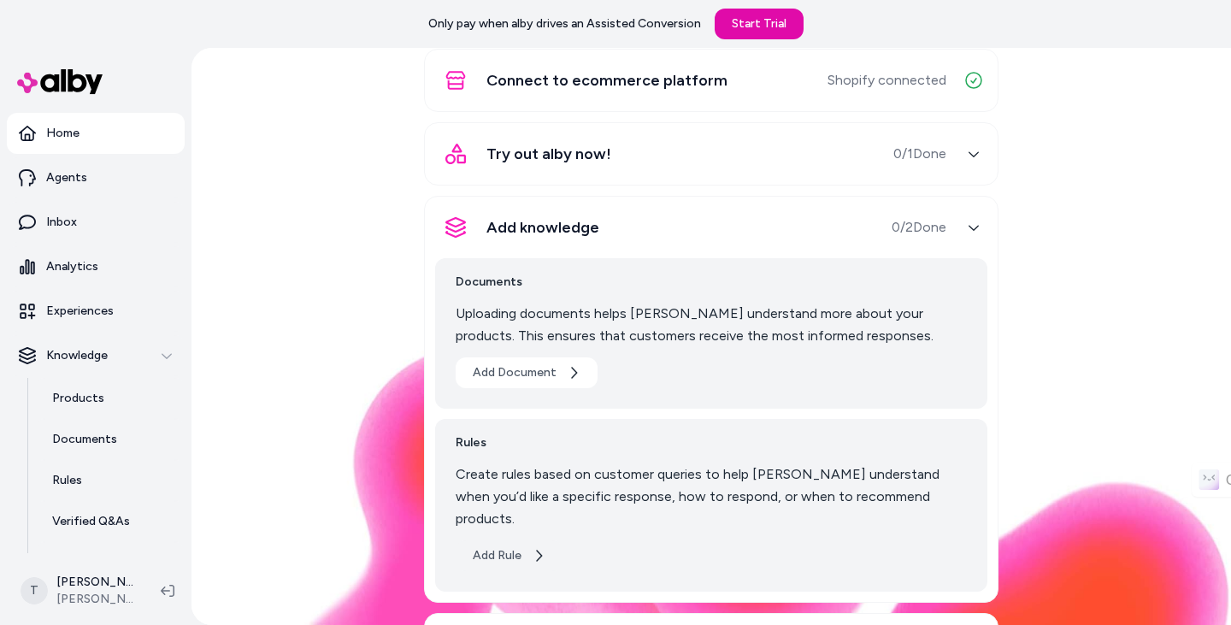
click at [509, 540] on button "Add Rule" at bounding box center [509, 555] width 107 height 31
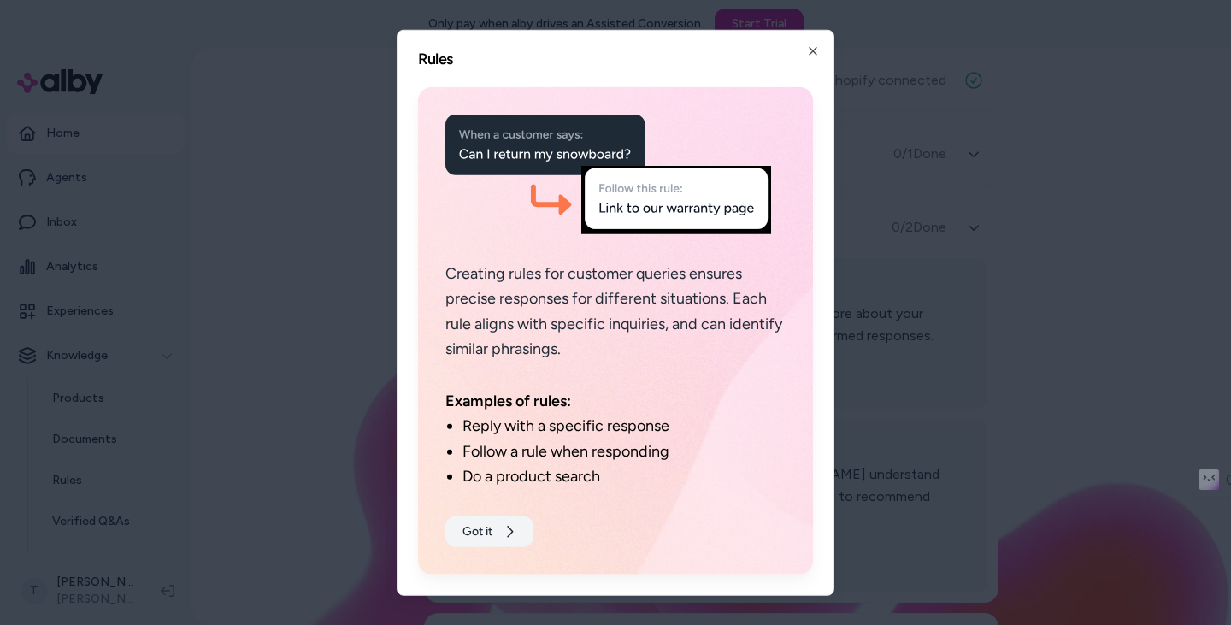
click at [481, 524] on button "Got it" at bounding box center [489, 531] width 88 height 31
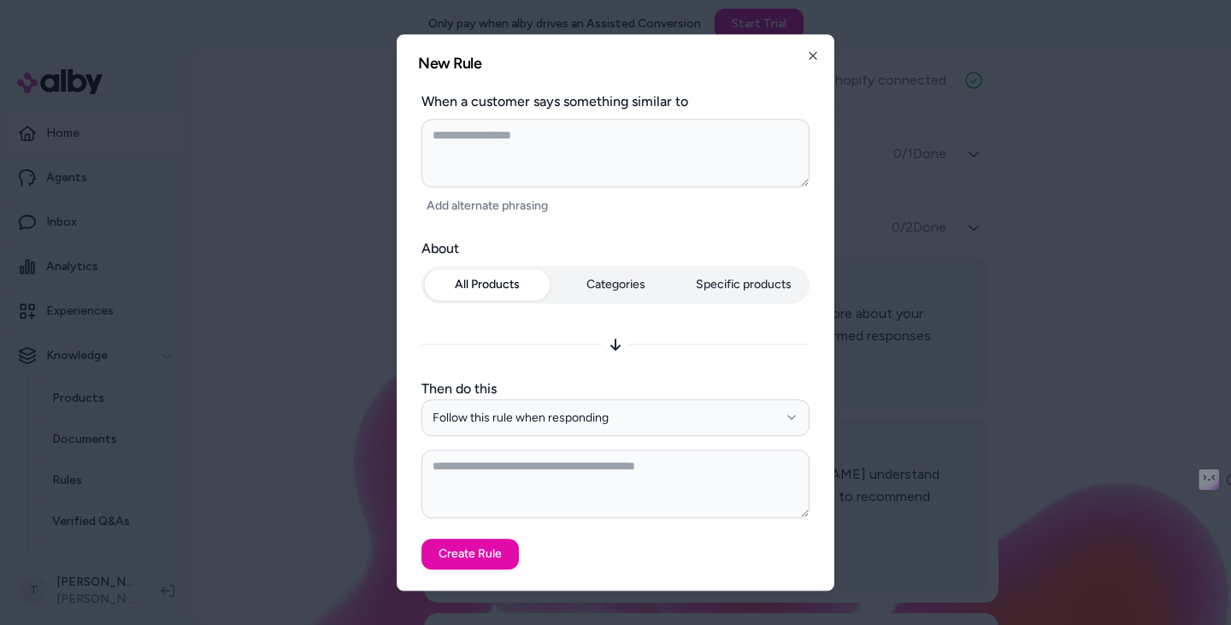
click at [730, 278] on button "Specific products" at bounding box center [743, 284] width 125 height 31
click at [513, 266] on div "All Products Categories Specific products" at bounding box center [615, 285] width 388 height 38
click at [669, 417] on button "Follow this rule when responding" at bounding box center [615, 418] width 388 height 38
click at [609, 513] on textarea at bounding box center [615, 484] width 388 height 68
click at [681, 476] on textarea at bounding box center [615, 484] width 388 height 68
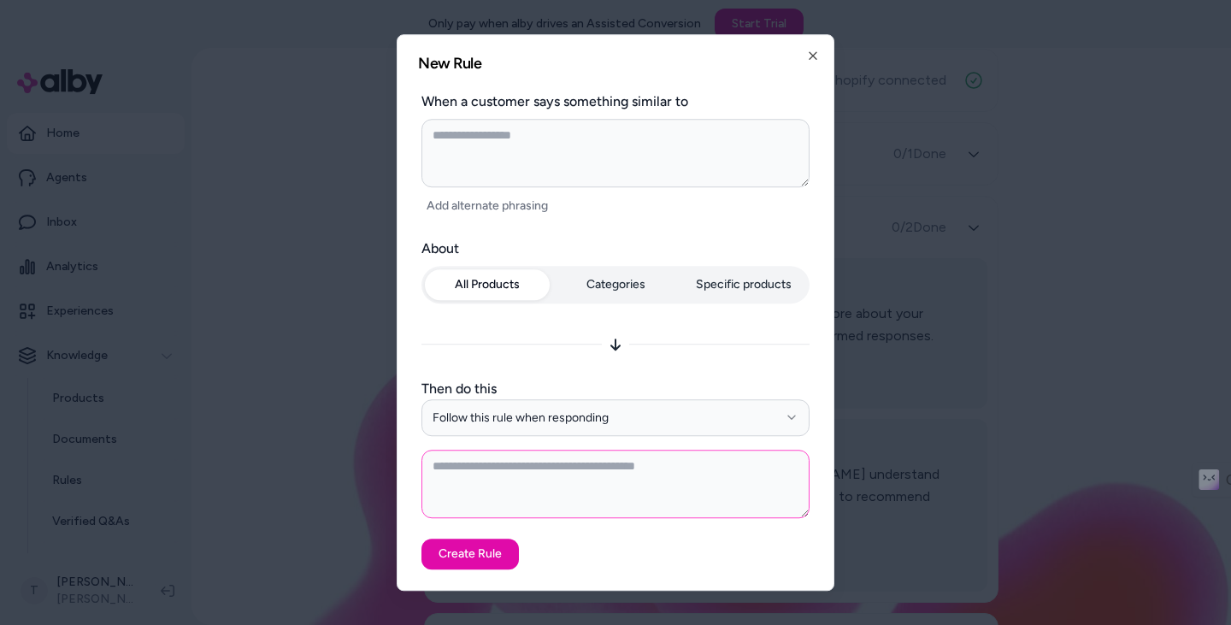
type textarea "*"
type textarea "**********"
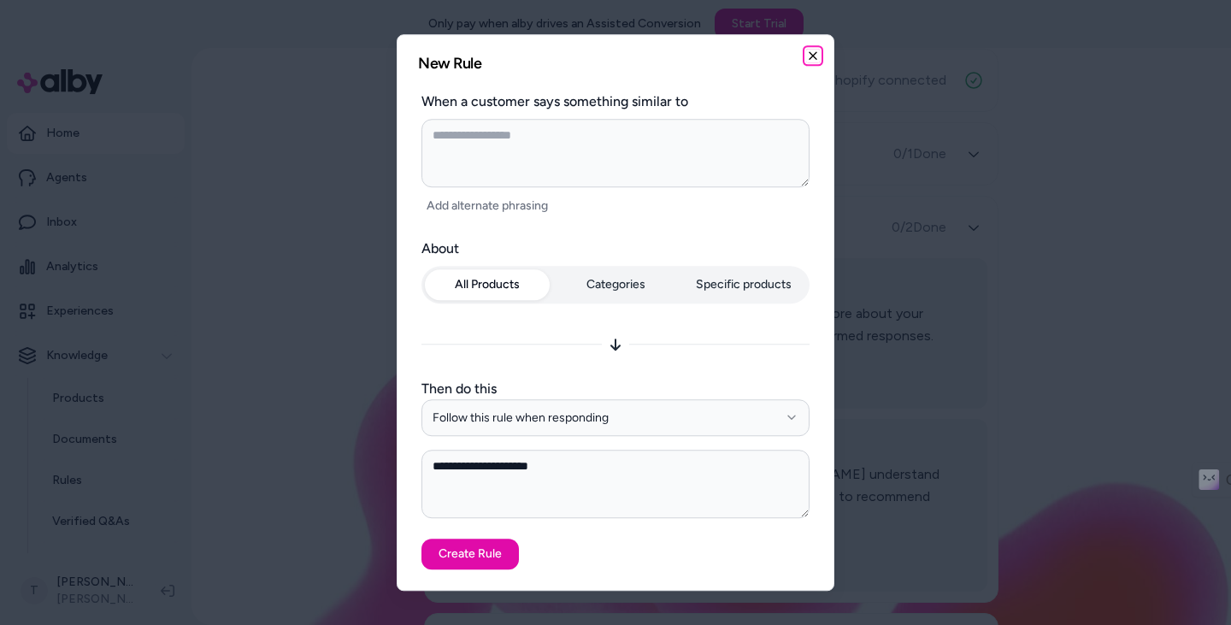
click at [818, 52] on icon "button" at bounding box center [813, 56] width 14 height 14
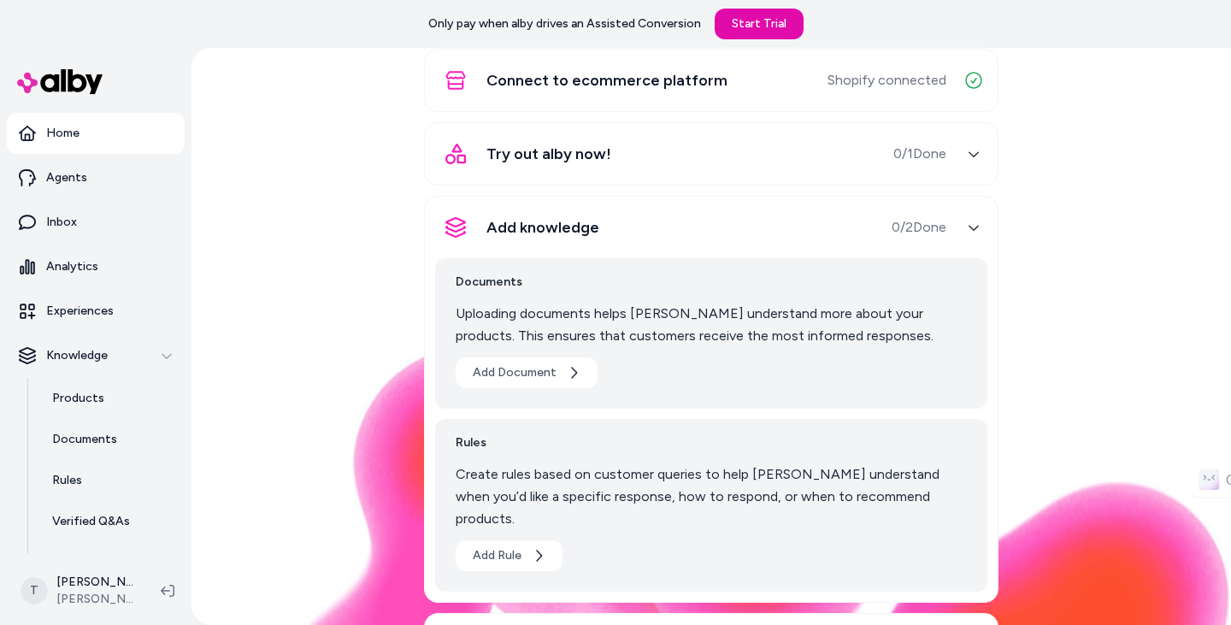
scroll to position [279, 0]
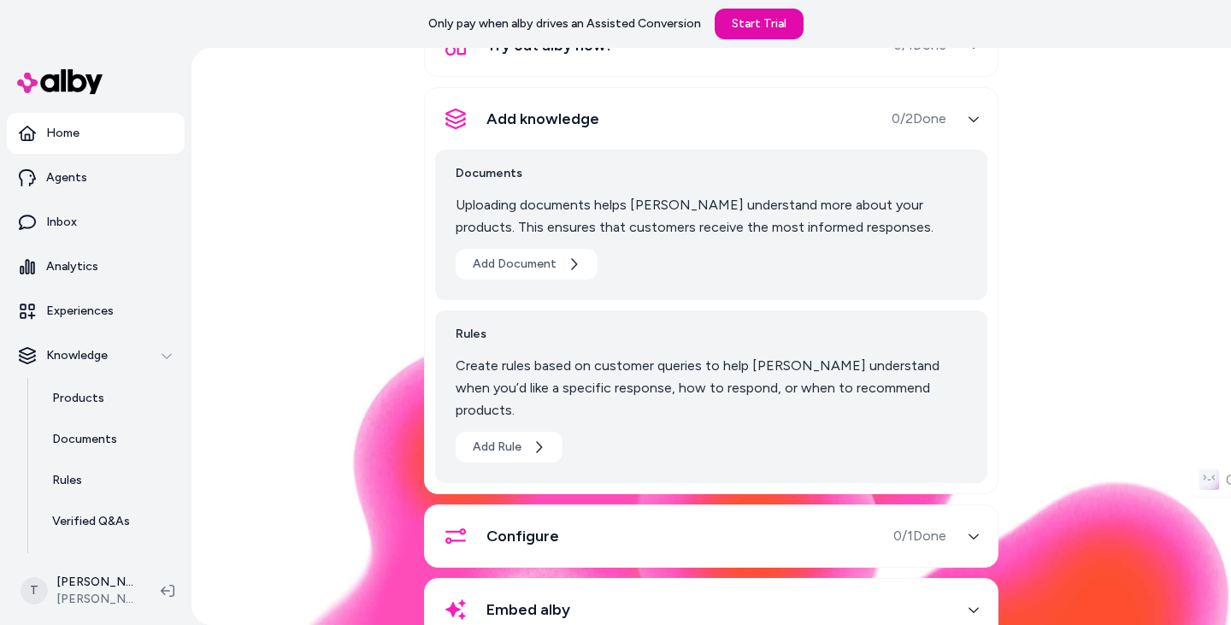
click at [928, 526] on span "0 / 1 Done" at bounding box center [919, 536] width 53 height 21
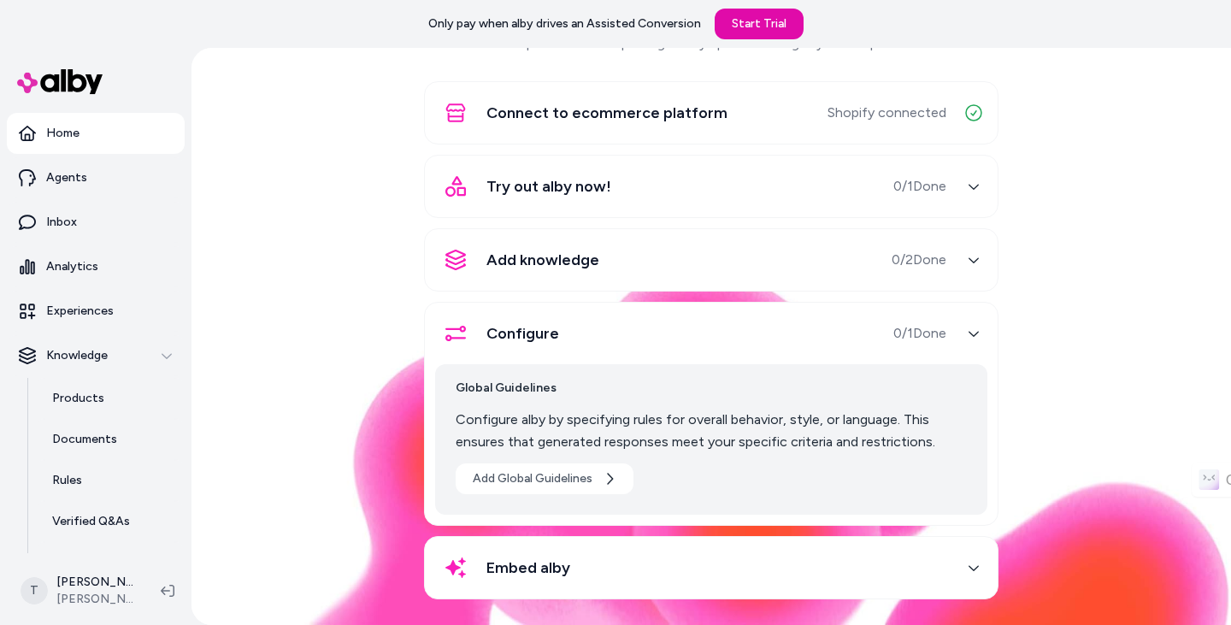
scroll to position [119, 0]
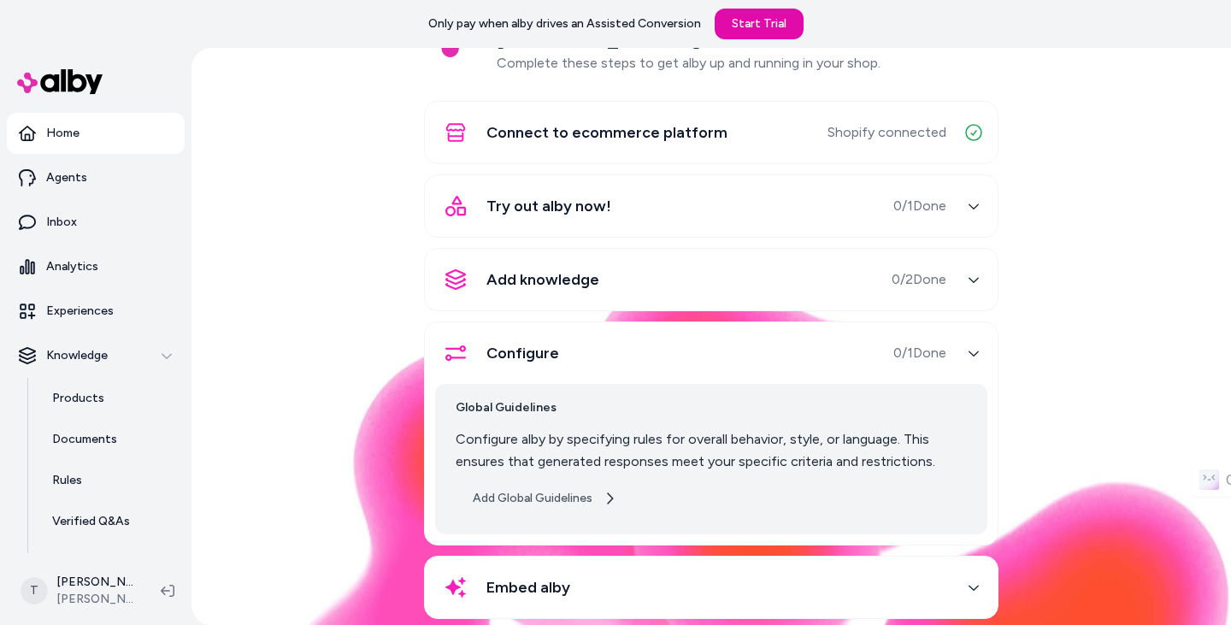
click at [577, 483] on button "Add Global Guidelines" at bounding box center [545, 498] width 178 height 31
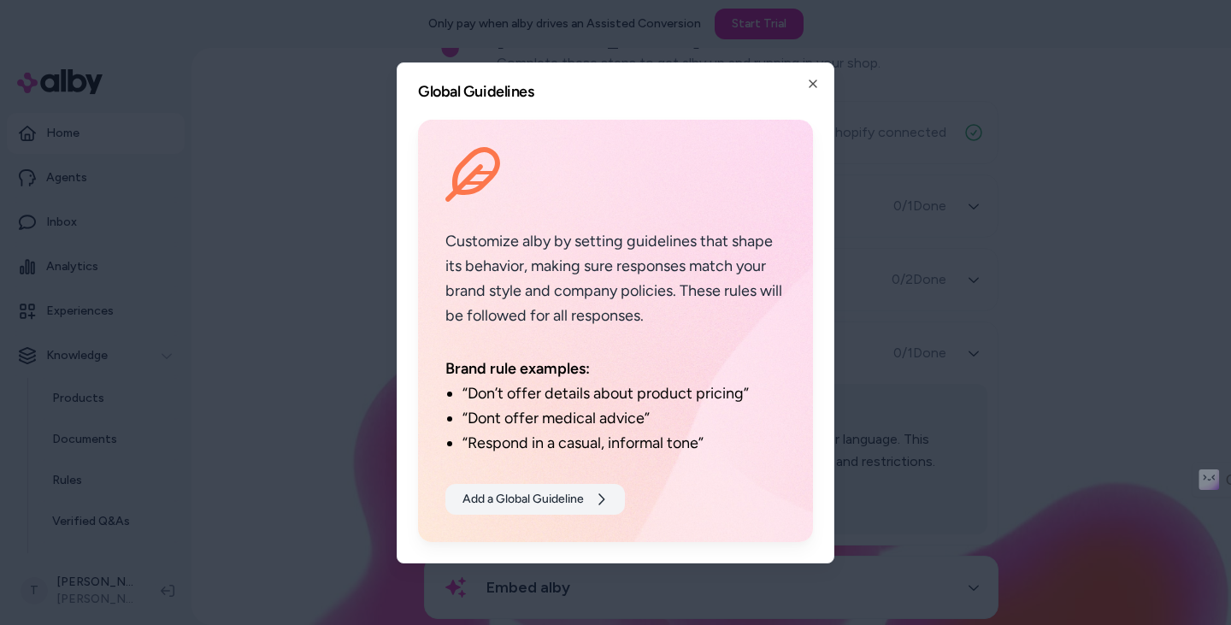
click at [597, 495] on icon at bounding box center [601, 499] width 14 height 14
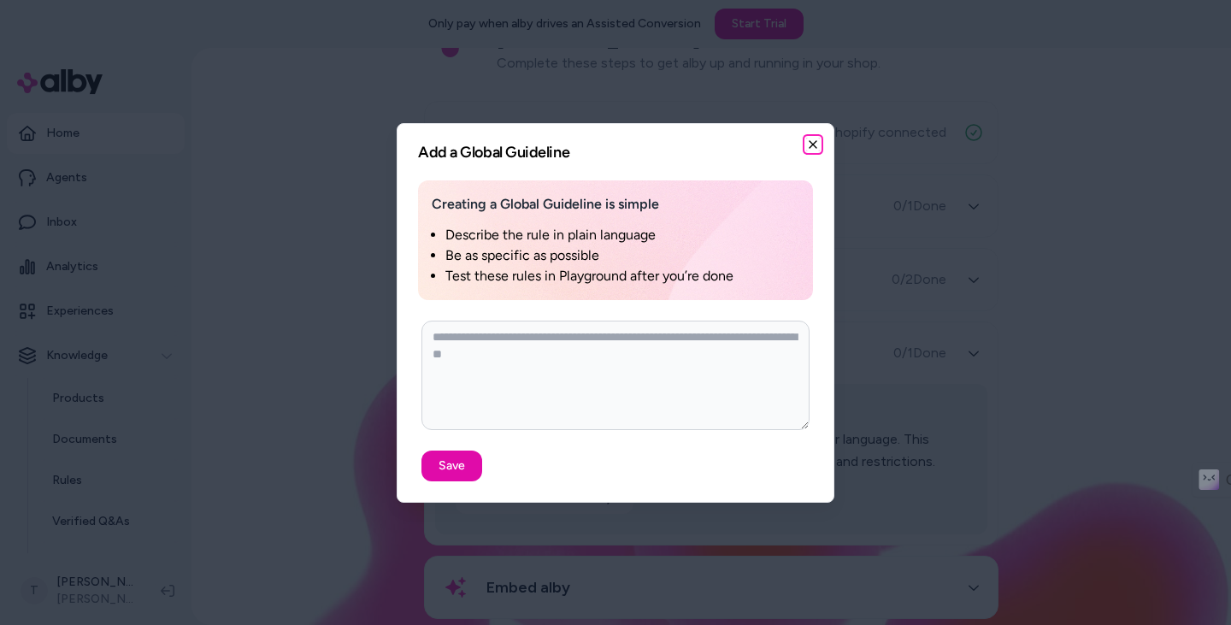
click at [812, 141] on icon "button" at bounding box center [813, 145] width 14 height 14
type textarea "*"
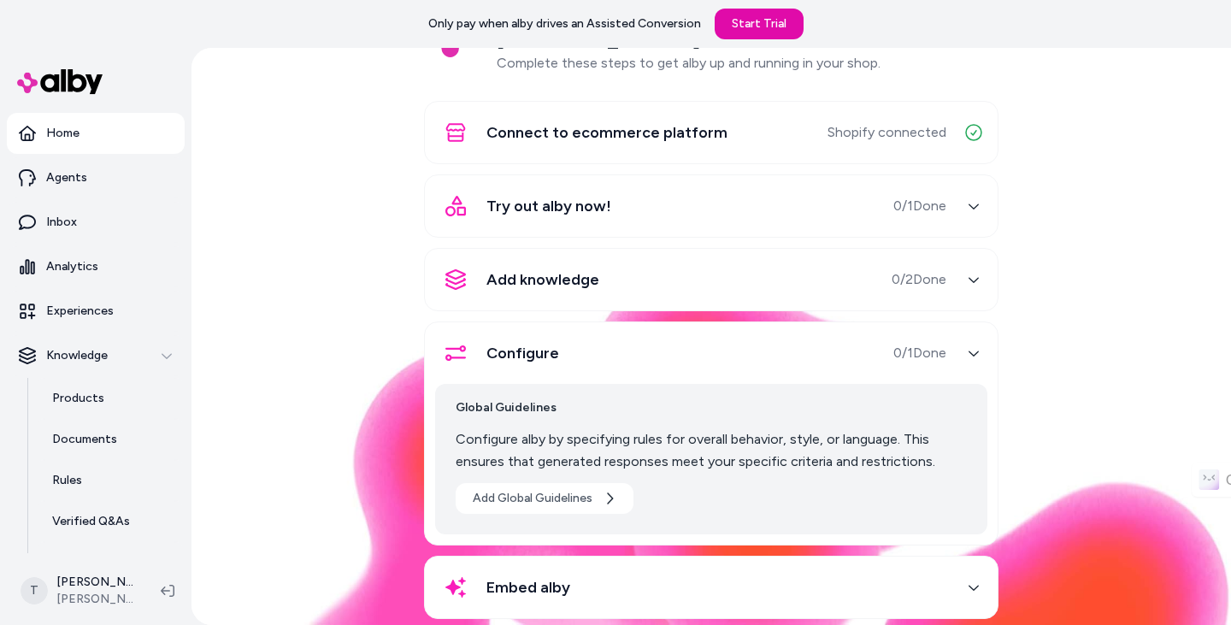
click at [860, 556] on div "Embed alby" at bounding box center [711, 587] width 574 height 63
click at [955, 567] on button "Embed alby" at bounding box center [711, 587] width 552 height 41
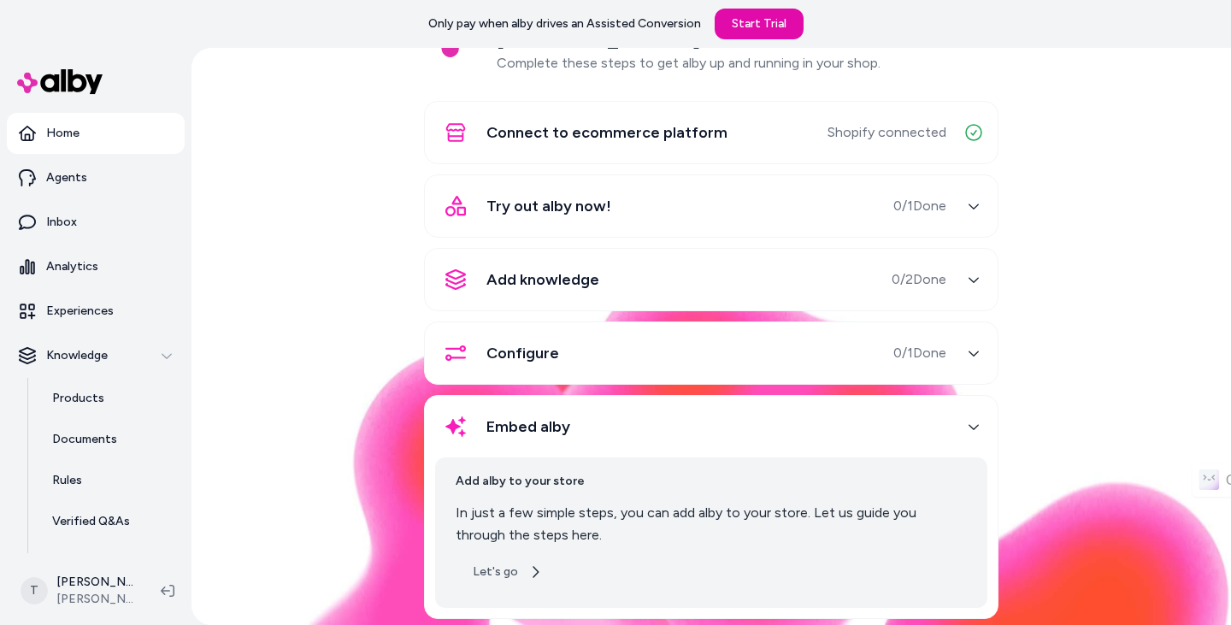
click at [502, 556] on button "Let's go" at bounding box center [507, 571] width 103 height 31
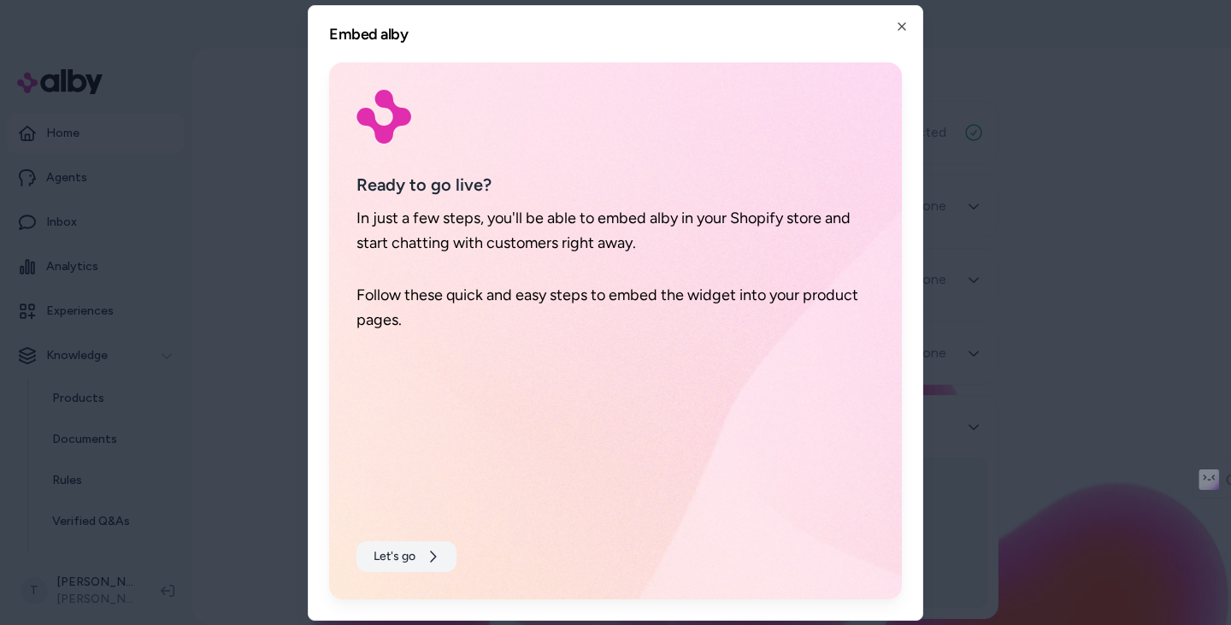
click at [416, 562] on button "Let's go" at bounding box center [406, 556] width 100 height 31
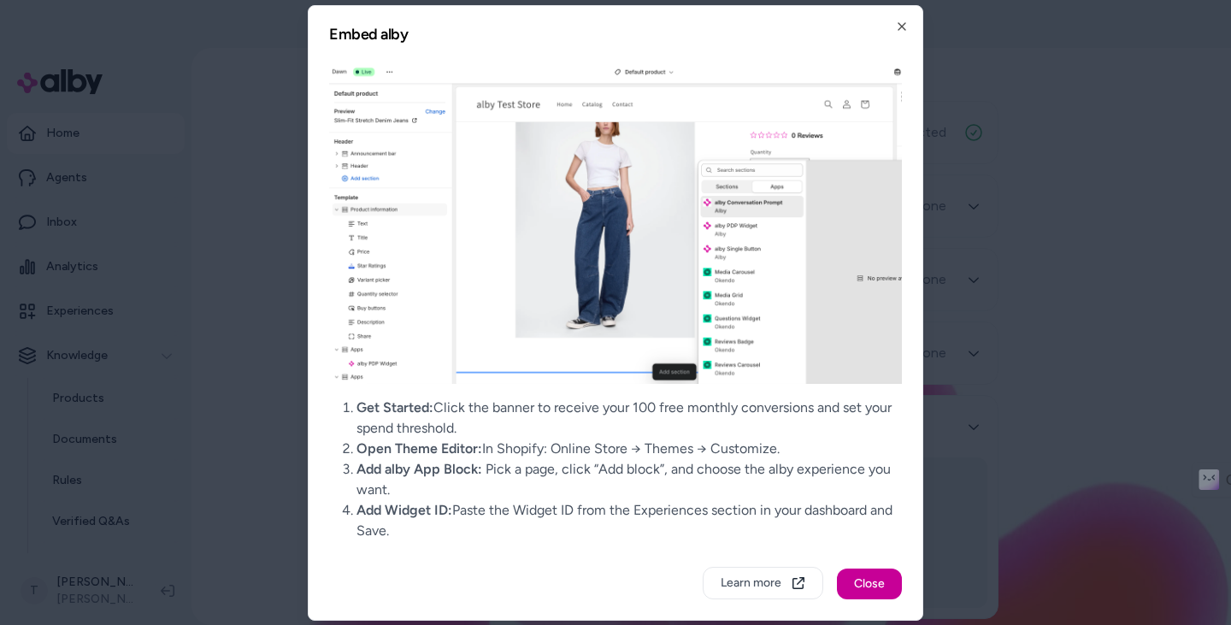
click at [869, 578] on button "Close" at bounding box center [869, 583] width 65 height 31
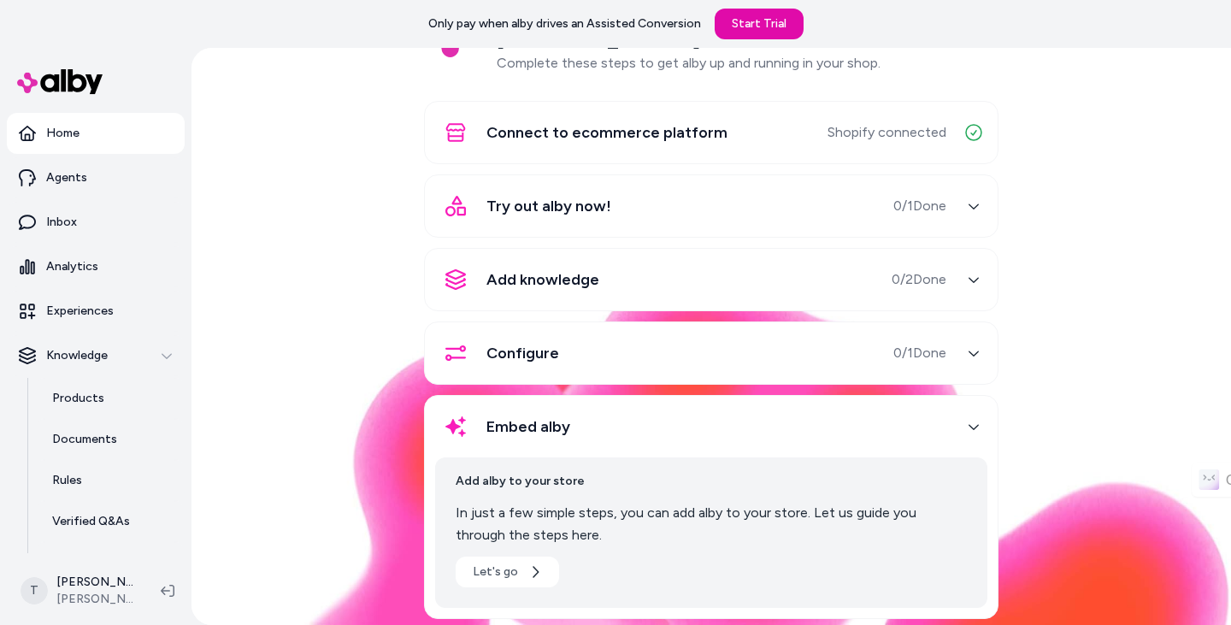
scroll to position [0, 0]
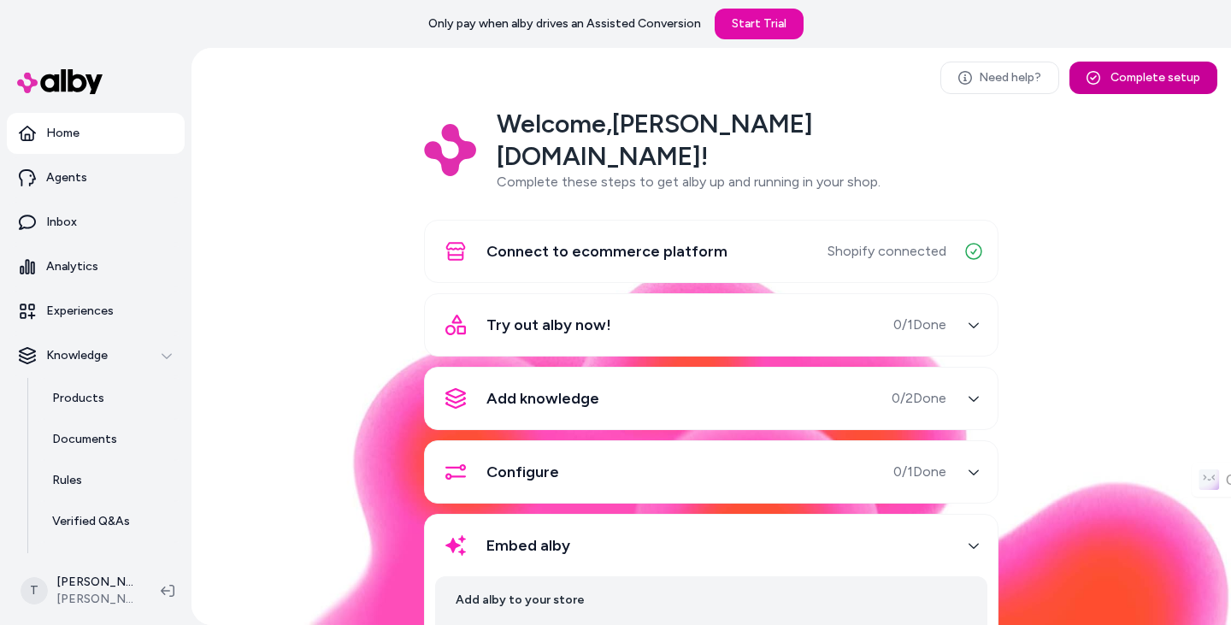
click at [1154, 89] on button "Complete setup" at bounding box center [1143, 78] width 148 height 32
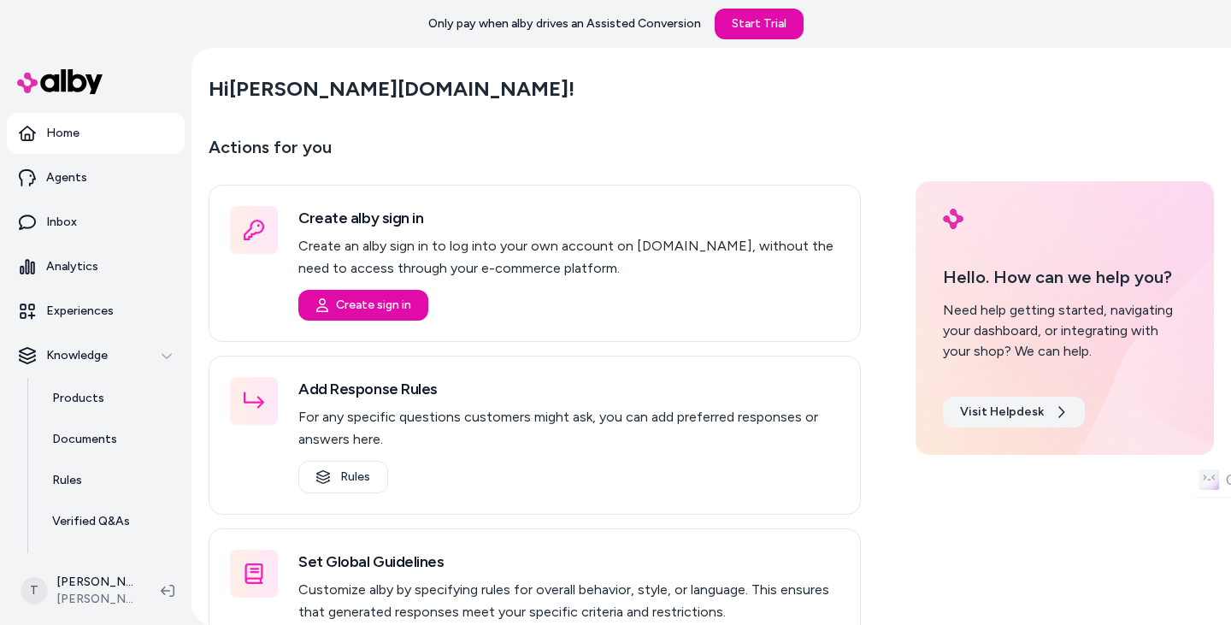
click at [993, 415] on link "Visit Helpdesk" at bounding box center [1014, 412] width 142 height 31
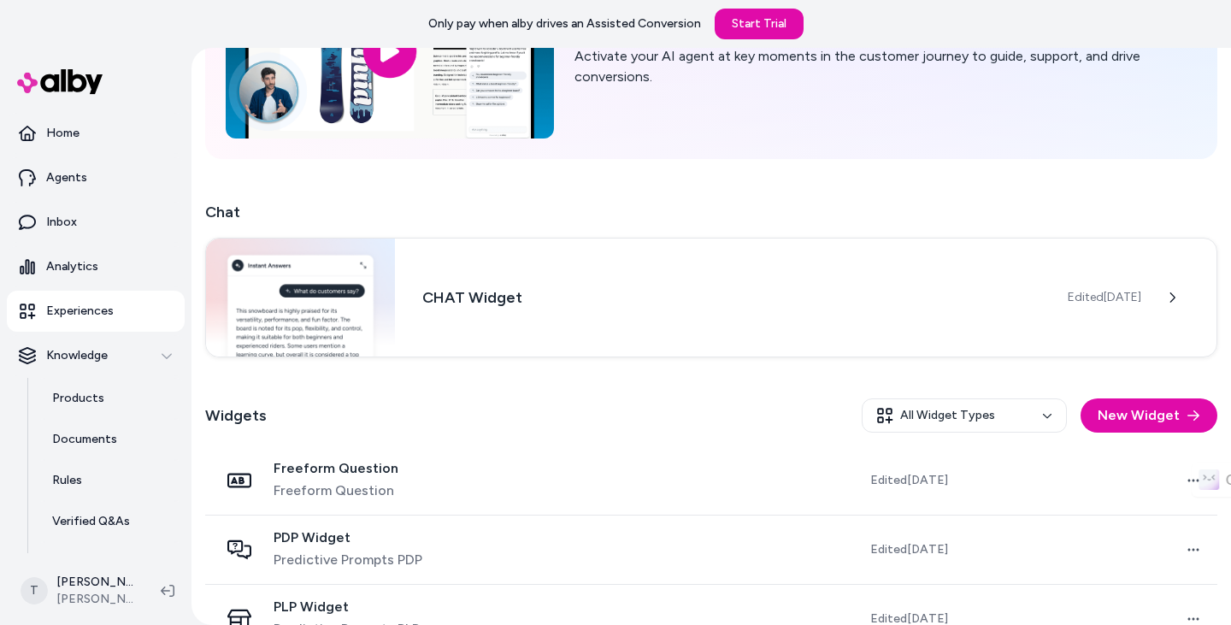
scroll to position [287, 0]
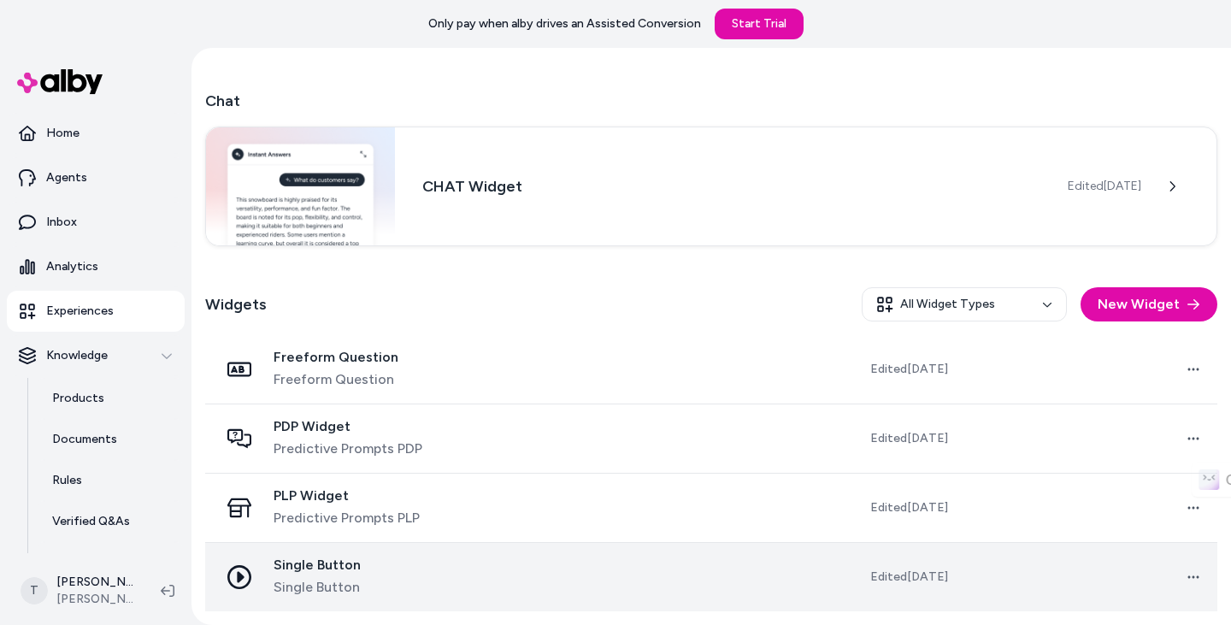
click at [606, 575] on td at bounding box center [625, 576] width 256 height 69
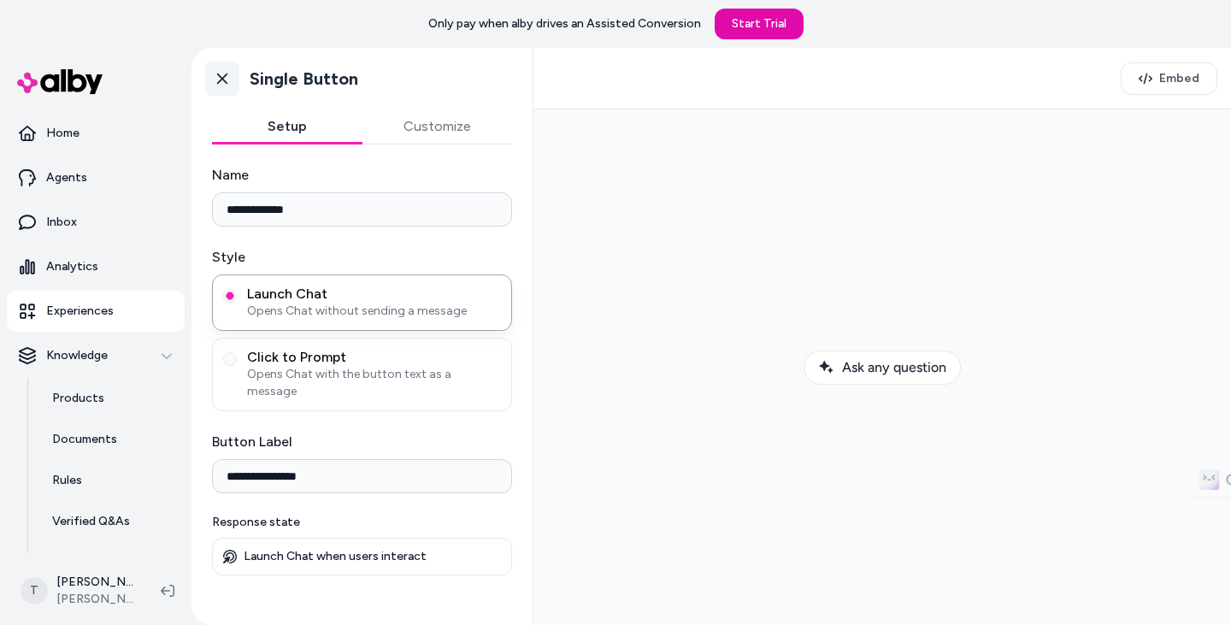
click at [230, 81] on icon at bounding box center [222, 78] width 17 height 17
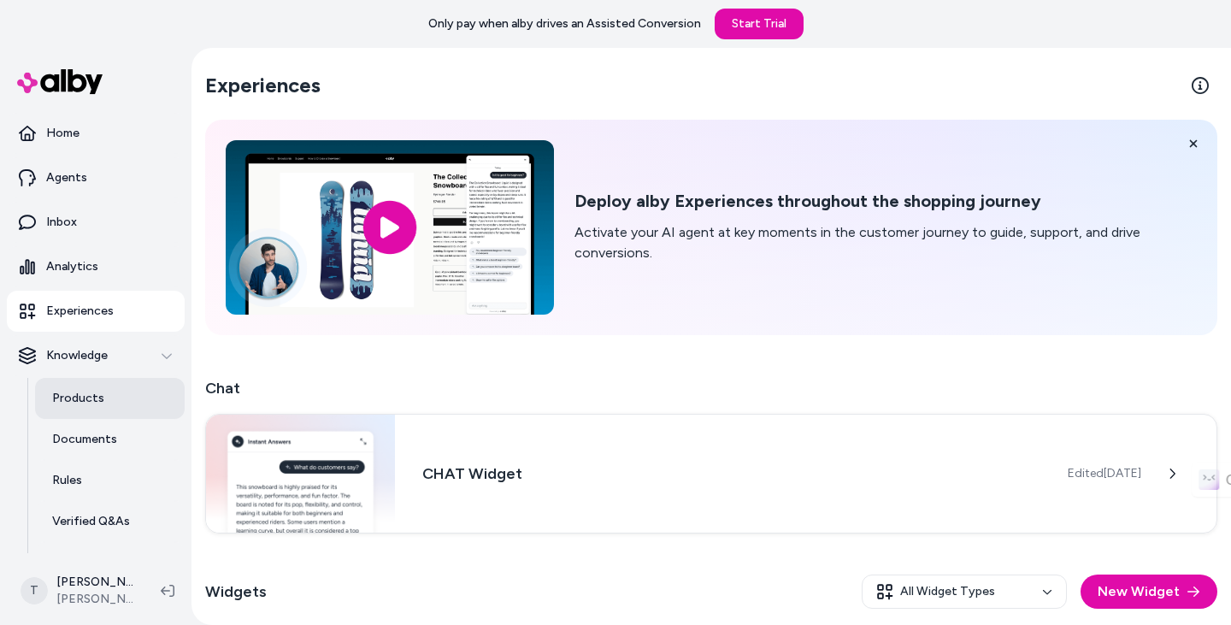
click at [98, 391] on p "Products" at bounding box center [78, 398] width 52 height 17
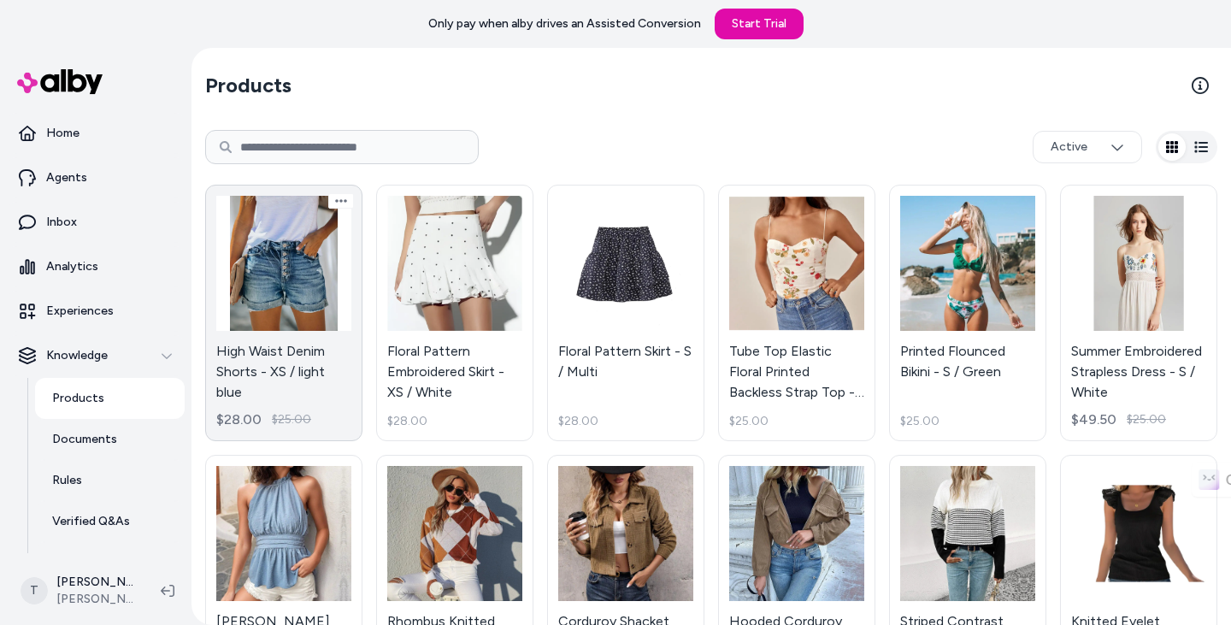
click at [293, 295] on link "High Waist Denim Shorts - XS / light blue $28.00 $25.00" at bounding box center [283, 313] width 157 height 256
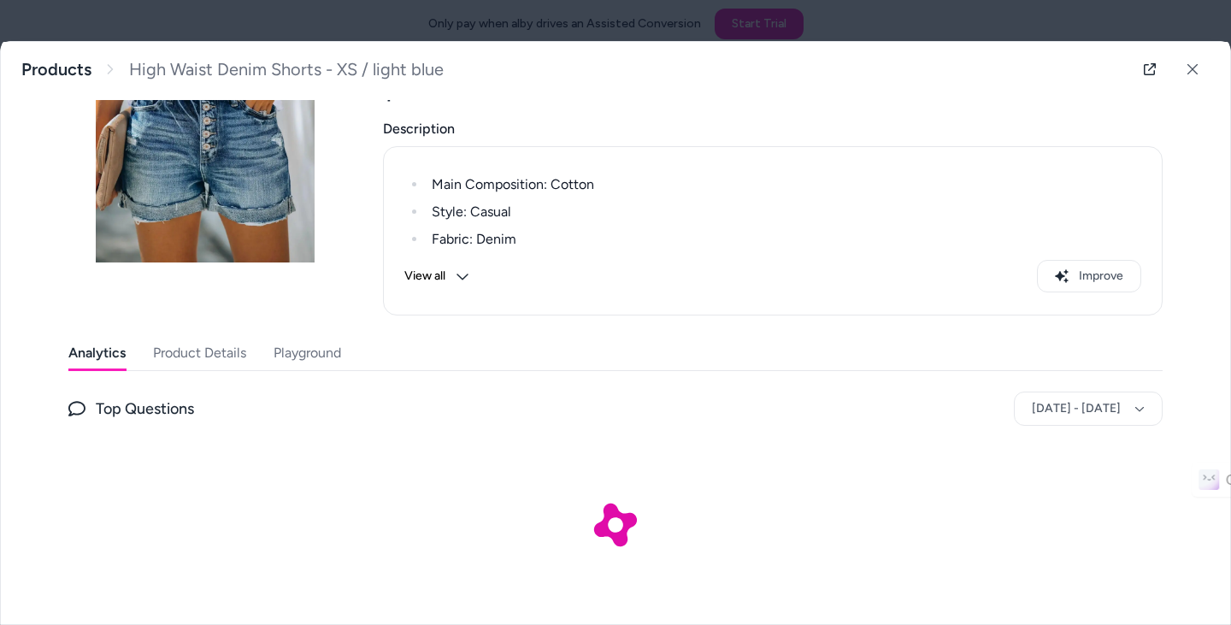
scroll to position [149, 0]
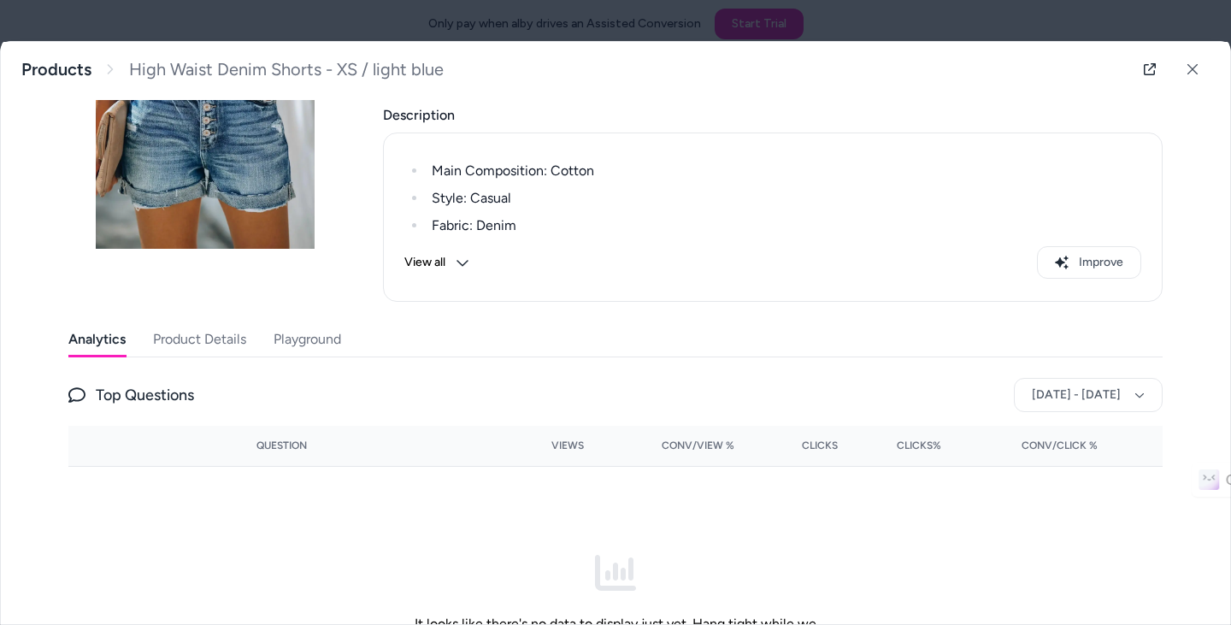
click at [447, 273] on button "View all" at bounding box center [436, 262] width 65 height 32
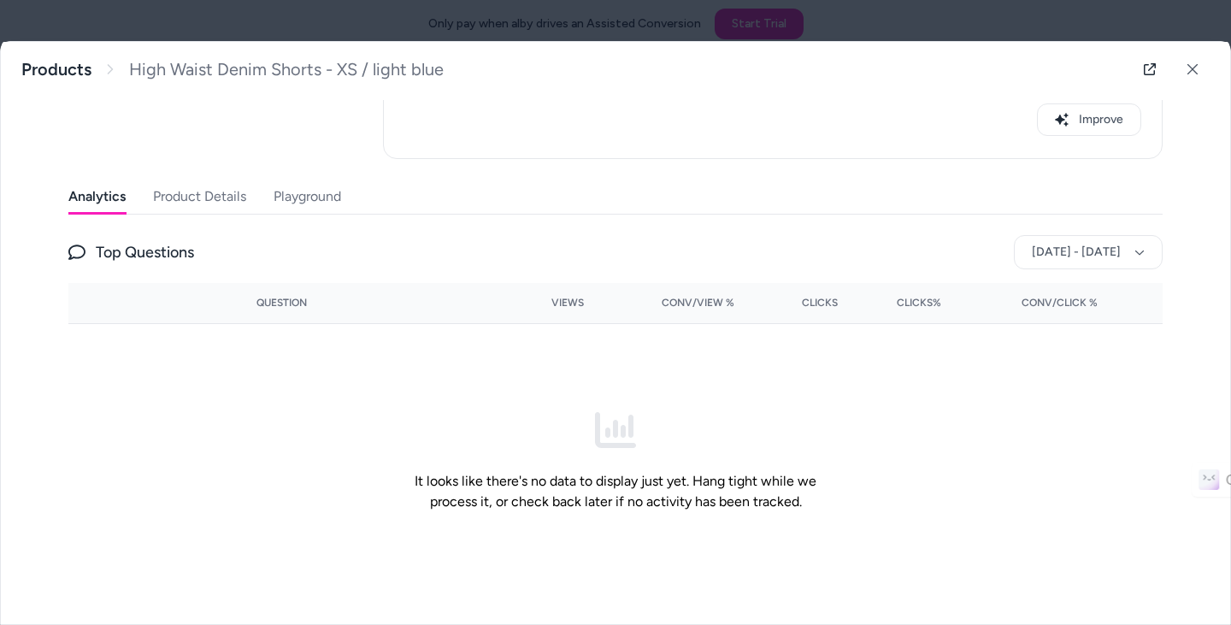
scroll to position [436, 0]
drag, startPoint x: 234, startPoint y: 185, endPoint x: 254, endPoint y: 216, distance: 37.2
click at [233, 185] on button "Product Details" at bounding box center [199, 196] width 93 height 34
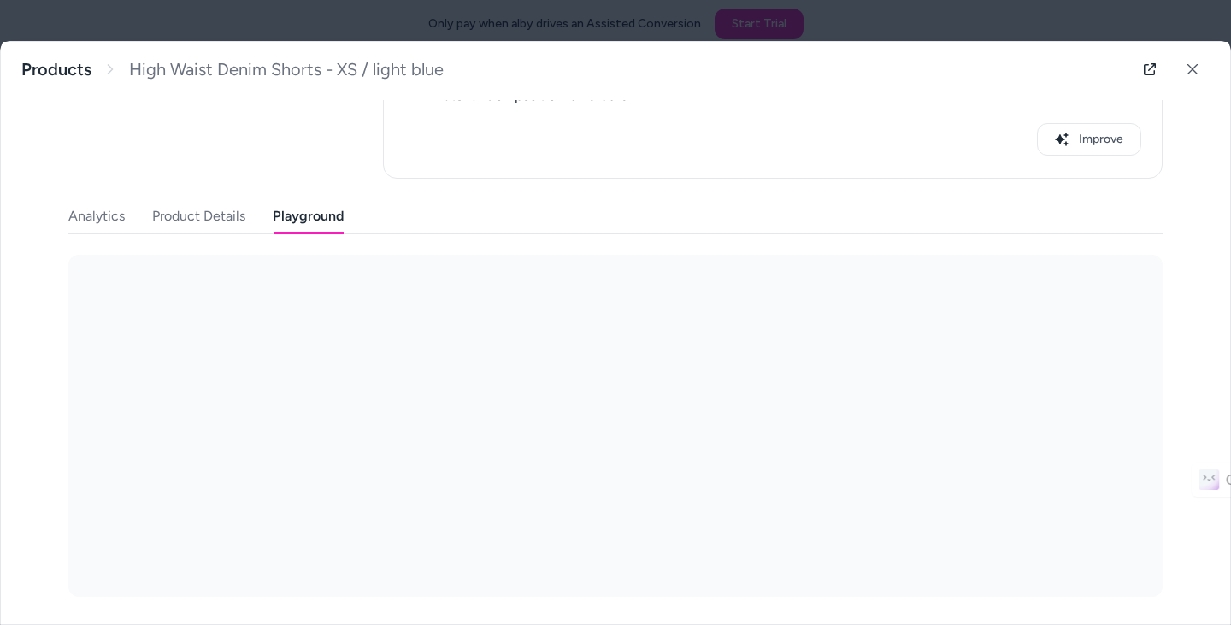
click at [297, 191] on div "Last updated [DATE] Product ID: gid://shopify/Product/7739837415662 High Waist …" at bounding box center [615, 142] width 1094 height 909
click at [179, 291] on body "Only pay when alby drives an Assisted Conversion Start Trial Home Agents Inbox …" at bounding box center [615, 312] width 1231 height 625
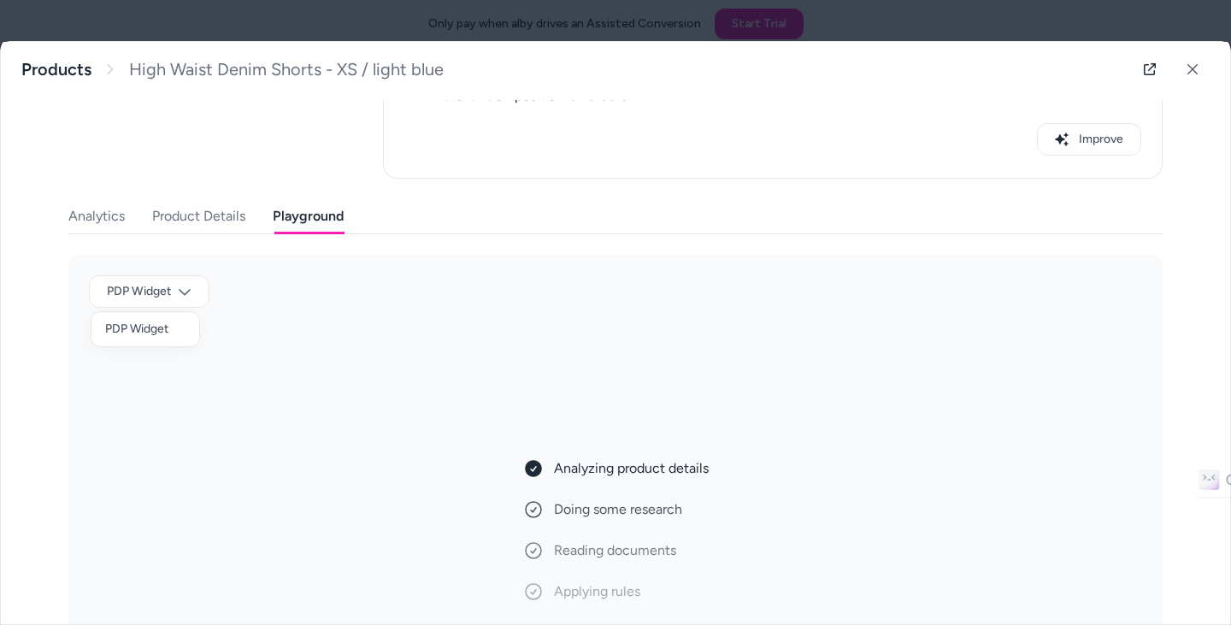
click at [685, 354] on div at bounding box center [615, 312] width 1231 height 625
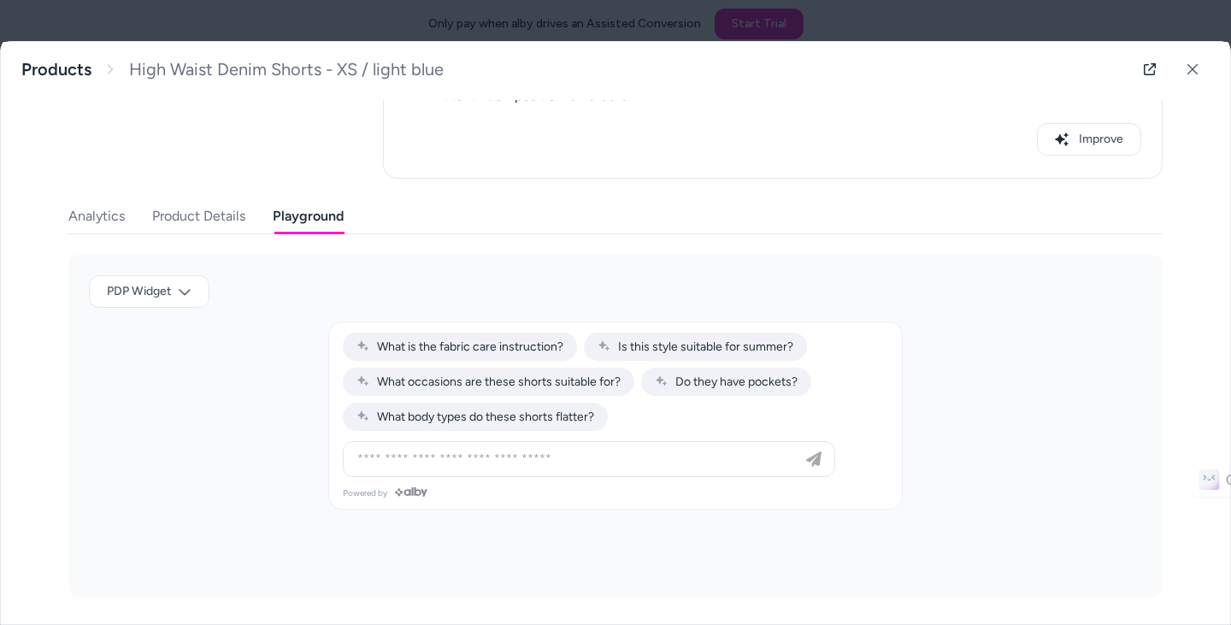
click at [68, 210] on button "Analytics" at bounding box center [96, 216] width 56 height 34
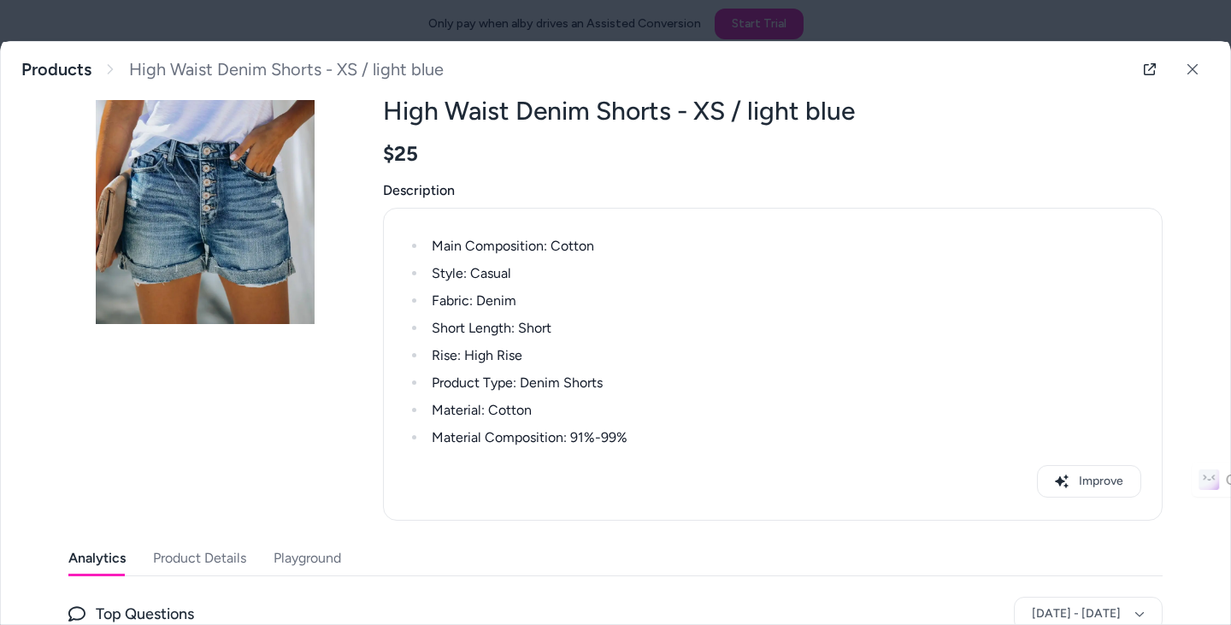
scroll to position [0, 0]
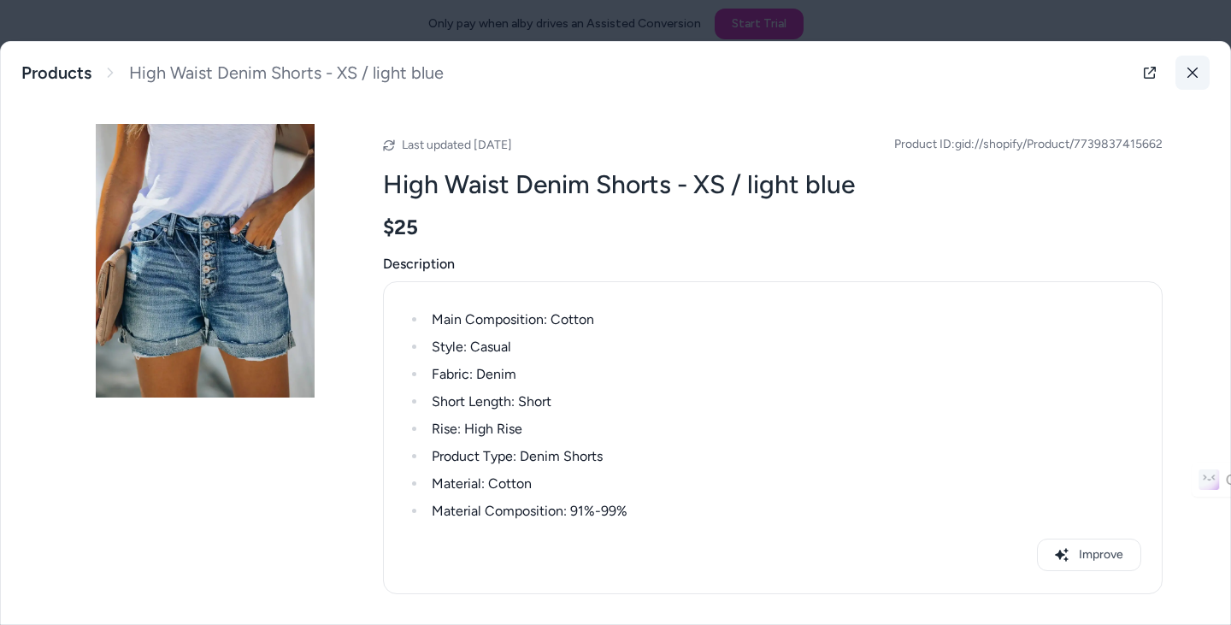
click at [1190, 74] on button at bounding box center [1192, 73] width 34 height 34
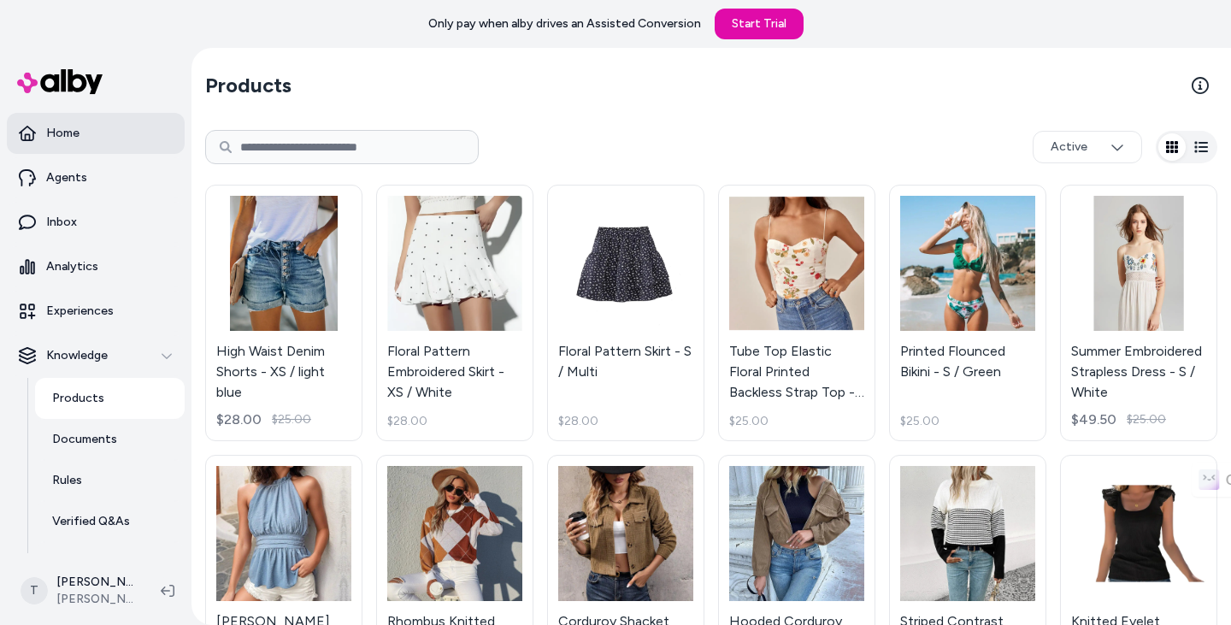
click at [79, 120] on link "Home" at bounding box center [96, 133] width 178 height 41
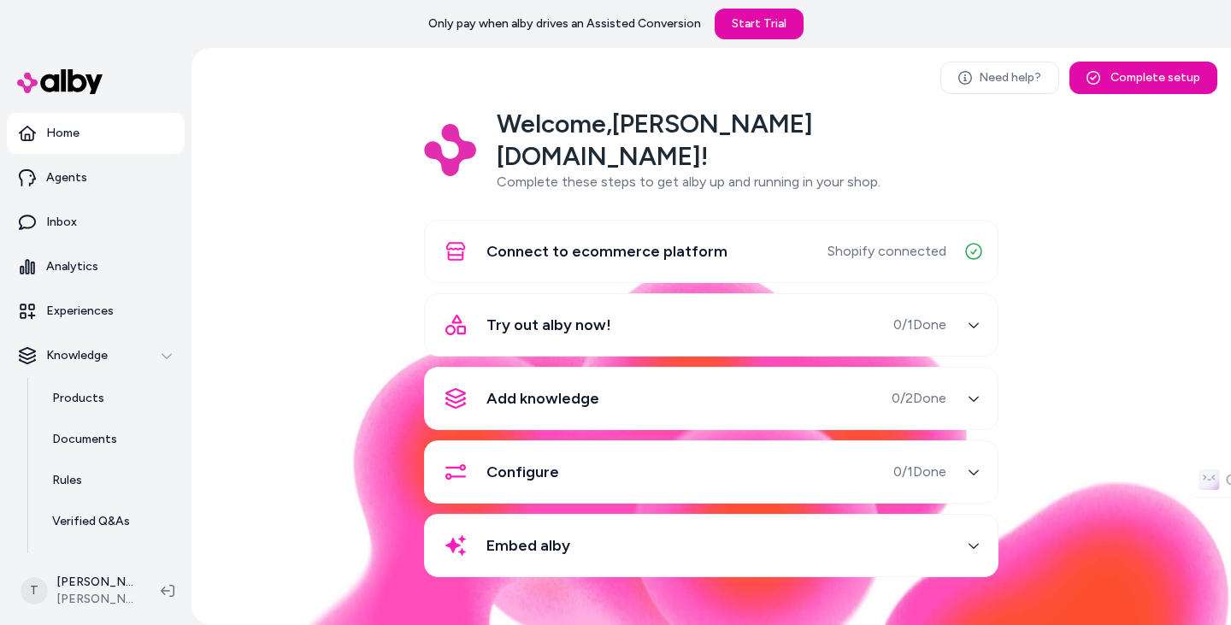
click at [938, 315] on span "0 / 1 Done" at bounding box center [919, 325] width 53 height 21
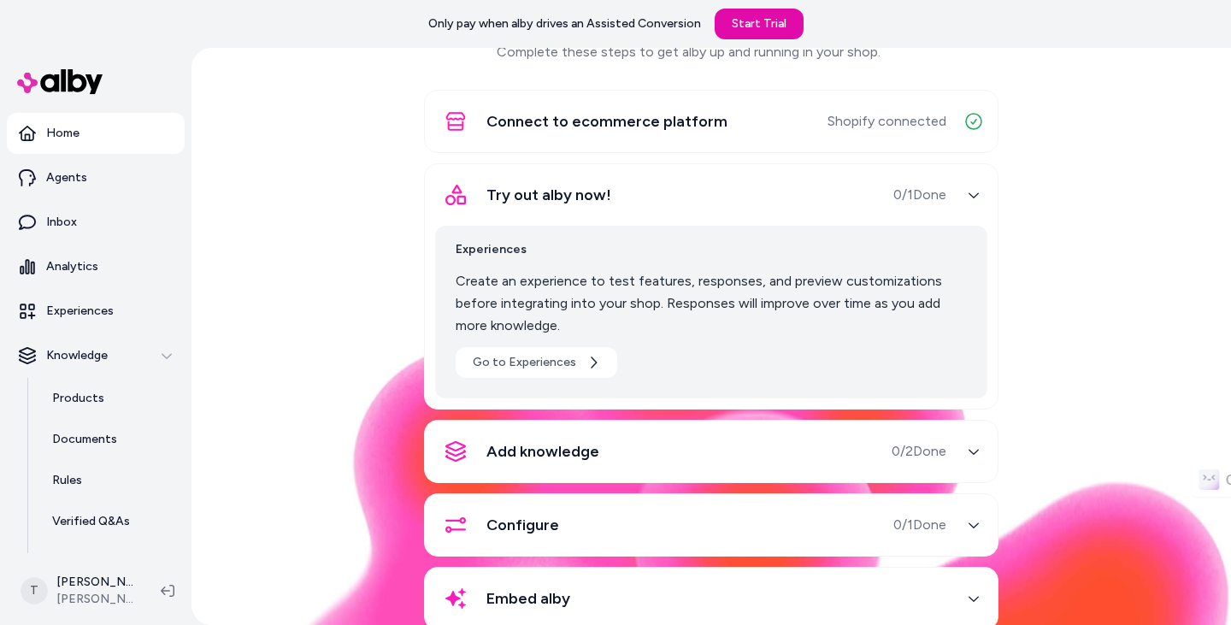
scroll to position [141, 0]
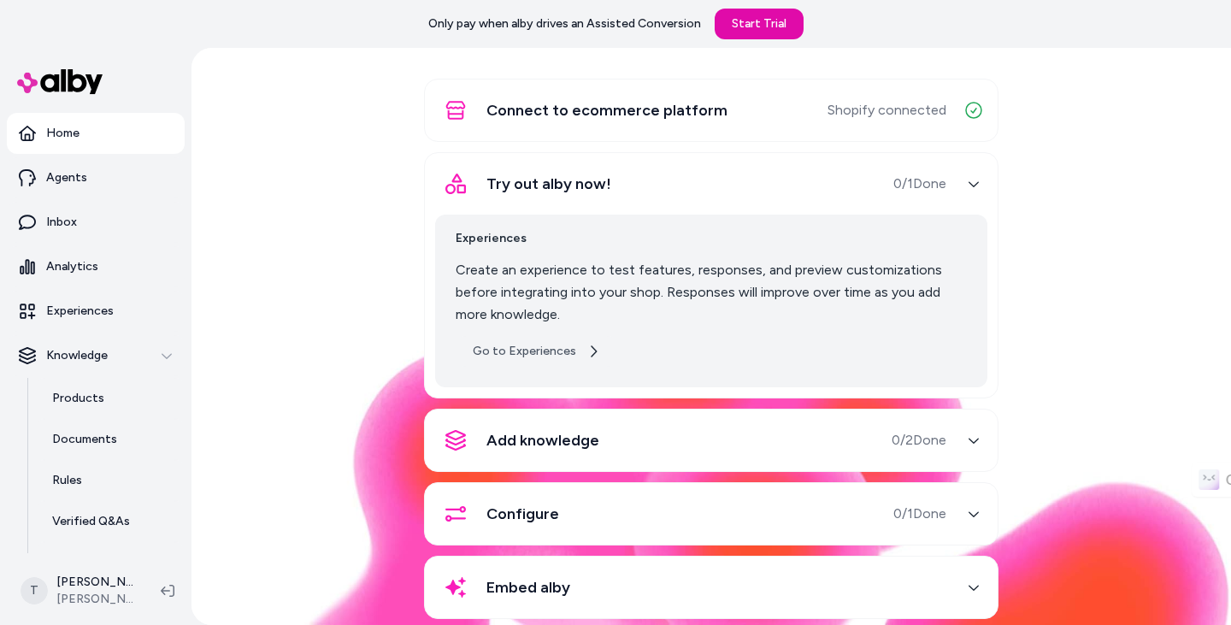
click at [503, 336] on link "Go to Experiences" at bounding box center [537, 351] width 162 height 31
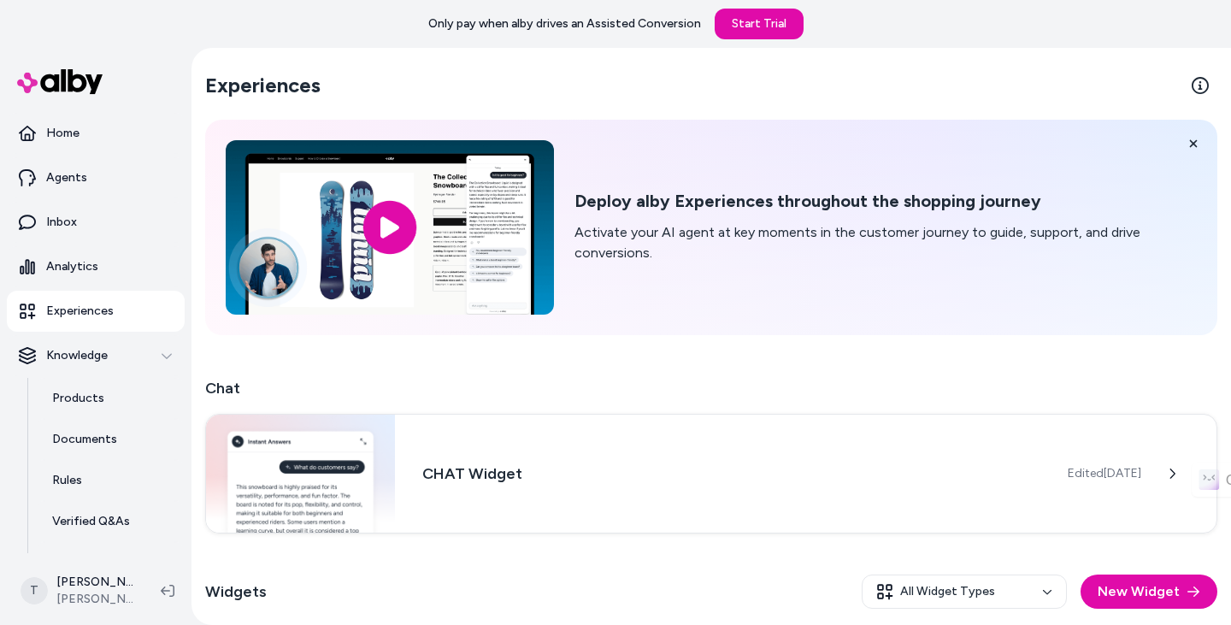
scroll to position [256, 0]
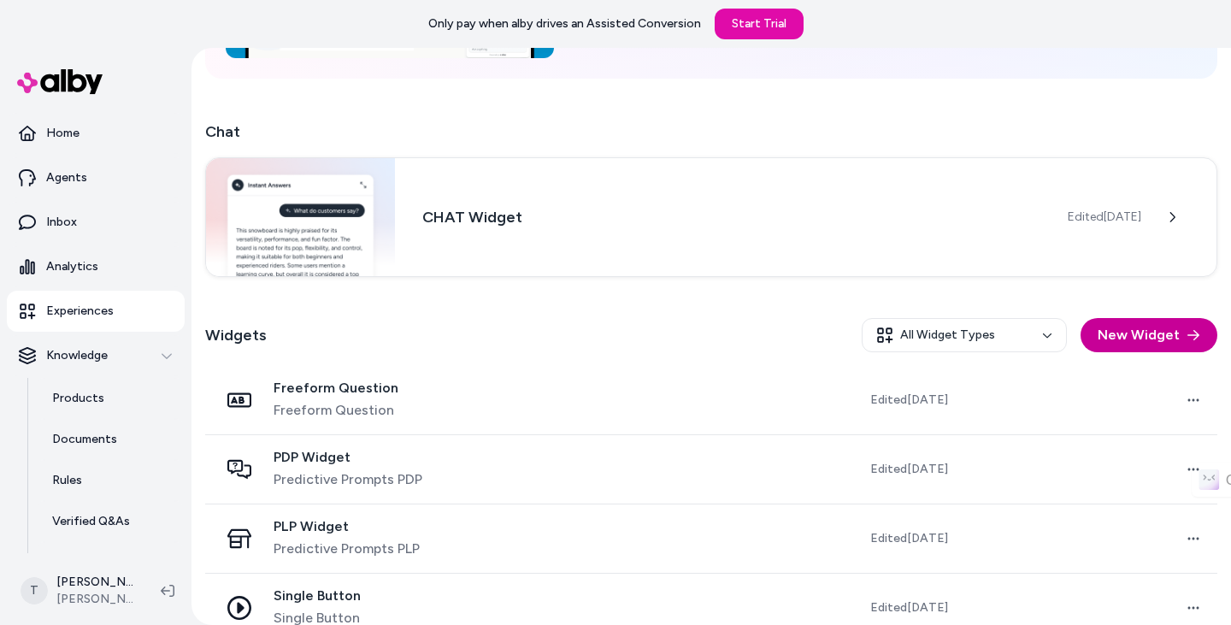
click at [1158, 325] on button "New Widget" at bounding box center [1148, 335] width 137 height 34
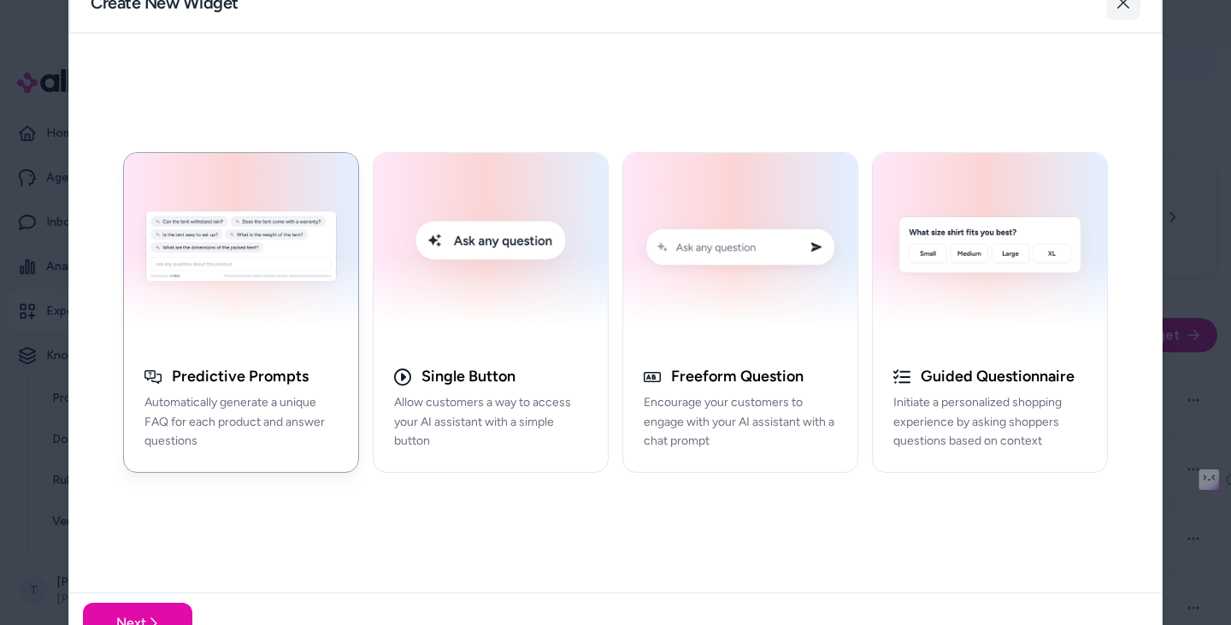
click at [1134, 11] on button "Close" at bounding box center [1123, 2] width 34 height 34
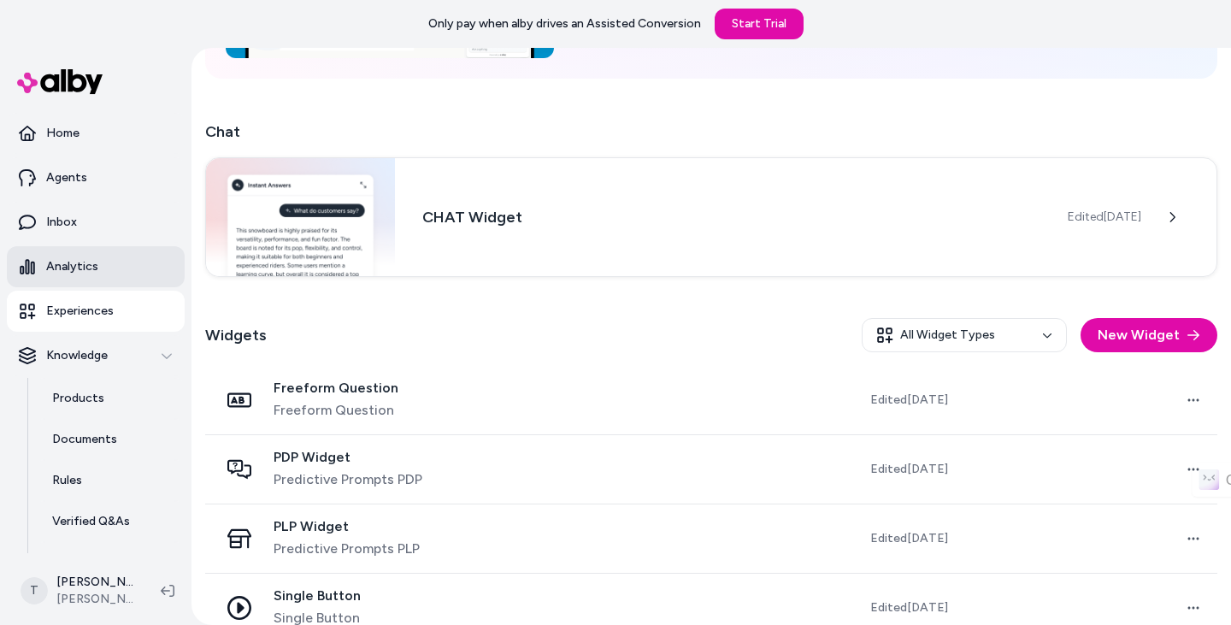
click at [98, 263] on link "Analytics" at bounding box center [96, 266] width 178 height 41
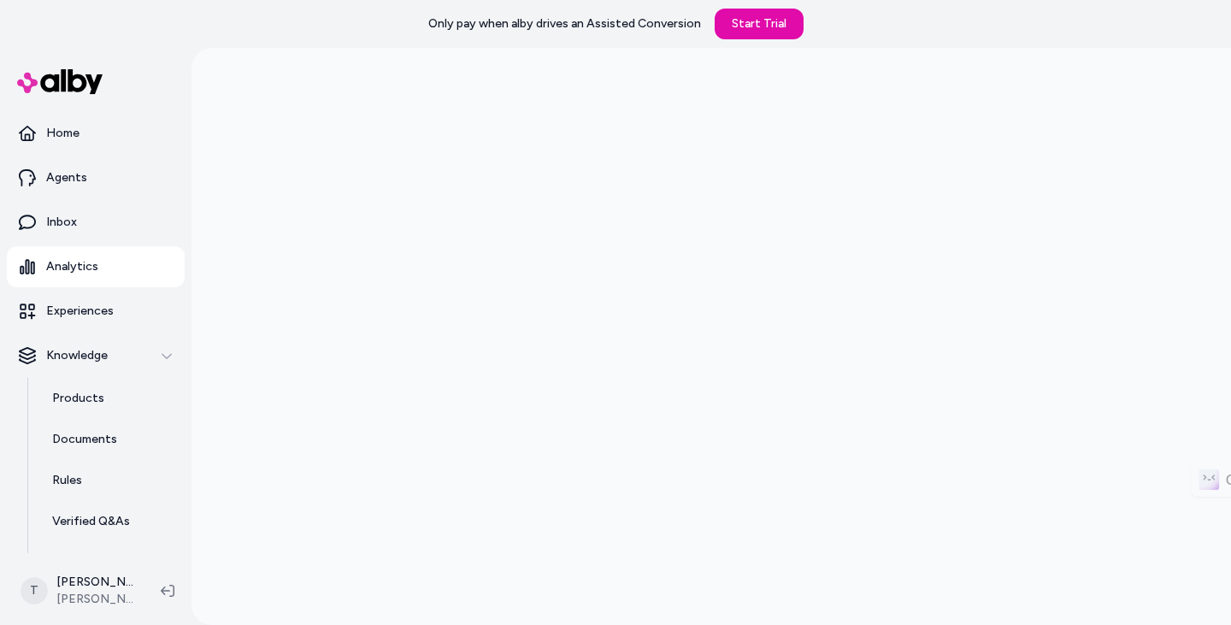
scroll to position [48, 0]
click at [104, 316] on p "Experiences" at bounding box center [80, 311] width 68 height 17
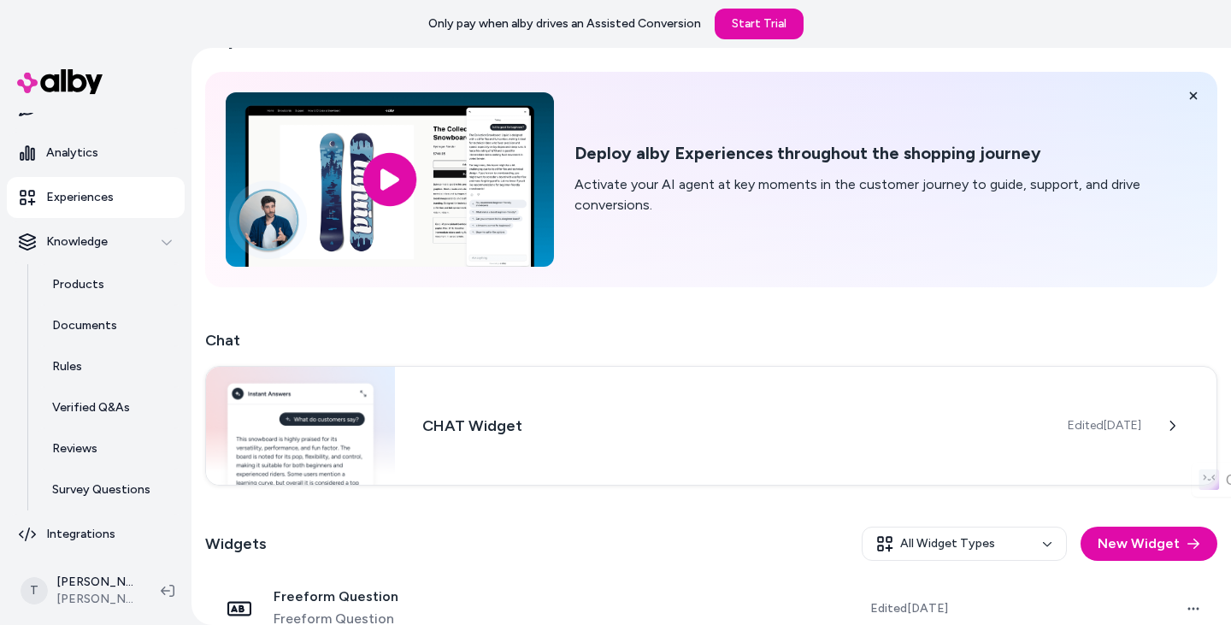
scroll to position [115, 0]
click at [98, 282] on p "Products" at bounding box center [78, 282] width 52 height 17
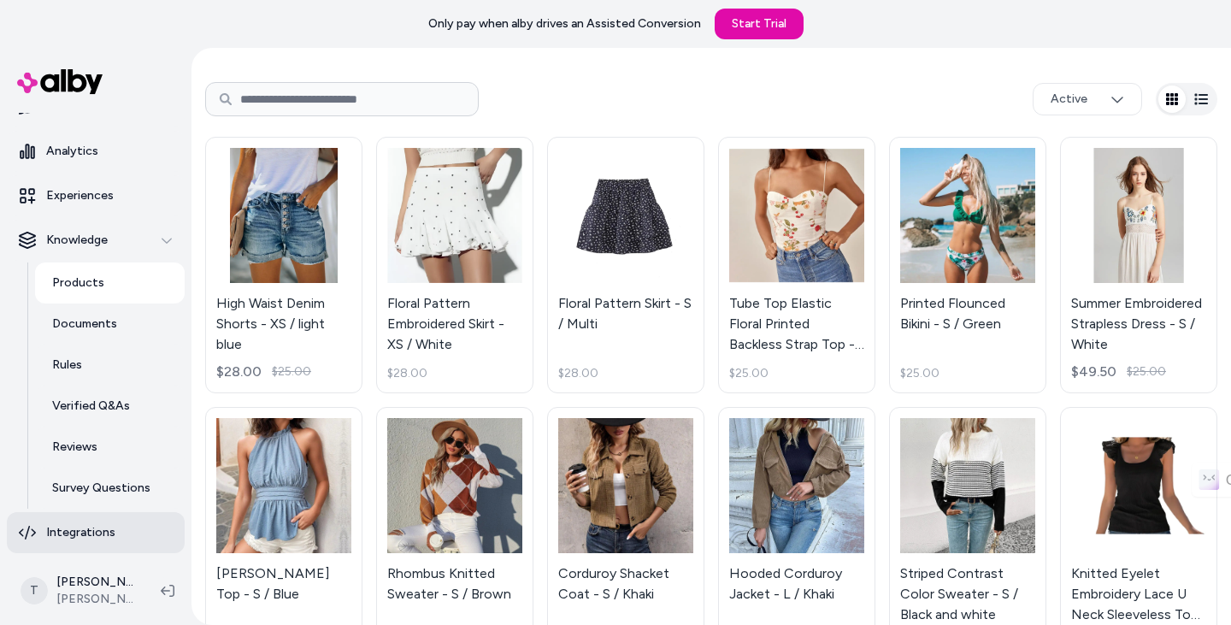
click at [112, 528] on link "Integrations" at bounding box center [96, 532] width 178 height 41
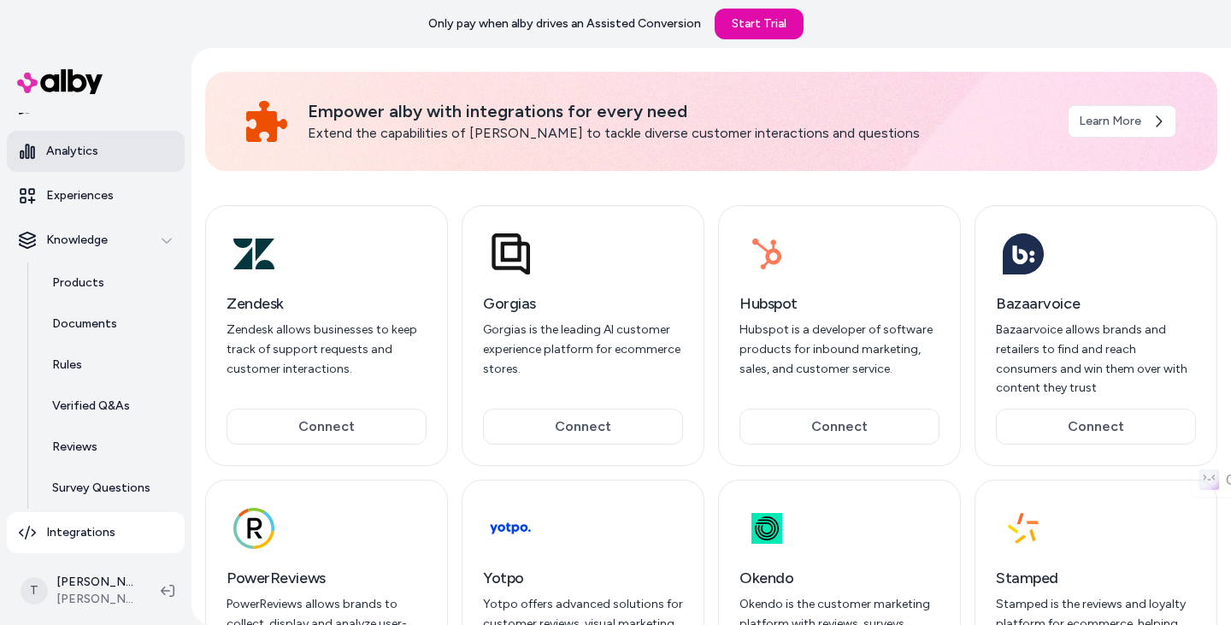
click at [156, 143] on link "Analytics" at bounding box center [96, 151] width 178 height 41
